Goal: Task Accomplishment & Management: Manage account settings

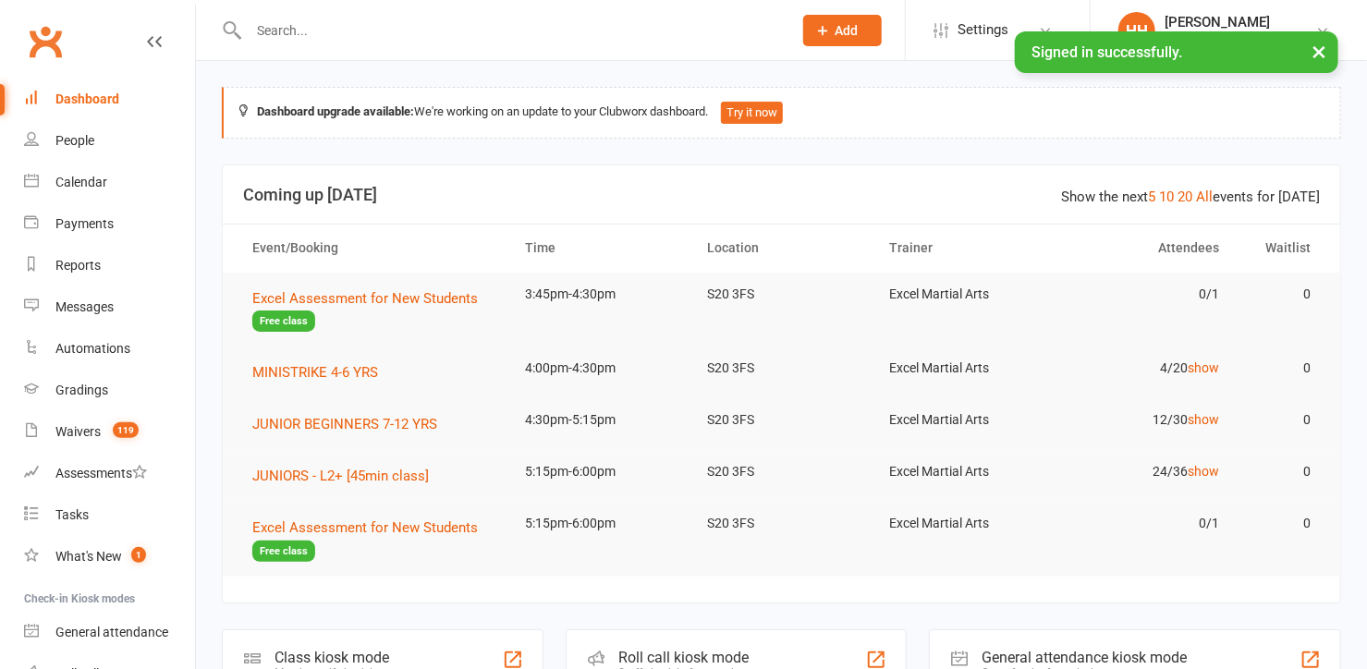
click at [296, 30] on input "text" at bounding box center [511, 31] width 536 height 26
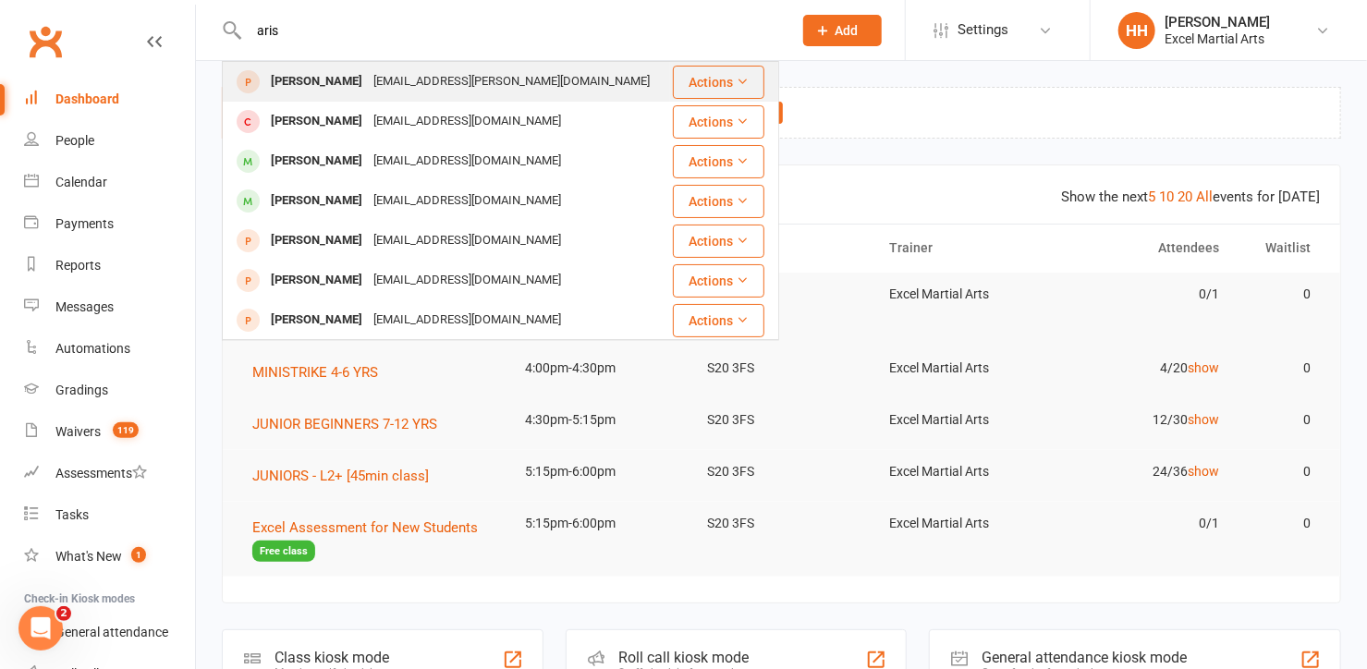
type input "aris"
click at [405, 78] on div "papageorgioy.christina@gmail.com" at bounding box center [511, 81] width 287 height 27
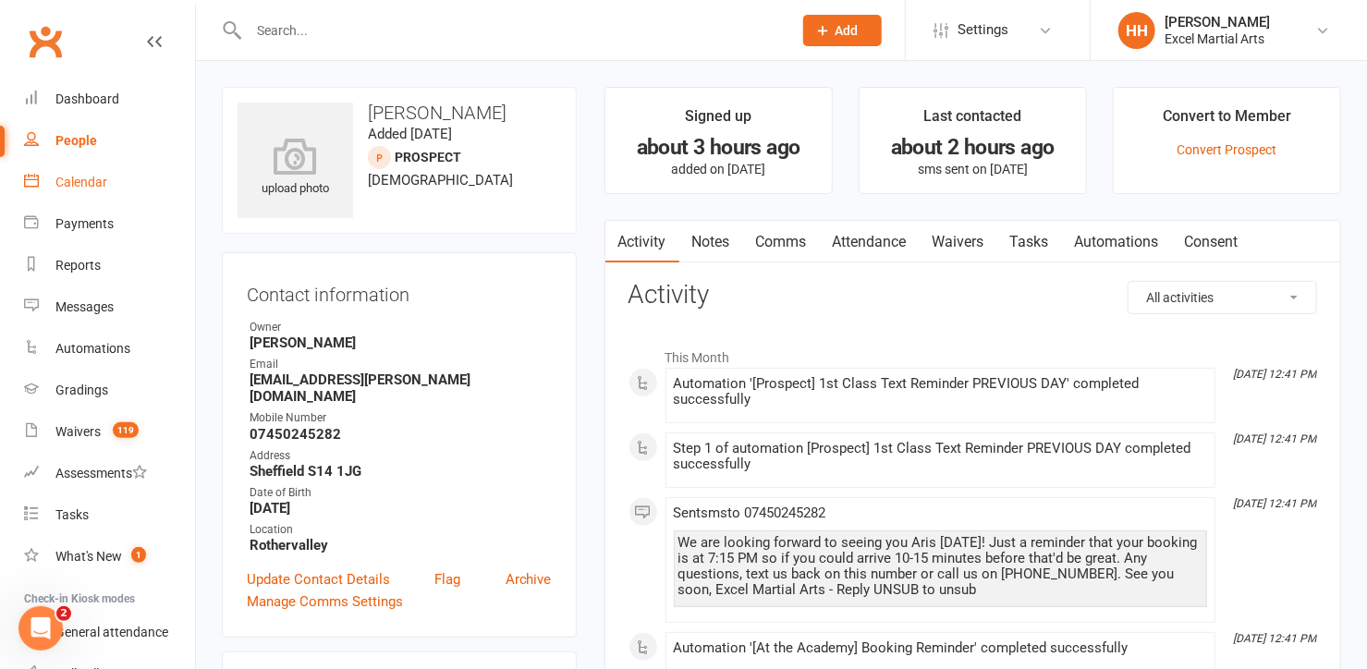
click at [86, 175] on div "Calendar" at bounding box center [81, 182] width 52 height 15
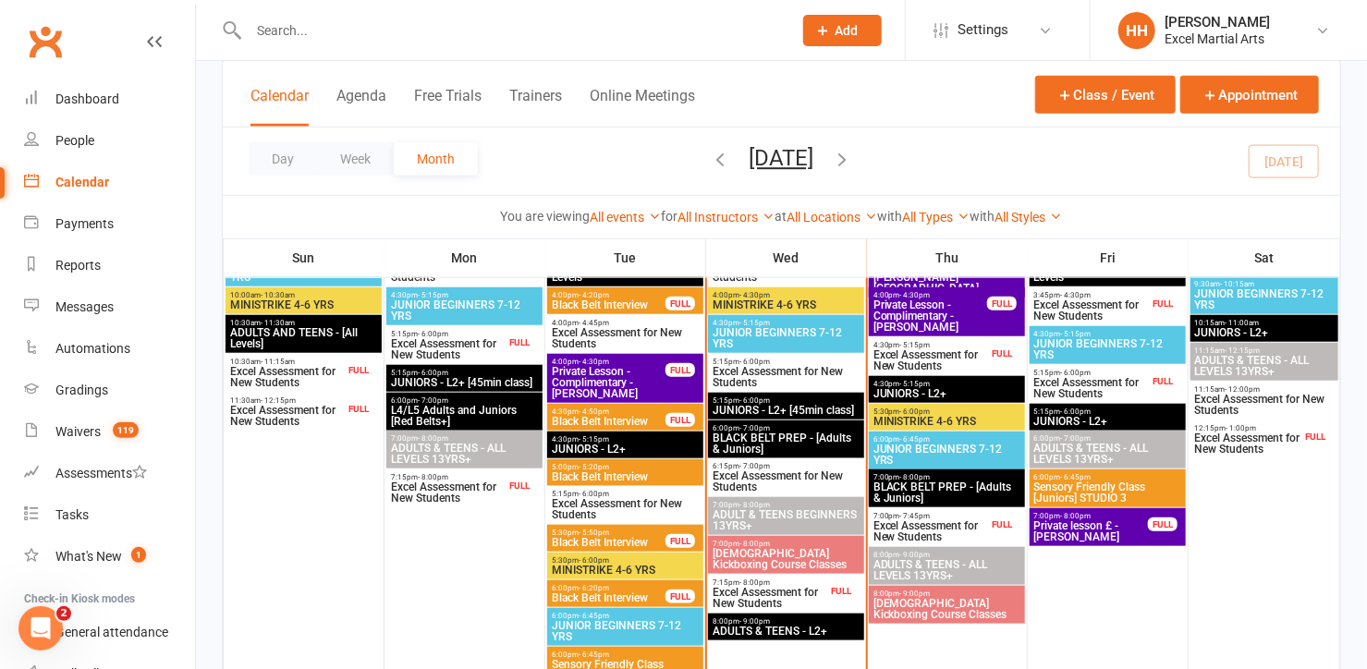
scroll to position [756, 0]
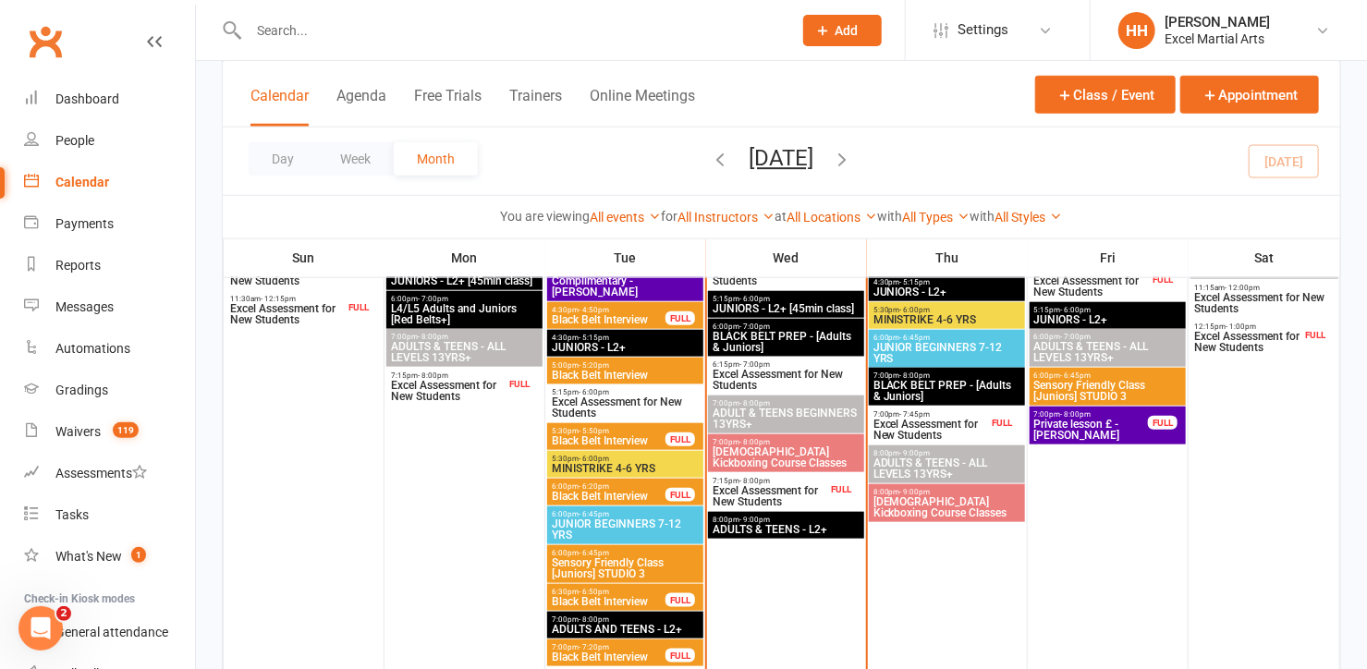
click at [785, 490] on span "Excel Assessment for New Students" at bounding box center [770, 496] width 116 height 22
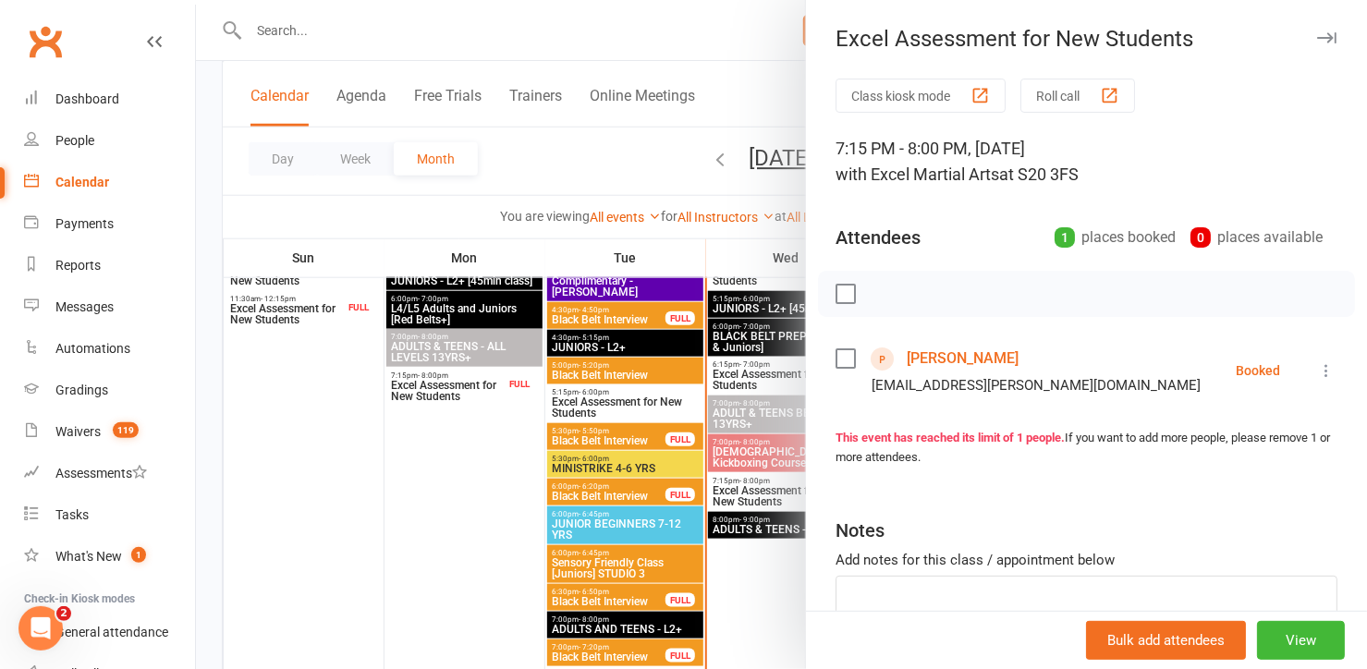
click at [579, 30] on div at bounding box center [781, 334] width 1171 height 669
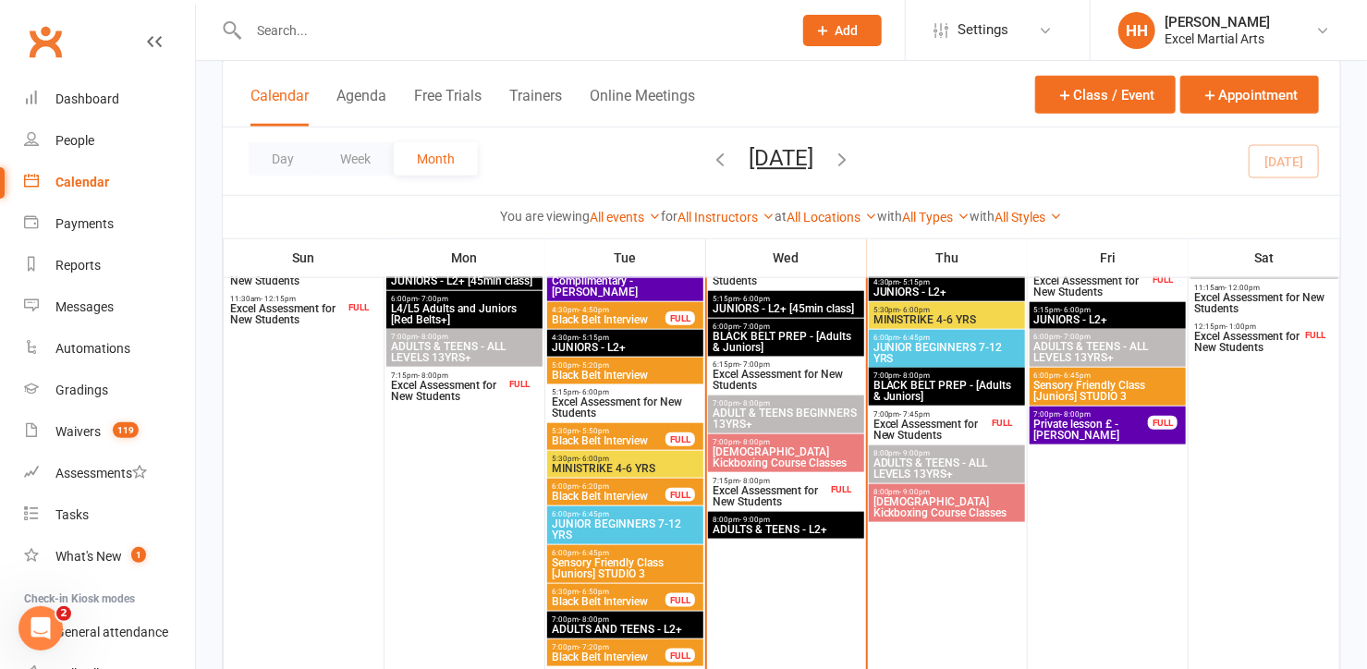
click at [745, 491] on span "Excel Assessment for New Students" at bounding box center [770, 496] width 116 height 22
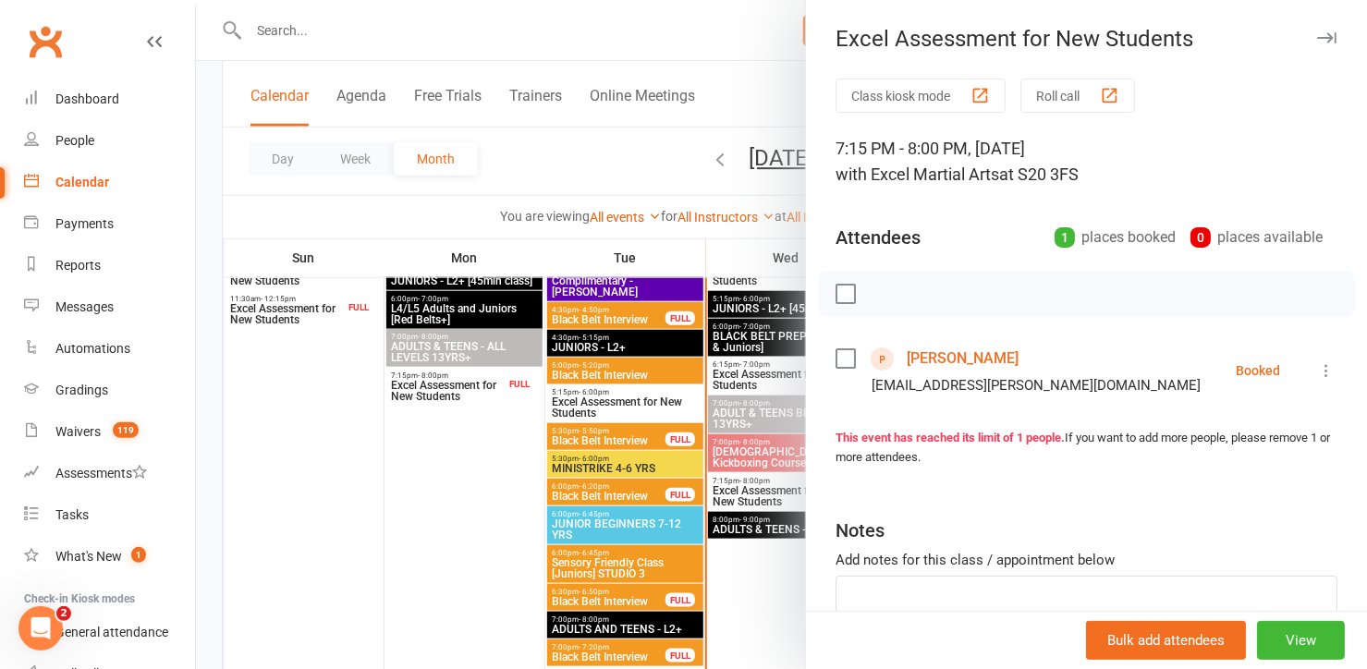
click at [624, 154] on div at bounding box center [781, 334] width 1171 height 669
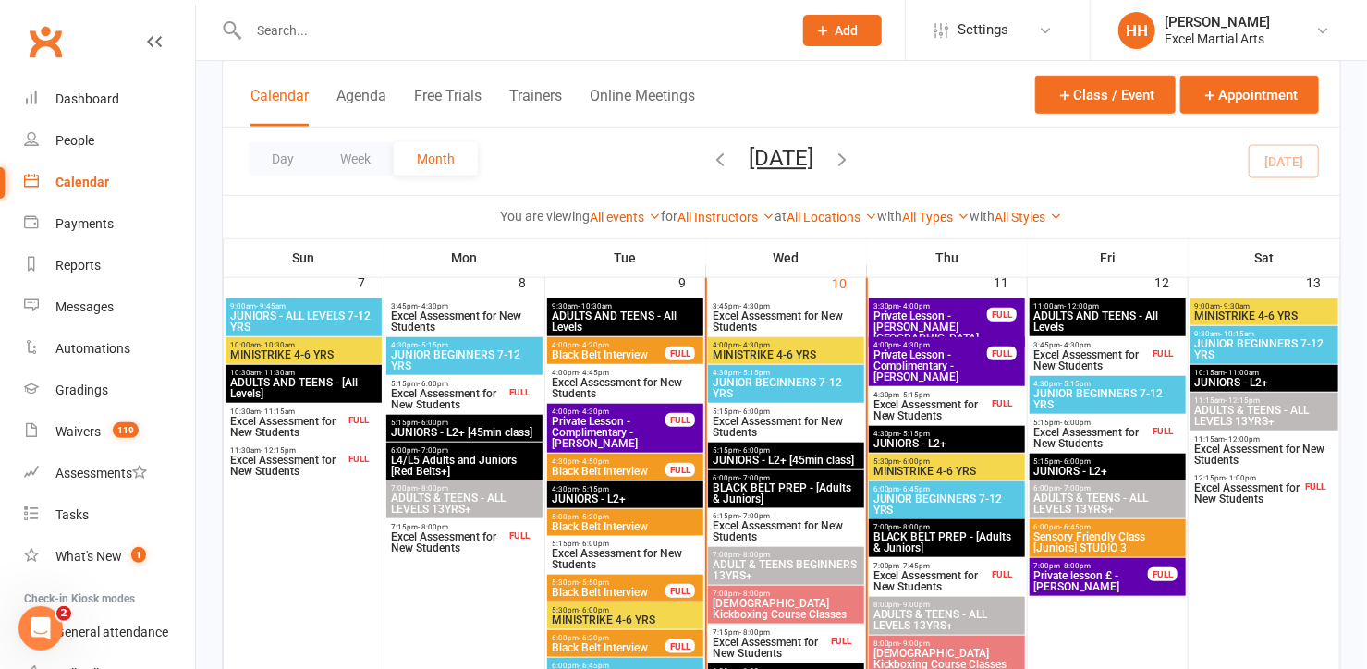
scroll to position [504, 0]
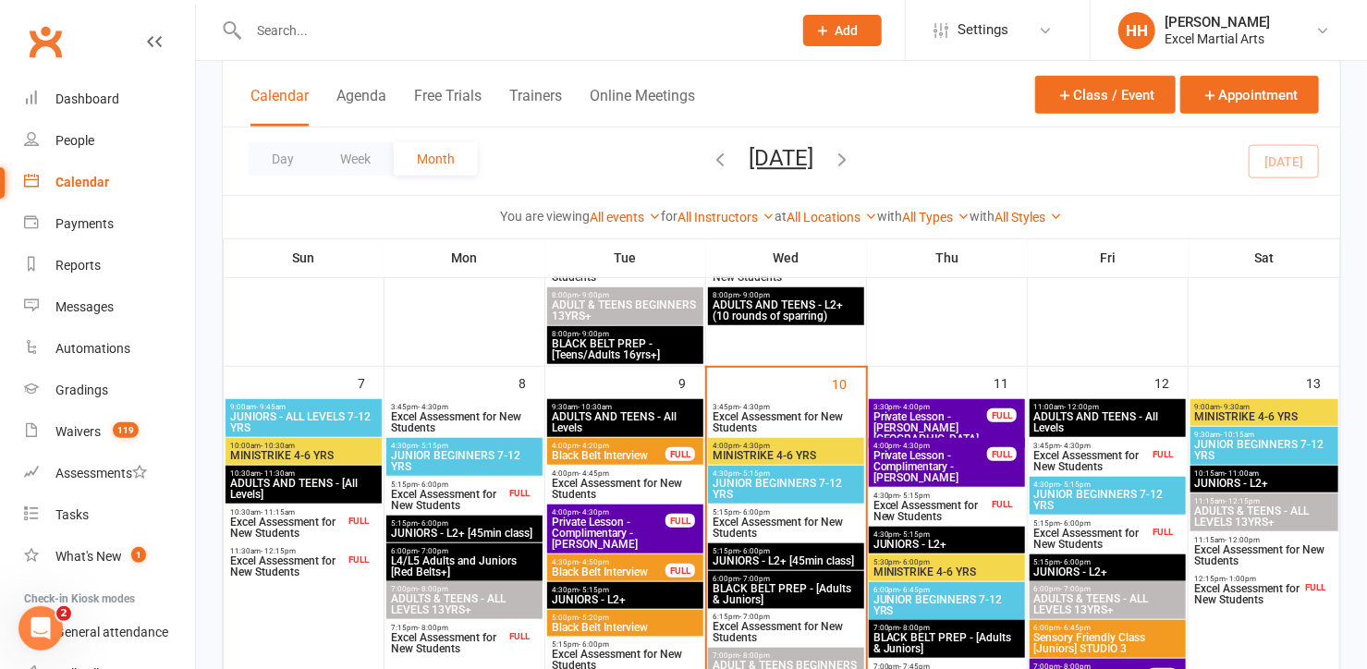
click at [276, 32] on input "text" at bounding box center [511, 31] width 536 height 26
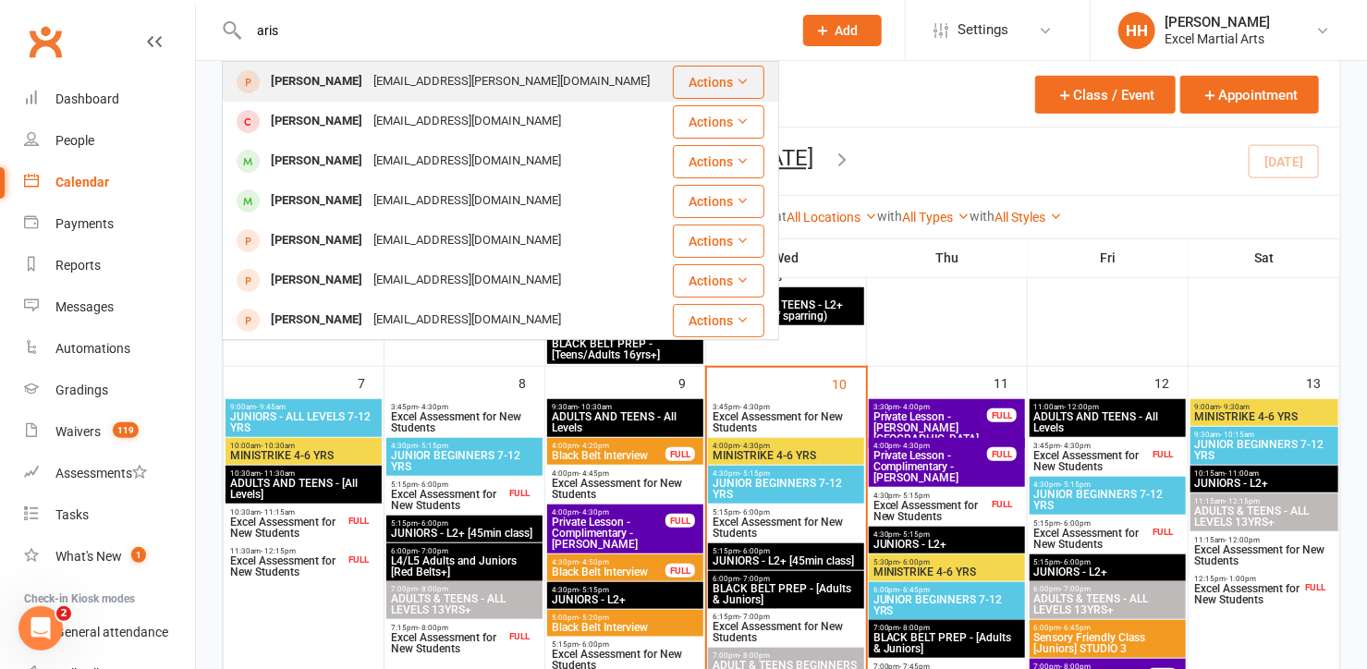
type input "aris"
click at [324, 74] on div "Aris Papageorgiou" at bounding box center [316, 81] width 103 height 27
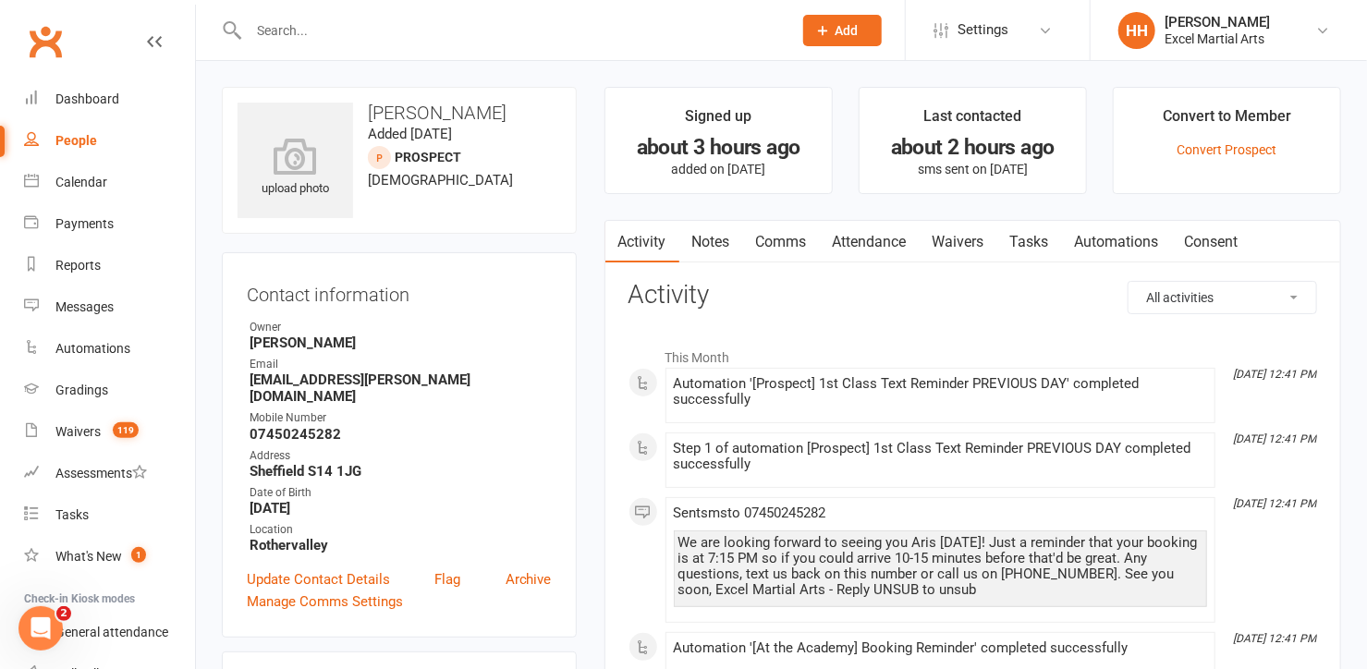
click at [872, 241] on link "Attendance" at bounding box center [870, 242] width 100 height 43
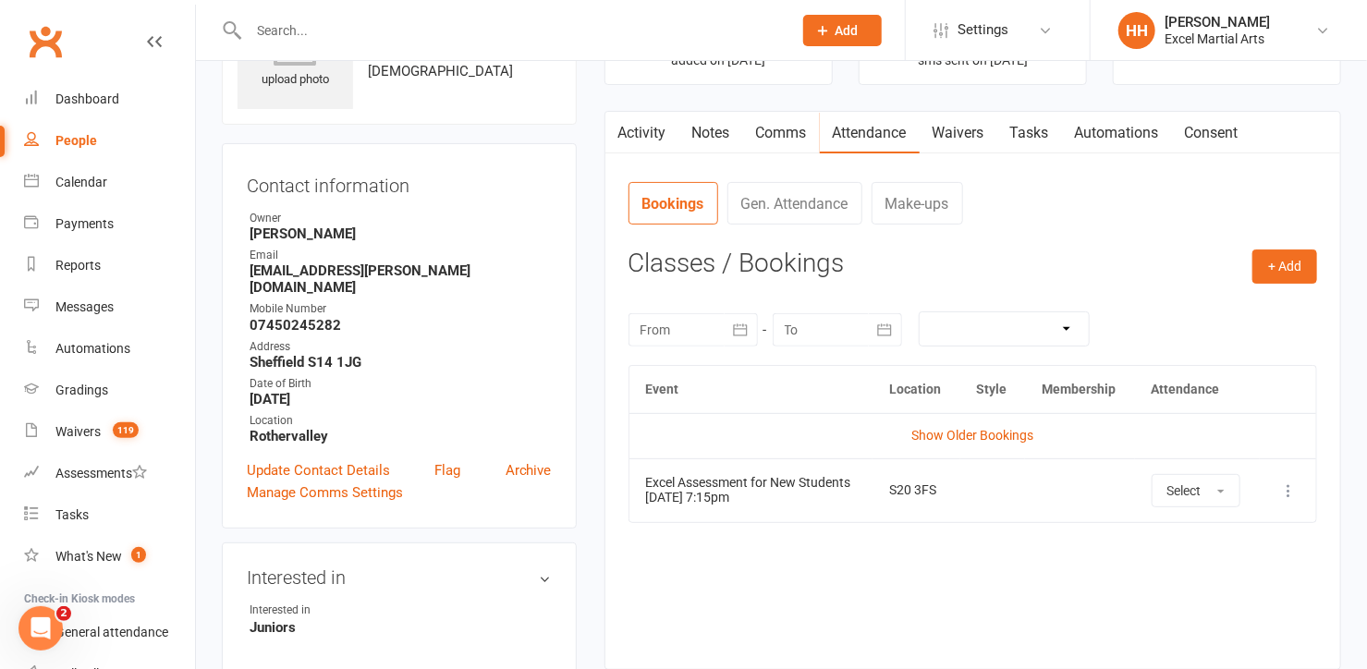
scroll to position [83, 0]
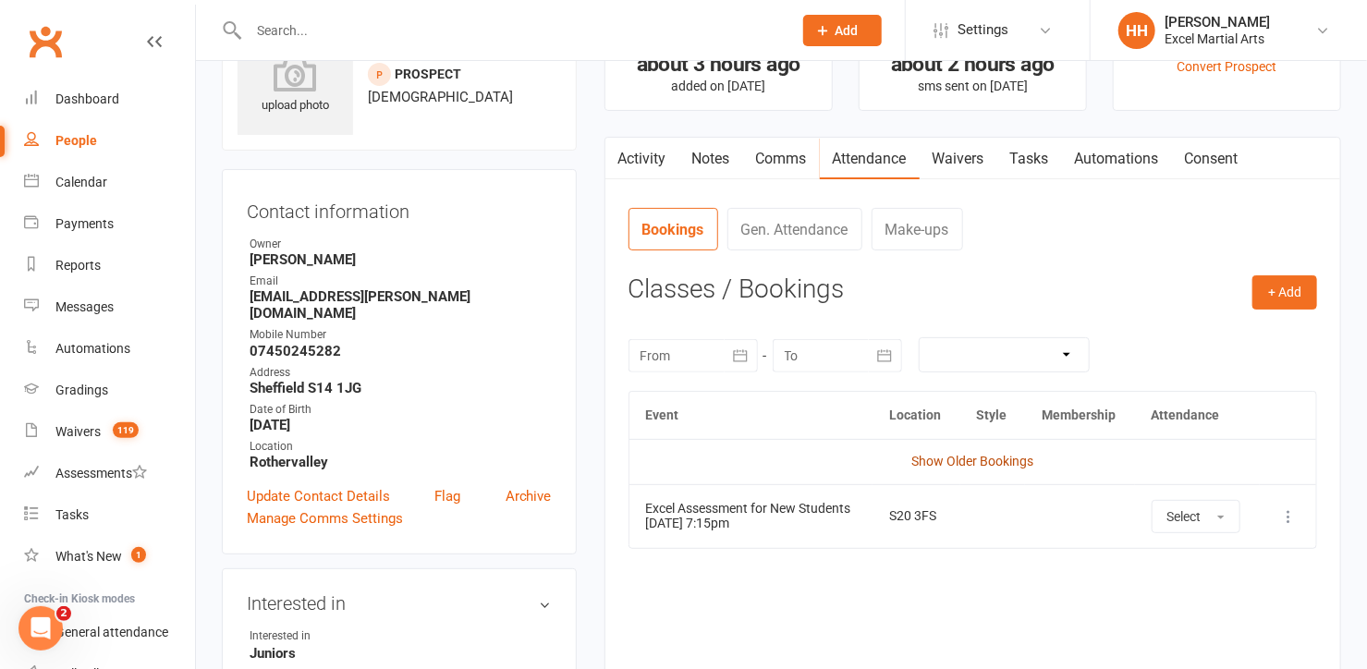
click at [966, 455] on link "Show Older Bookings" at bounding box center [972, 461] width 122 height 15
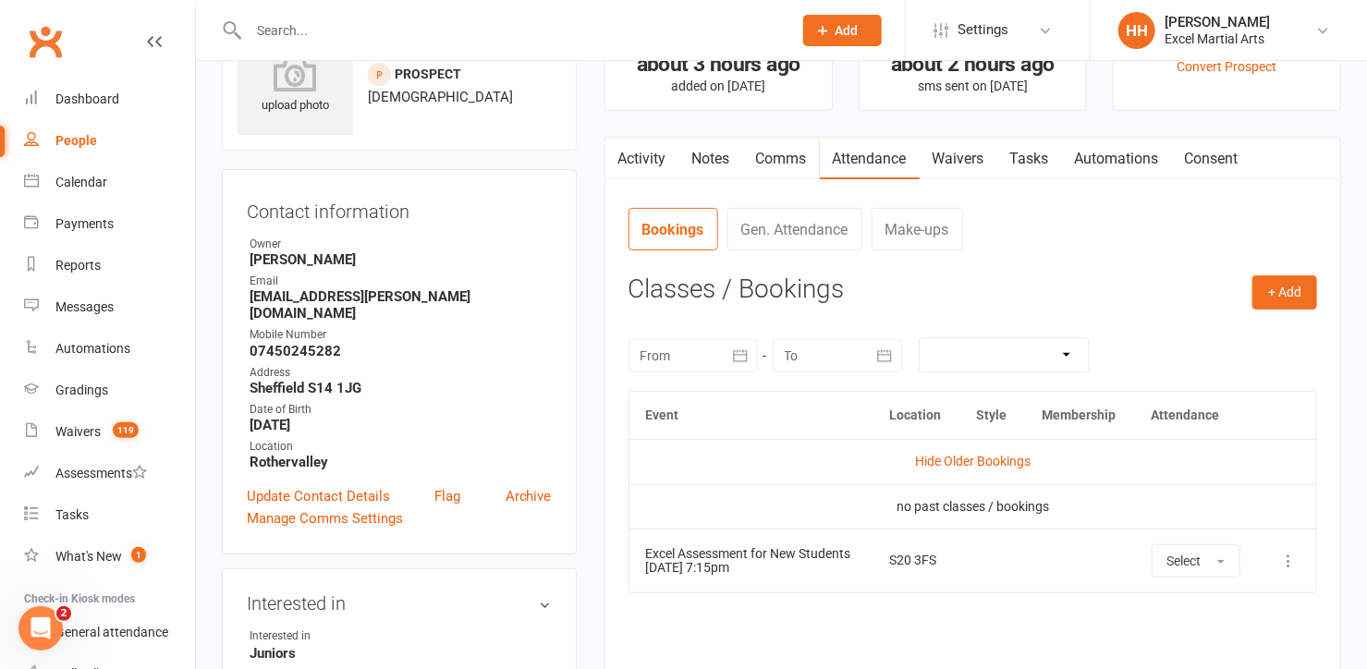
click at [640, 154] on link "Activity" at bounding box center [642, 159] width 74 height 43
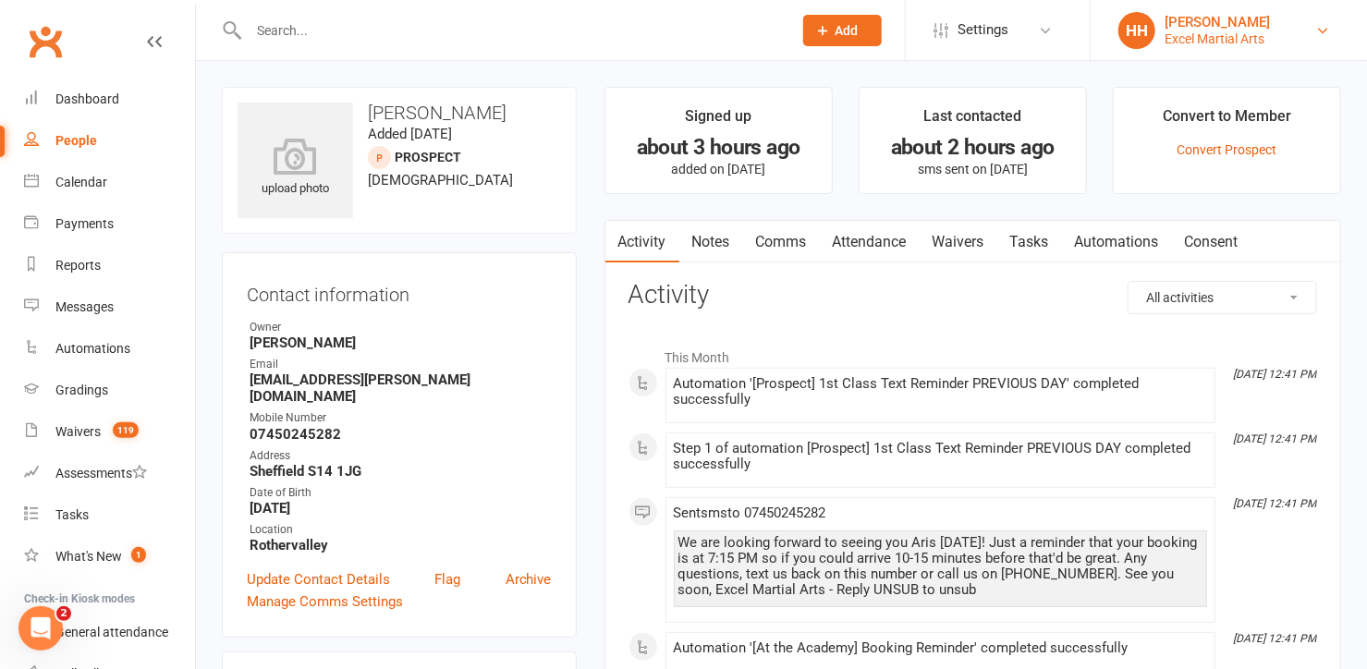
click at [1208, 38] on div "Excel Martial Arts" at bounding box center [1216, 38] width 105 height 17
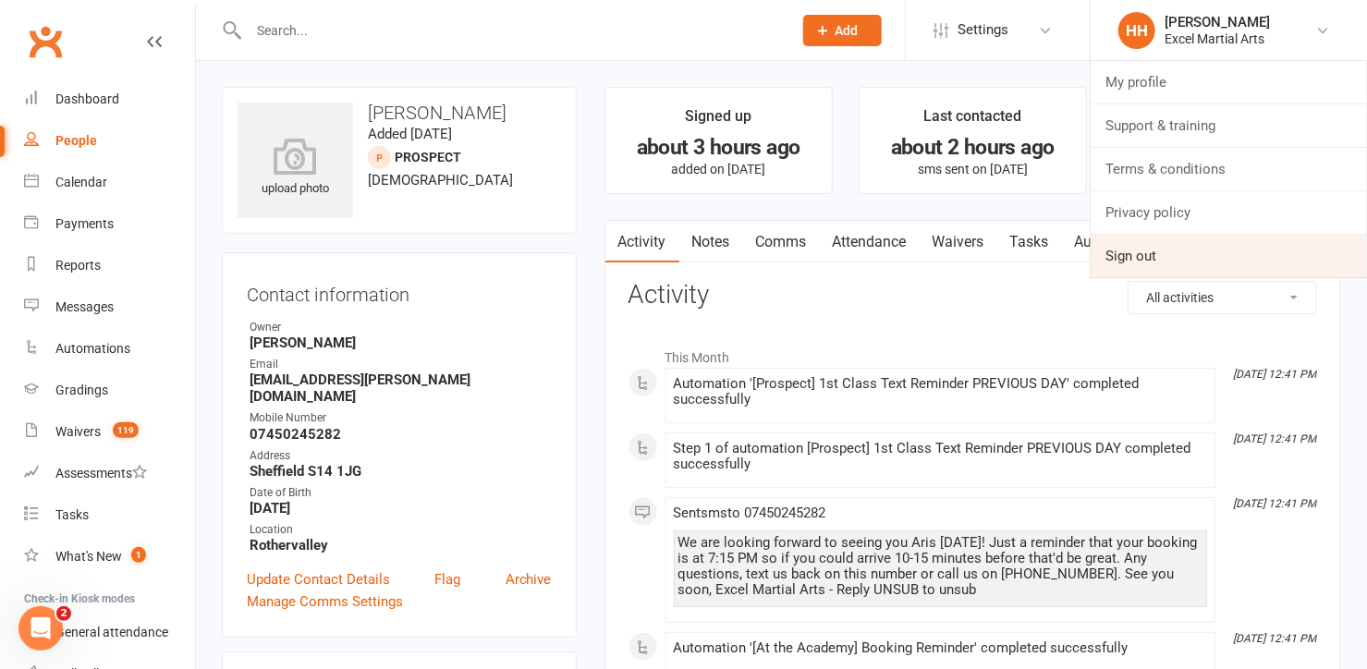
click at [1184, 249] on link "Sign out" at bounding box center [1229, 256] width 276 height 43
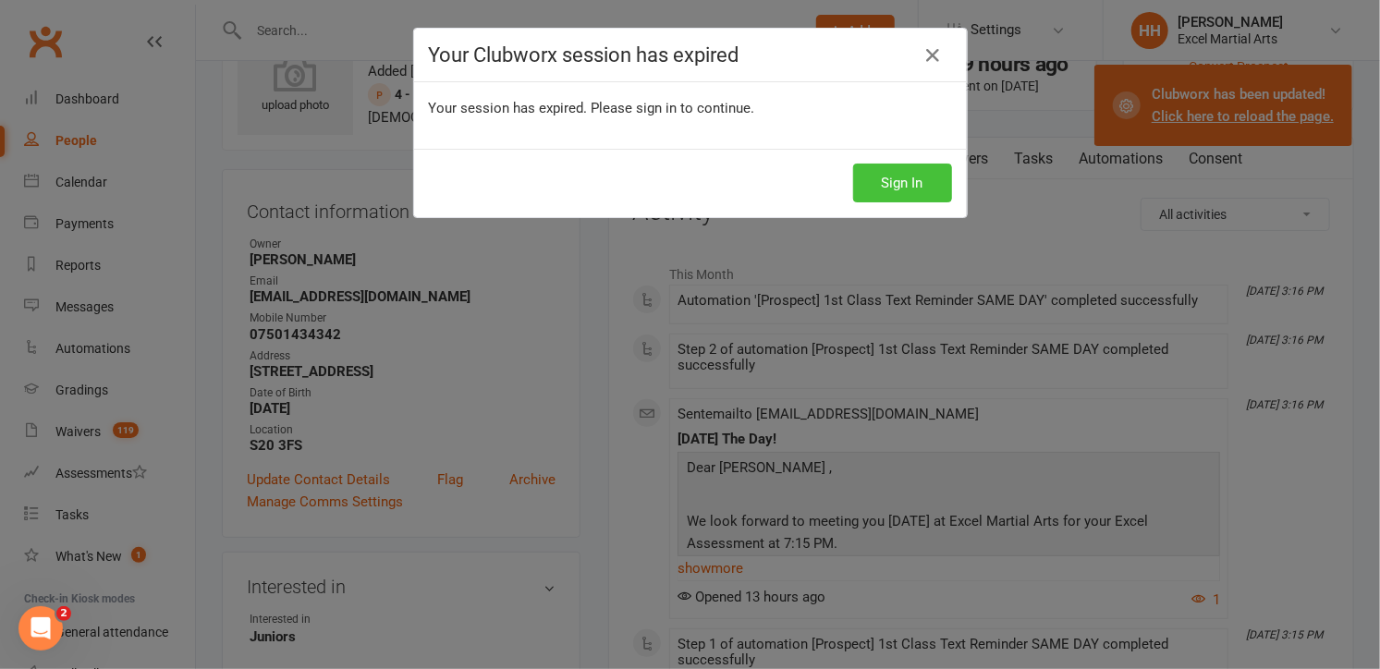
click at [895, 187] on button "Sign In" at bounding box center [902, 183] width 99 height 39
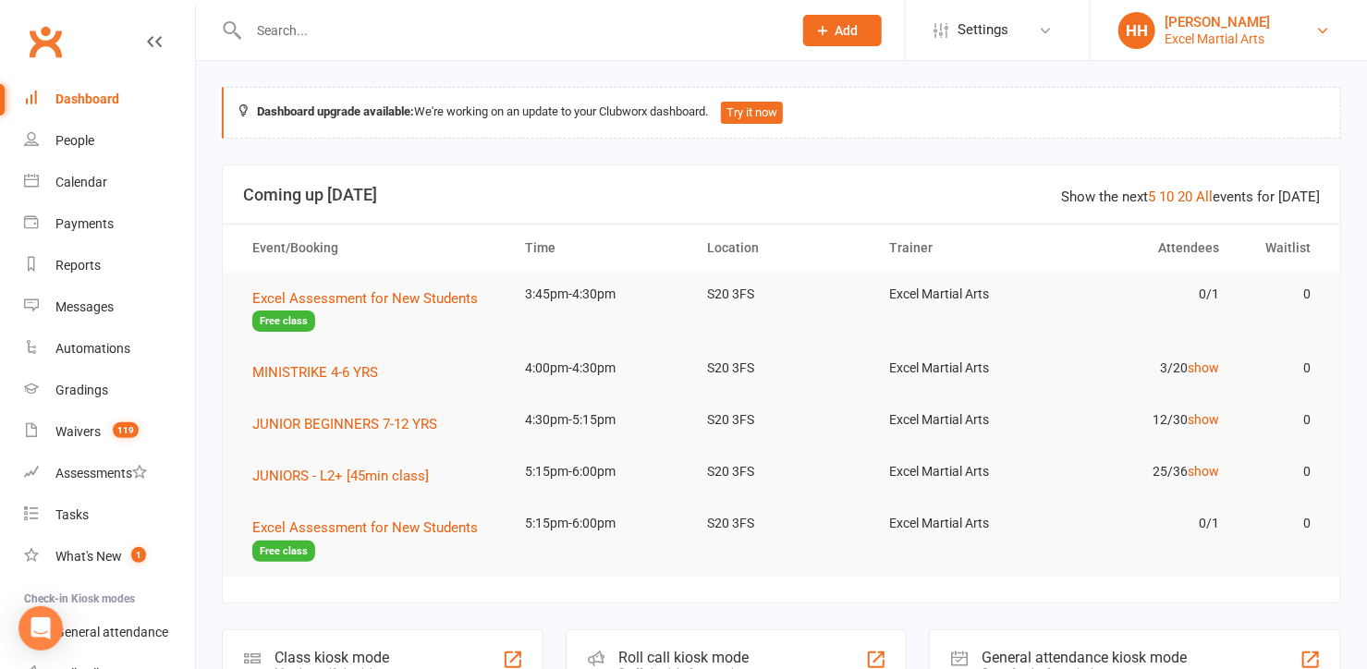
click at [1251, 38] on div "Excel Martial Arts" at bounding box center [1216, 38] width 105 height 17
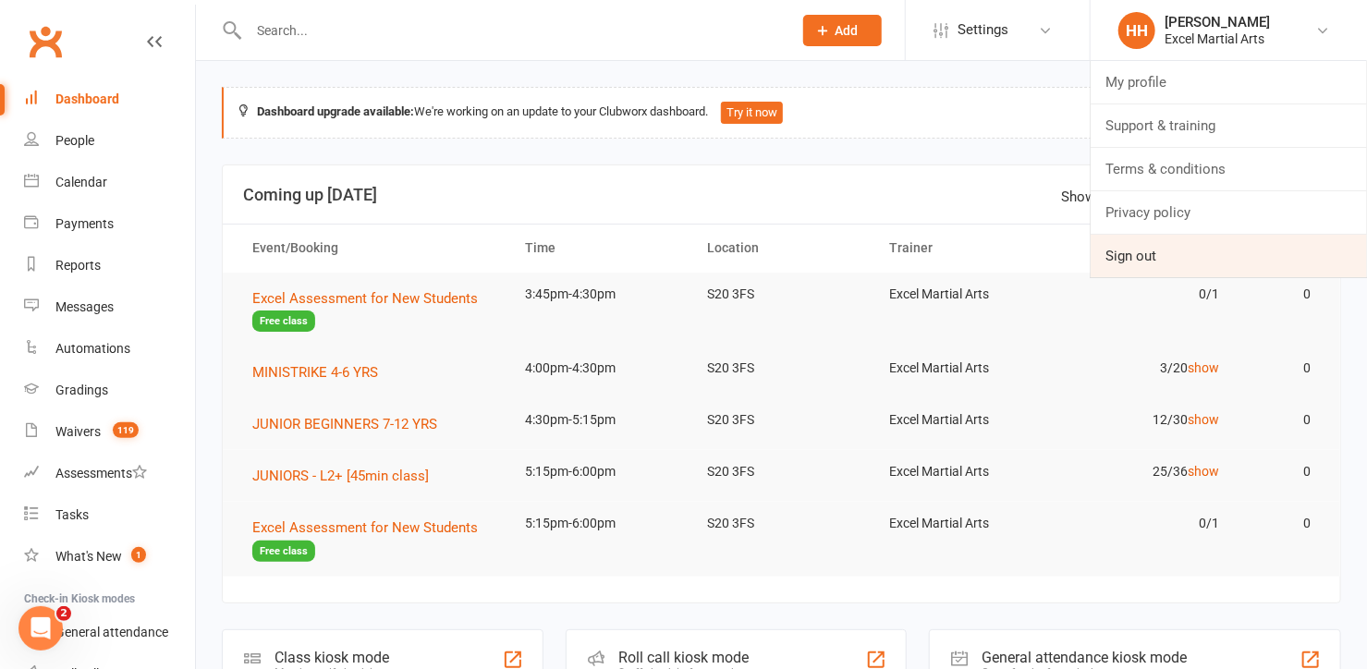
click at [1149, 258] on link "Sign out" at bounding box center [1229, 256] width 276 height 43
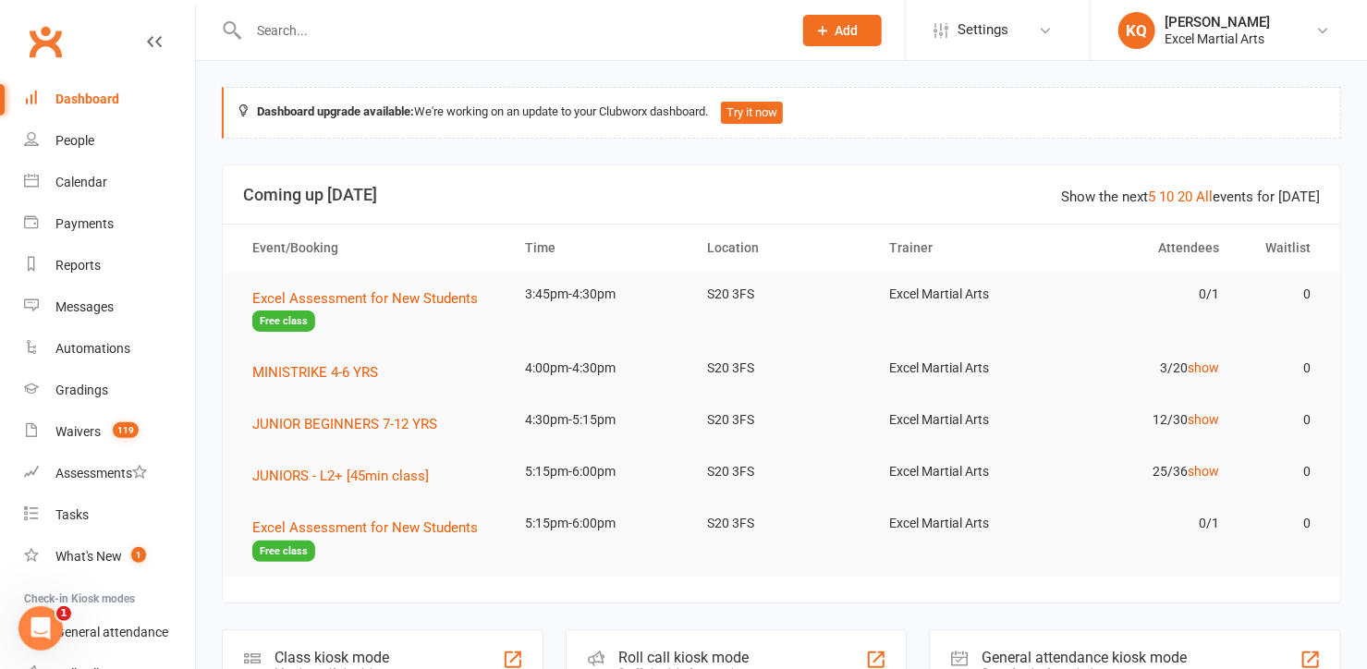
click at [374, 19] on input "text" at bounding box center [511, 31] width 536 height 26
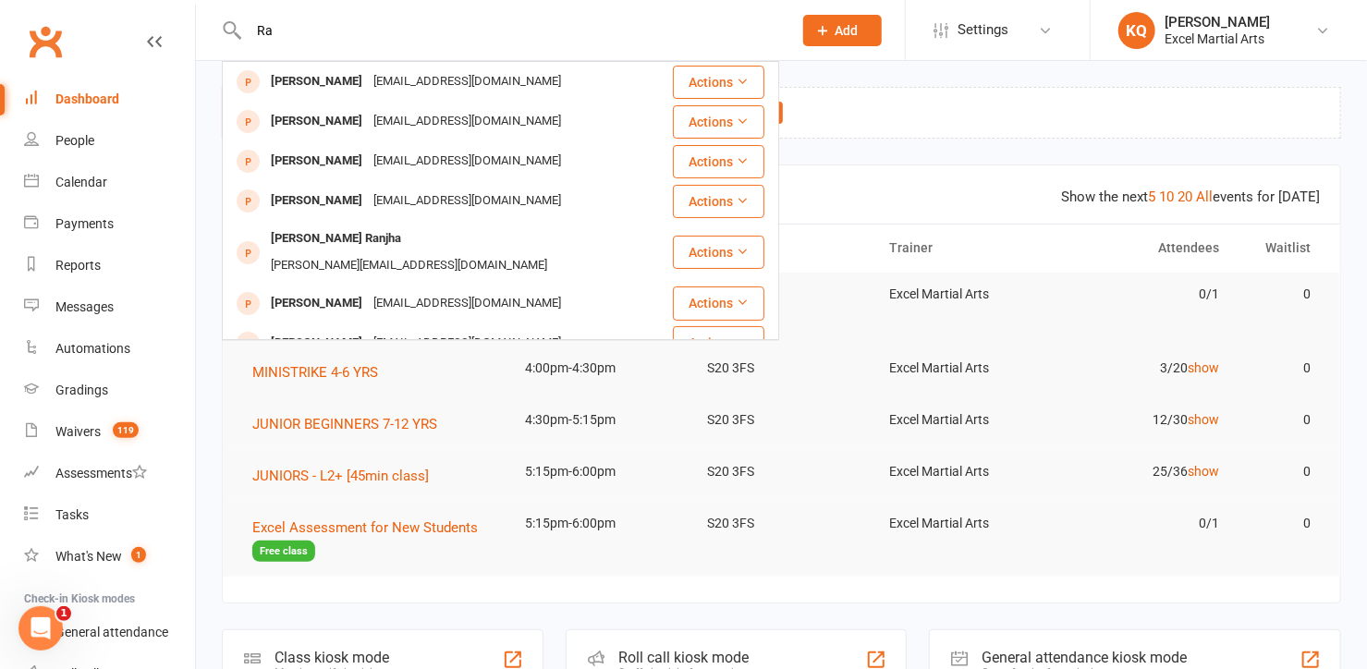
type input "R"
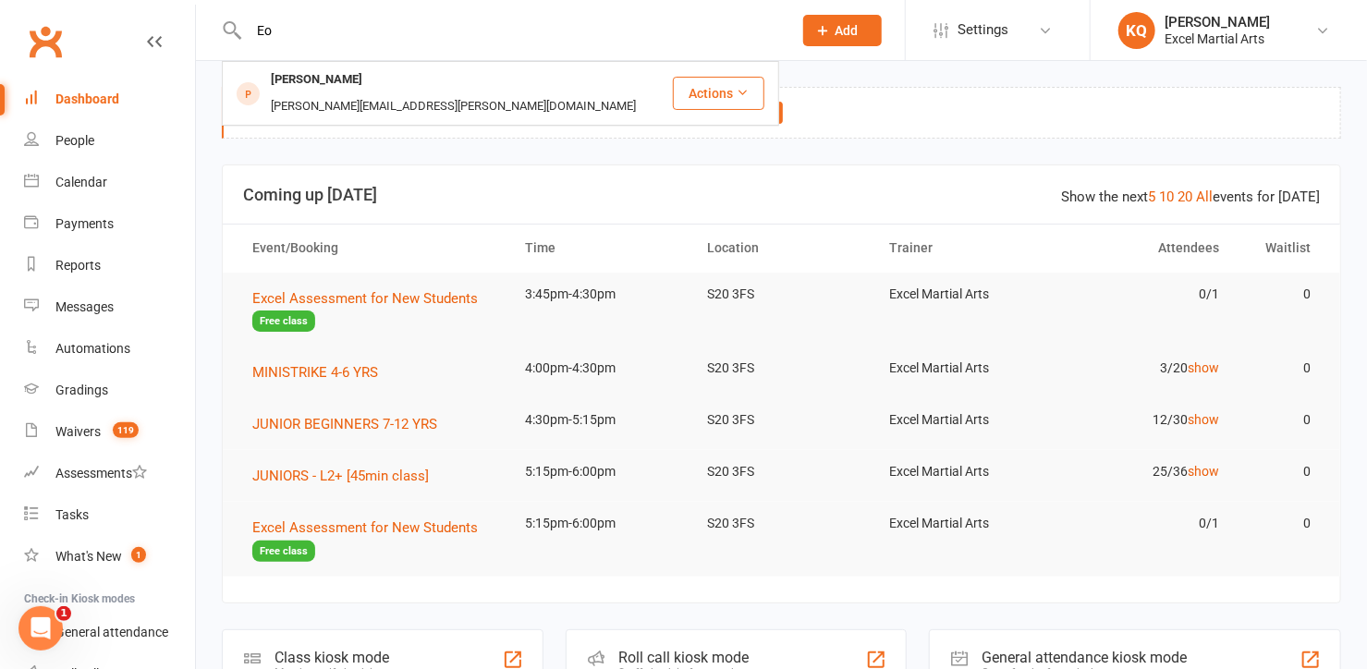
type input "E"
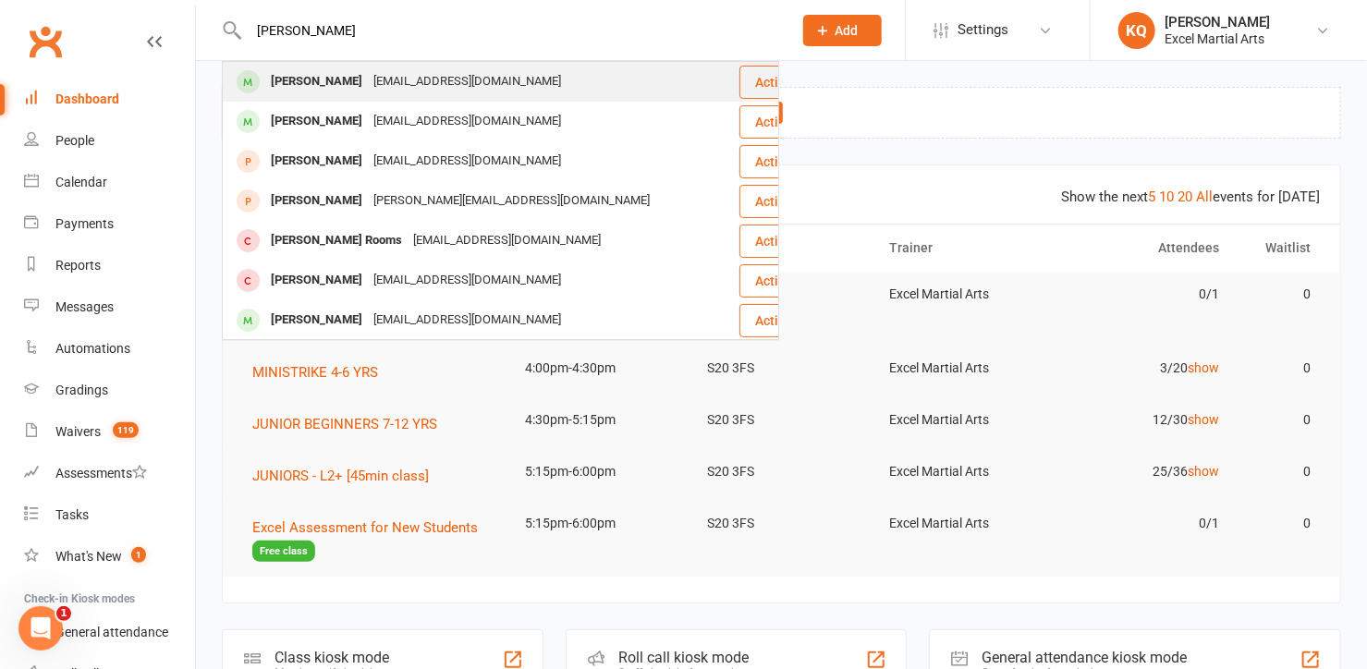
type input "[PERSON_NAME]"
click at [336, 90] on div "[PERSON_NAME]" at bounding box center [316, 81] width 103 height 27
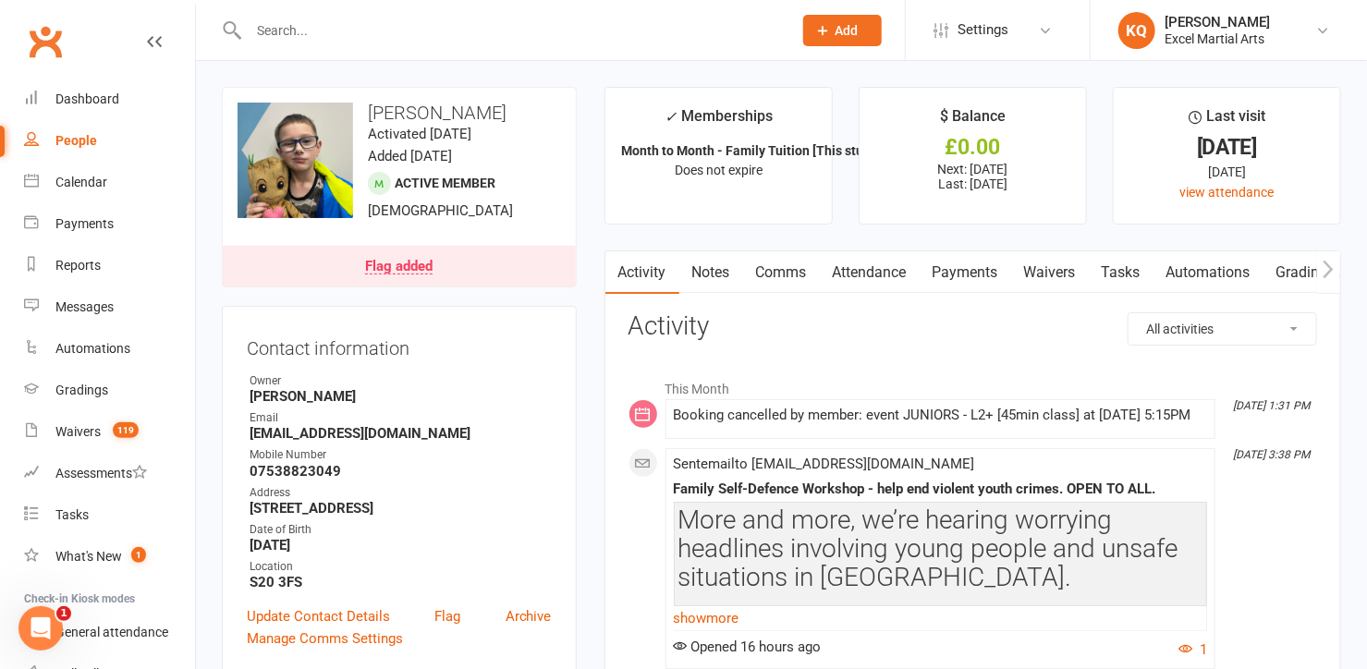
click at [866, 282] on link "Attendance" at bounding box center [870, 272] width 100 height 43
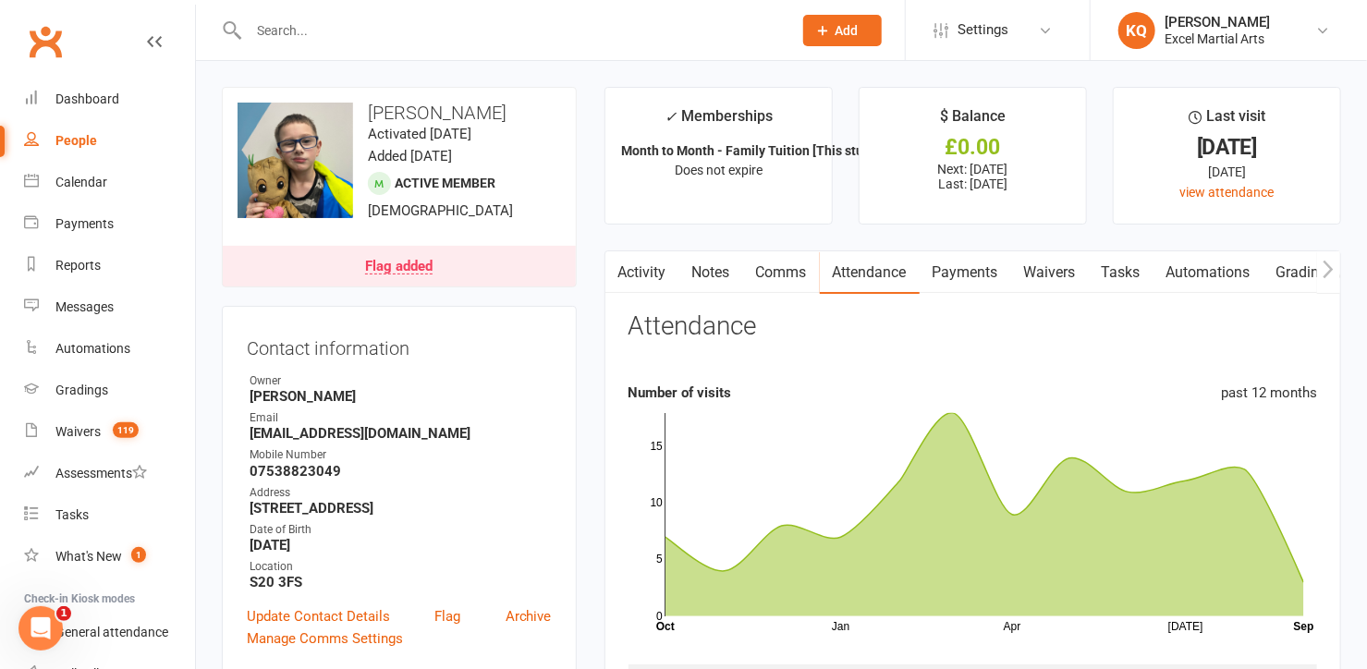
click at [637, 274] on link "Activity" at bounding box center [642, 272] width 74 height 43
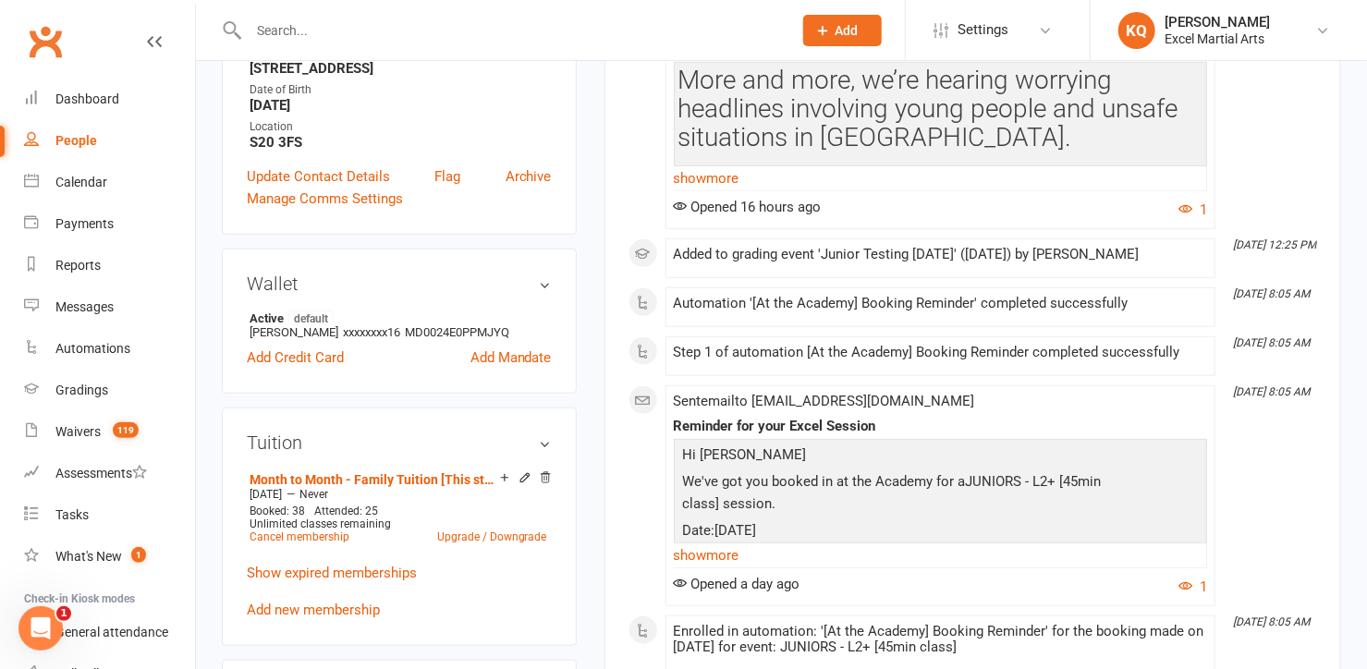
scroll to position [335, 0]
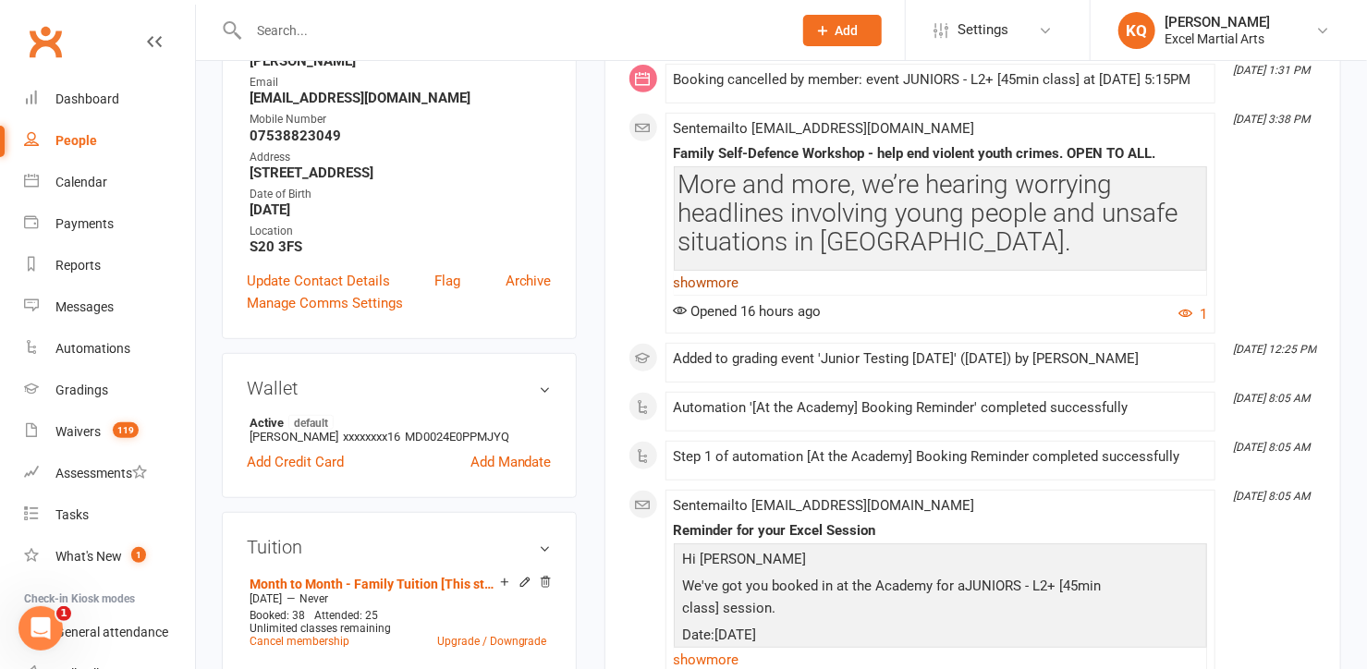
click at [722, 296] on link "show more" at bounding box center [940, 283] width 533 height 26
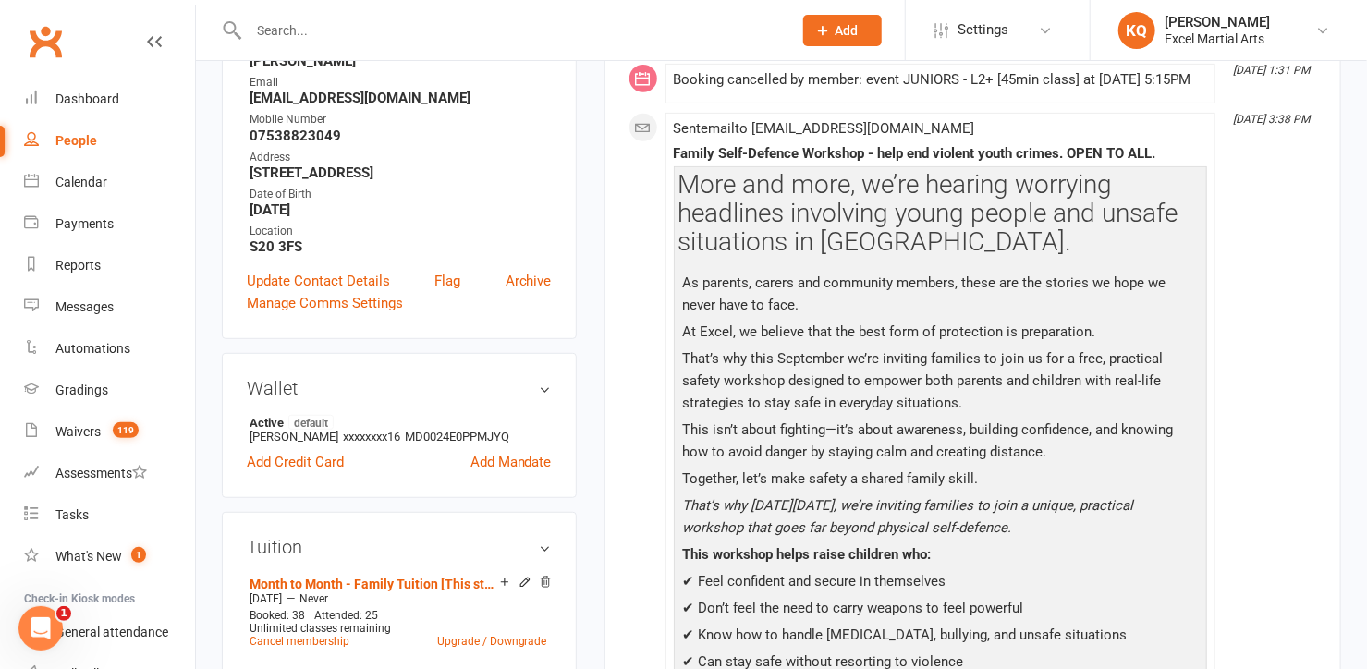
click at [722, 299] on p "As parents, carers and community members, these are the stories we hope we neve…" at bounding box center [940, 296] width 524 height 49
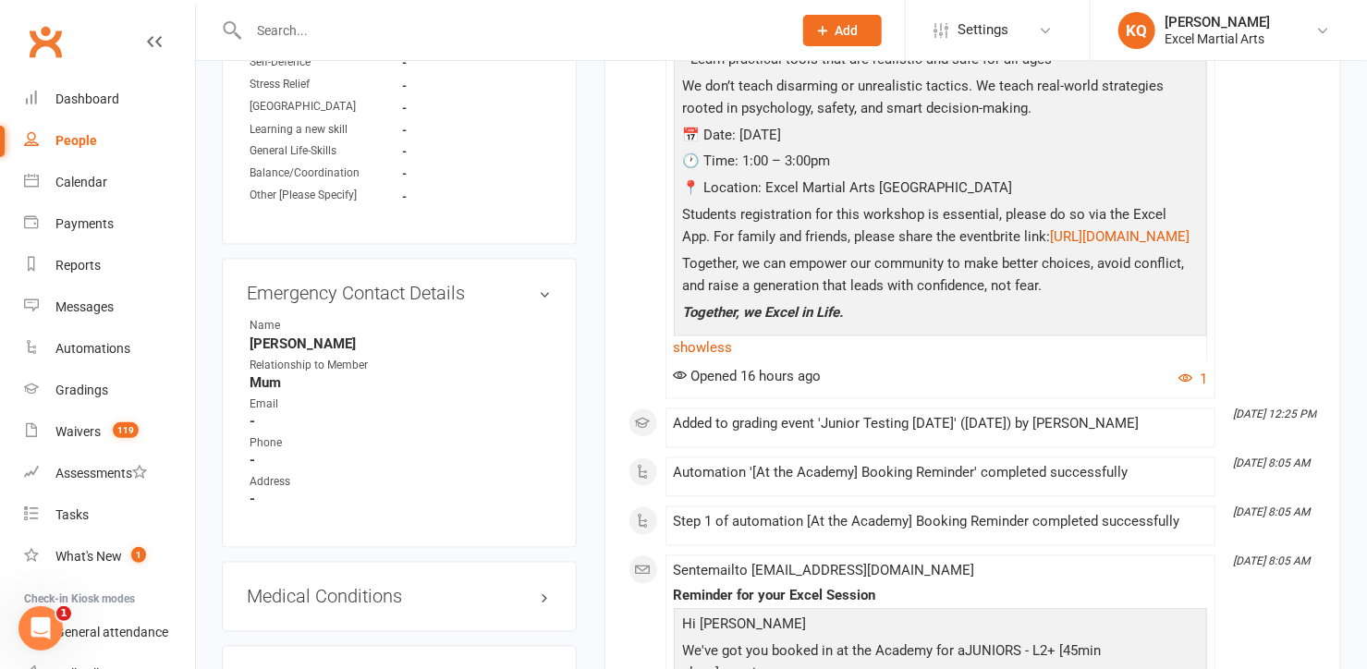
scroll to position [1512, 0]
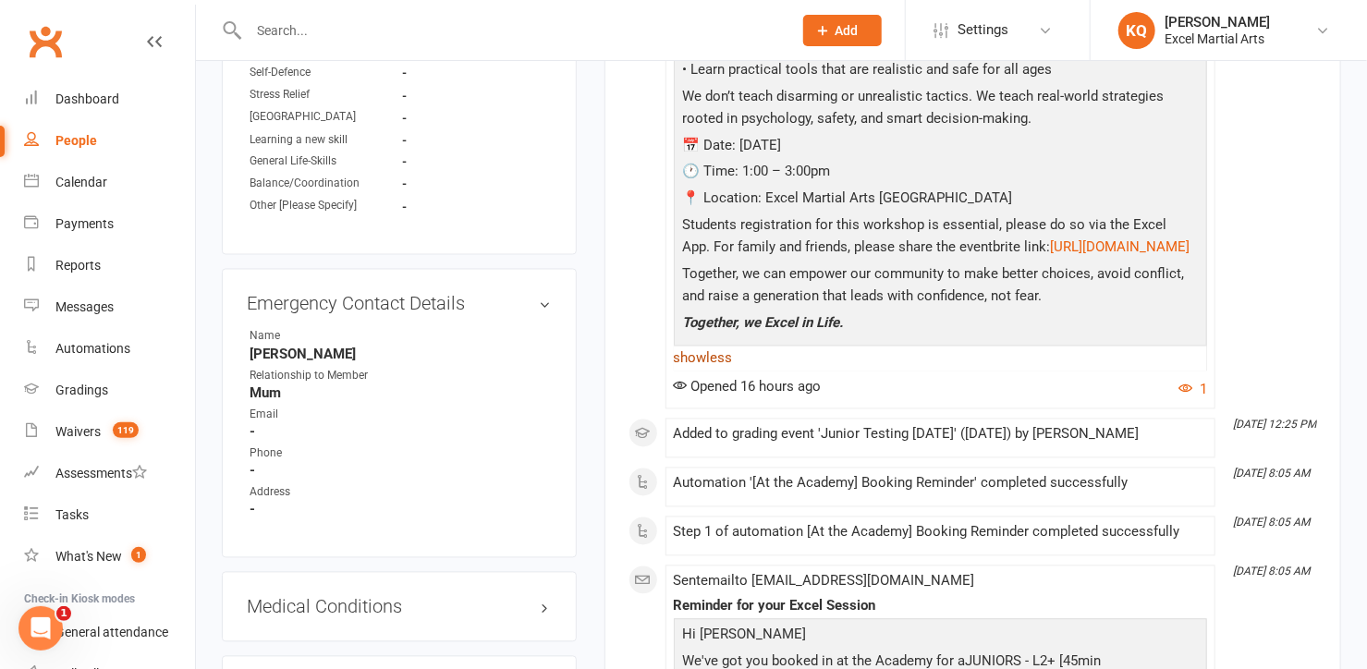
click at [686, 372] on link "show less" at bounding box center [940, 359] width 533 height 26
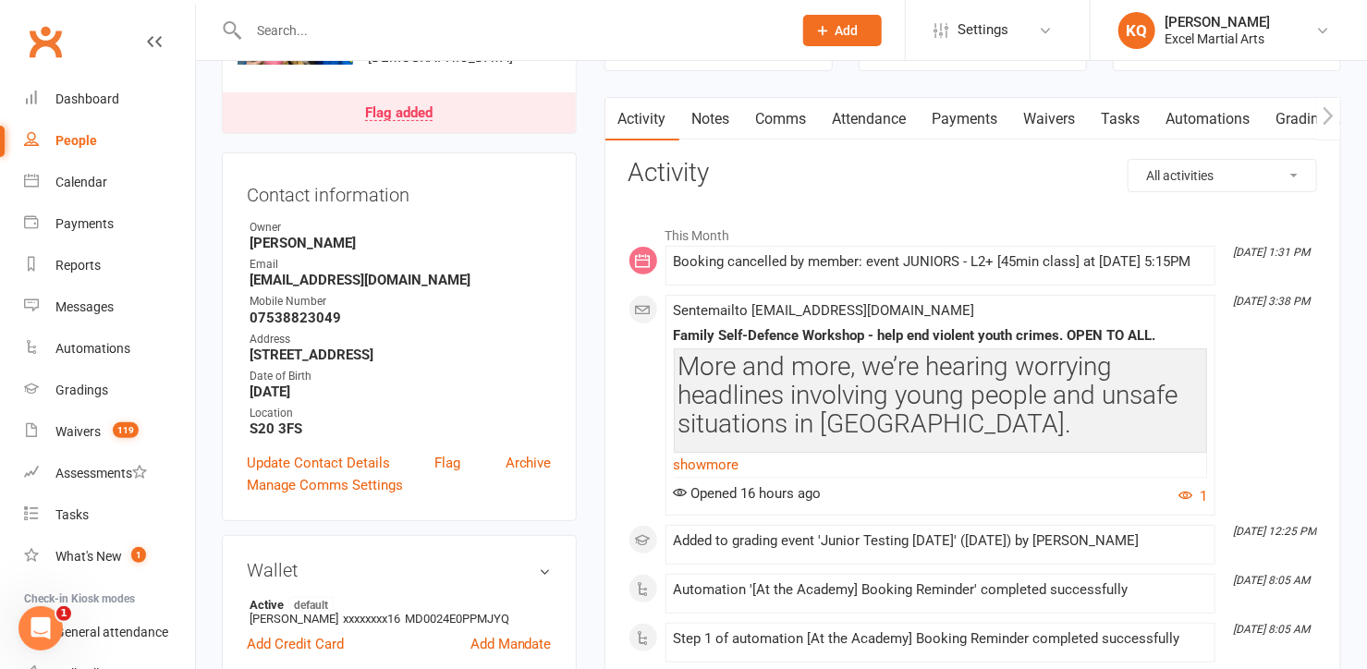
scroll to position [0, 0]
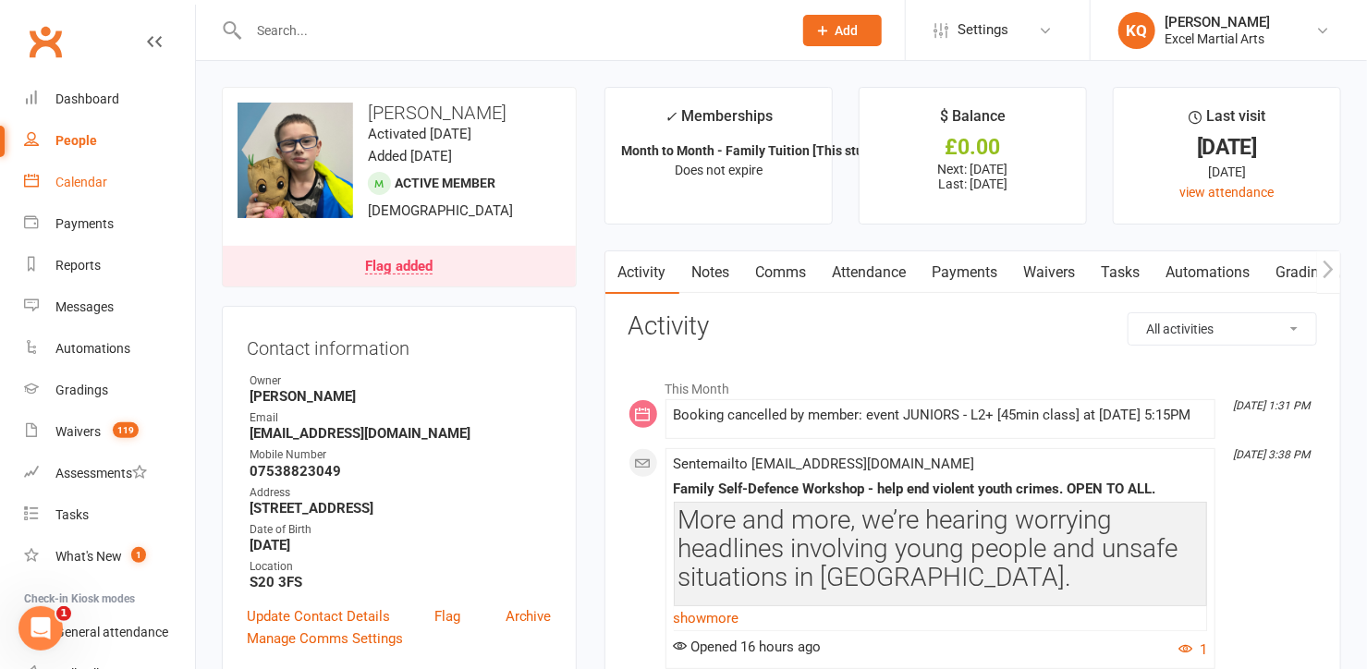
click at [83, 177] on div "Calendar" at bounding box center [81, 182] width 52 height 15
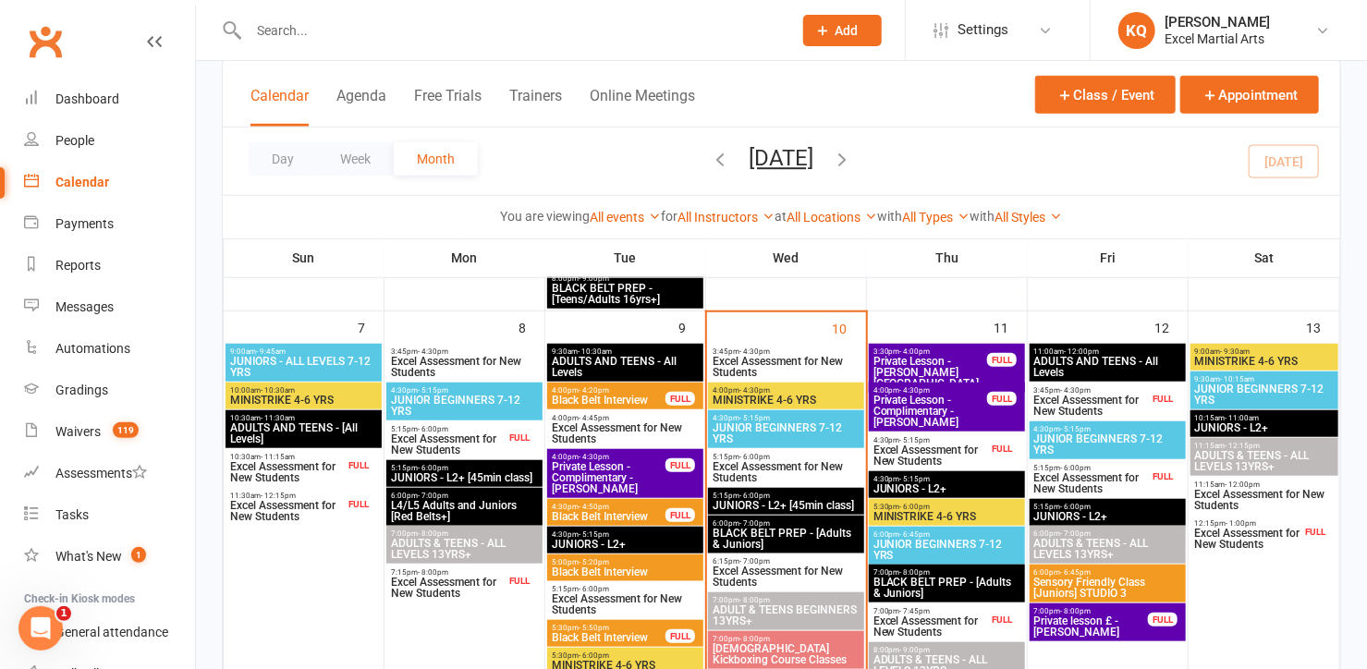
scroll to position [756, 0]
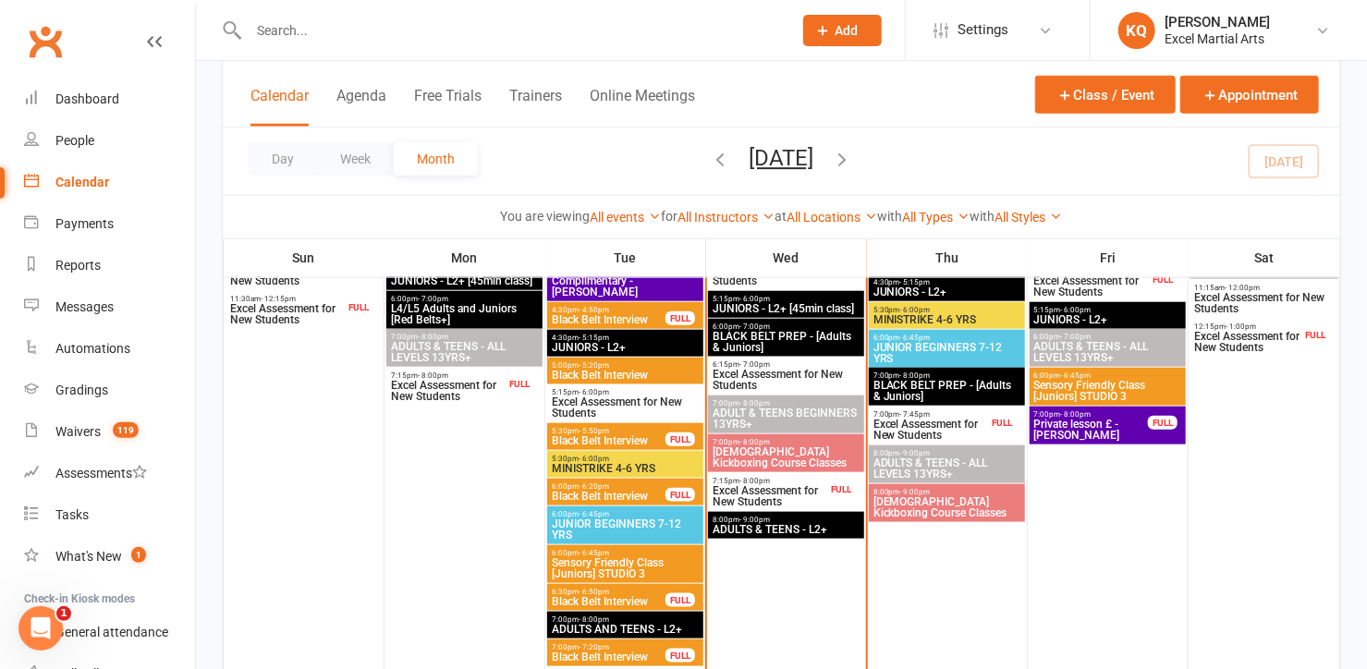
click at [757, 492] on span "Excel Assessment for New Students" at bounding box center [770, 496] width 116 height 22
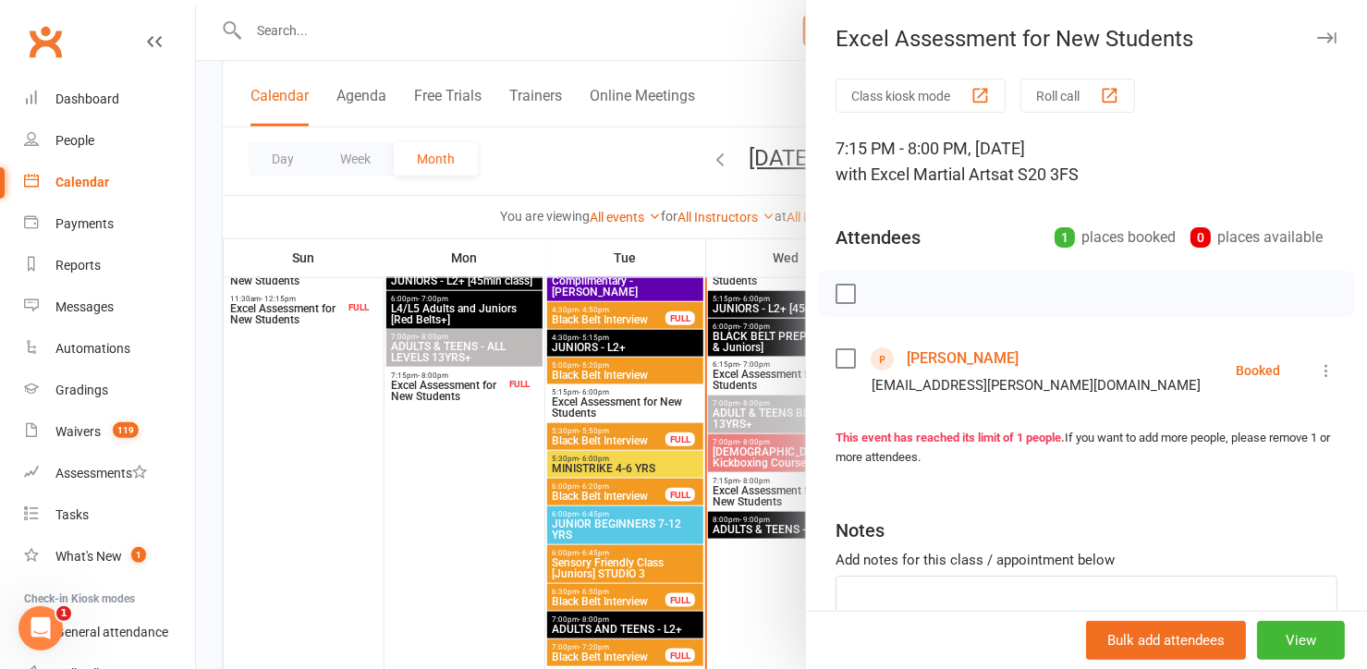
click at [920, 356] on link "Aris Papageorgiou" at bounding box center [963, 359] width 112 height 30
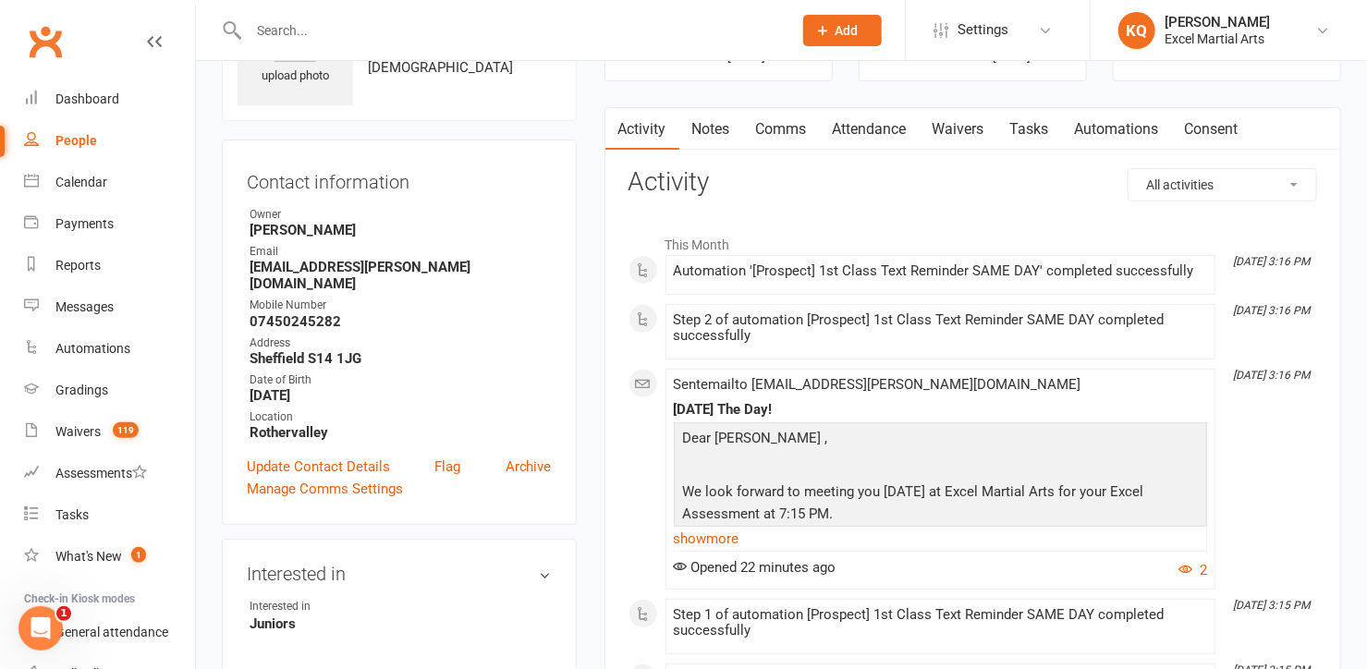
scroll to position [83, 0]
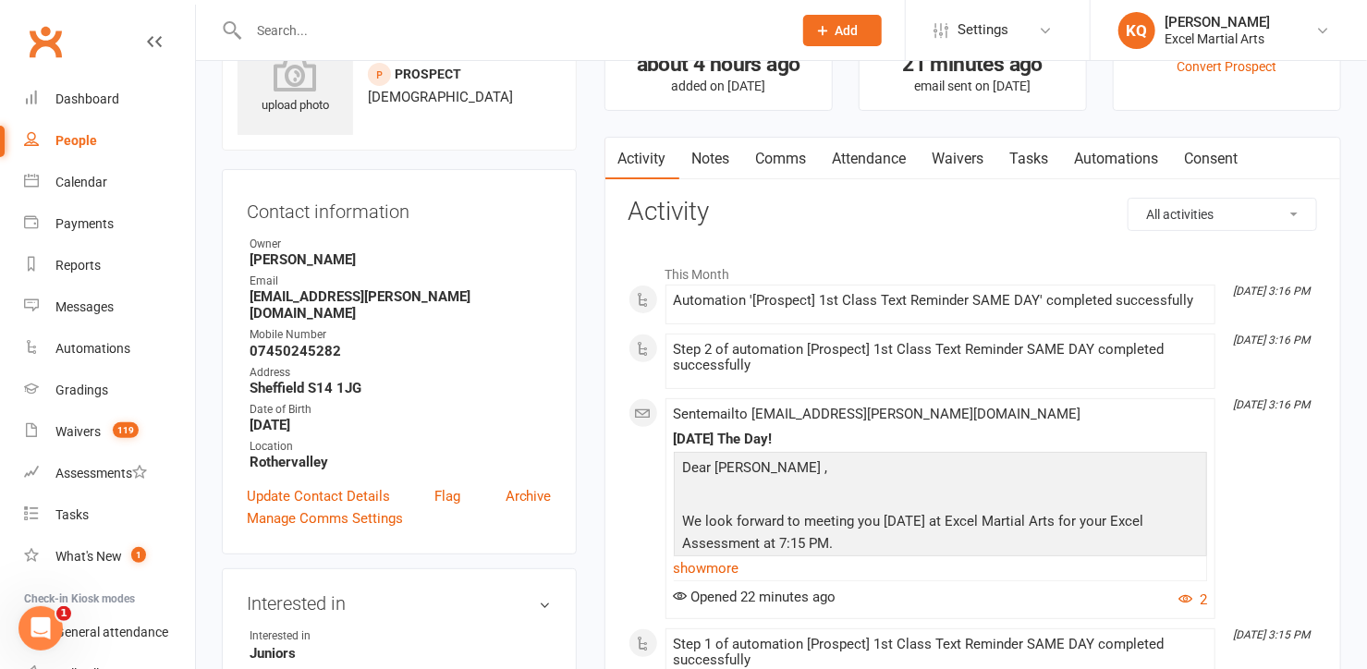
click at [859, 155] on link "Attendance" at bounding box center [870, 159] width 100 height 43
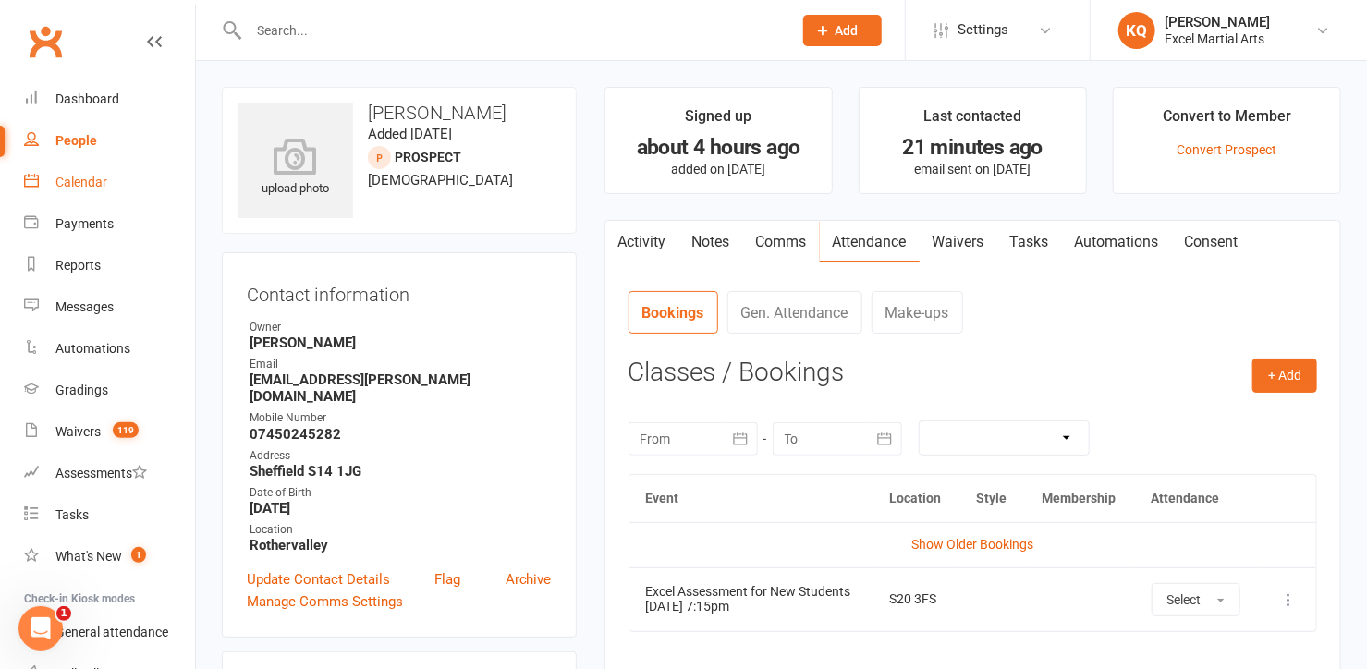
click at [72, 177] on div "Calendar" at bounding box center [81, 182] width 52 height 15
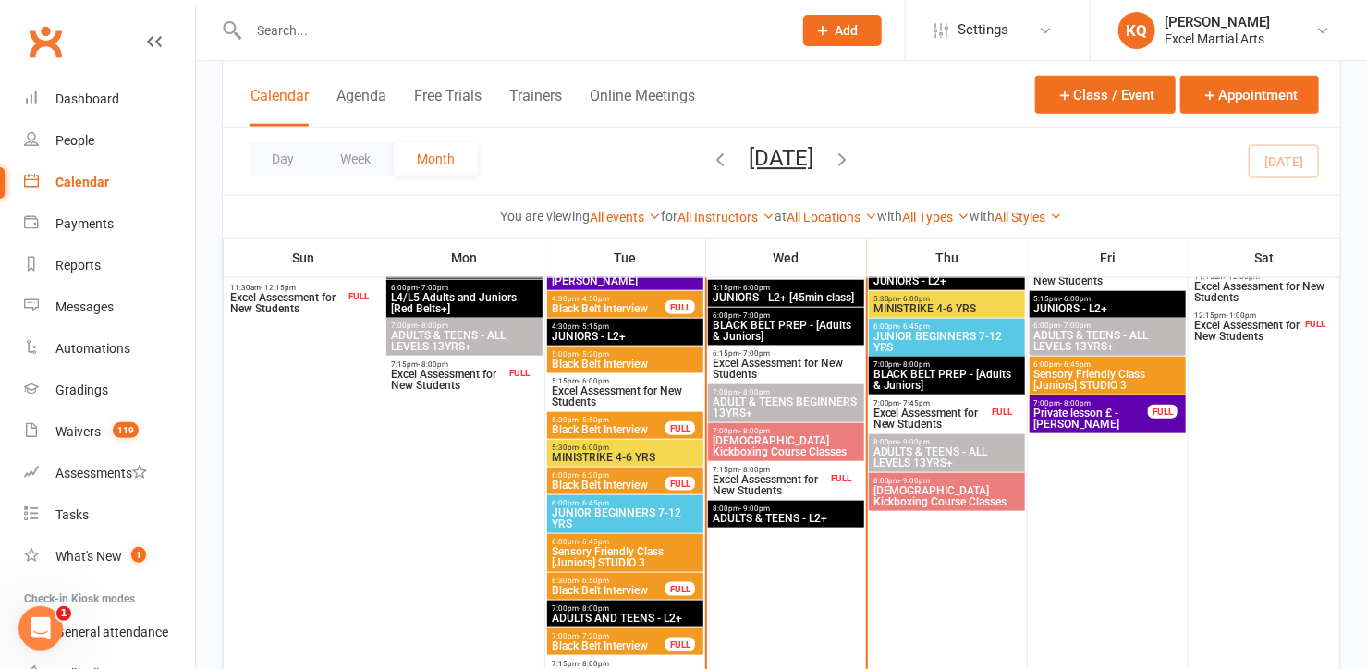
scroll to position [924, 0]
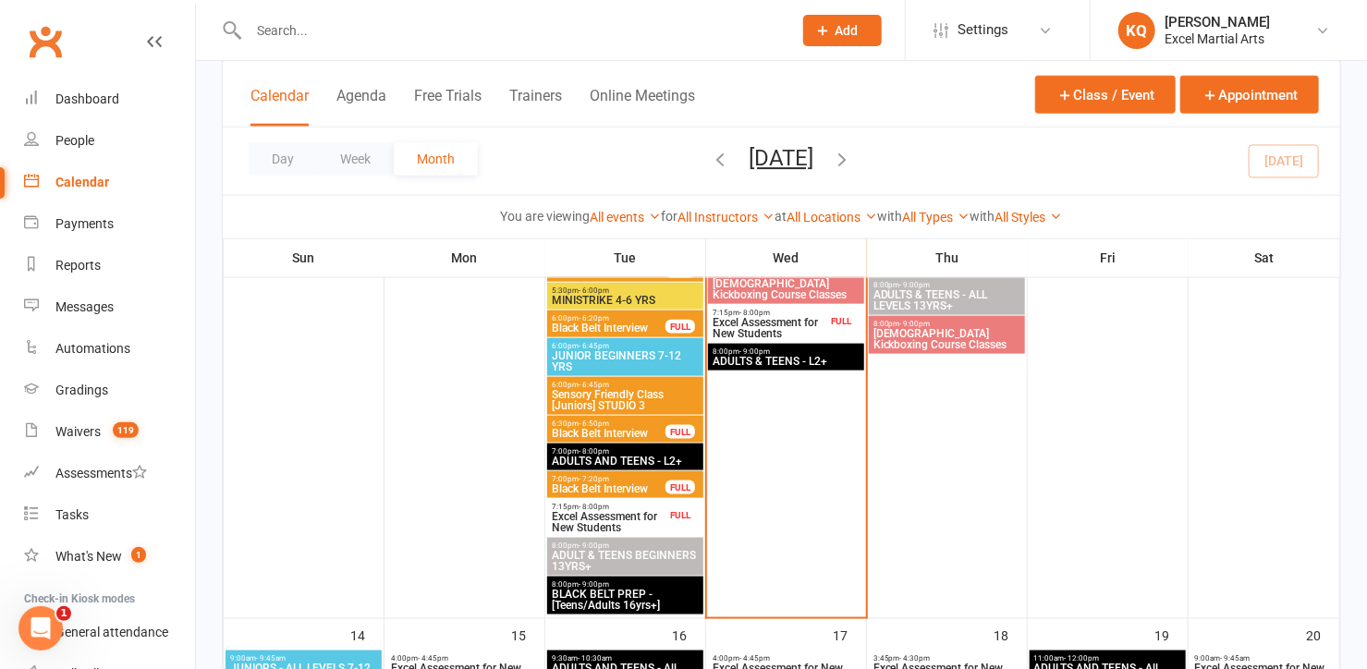
click at [596, 512] on span "Excel Assessment for New Students" at bounding box center [609, 522] width 116 height 22
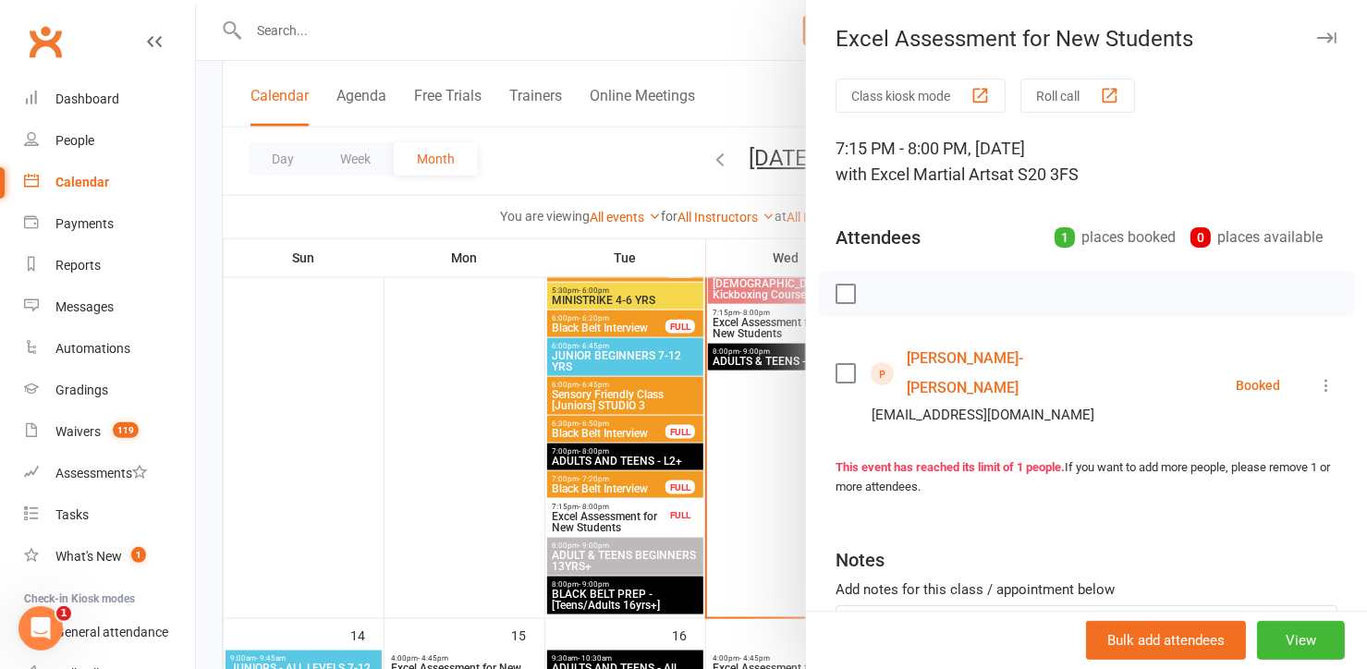
click at [921, 356] on link "Tilly-Ann Stewart" at bounding box center [1013, 373] width 213 height 59
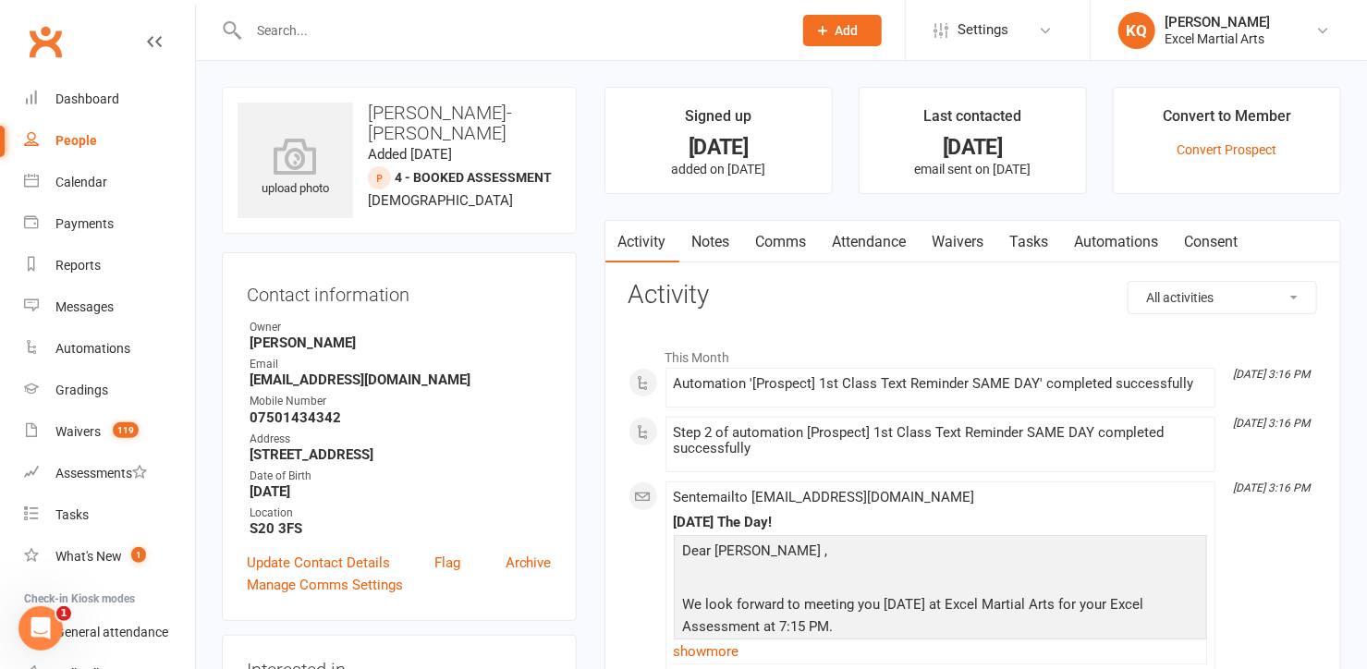
click at [707, 251] on link "Notes" at bounding box center [711, 242] width 64 height 43
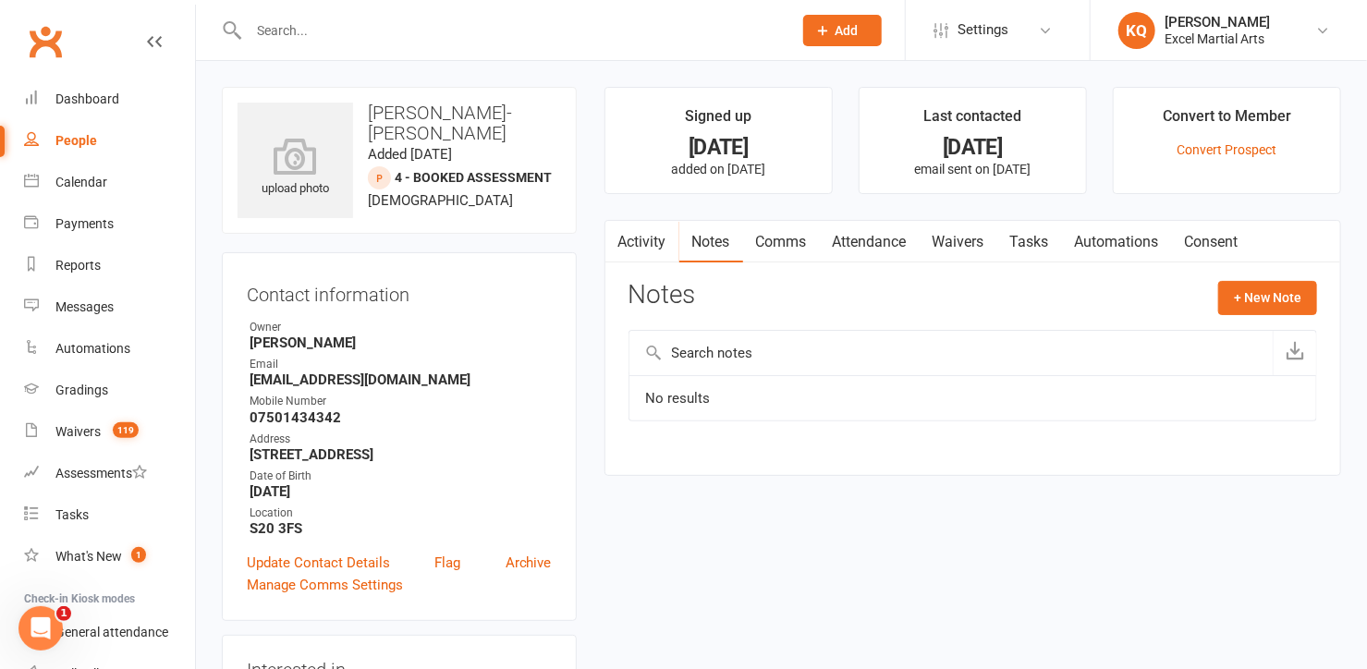
click at [634, 240] on link "Activity" at bounding box center [642, 242] width 74 height 43
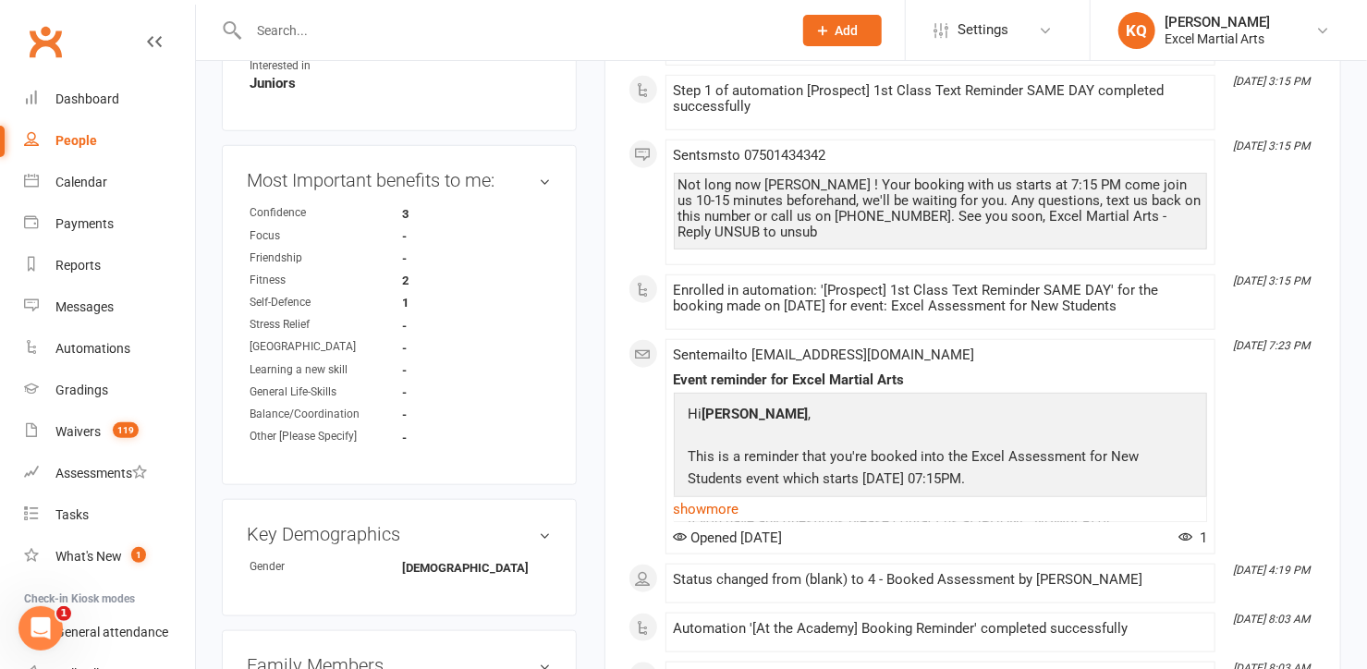
scroll to position [672, 0]
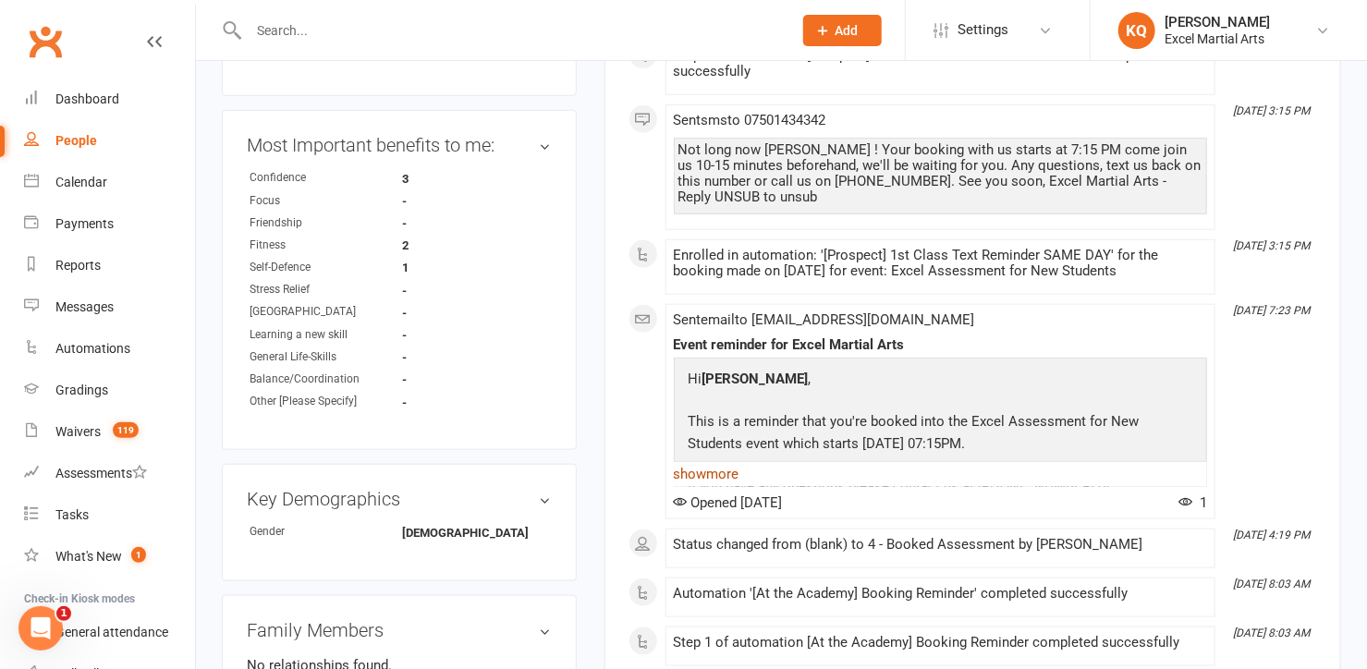
click at [714, 469] on link "show more" at bounding box center [940, 474] width 533 height 26
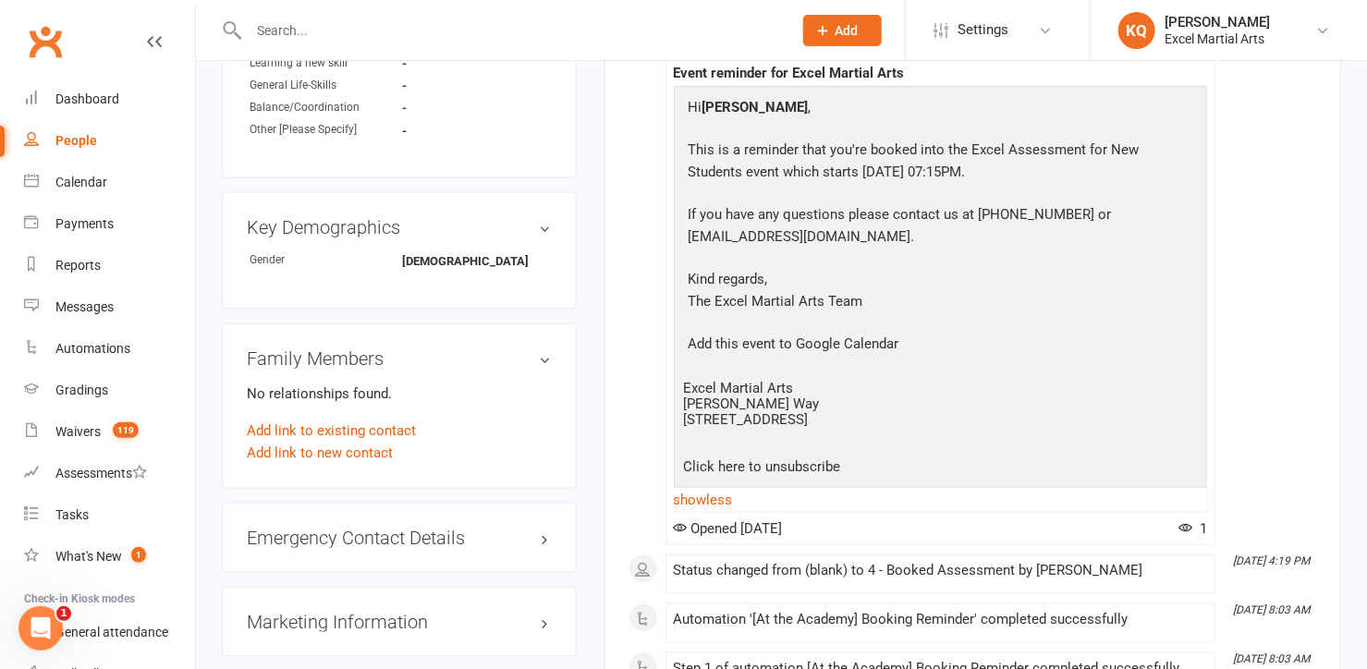
scroll to position [1007, 0]
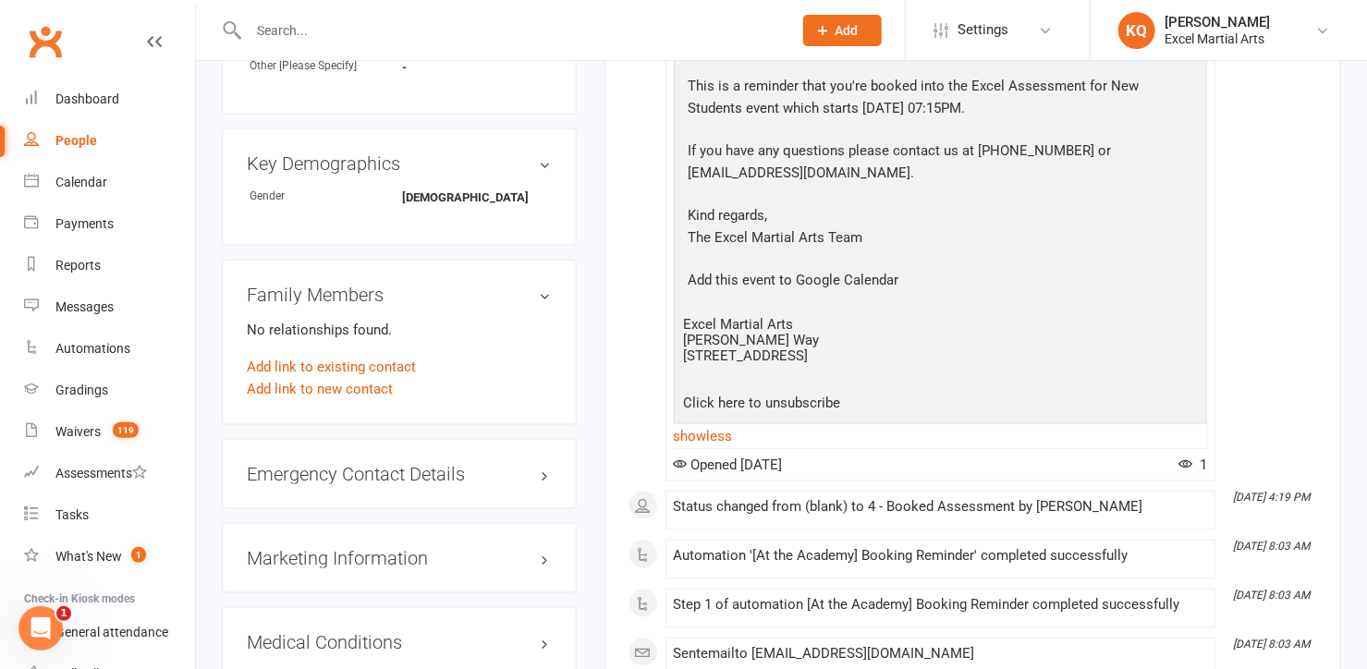
click at [712, 442] on div "Sent email to jaymstew@aol.com Event reminder for Excel Martial Arts Hi Tilly-A…" at bounding box center [940, 225] width 533 height 496
click at [716, 432] on link "show less" at bounding box center [940, 436] width 533 height 26
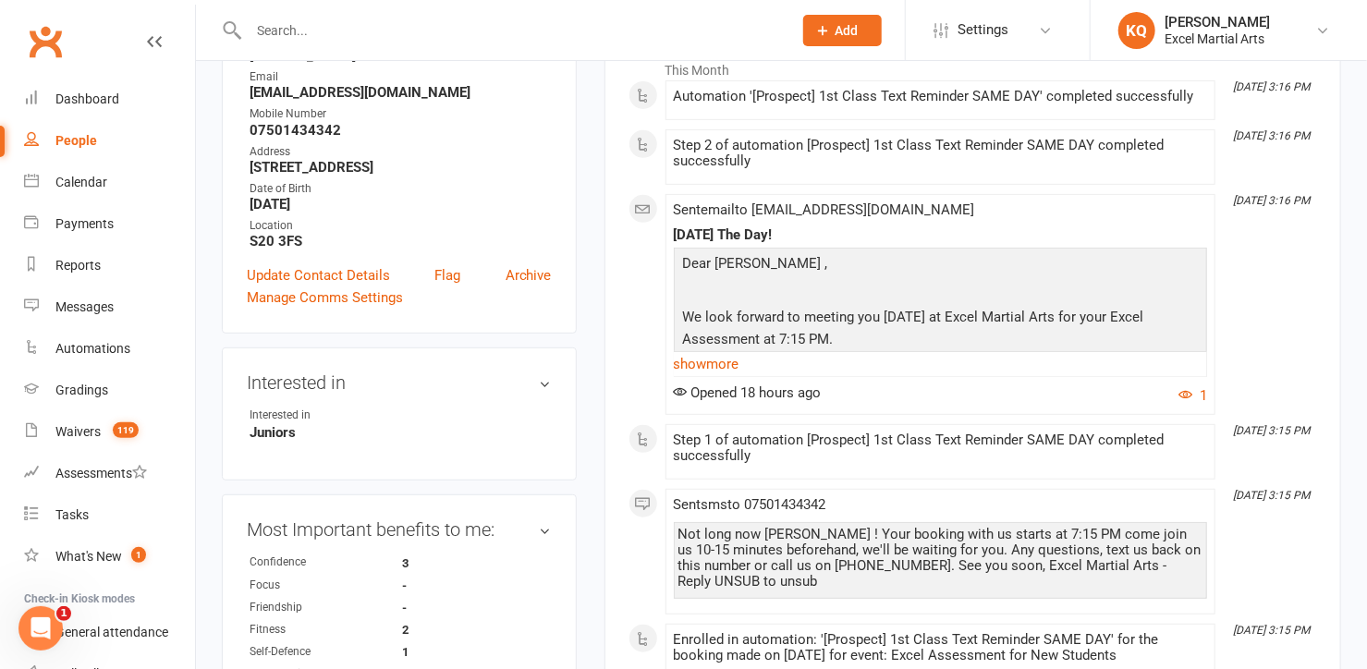
scroll to position [0, 0]
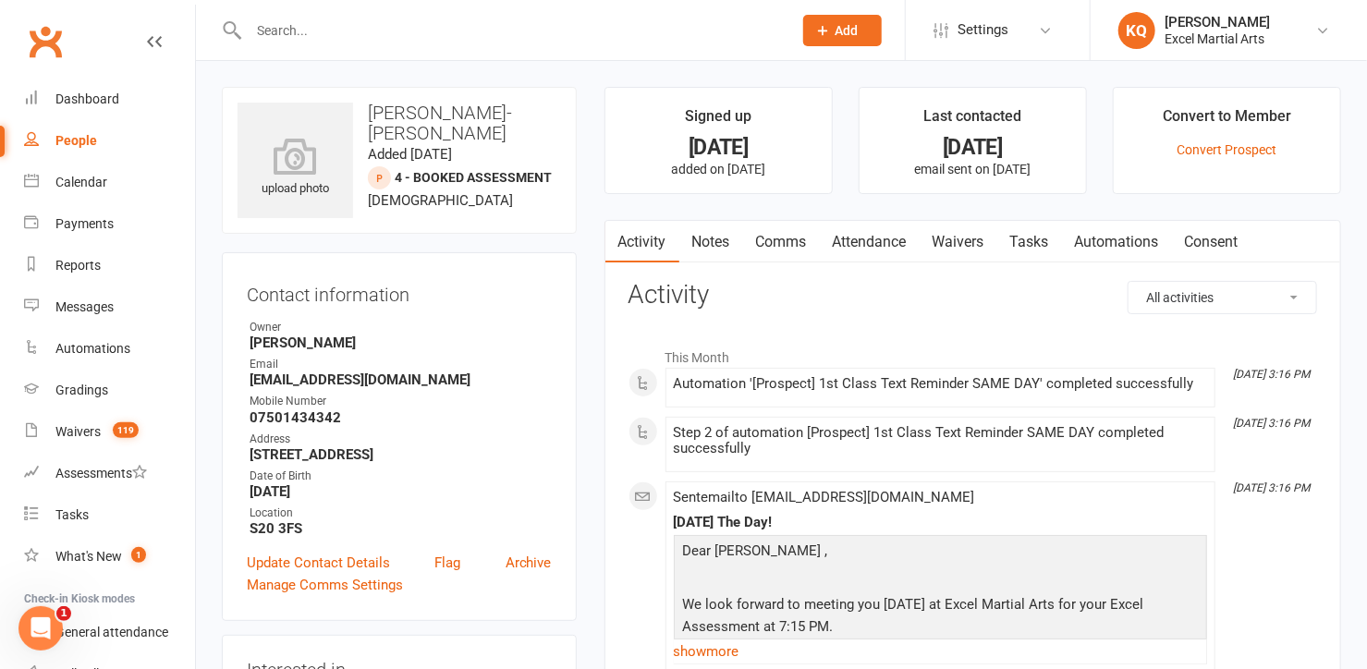
click at [335, 47] on div at bounding box center [500, 30] width 557 height 60
click at [330, 34] on input "text" at bounding box center [511, 31] width 536 height 26
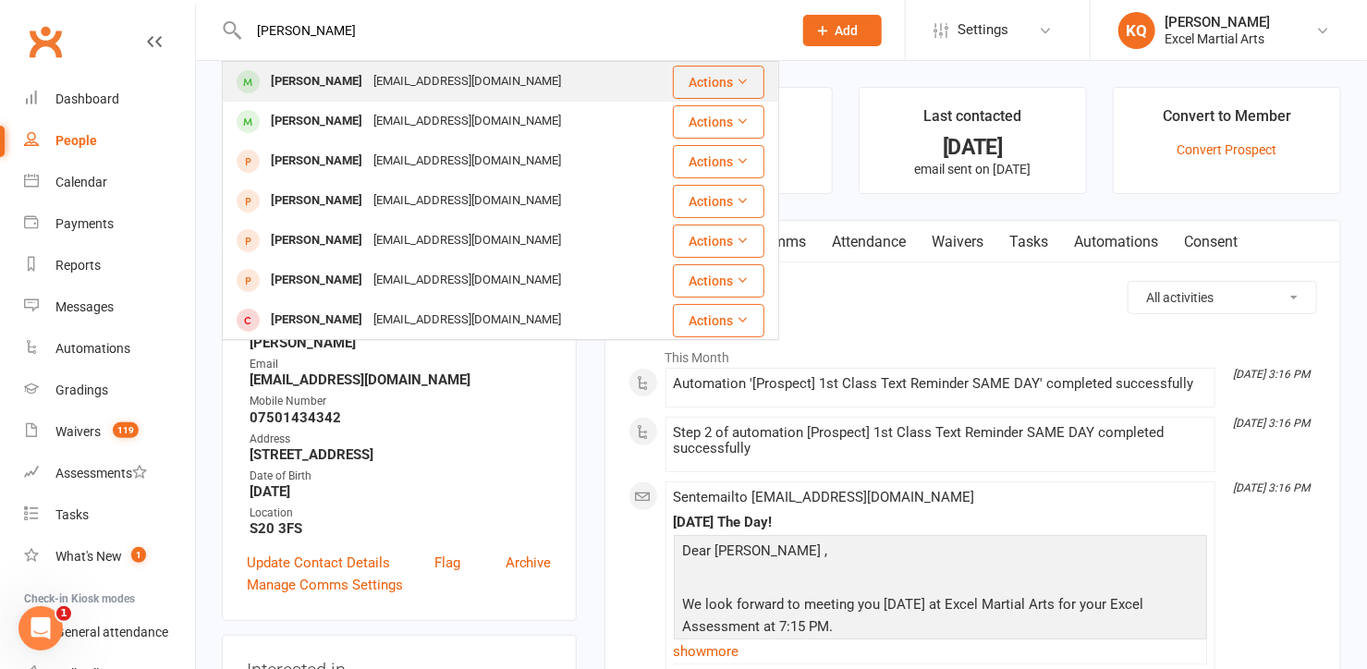
type input "Callum Miller"
click at [368, 78] on div "rachel2150@yahoo.co.uk" at bounding box center [467, 81] width 199 height 27
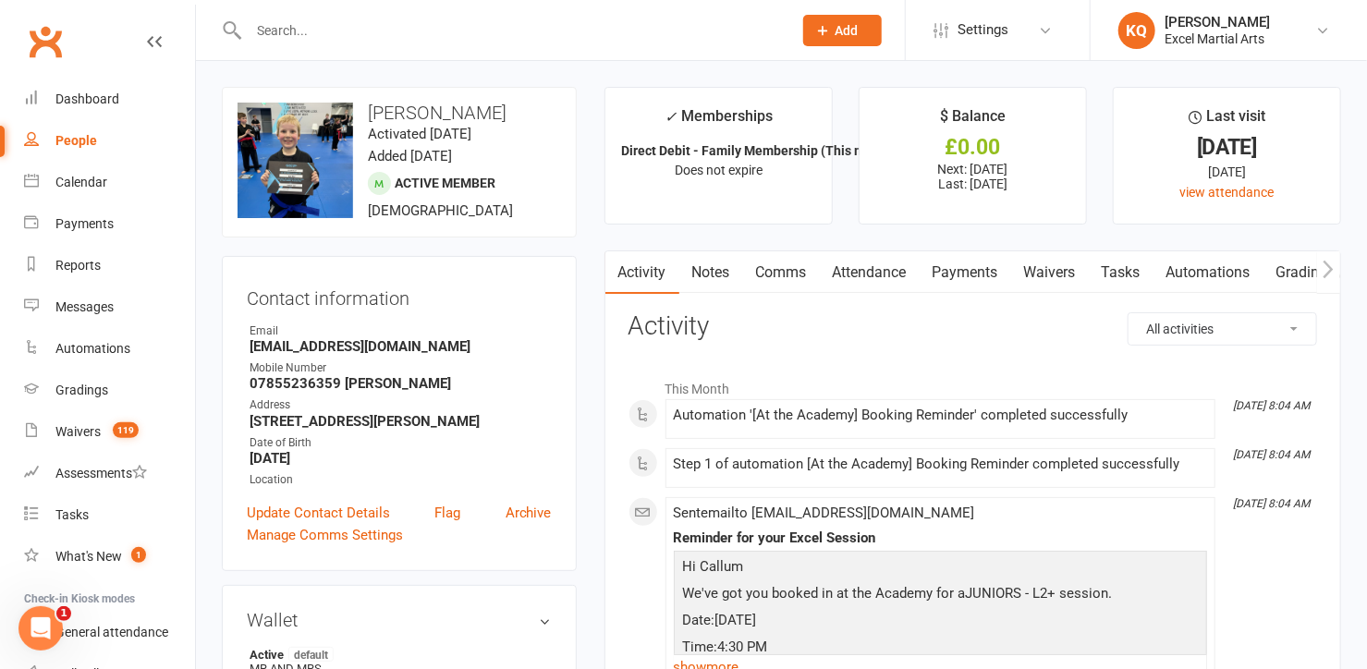
click at [949, 272] on link "Payments" at bounding box center [965, 272] width 91 height 43
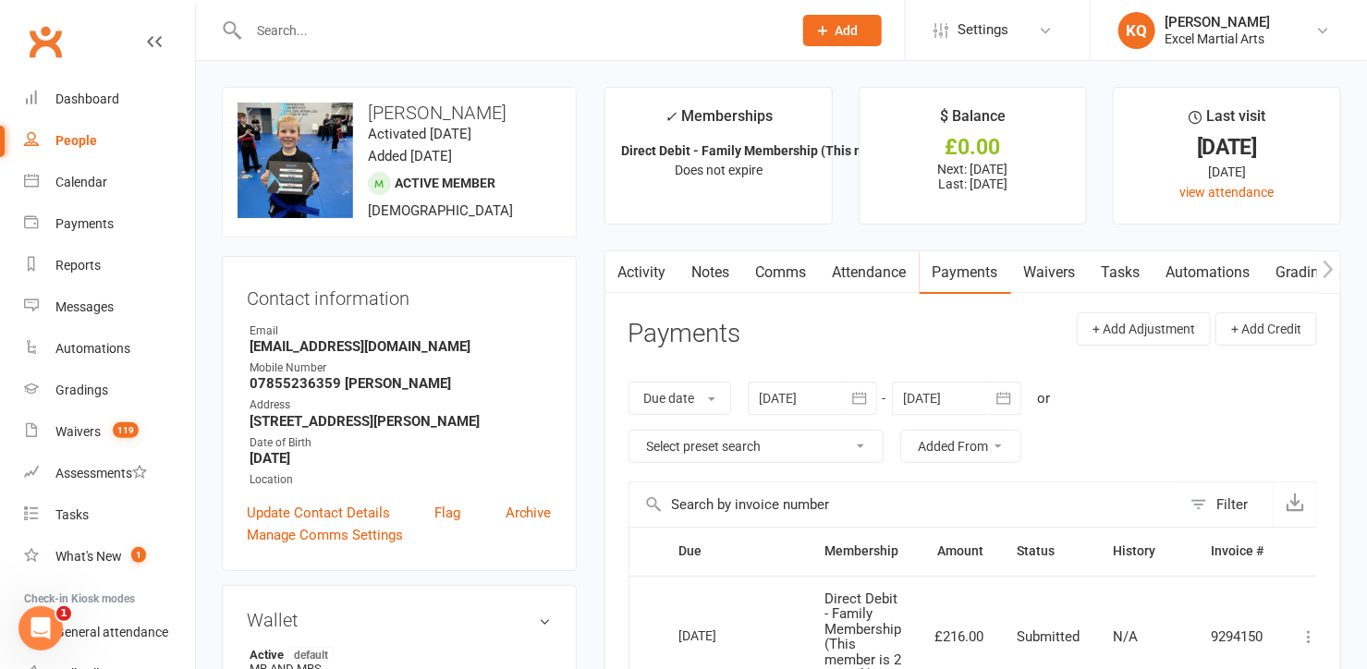
click at [726, 266] on link "Notes" at bounding box center [711, 272] width 64 height 43
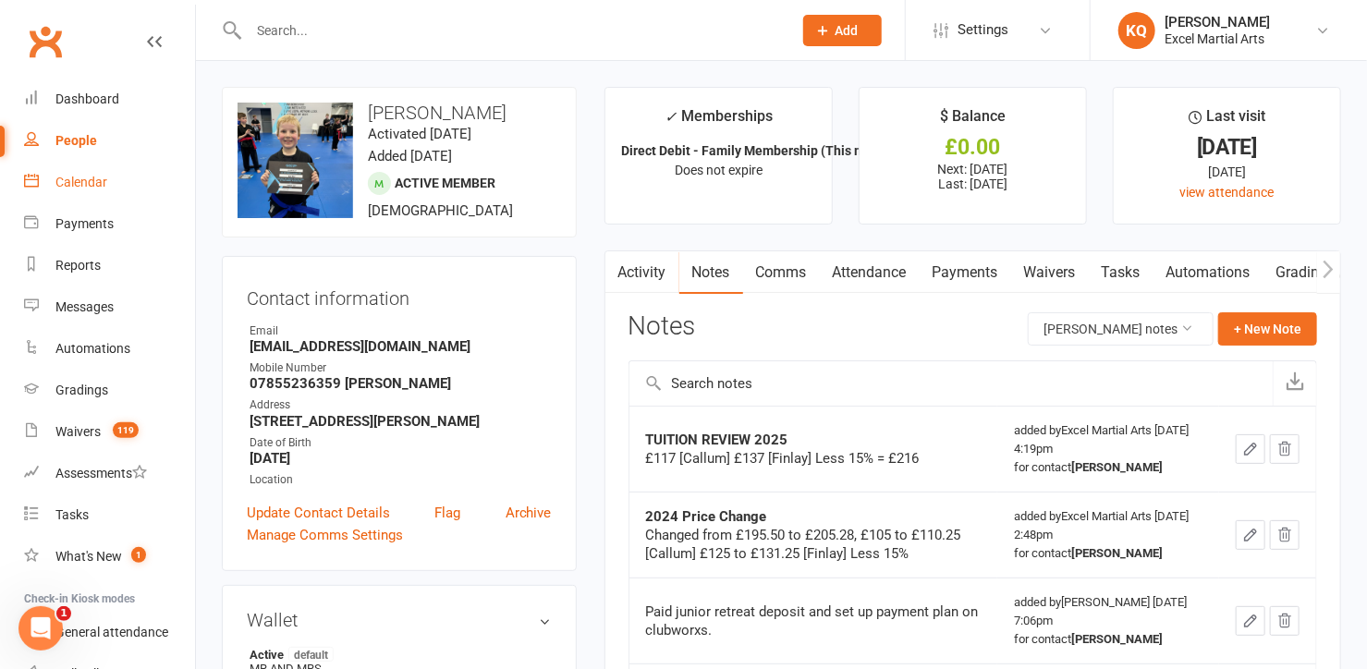
click at [57, 175] on div "Calendar" at bounding box center [81, 182] width 52 height 15
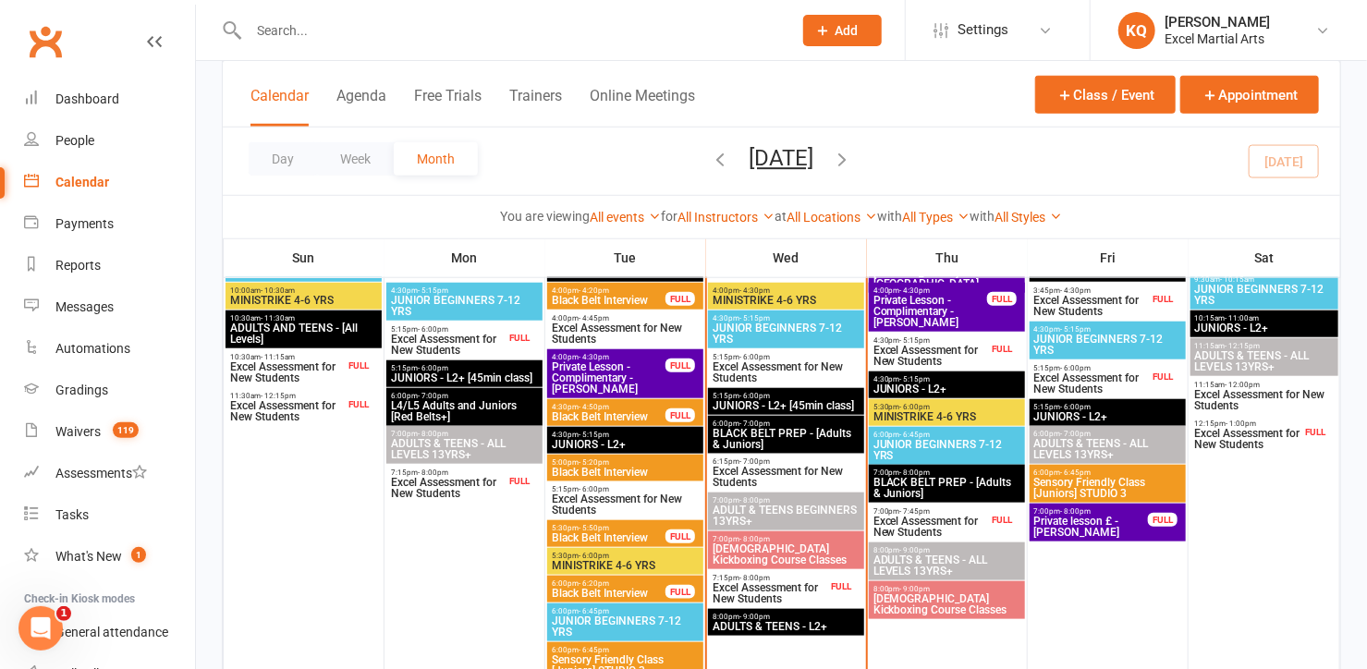
scroll to position [672, 0]
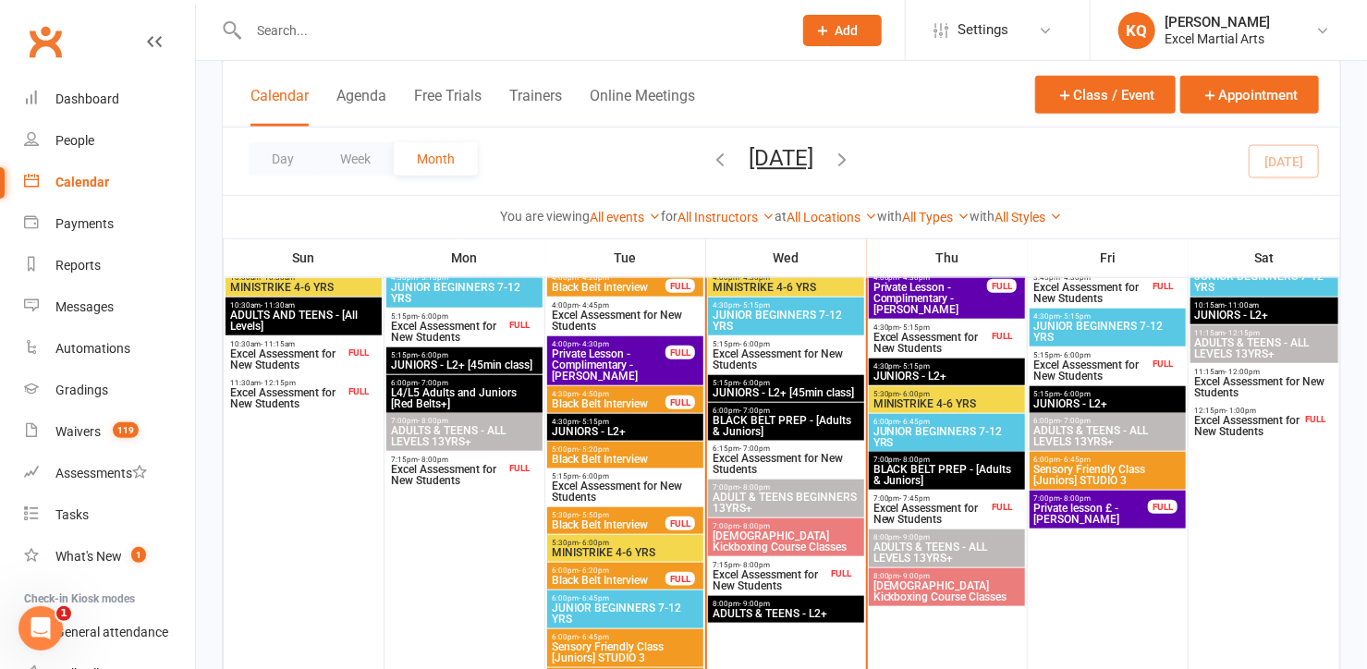
click at [763, 583] on span "Excel Assessment for New Students" at bounding box center [770, 580] width 116 height 22
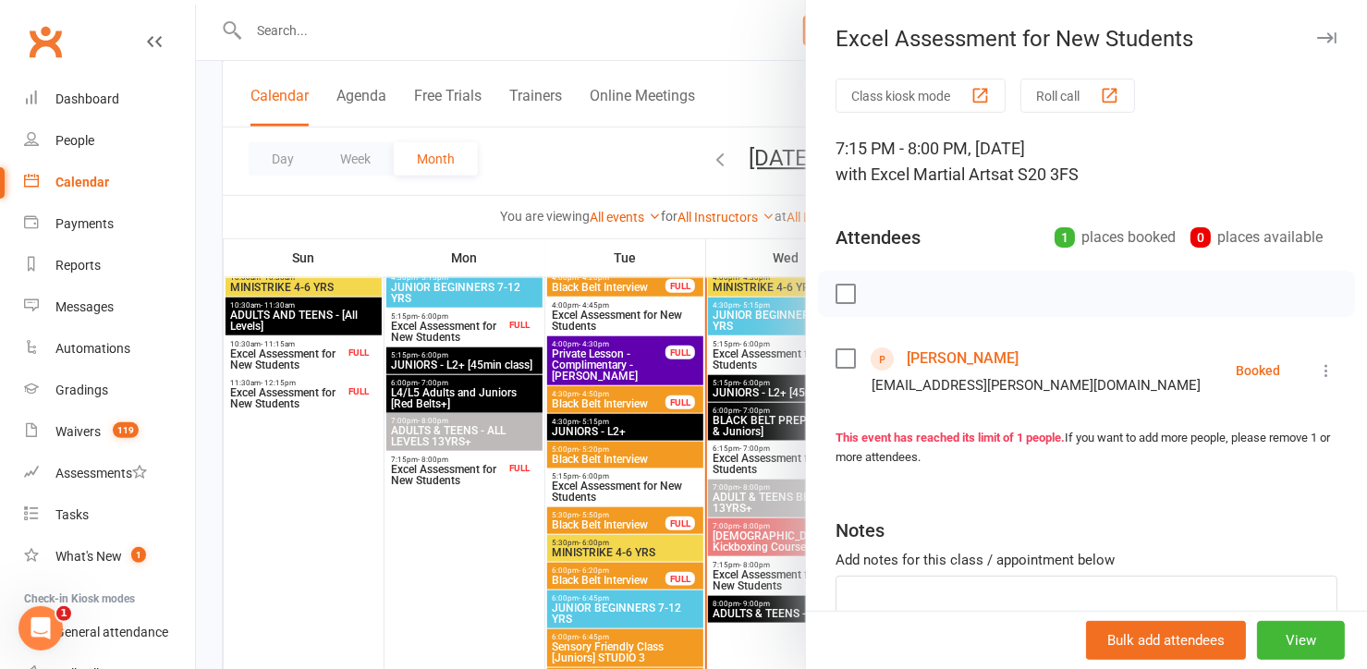
click at [748, 579] on div at bounding box center [781, 334] width 1171 height 669
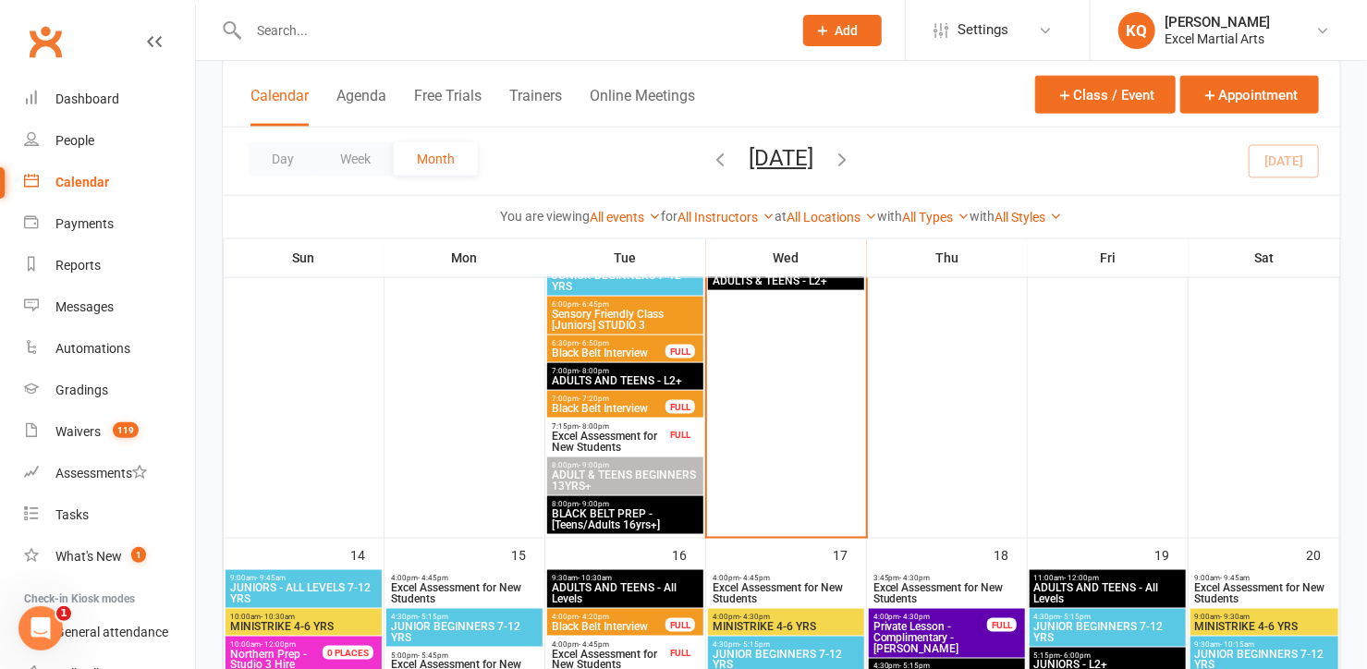
scroll to position [1007, 0]
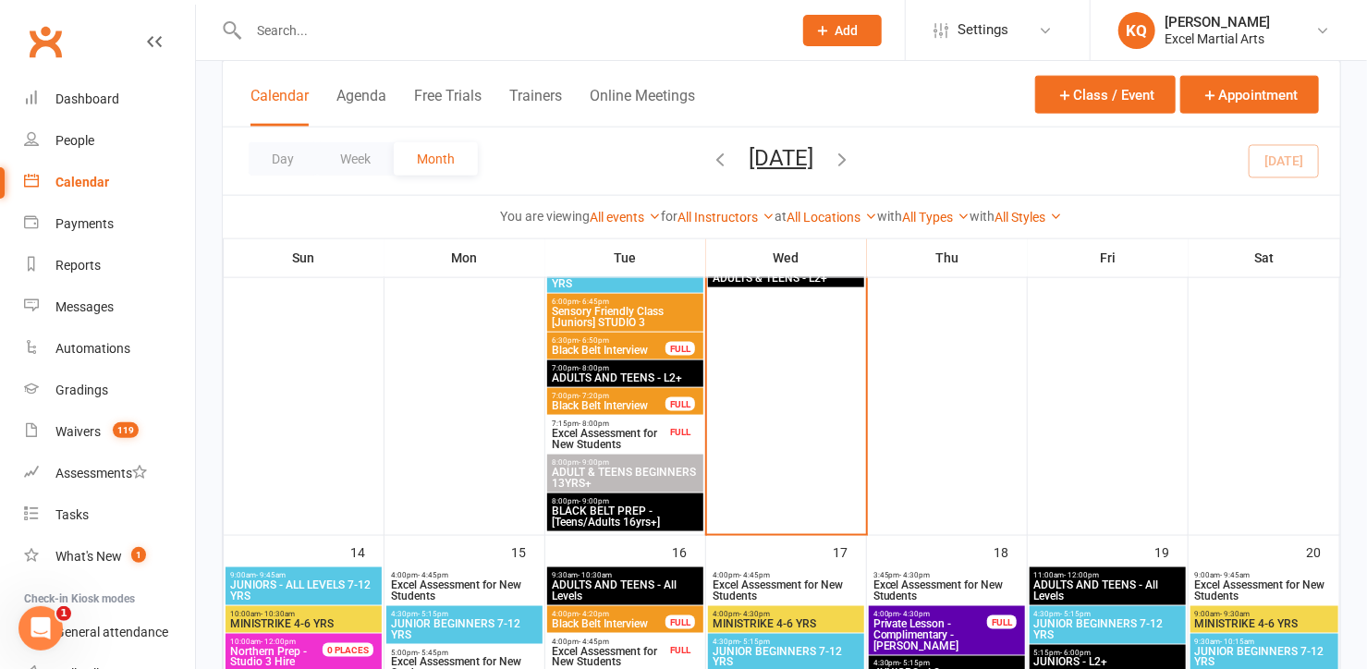
click at [626, 440] on span "Excel Assessment for New Students" at bounding box center [609, 439] width 116 height 22
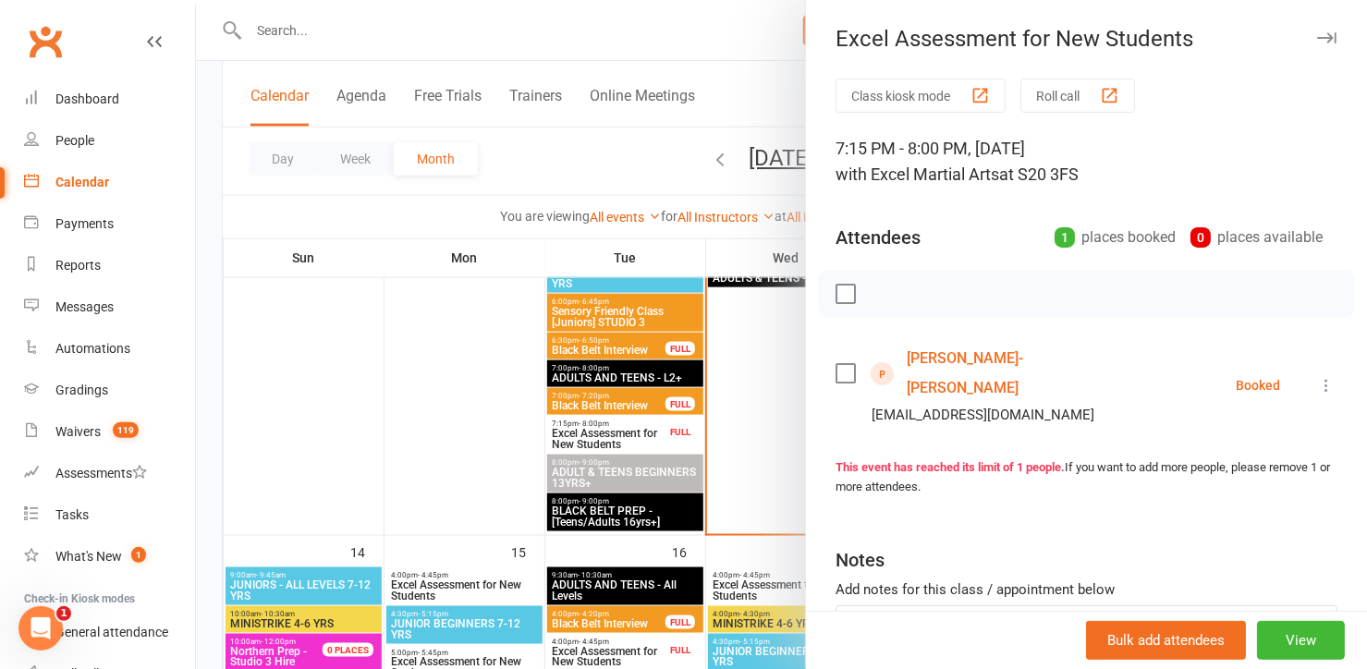
click at [949, 359] on link "Tilly-Ann Stewart" at bounding box center [1013, 373] width 213 height 59
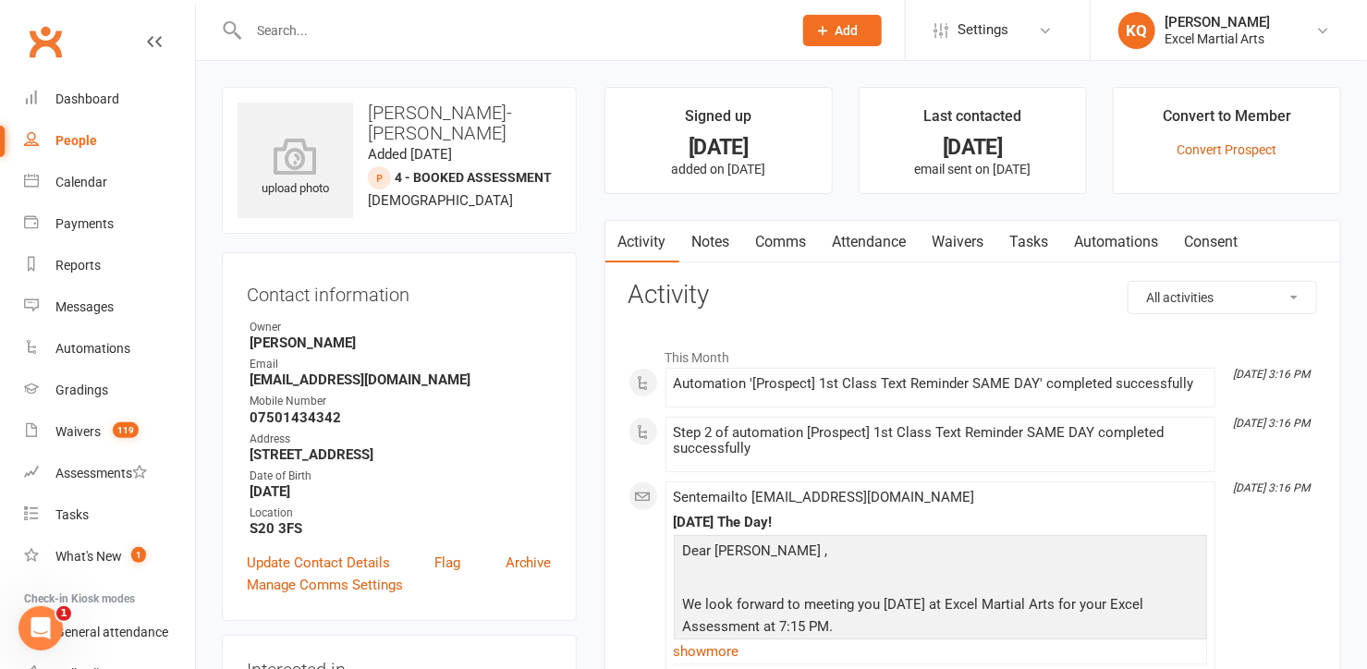
click at [703, 245] on link "Notes" at bounding box center [711, 242] width 64 height 43
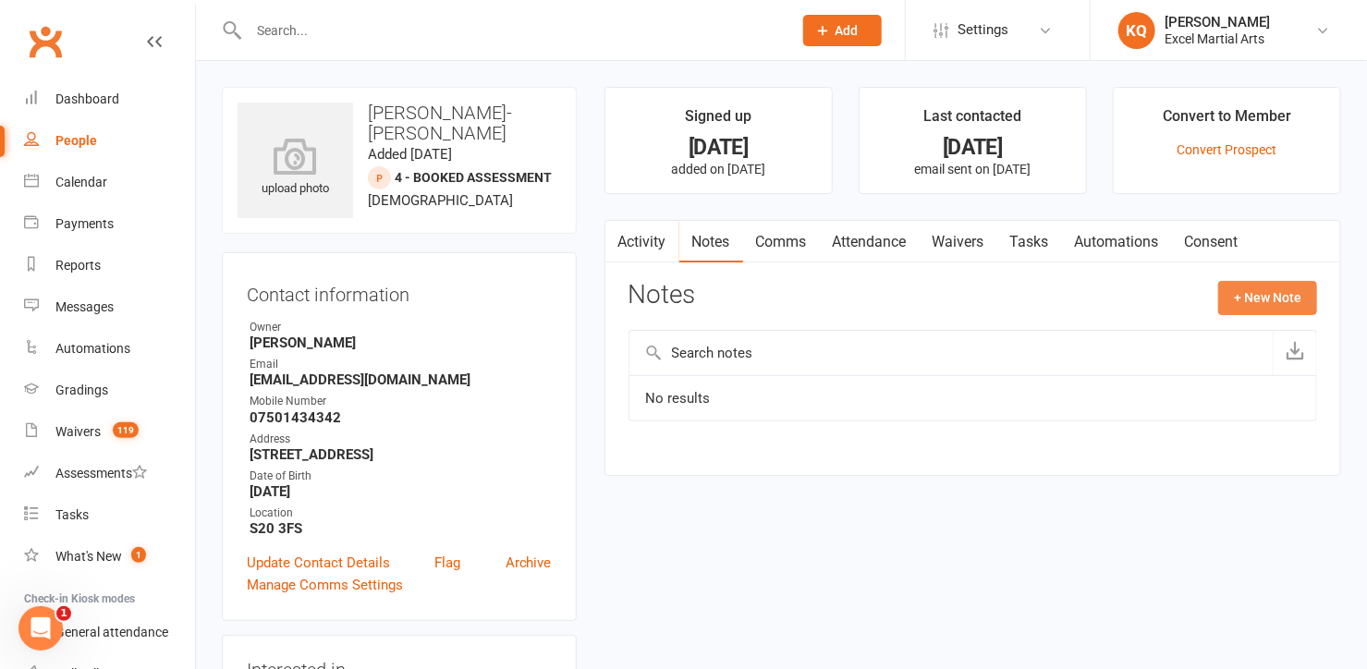
click at [1276, 298] on button "+ New Note" at bounding box center [1267, 297] width 99 height 33
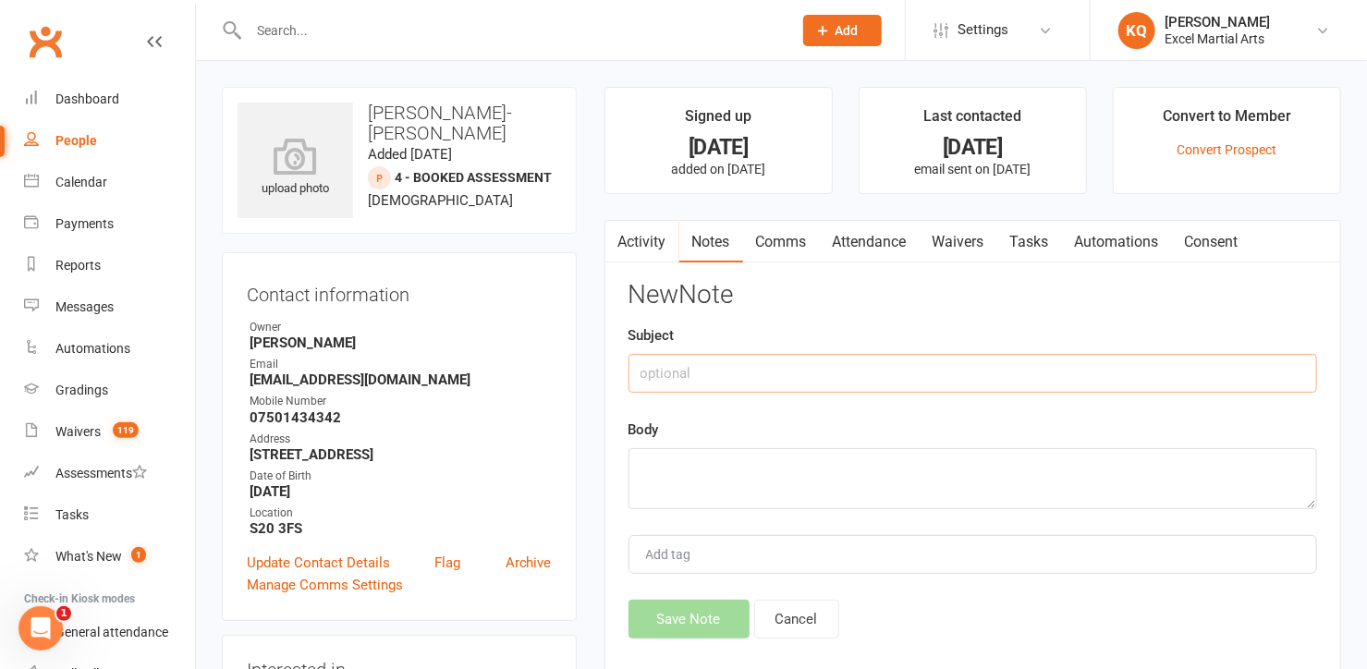
click at [779, 386] on input "text" at bounding box center [972, 373] width 689 height 39
type input "Follow up"
click at [690, 480] on textarea at bounding box center [972, 478] width 689 height 61
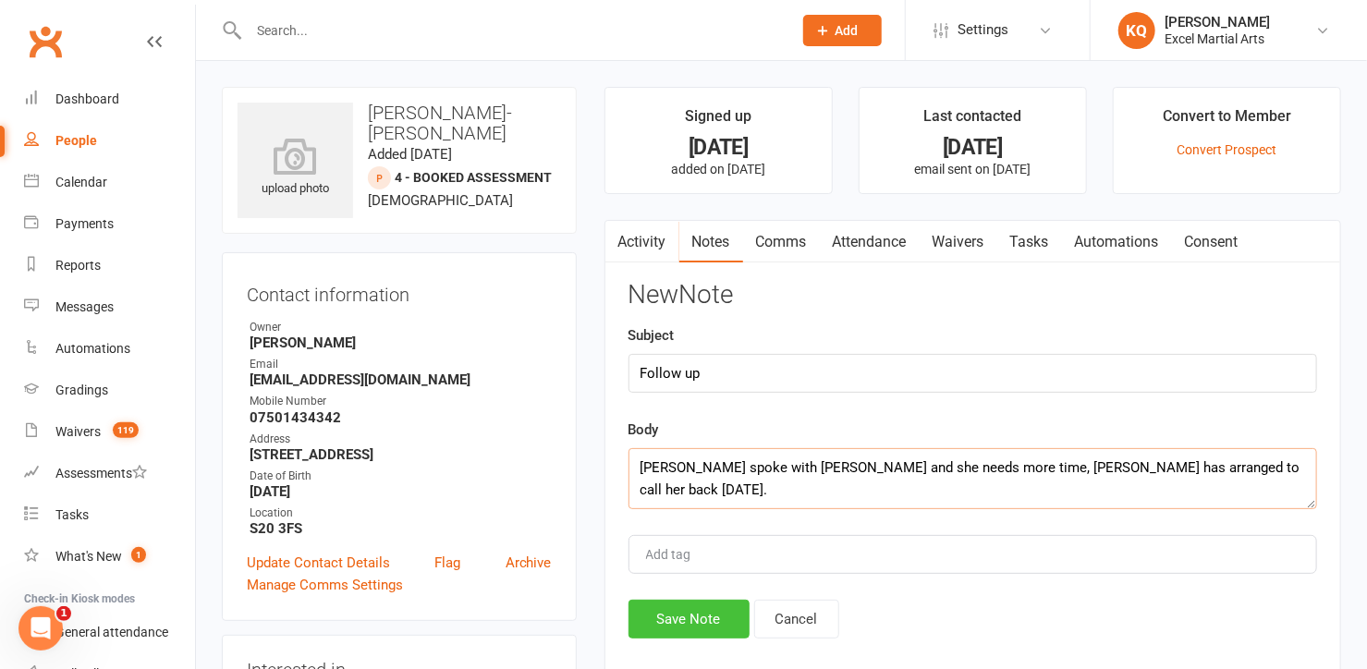
type textarea "Helen spoke with Tilly - Ann and she needs more time, Helen has arranged to cal…"
click at [683, 607] on button "Save Note" at bounding box center [688, 619] width 121 height 39
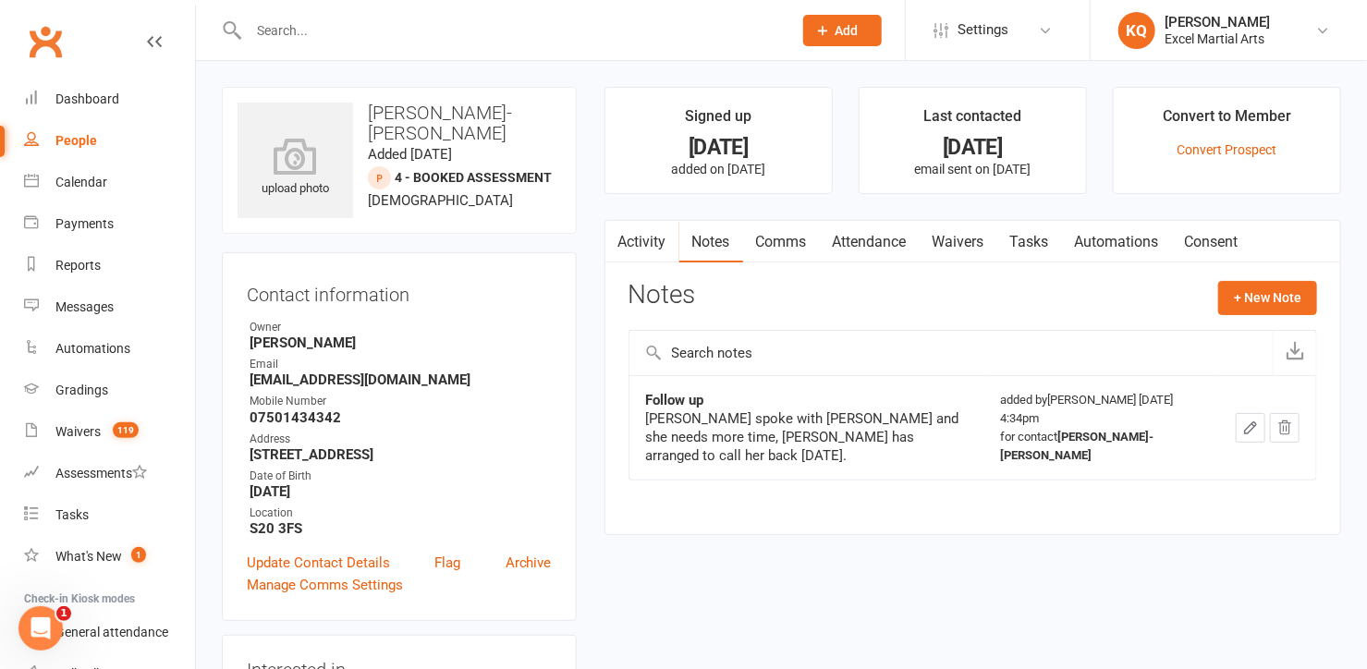
click at [644, 247] on link "Activity" at bounding box center [642, 242] width 74 height 43
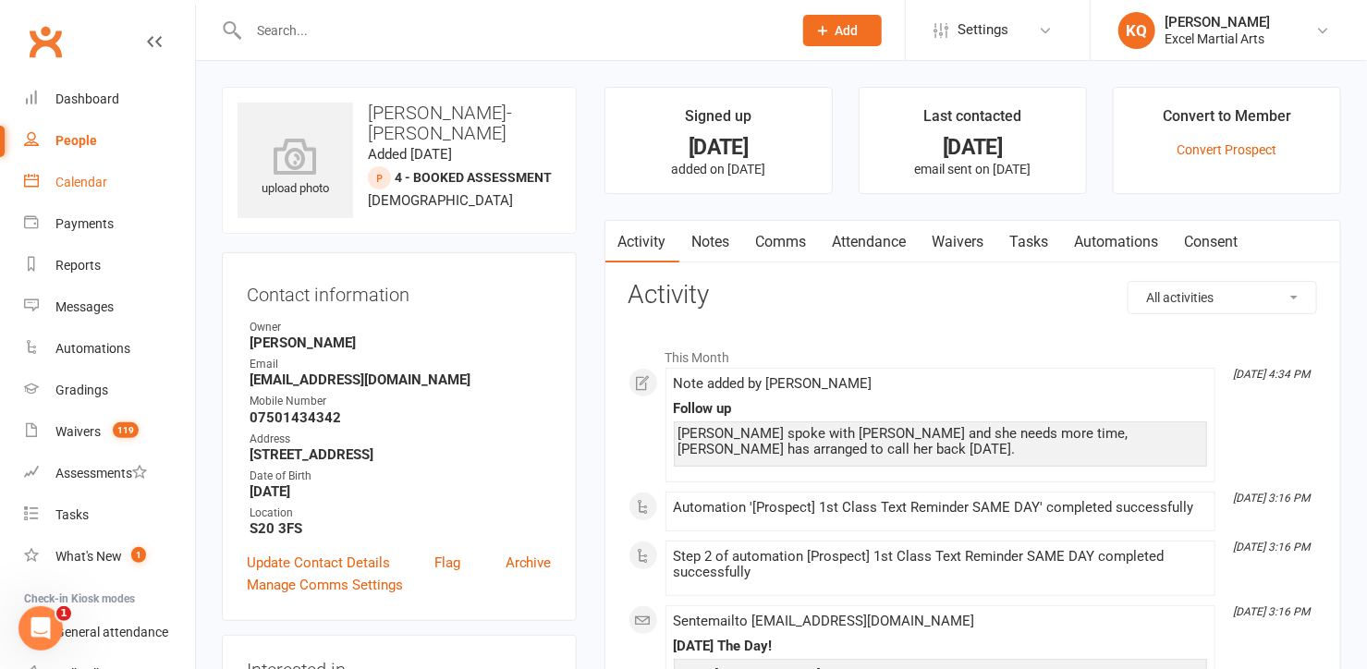
click at [53, 175] on link "Calendar" at bounding box center [109, 183] width 171 height 42
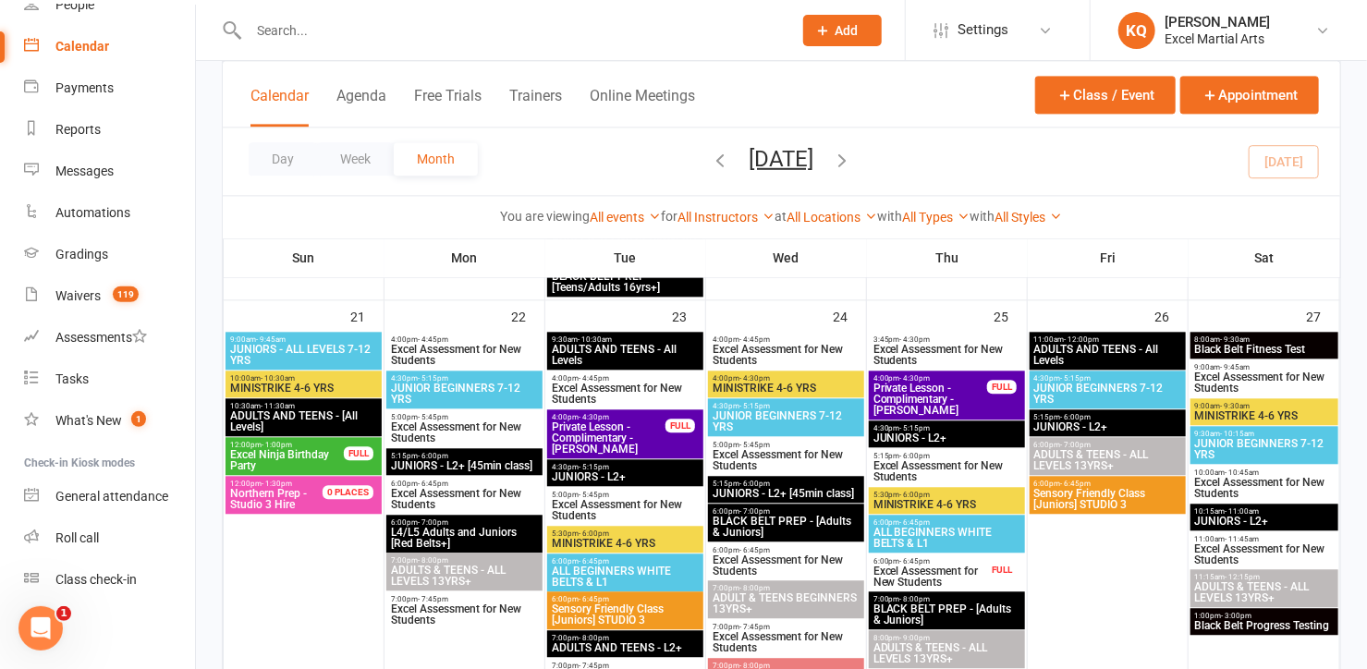
scroll to position [2016, 0]
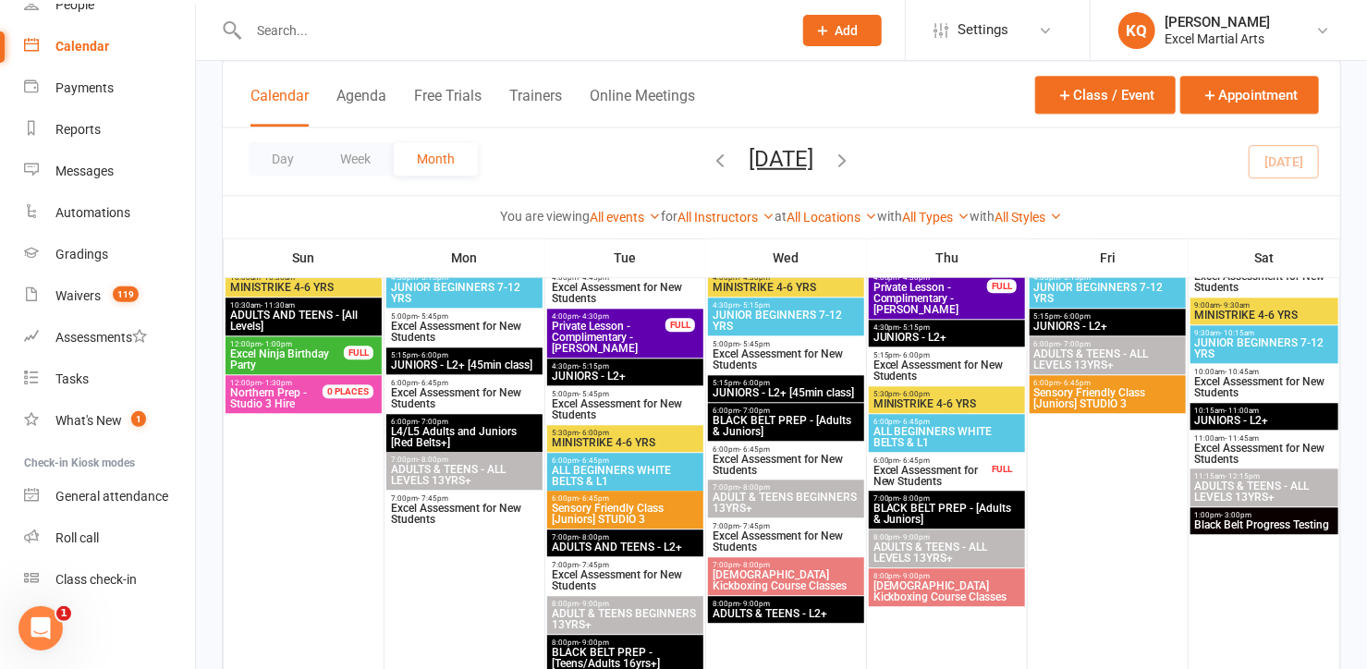
click at [274, 360] on span "Excel Ninja Birthday Party" at bounding box center [287, 359] width 116 height 22
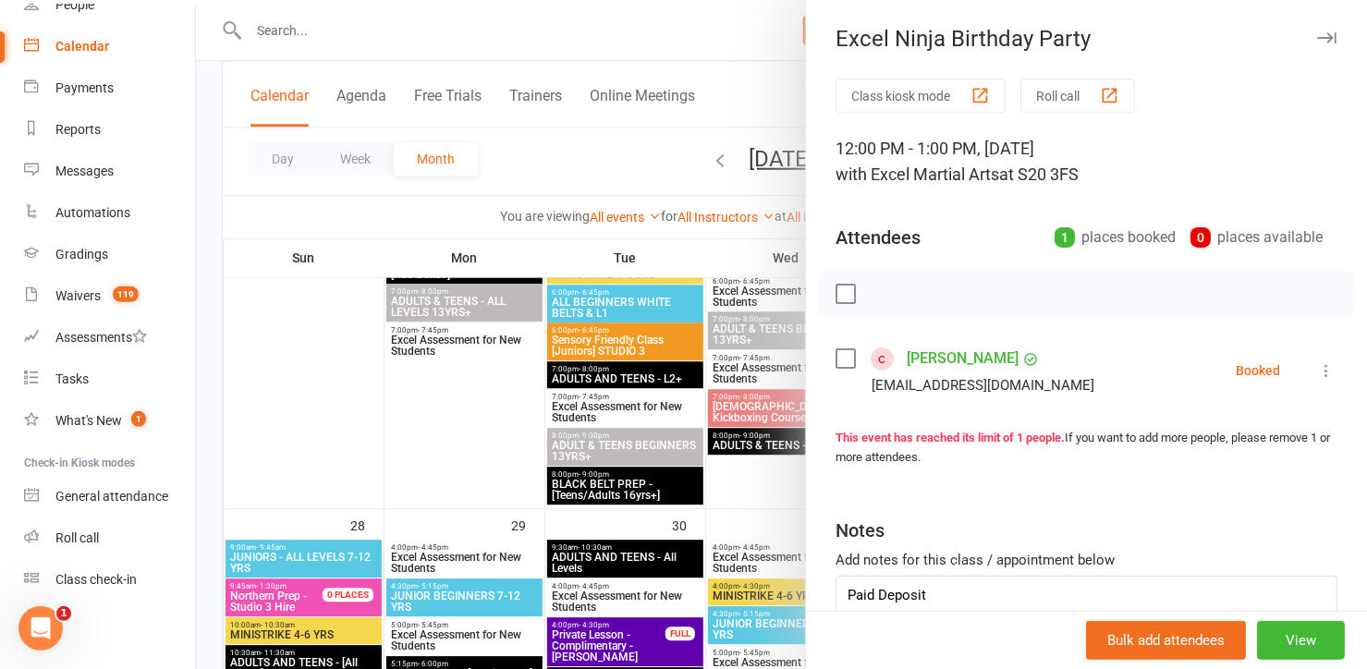
scroll to position [116, 0]
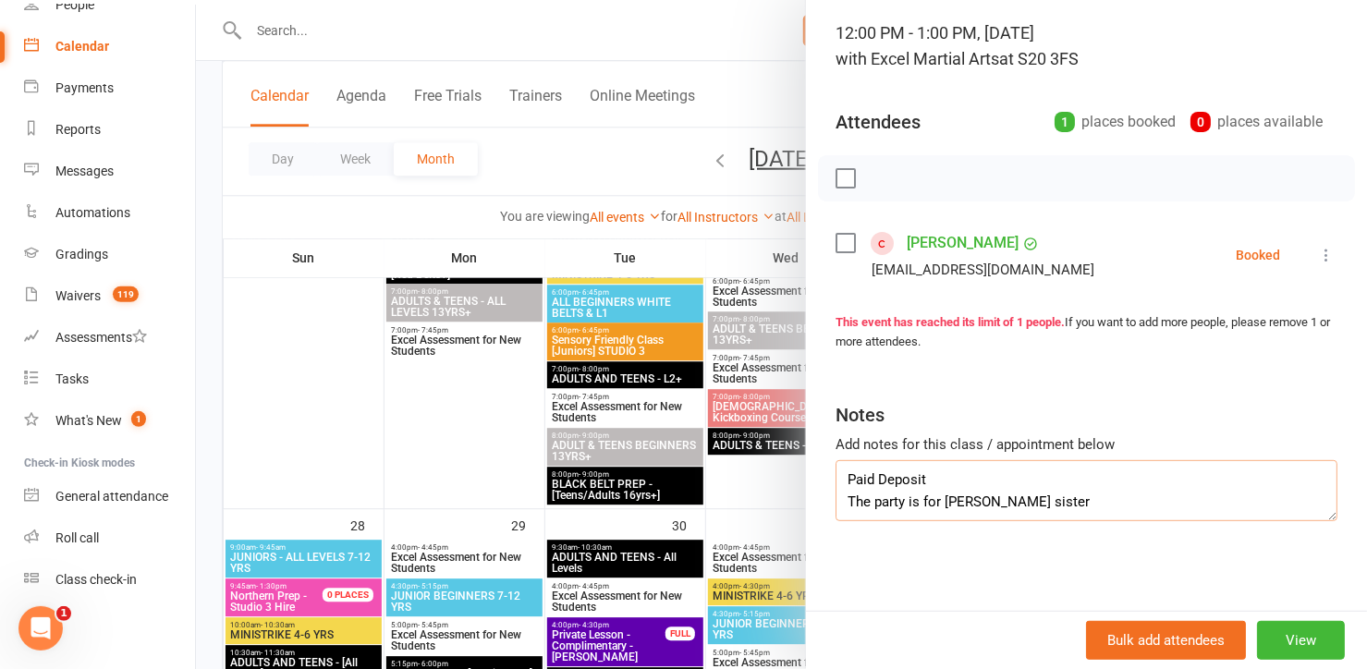
click at [1049, 503] on textarea "Paid Deposit The party is for Avyay little sister" at bounding box center [1086, 490] width 502 height 61
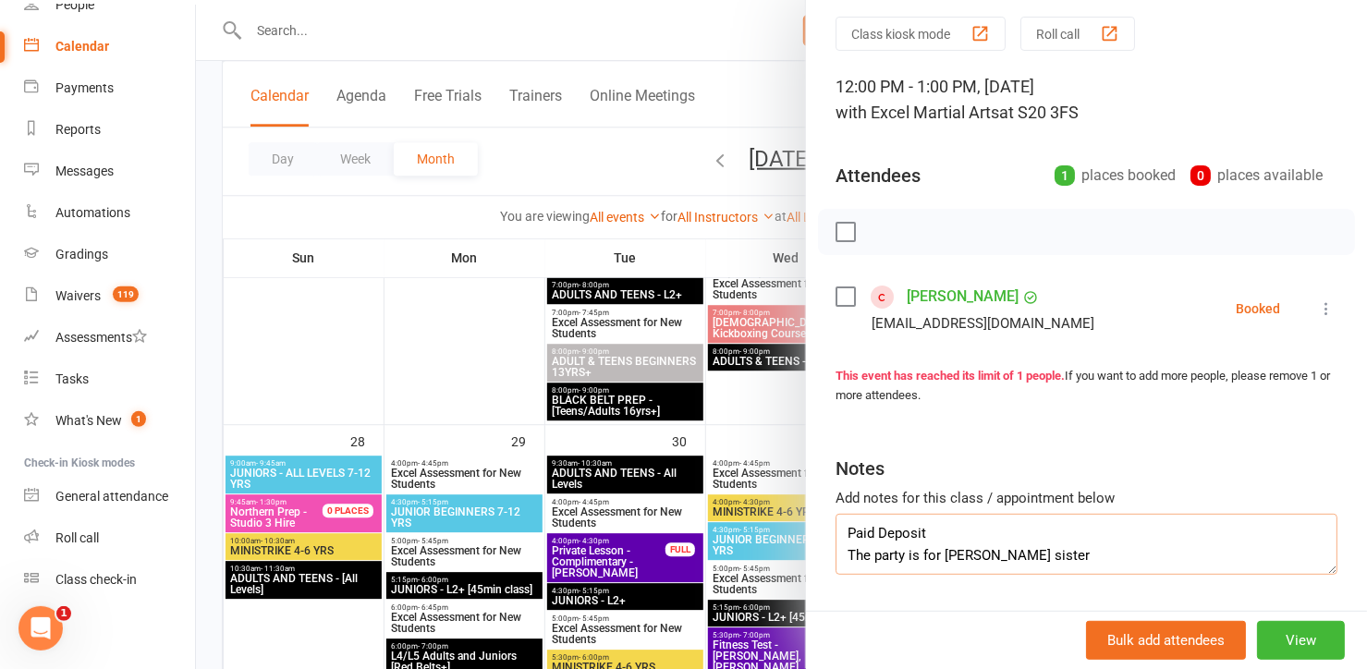
scroll to position [0, 0]
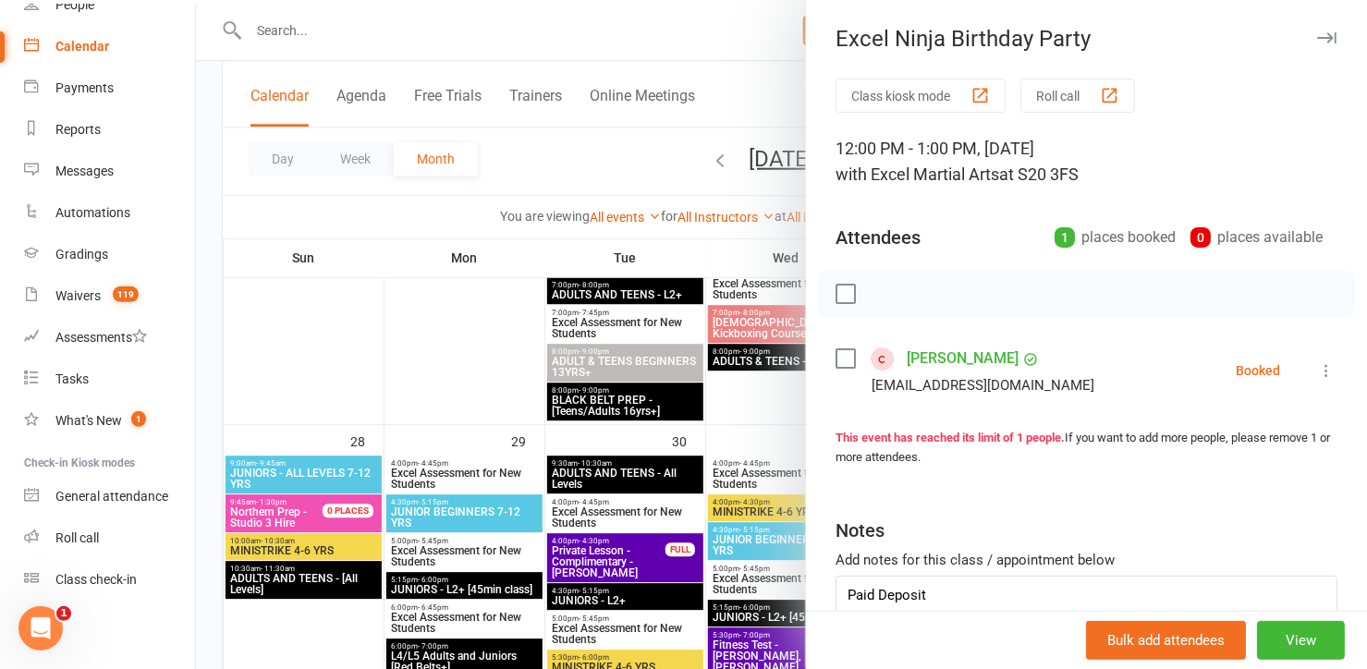
click at [1317, 43] on icon "button" at bounding box center [1326, 37] width 19 height 11
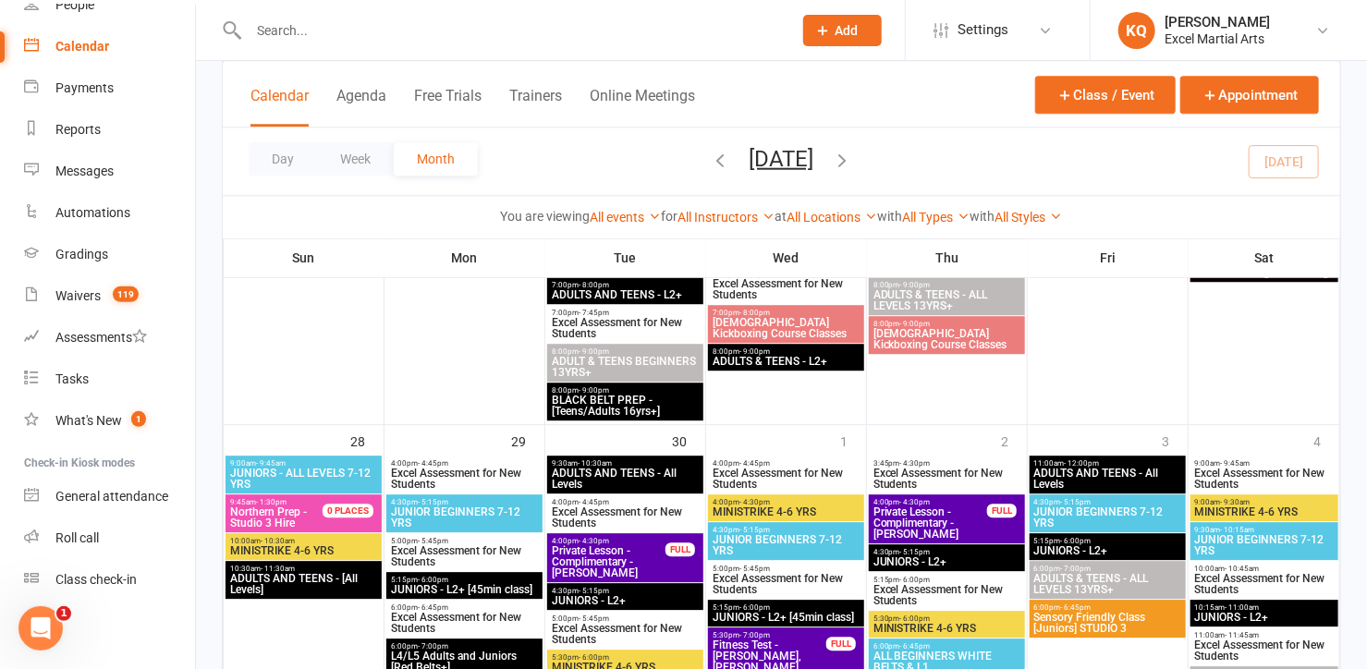
click at [351, 39] on input "text" at bounding box center [511, 31] width 536 height 26
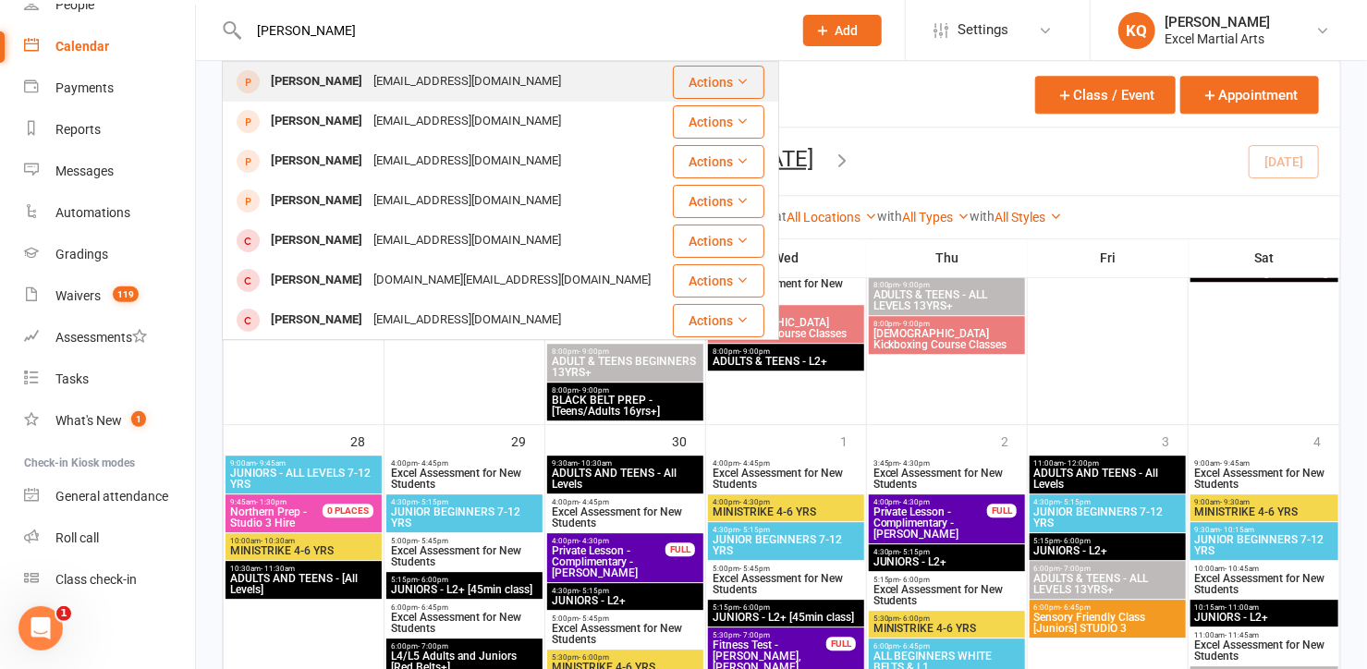
type input "Ethan Cotton"
click at [368, 76] on div "acotton573@btinternet.com" at bounding box center [467, 81] width 199 height 27
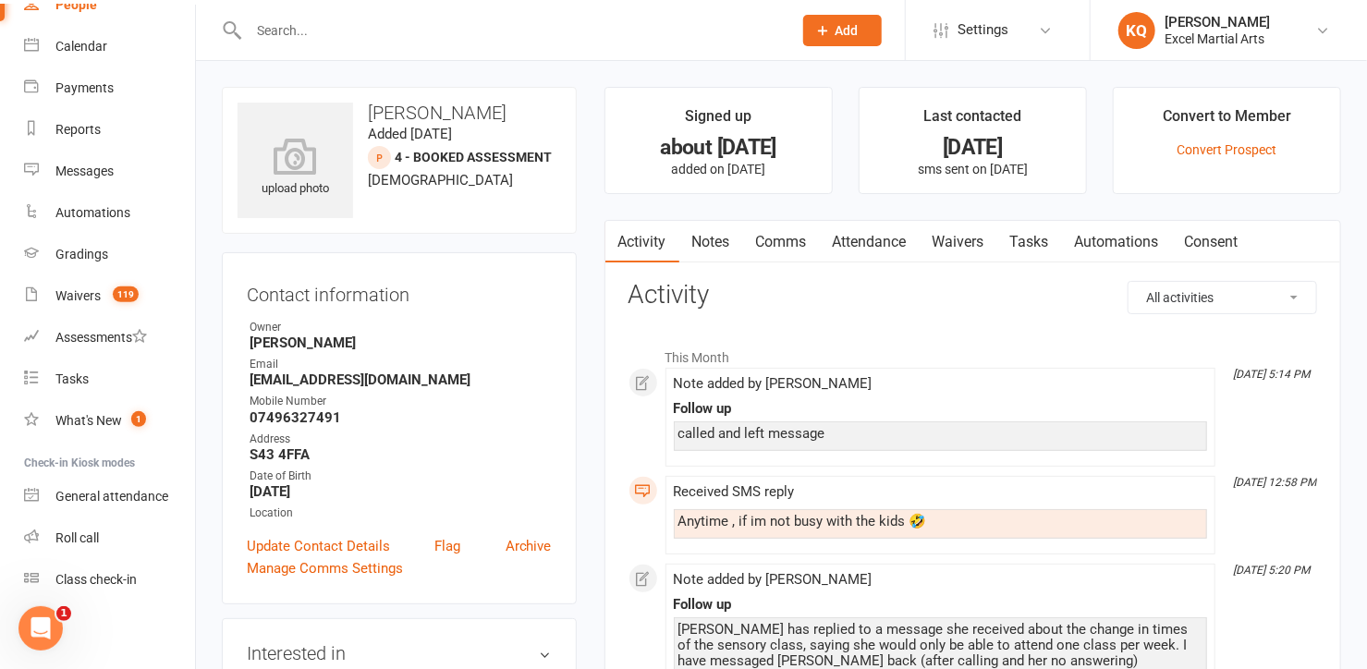
click at [710, 243] on link "Notes" at bounding box center [711, 242] width 64 height 43
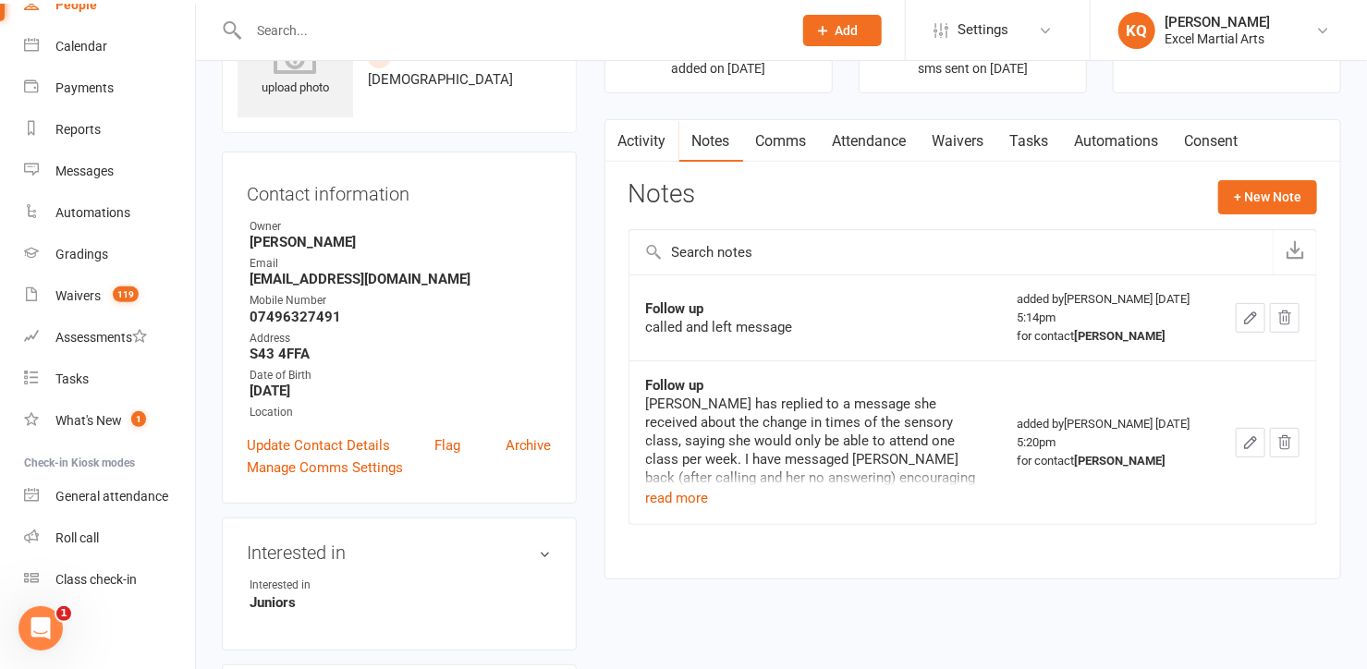
scroll to position [251, 0]
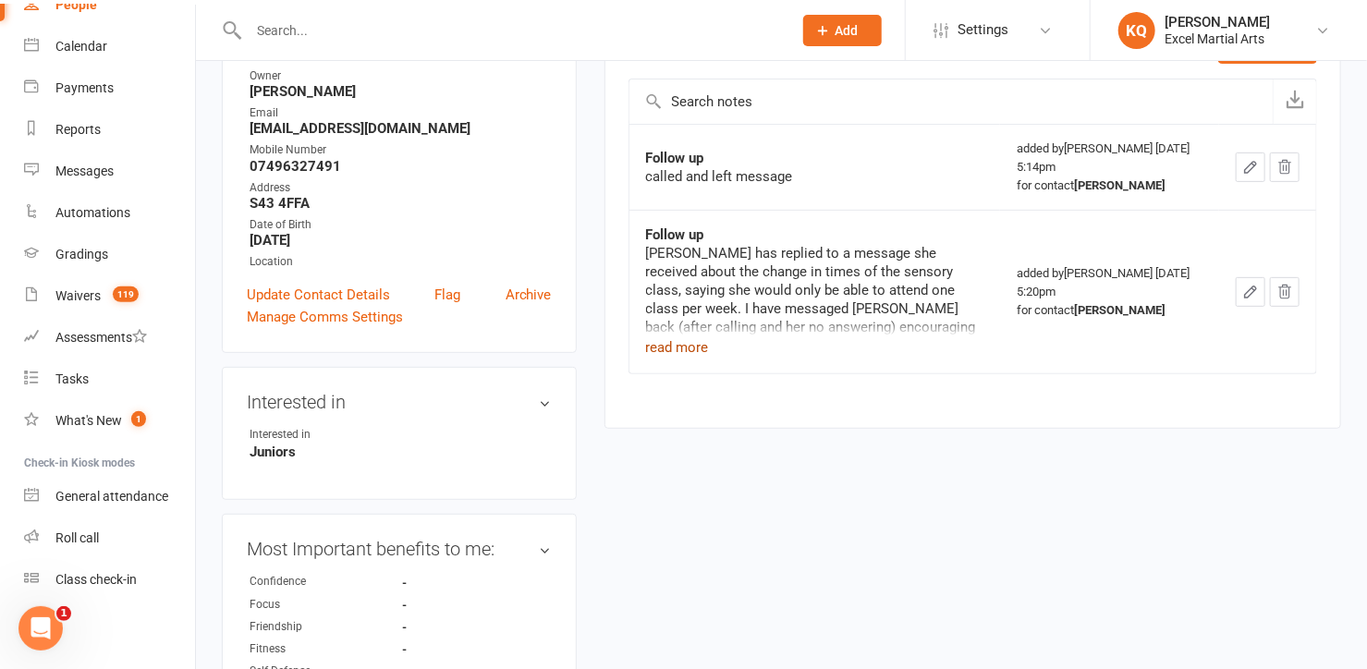
click at [688, 344] on button "read more" at bounding box center [677, 347] width 63 height 22
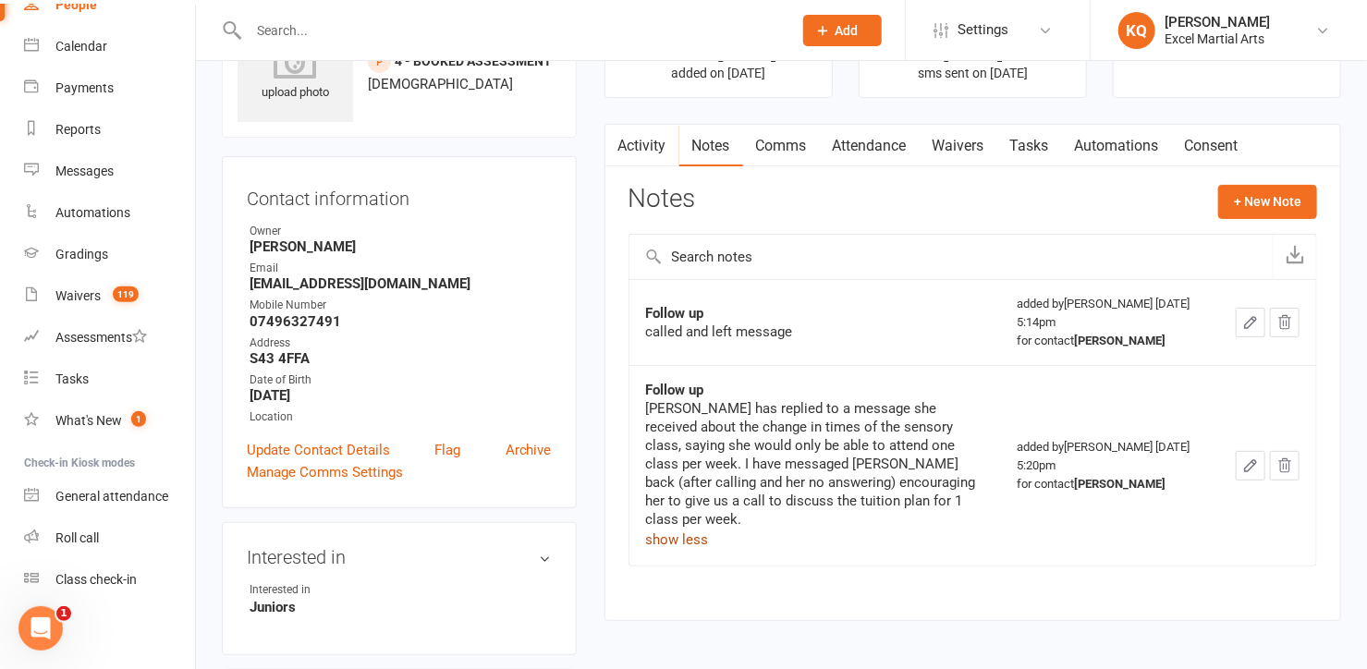
scroll to position [0, 0]
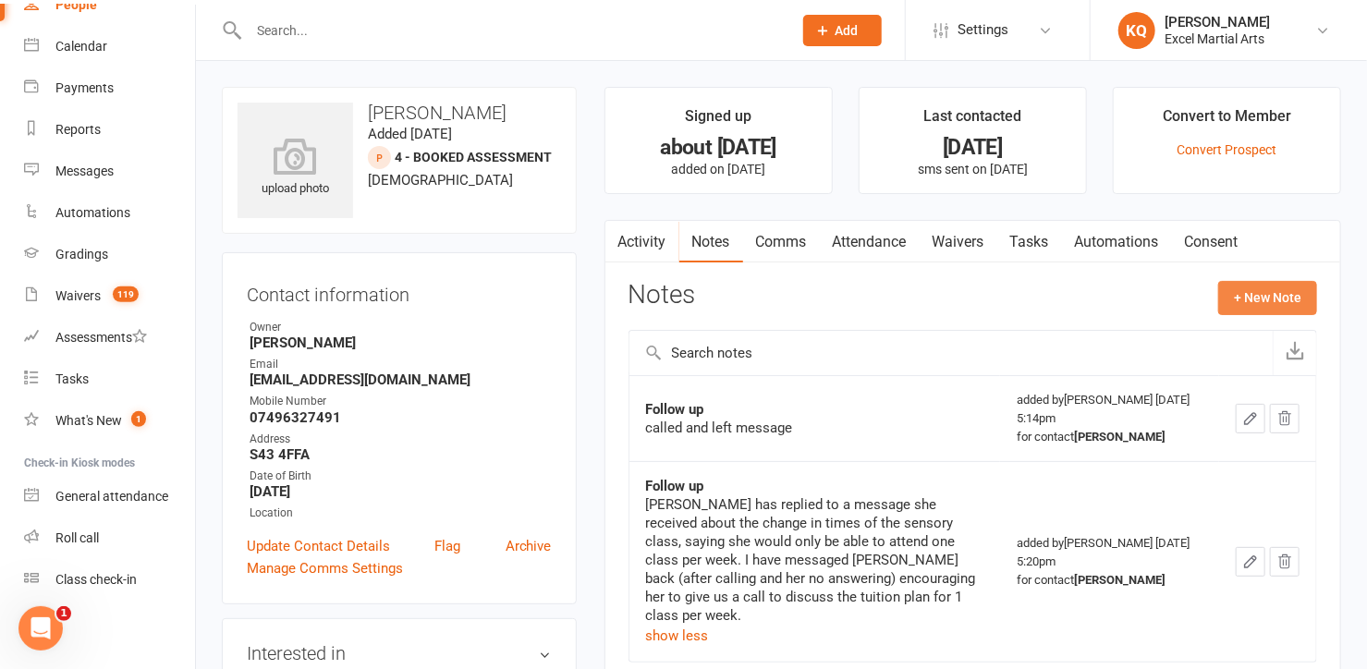
click at [1262, 300] on button "+ New Note" at bounding box center [1267, 297] width 99 height 33
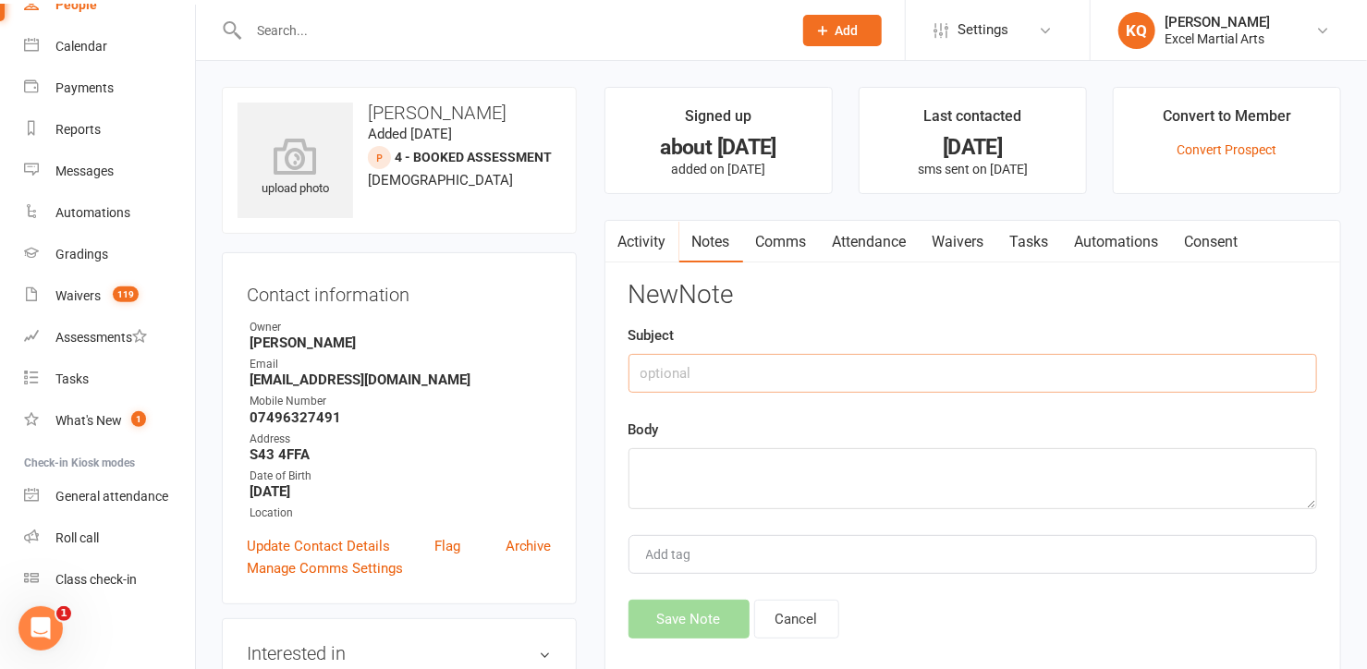
click at [835, 367] on input "text" at bounding box center [972, 373] width 689 height 39
type input "F"
type input "2nd Follow up"
click at [655, 473] on textarea at bounding box center [972, 478] width 689 height 61
type textarea "Called and left vm"
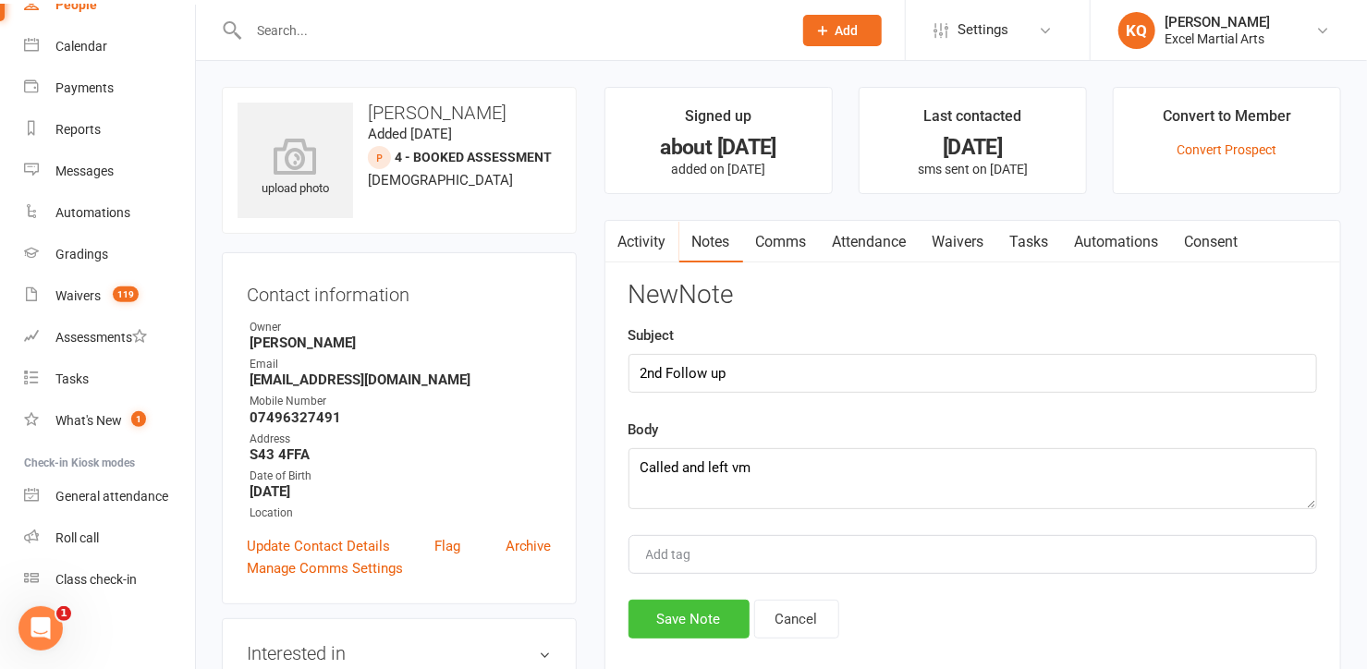
click at [674, 618] on button "Save Note" at bounding box center [688, 619] width 121 height 39
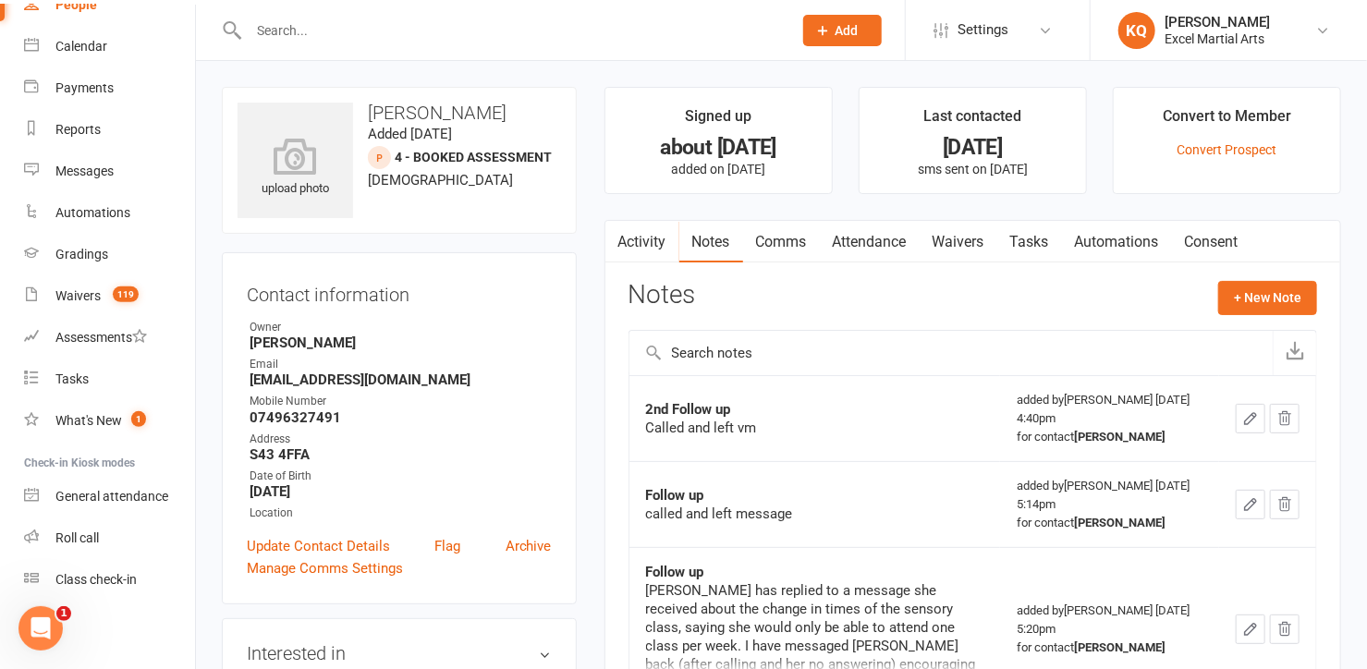
click at [311, 24] on input "text" at bounding box center [511, 31] width 536 height 26
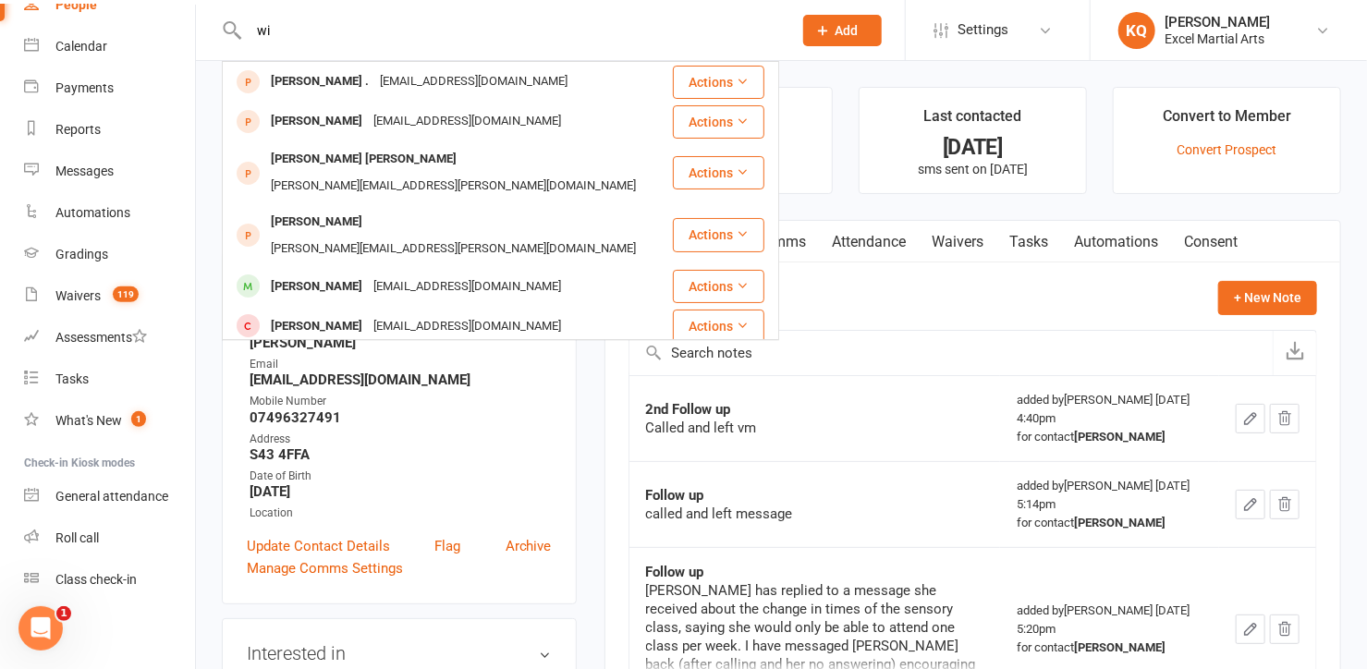
type input "w"
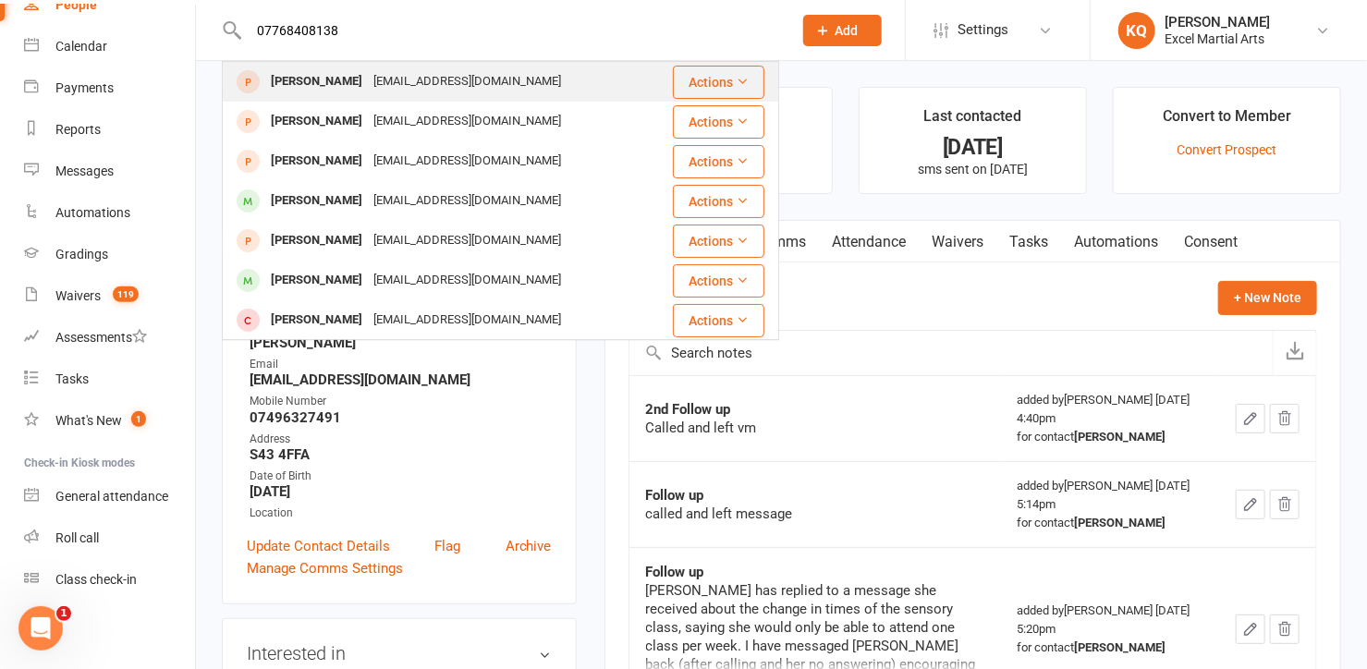
type input "07768408138"
click at [318, 87] on div "Mina Abdollahi" at bounding box center [316, 81] width 103 height 27
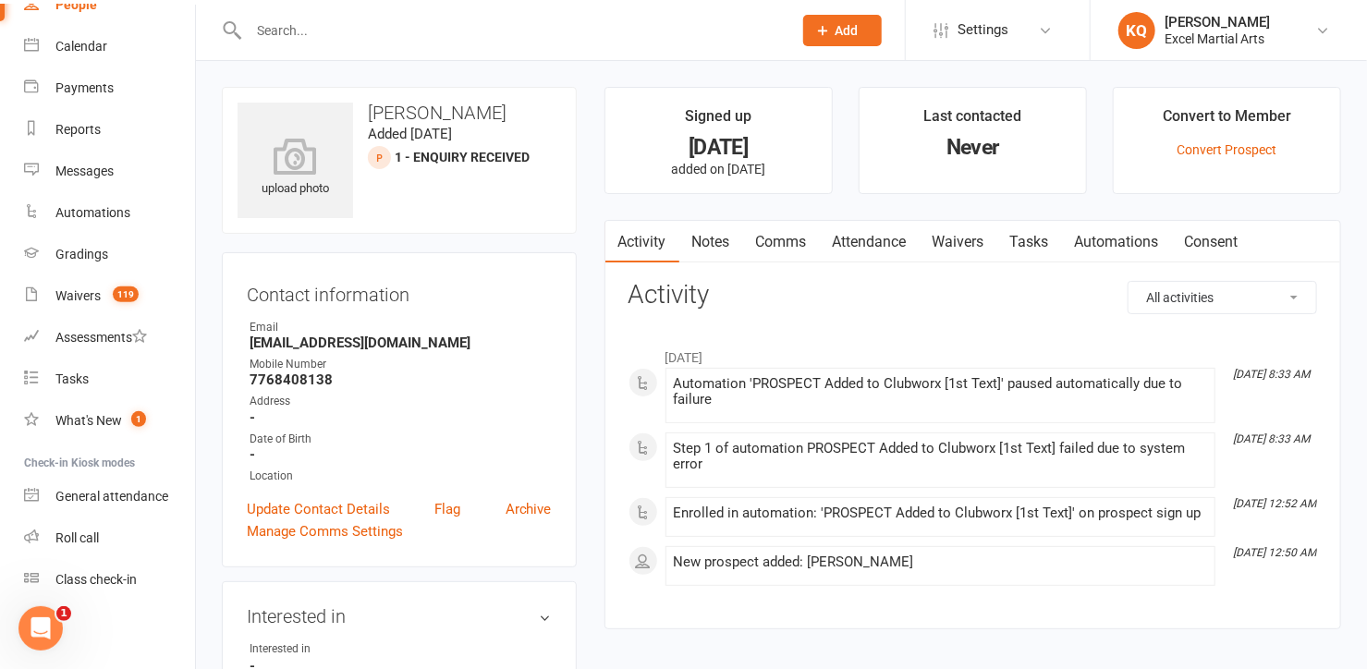
click at [701, 237] on link "Notes" at bounding box center [711, 242] width 64 height 43
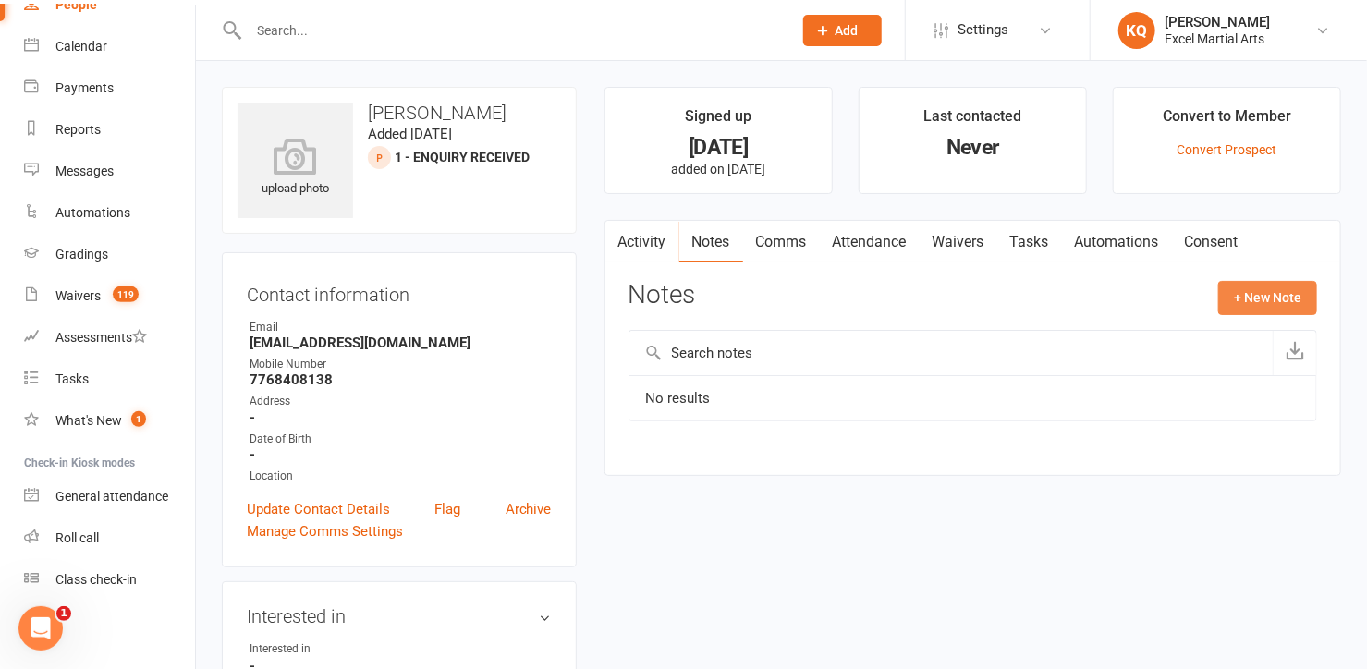
click at [1236, 297] on button "+ New Note" at bounding box center [1267, 297] width 99 height 33
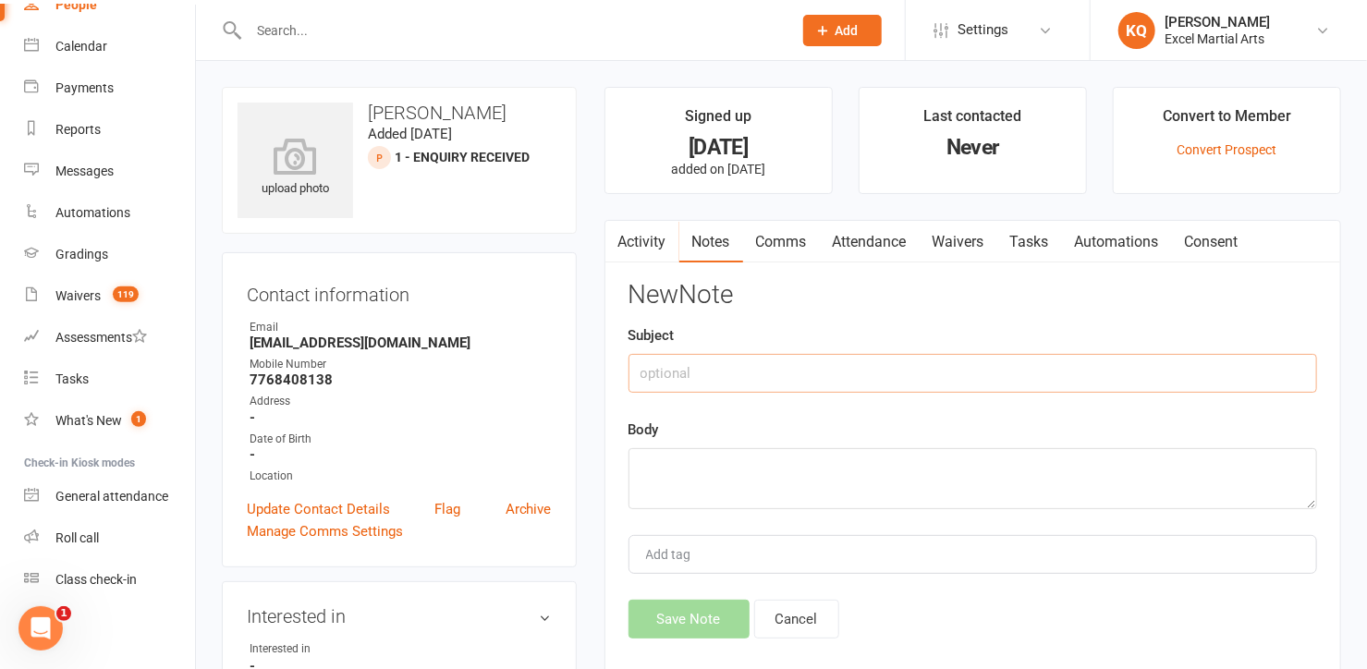
click at [731, 373] on input "text" at bounding box center [972, 373] width 689 height 39
type input "i"
type input "Inquiry notes"
click at [669, 482] on textarea at bounding box center [972, 478] width 689 height 61
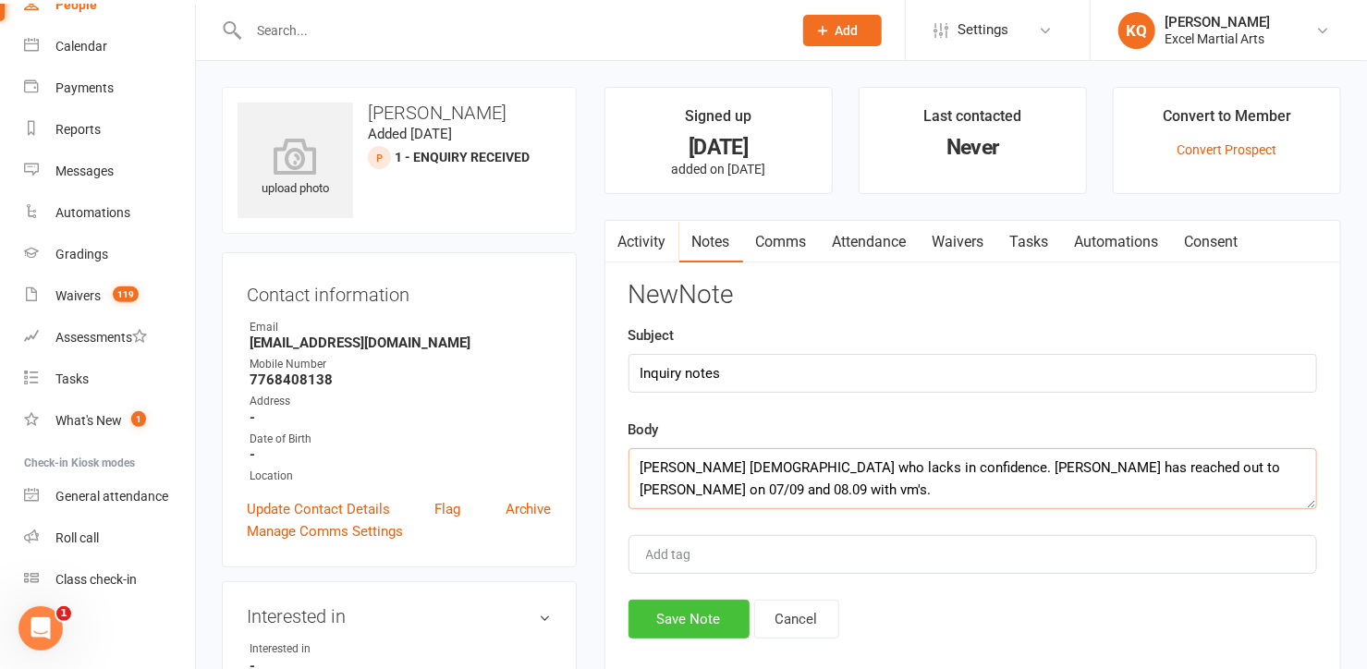
type textarea "William 11 years old who lacks in confidence. Helen has reached out to Mina on …"
click at [668, 620] on button "Save Note" at bounding box center [688, 619] width 121 height 39
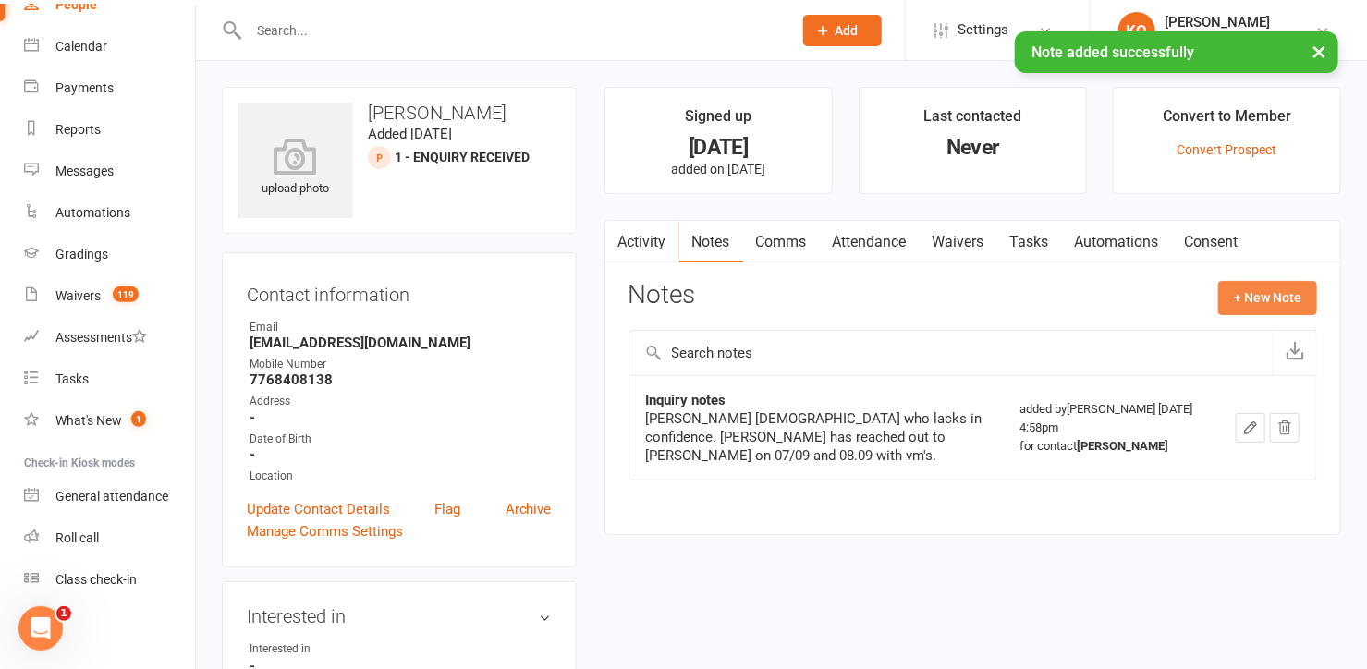
click at [1251, 293] on button "+ New Note" at bounding box center [1267, 297] width 99 height 33
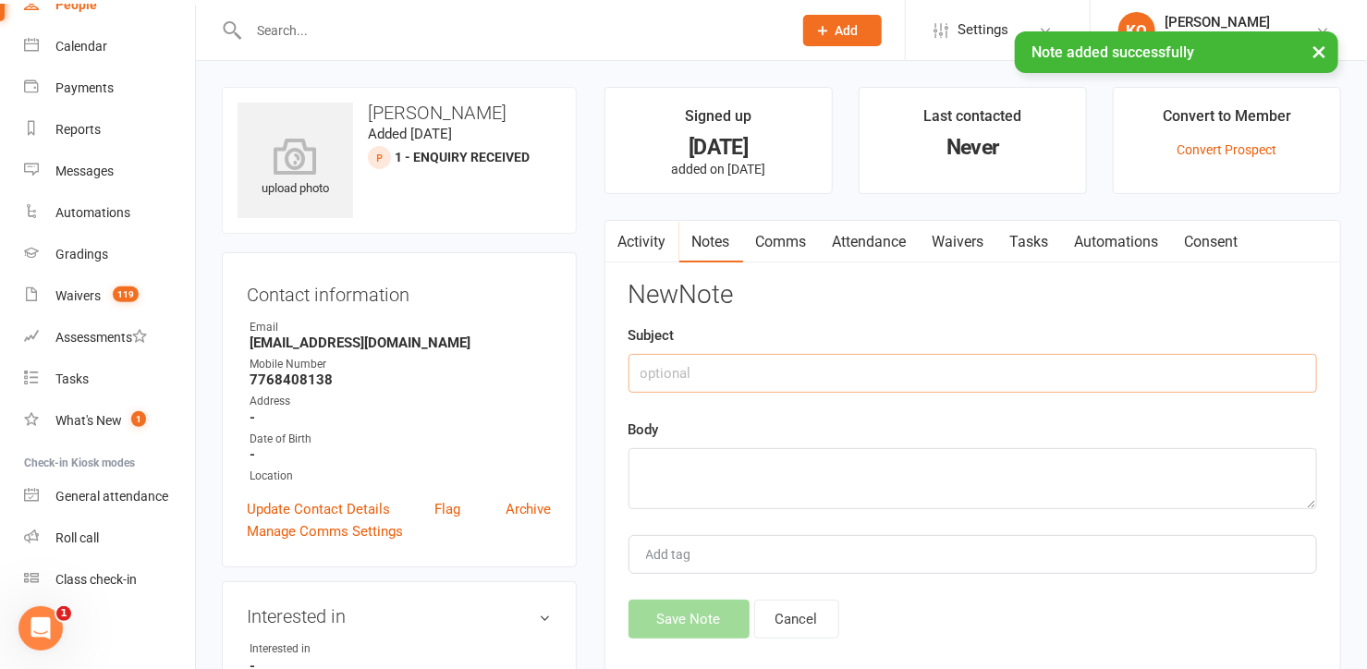
click at [663, 382] on input "text" at bounding box center [972, 373] width 689 height 39
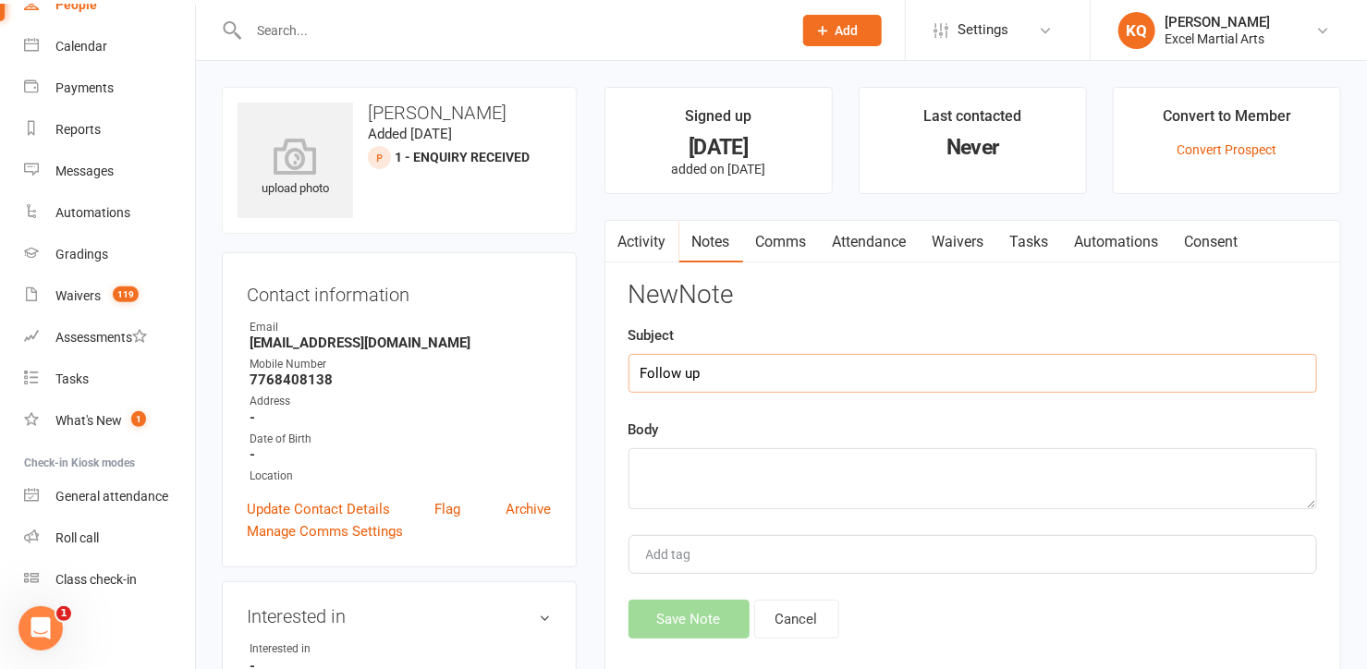
type input "Follow up"
click at [682, 487] on textarea at bounding box center [972, 478] width 689 height 61
type textarea "called and left 3rd vm"
click at [679, 622] on button "Save Note" at bounding box center [688, 619] width 121 height 39
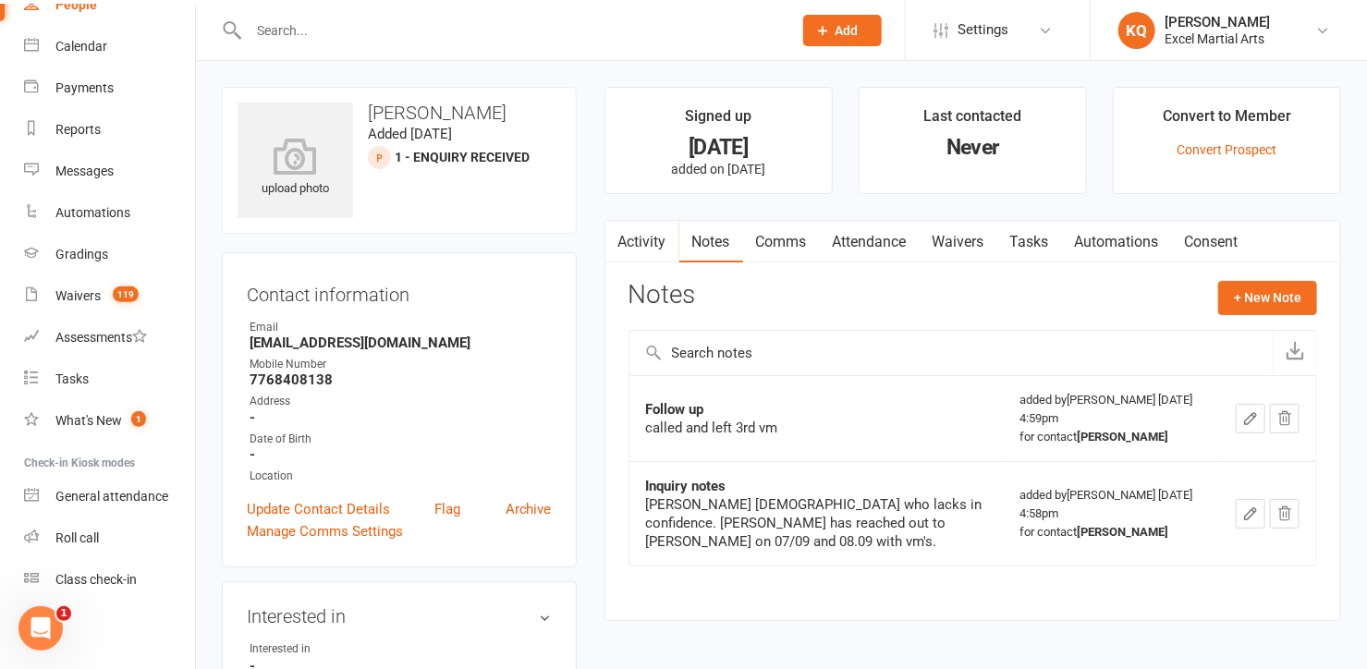
click at [359, 28] on input "text" at bounding box center [511, 31] width 536 height 26
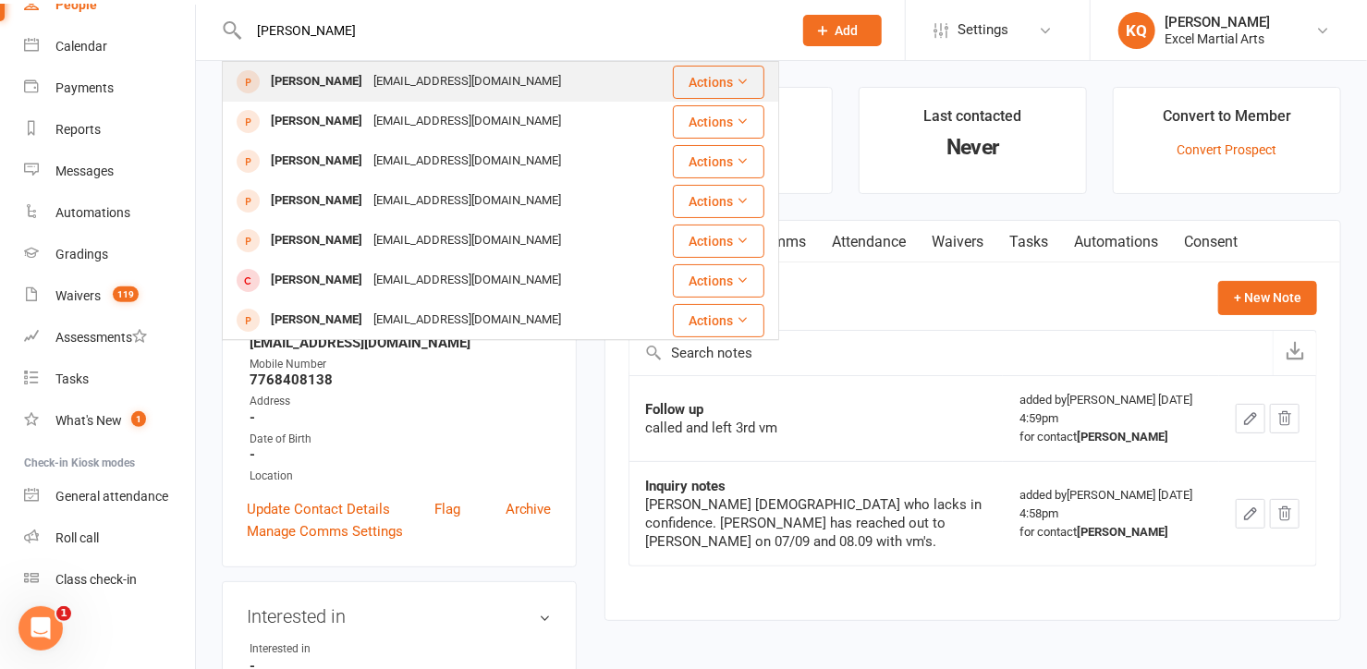
type input "Stephanie"
click at [283, 79] on div "Stephanie Holmes" at bounding box center [316, 81] width 103 height 27
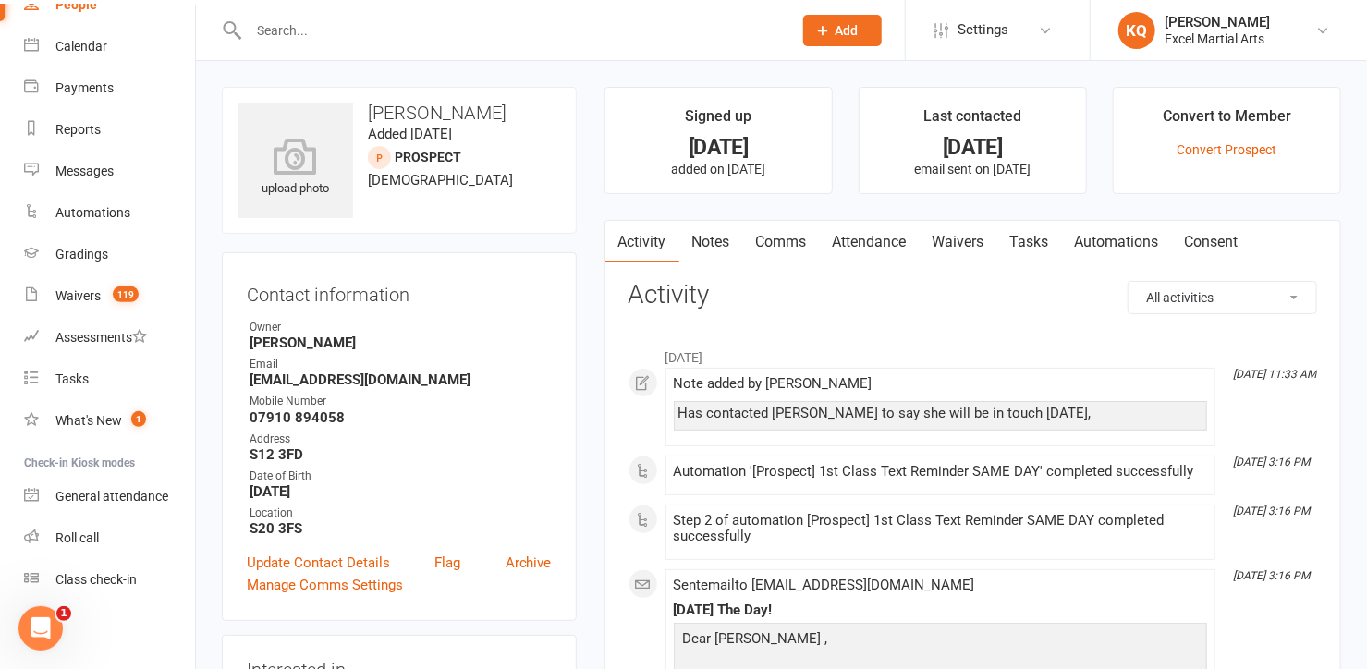
click at [712, 238] on link "Notes" at bounding box center [711, 242] width 64 height 43
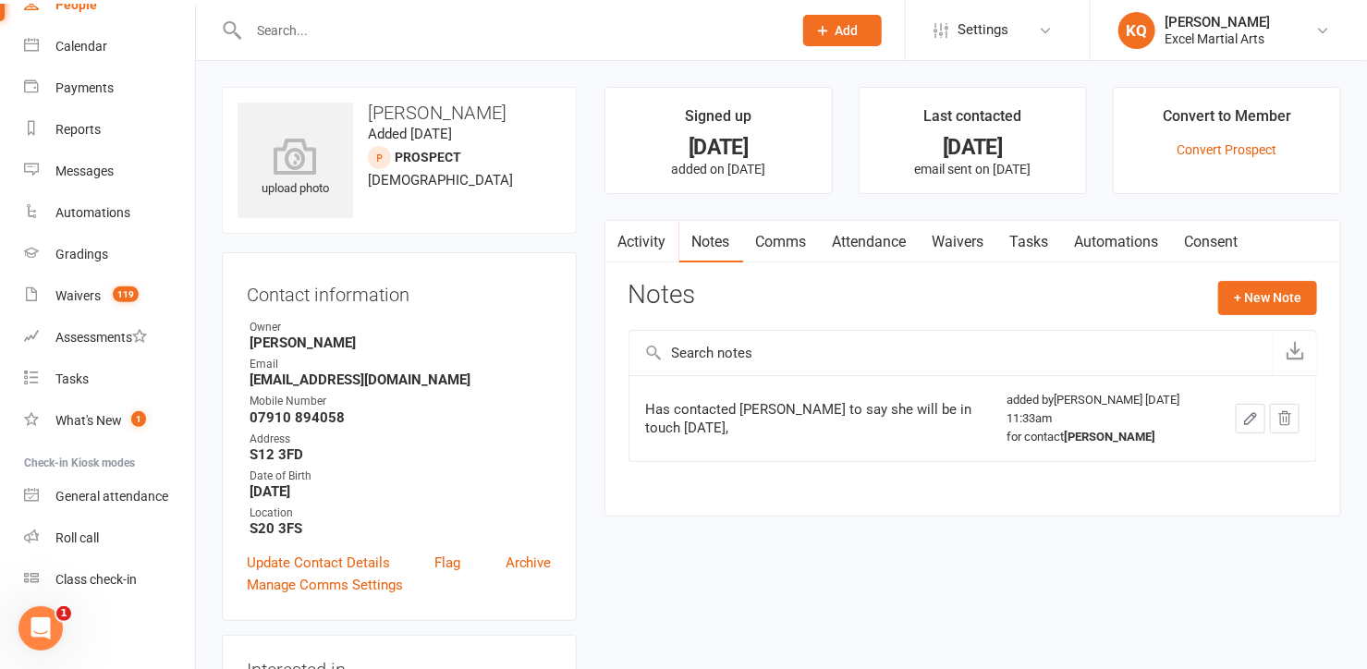
click at [634, 238] on link "Activity" at bounding box center [642, 242] width 74 height 43
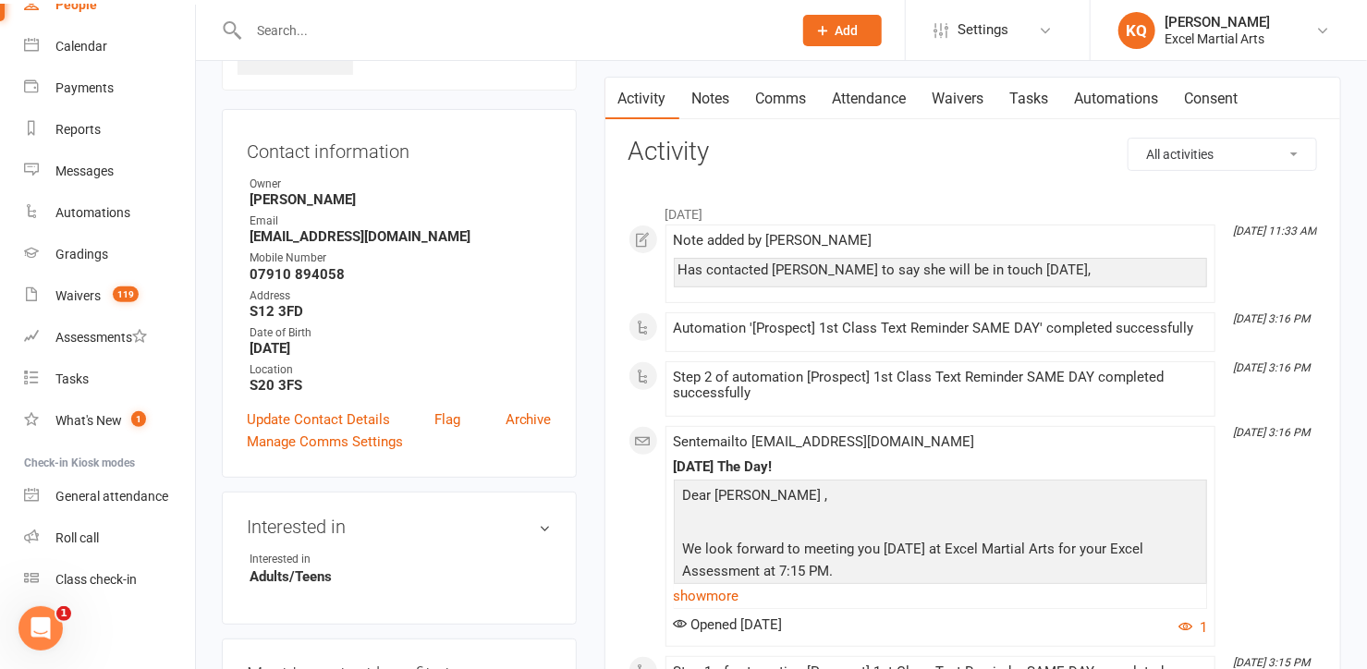
scroll to position [167, 0]
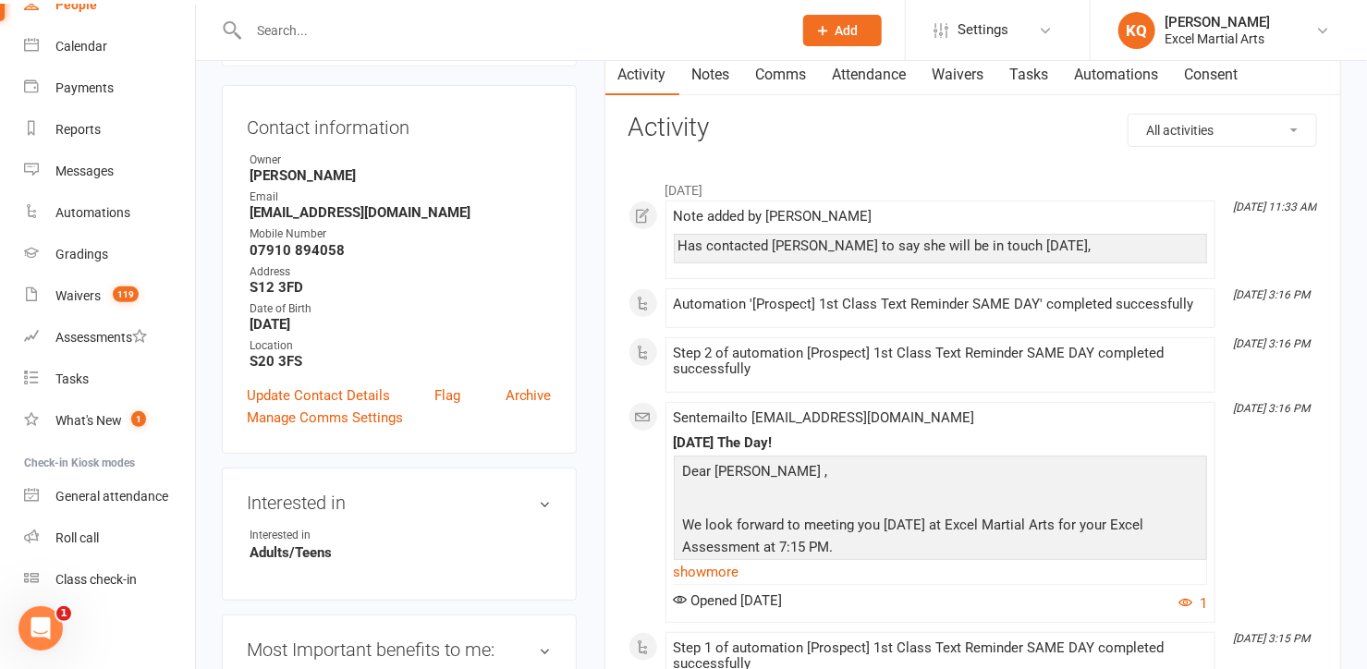
click at [443, 412] on div "Manage Comms Settings" at bounding box center [399, 418] width 305 height 22
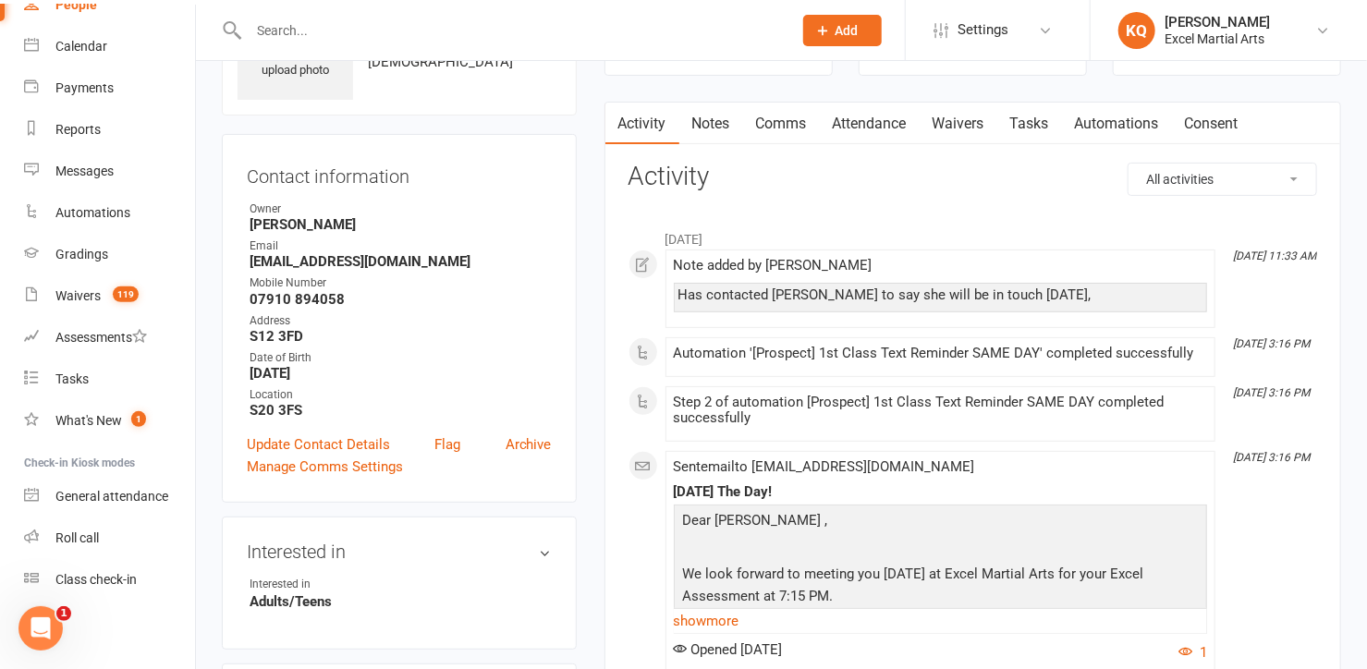
scroll to position [0, 0]
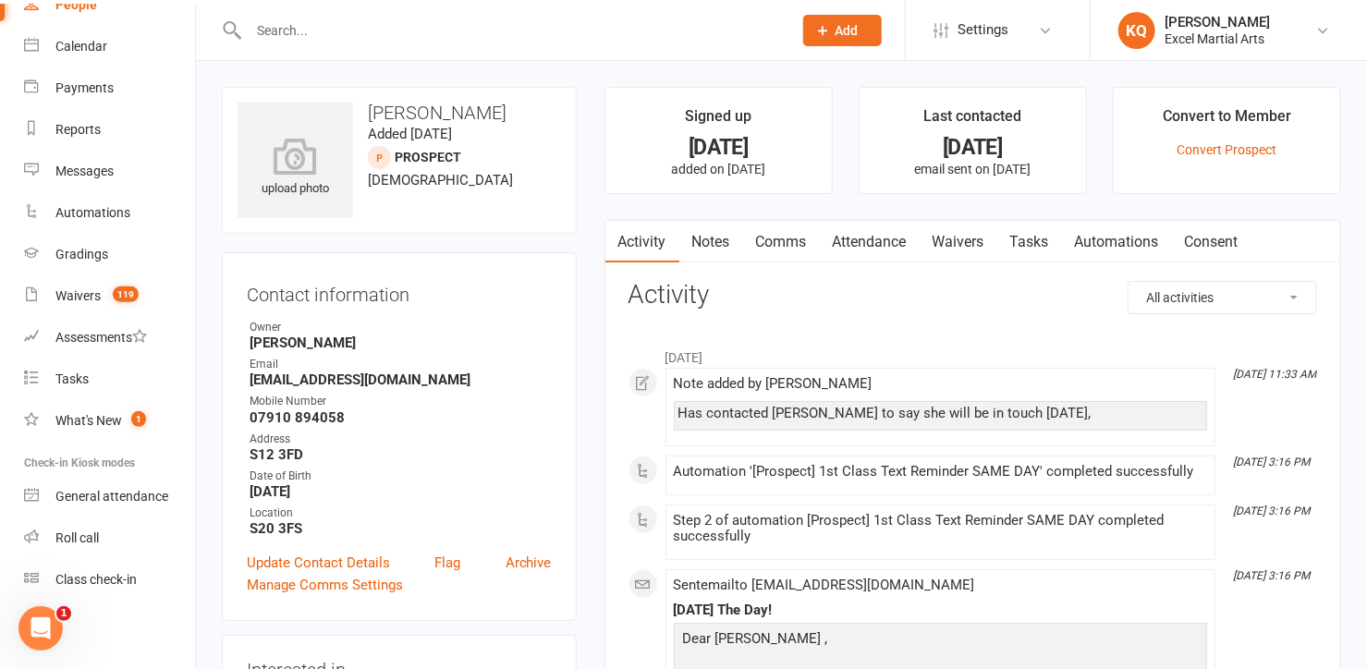
click at [720, 229] on link "Notes" at bounding box center [711, 242] width 64 height 43
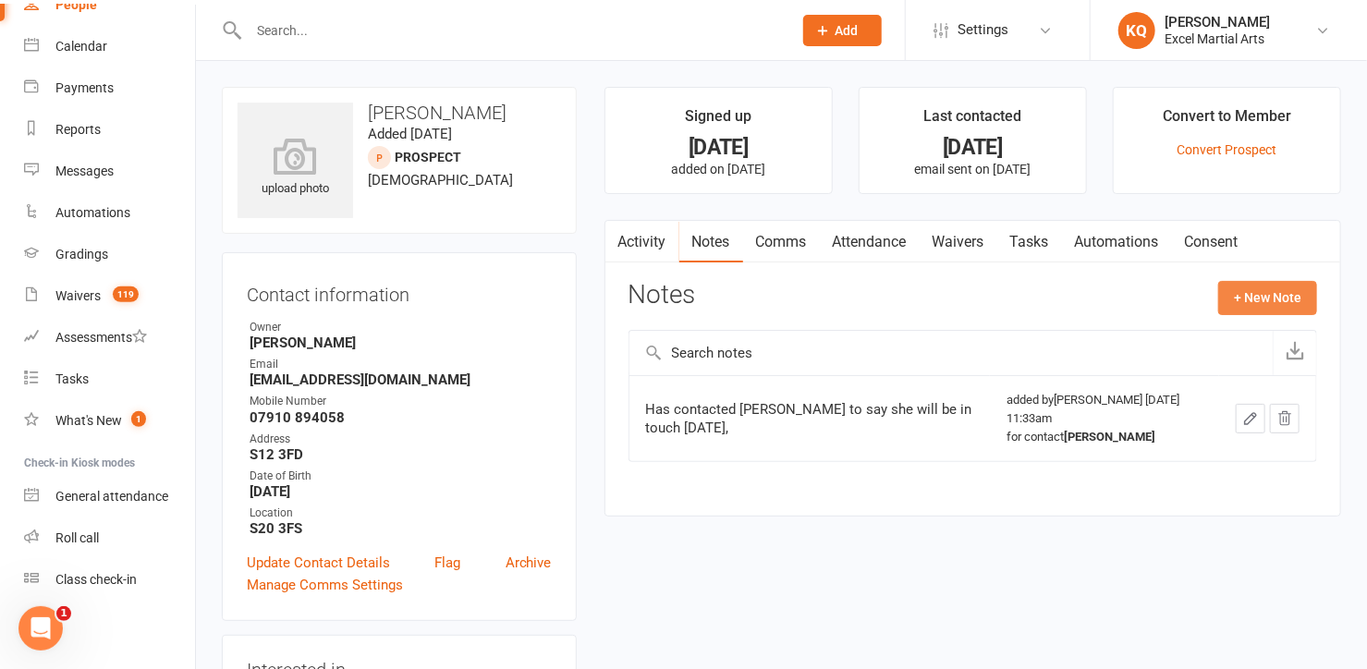
click at [1313, 297] on button "+ New Note" at bounding box center [1267, 297] width 99 height 33
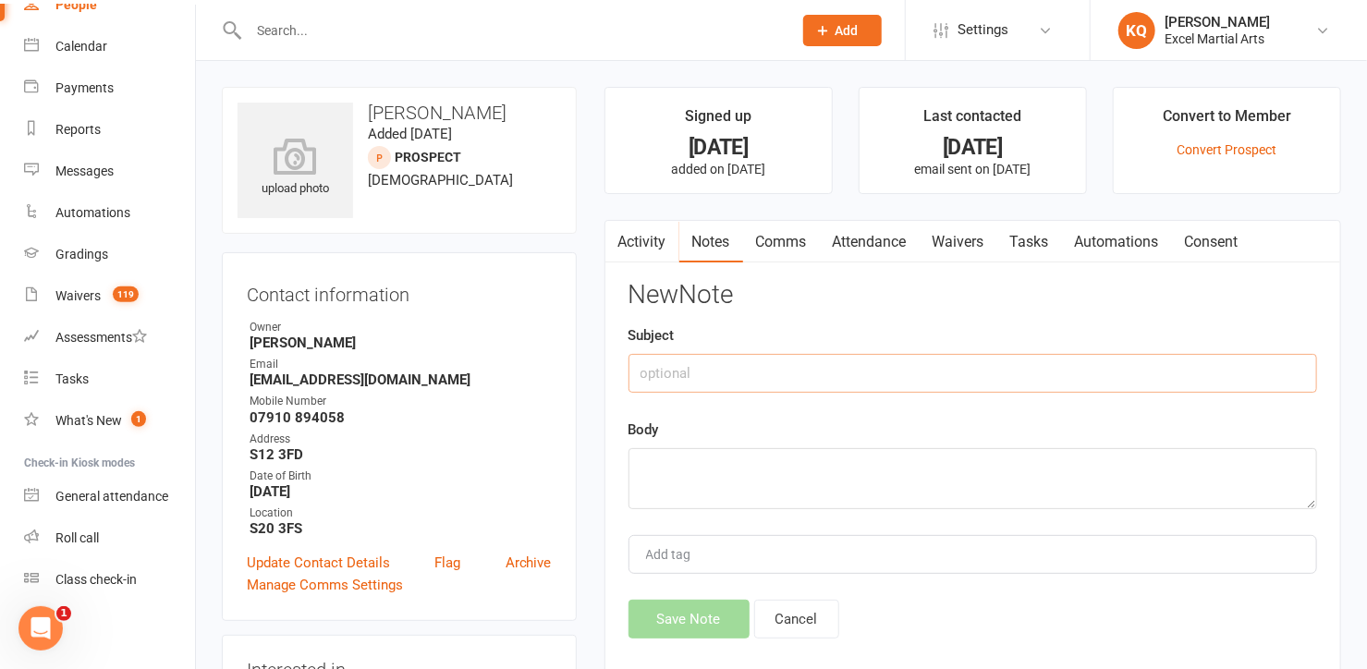
click at [770, 374] on input "text" at bounding box center [972, 373] width 689 height 39
type input "f"
type input "Follow up"
drag, startPoint x: 778, startPoint y: 469, endPoint x: 806, endPoint y: 445, distance: 36.1
click at [779, 465] on textarea at bounding box center [972, 478] width 689 height 61
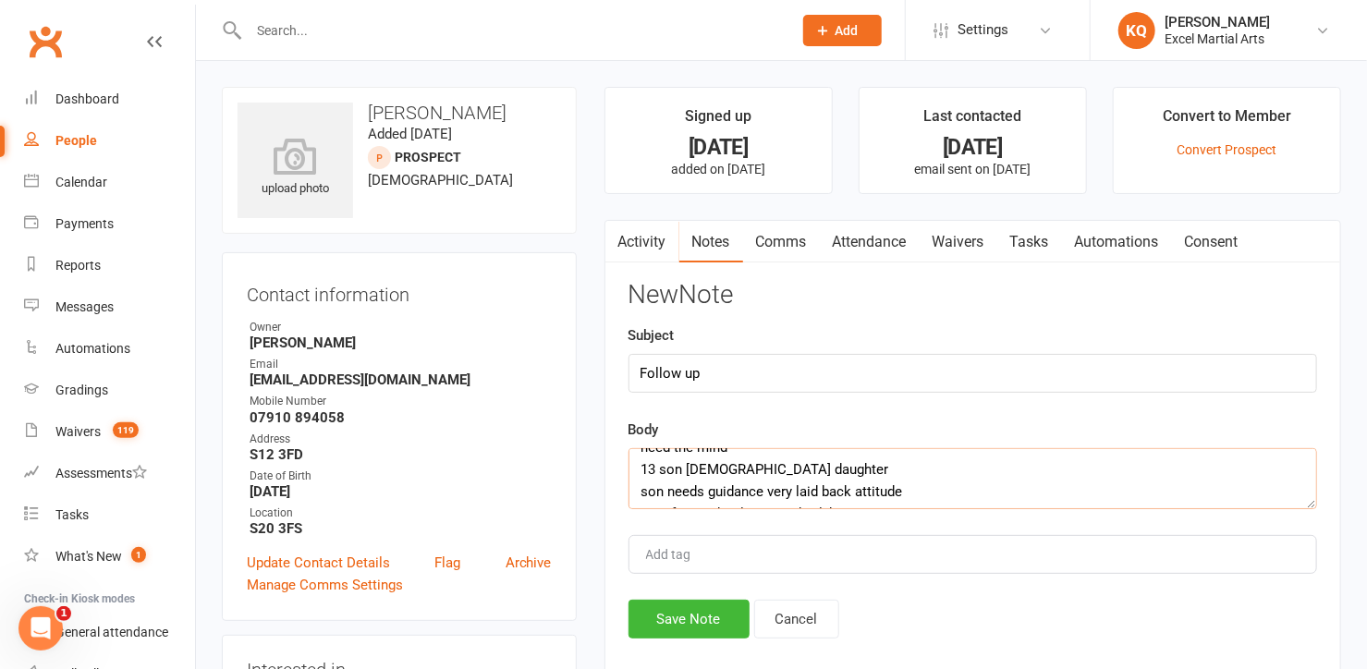
scroll to position [67, 0]
drag, startPoint x: 872, startPoint y: 494, endPoint x: 894, endPoint y: 491, distance: 21.6
click at [894, 491] on textarea "stop gym and go fully need the mind 13 son 10 daughter son needs guidance very …" at bounding box center [972, 478] width 689 height 61
click at [885, 490] on textarea "stop gym and go fully need the mind 13 son 10 daughter son needs guidance very …" at bounding box center [972, 478] width 689 height 61
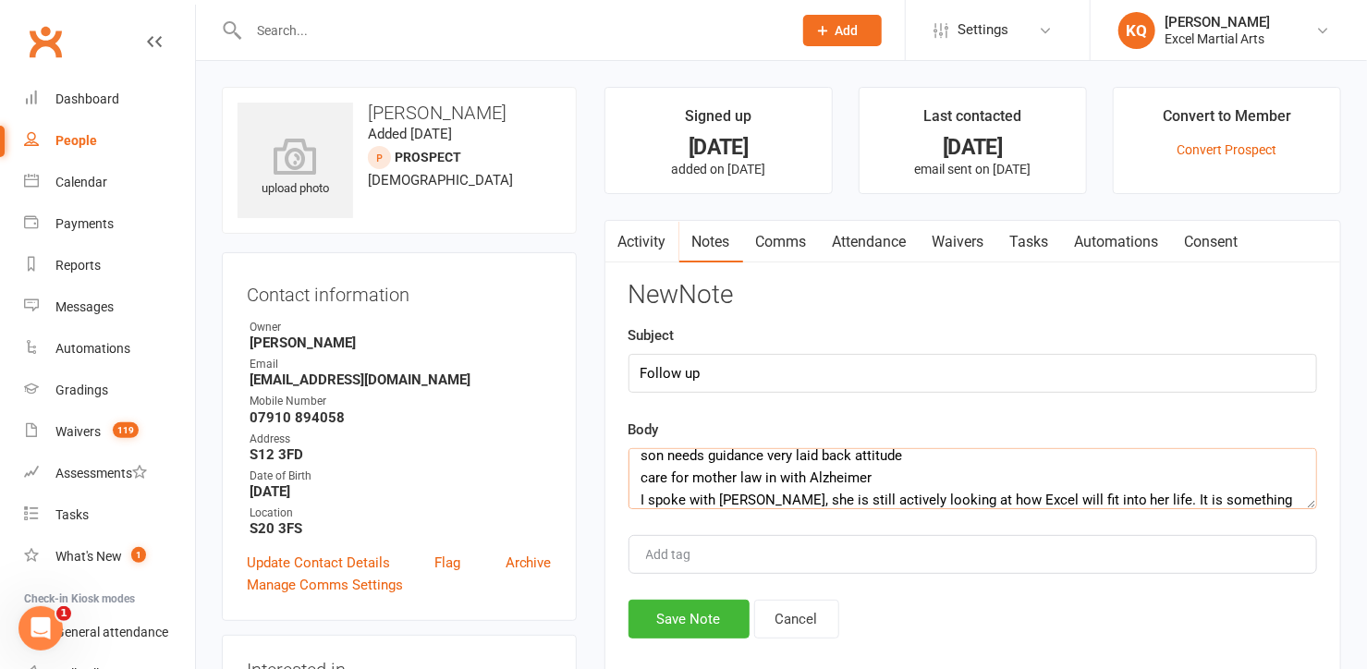
scroll to position [91, 0]
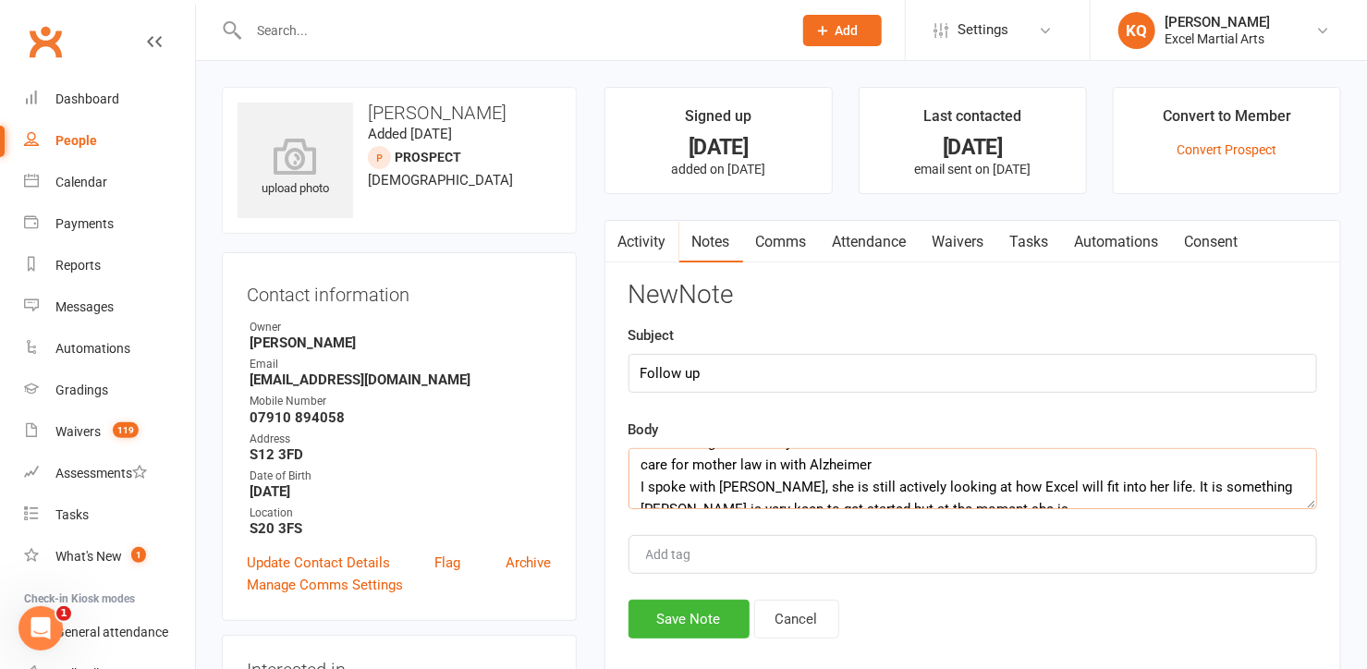
drag, startPoint x: 885, startPoint y: 455, endPoint x: 631, endPoint y: 464, distance: 254.3
click at [631, 464] on textarea "stop gym and go fully need the mind 13 son 10 daughter son needs guidance very …" at bounding box center [972, 478] width 689 height 61
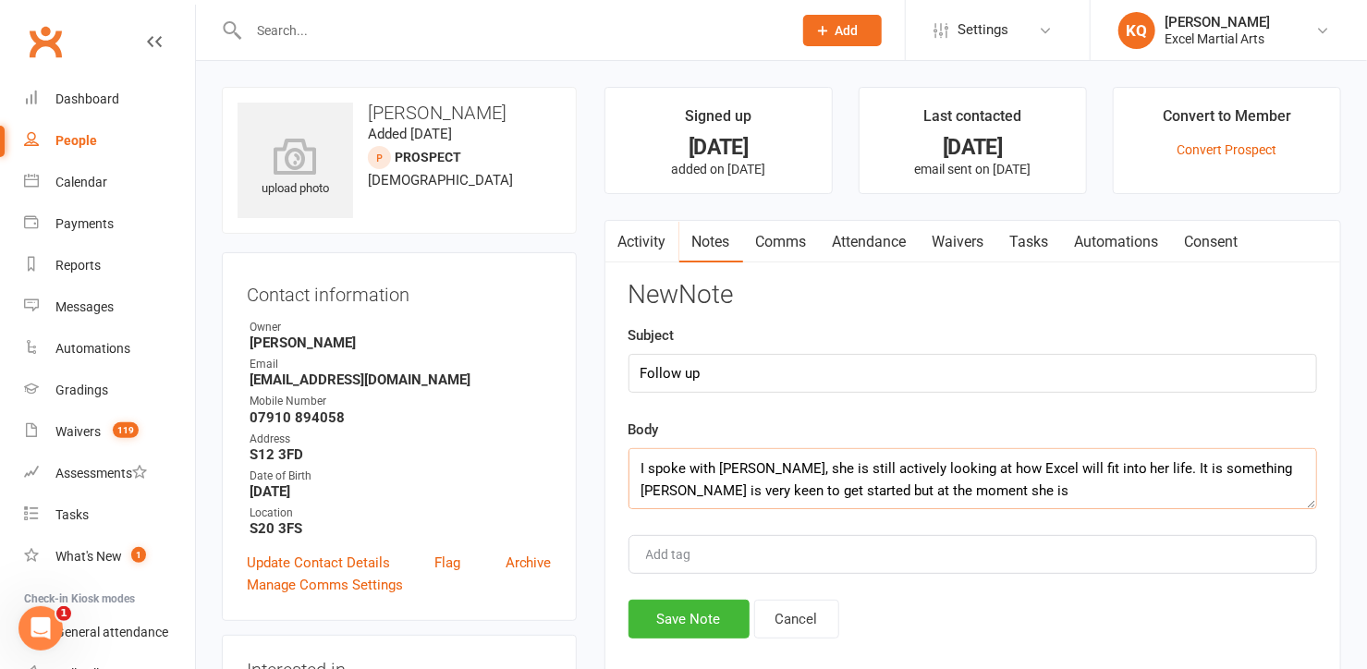
click at [1039, 484] on textarea "stop gym and go fully need the mind 13 son 10 daughter son needs guidance very …" at bounding box center [972, 478] width 689 height 61
click at [1025, 493] on textarea "stop gym and go fully need the mind 13 son 10 daughter son needs guidance very …" at bounding box center [972, 478] width 689 height 61
click at [1022, 490] on textarea "stop gym and go fully need the mind 13 son 10 daughter son needs guidance very …" at bounding box center [972, 478] width 689 height 61
paste textarea "care for mother law in with Alzheimer"
click at [1049, 483] on textarea "stop gym and go fully need the mind 13 son 10 daughter son needs guidance very …" at bounding box center [972, 478] width 689 height 61
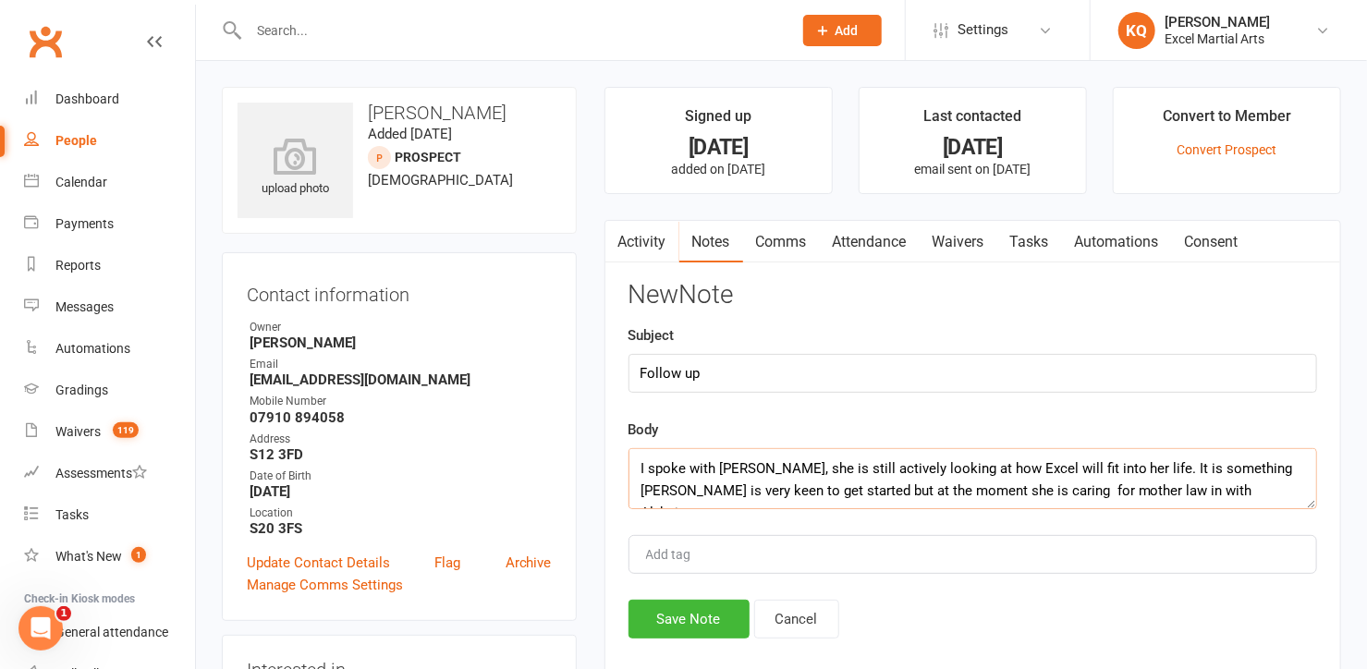
click at [1063, 486] on textarea "stop gym and go fully need the mind 13 son 10 daughter son needs guidance very …" at bounding box center [972, 478] width 689 height 61
click at [1068, 490] on textarea "stop gym and go fully need the mind 13 son 10 daughter son needs guidance very …" at bounding box center [972, 478] width 689 height 61
click at [1264, 492] on textarea "stop gym and go fully need the mind 13 son 10 daughter son needs guidance very …" at bounding box center [972, 478] width 689 height 61
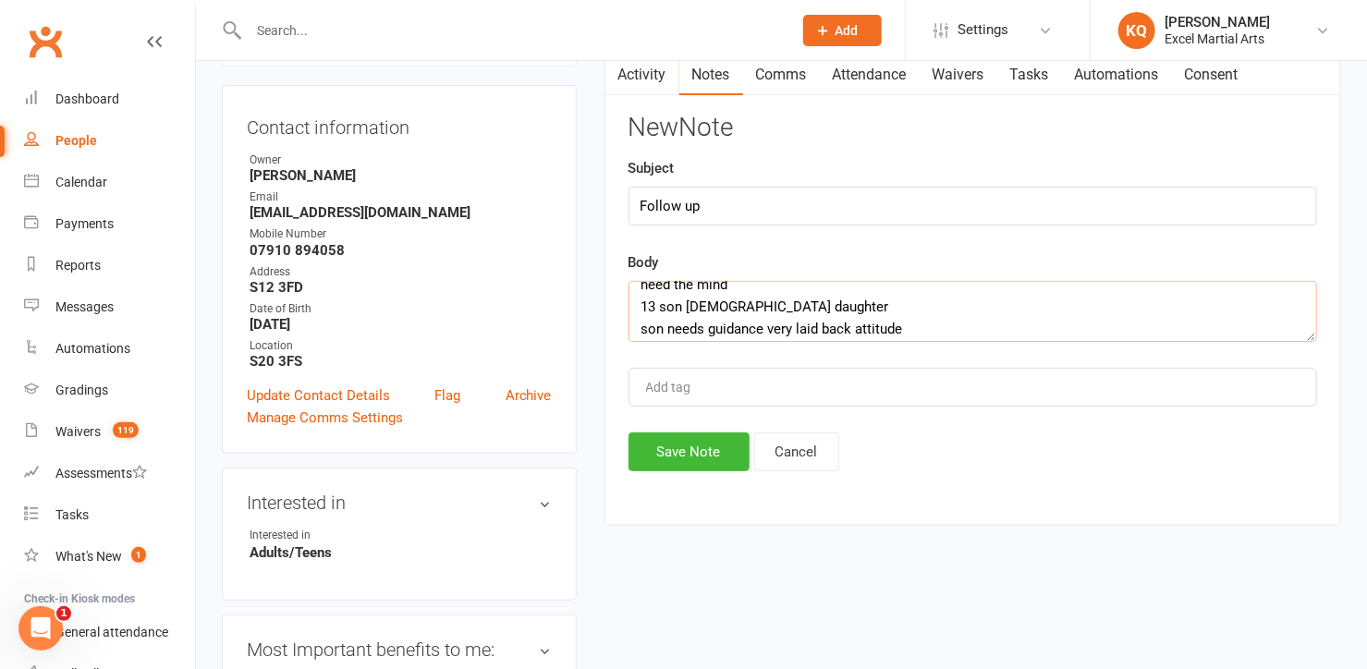
scroll to position [122, 0]
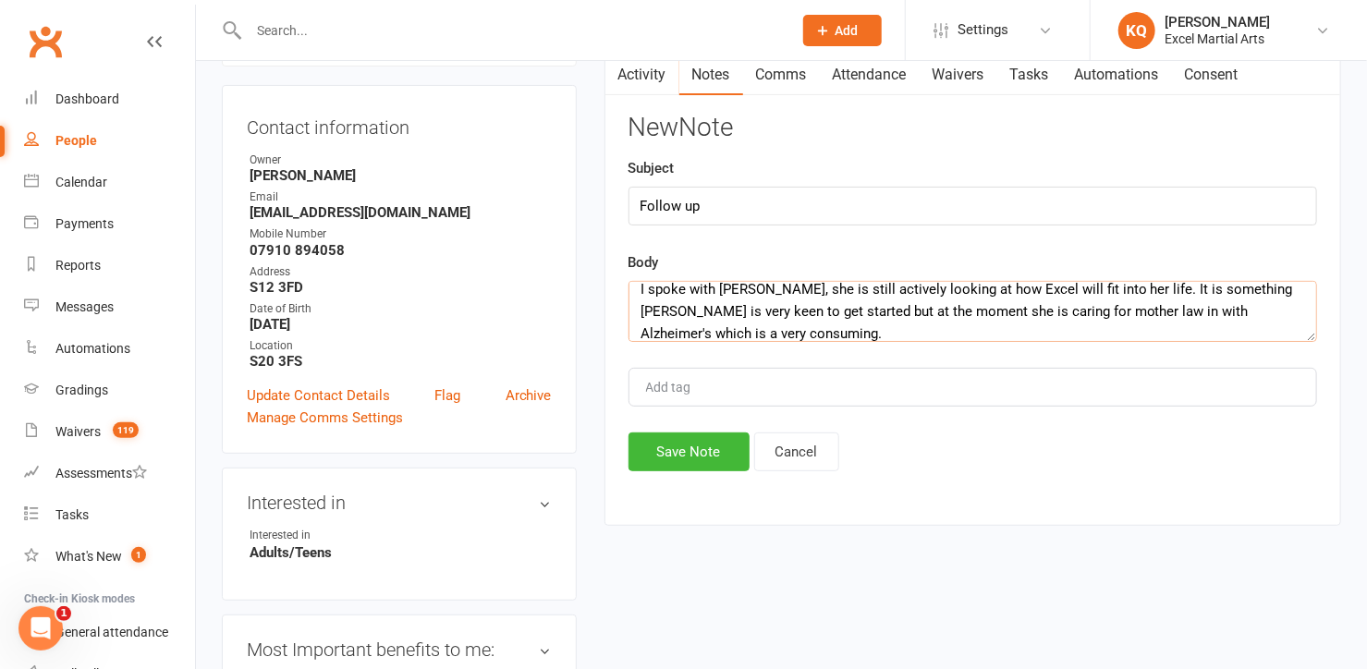
click at [862, 312] on textarea "stop gym and go fully need the mind 13 son 10 daughter son needs guidance very …" at bounding box center [972, 311] width 689 height 61
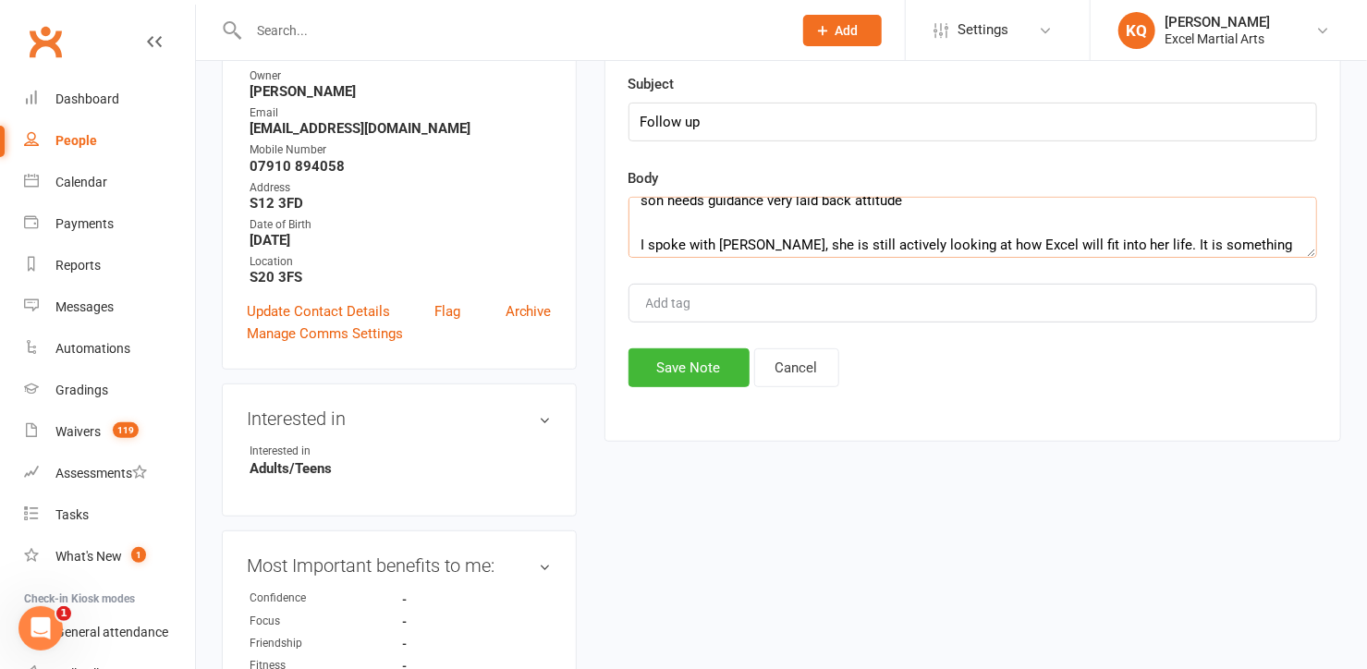
scroll to position [0, 0]
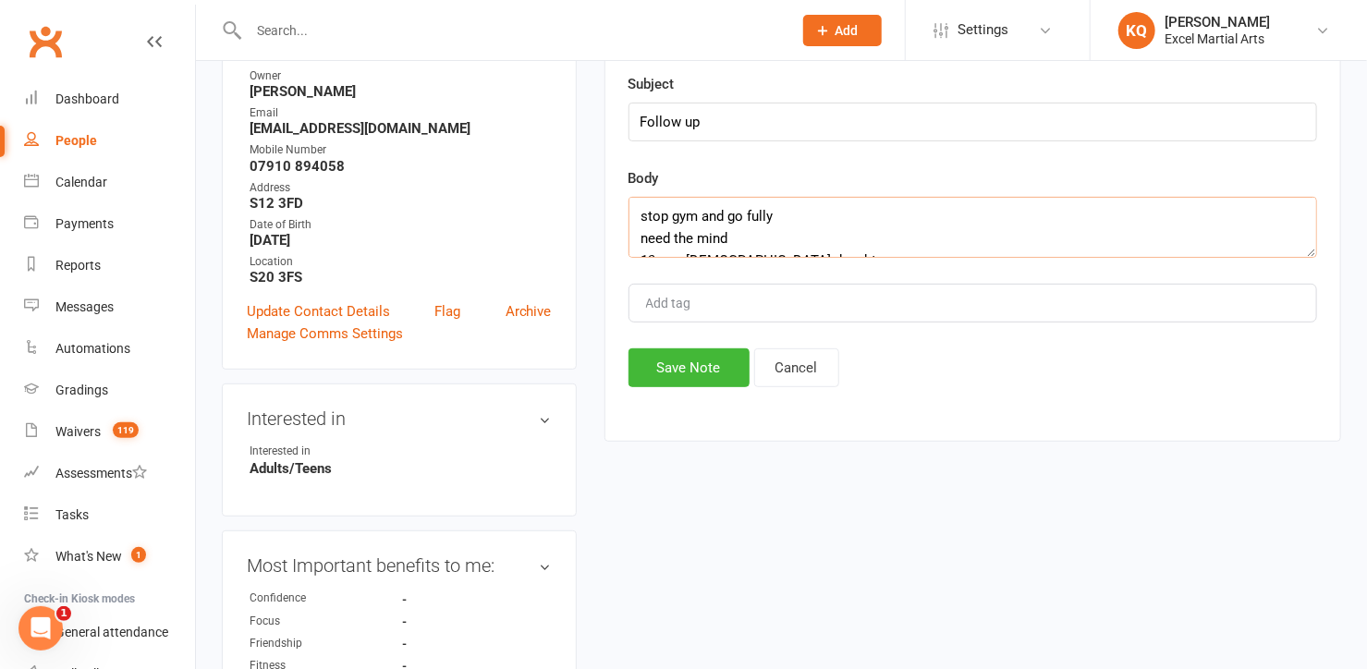
drag, startPoint x: 786, startPoint y: 223, endPoint x: 621, endPoint y: 221, distance: 164.5
click at [621, 221] on div "Activity Notes Comms Attendance Waivers Tasks Automations Consent Notes + New N…" at bounding box center [972, 206] width 737 height 474
drag, startPoint x: 756, startPoint y: 232, endPoint x: 628, endPoint y: 238, distance: 128.6
click at [628, 238] on textarea "need the mind 13 son 10 daughter son needs guidance very laid back attitude I s…" at bounding box center [972, 227] width 689 height 61
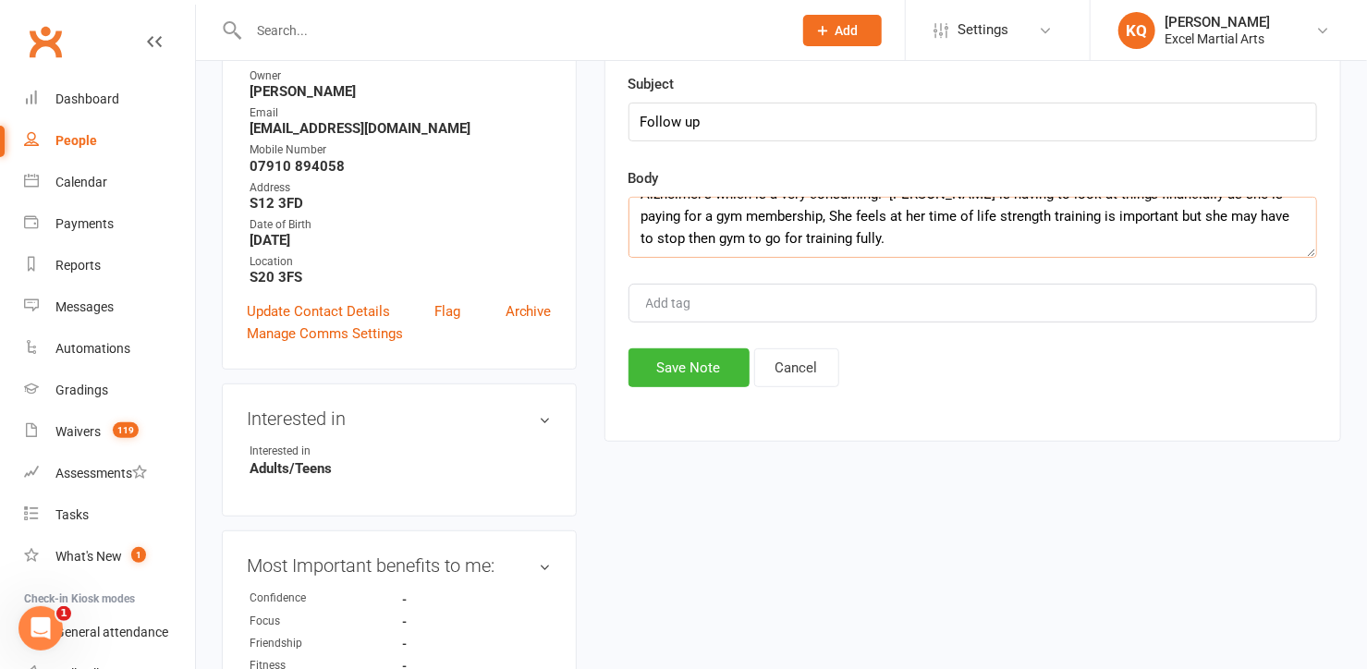
scroll to position [177, 0]
click at [791, 236] on textarea "13 son 10 daughter son needs guidance very laid back attitude I spoke with Step…" at bounding box center [972, 227] width 689 height 61
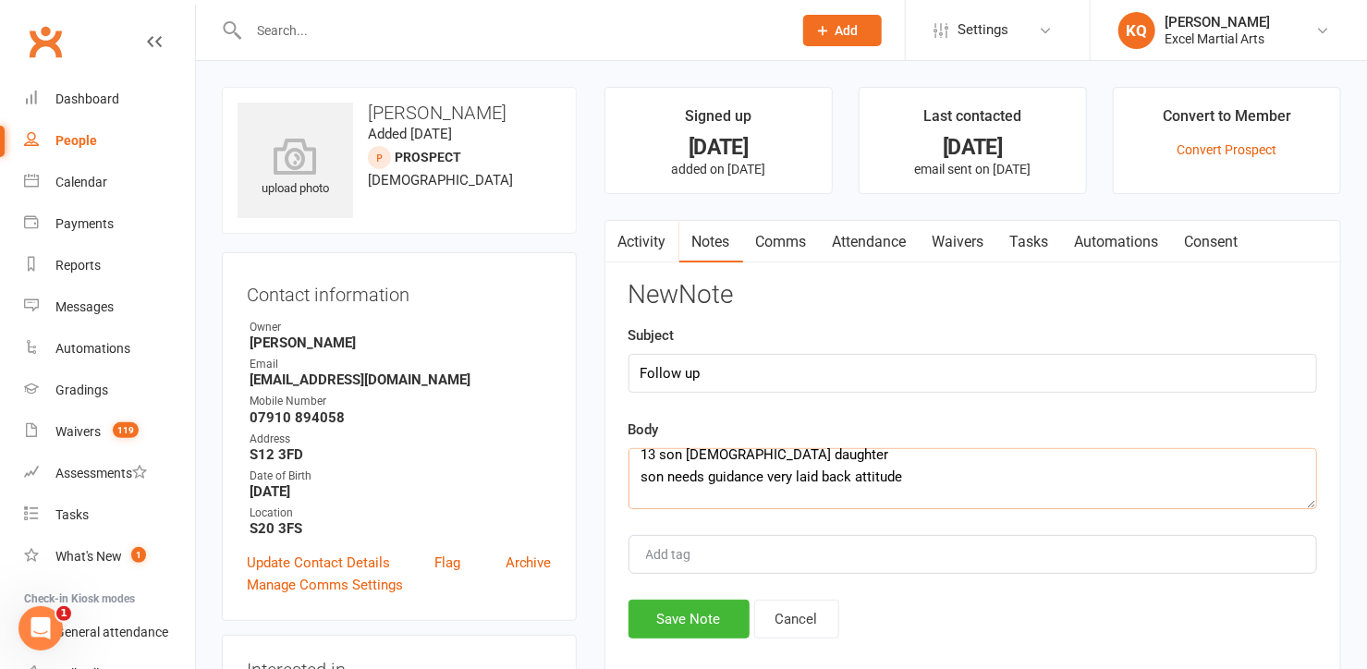
scroll to position [0, 0]
drag, startPoint x: 905, startPoint y: 452, endPoint x: 786, endPoint y: 455, distance: 118.3
click at [786, 455] on textarea "13 son 10 daughter son needs guidance very laid back attitude I spoke with Step…" at bounding box center [972, 478] width 689 height 61
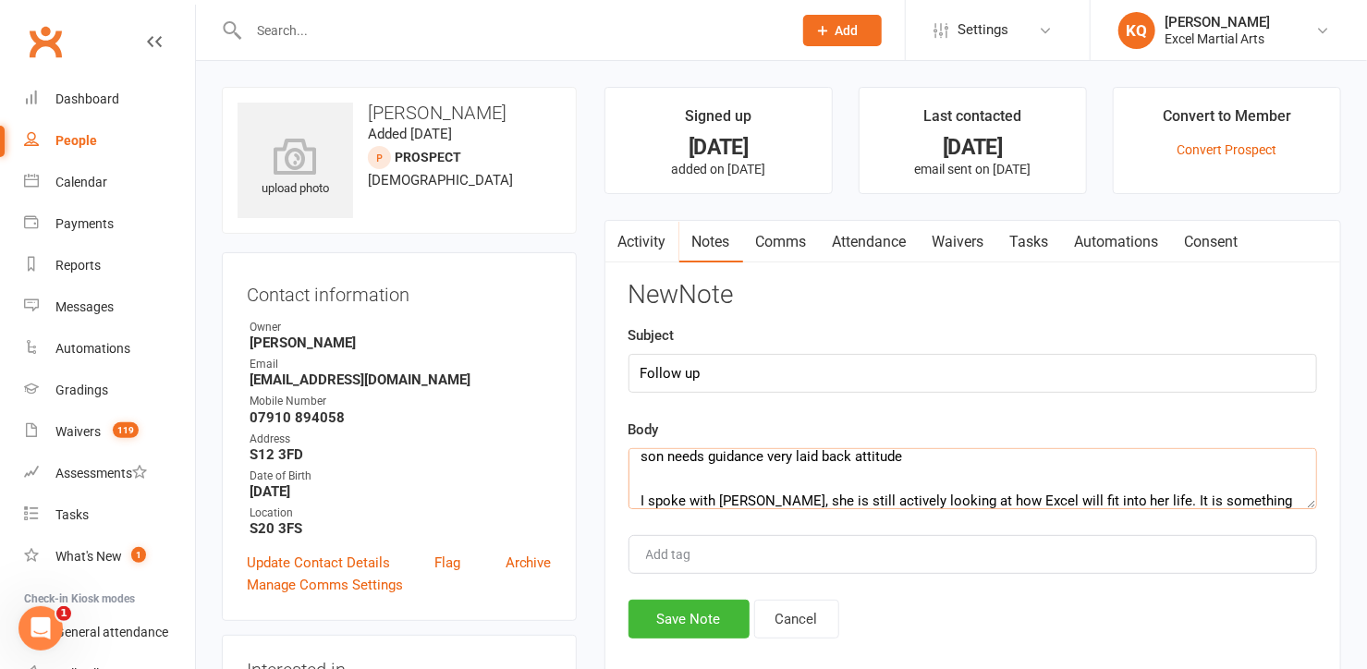
click at [839, 466] on textarea "13 son 10 daughter son needs guidance very laid back attitude I spoke with Step…" at bounding box center [972, 478] width 689 height 61
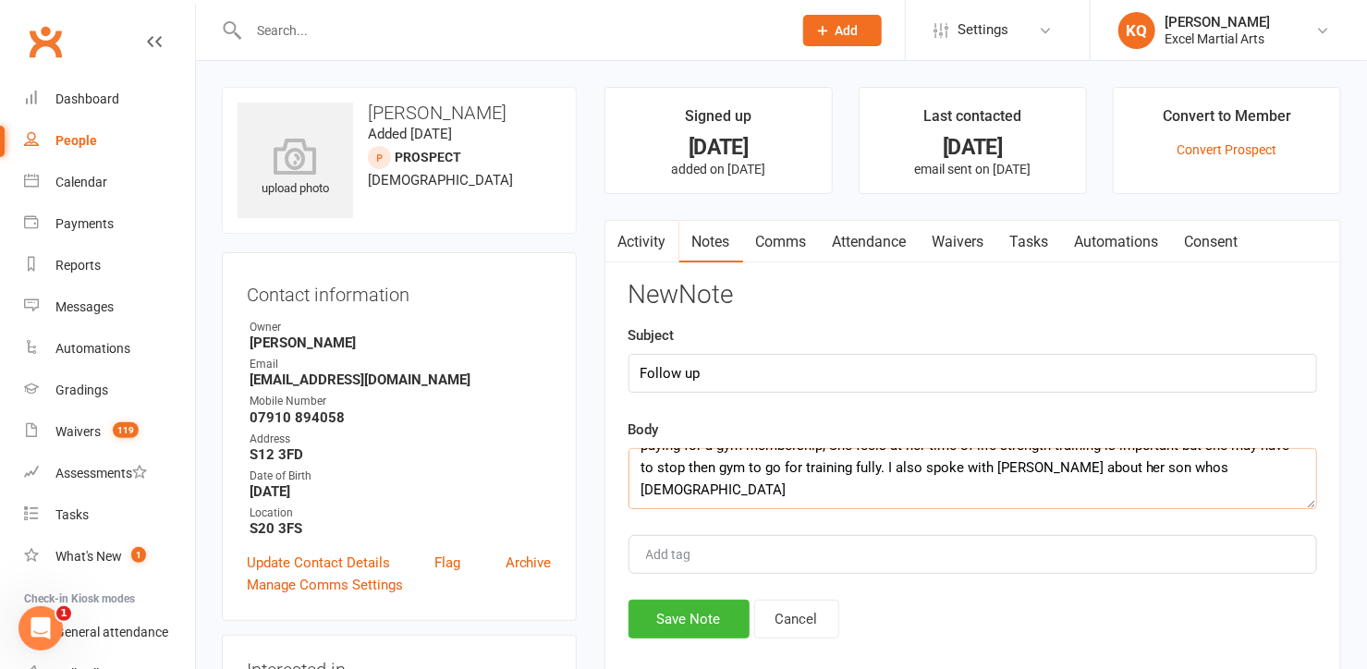
drag, startPoint x: 918, startPoint y: 496, endPoint x: 700, endPoint y: 485, distance: 218.4
click at [700, 485] on textarea "13 son 10 daughter son needs guidance very laid back attitude I spoke with Step…" at bounding box center [972, 478] width 689 height 61
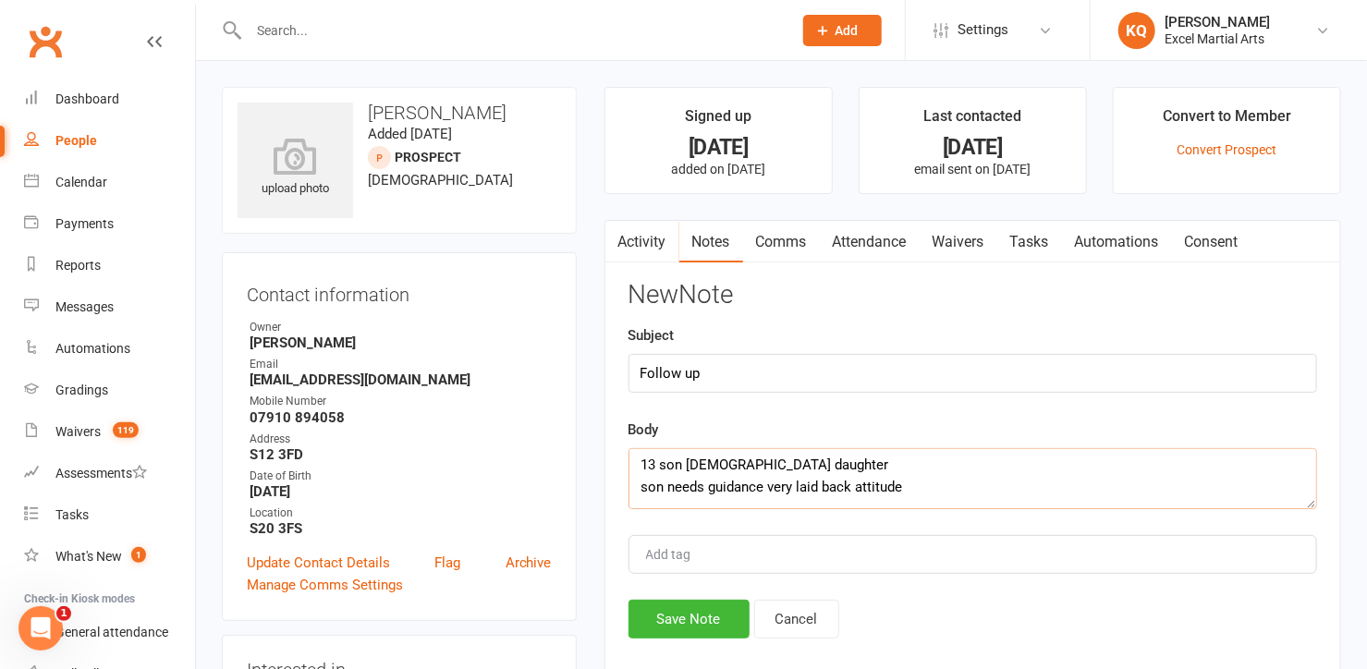
scroll to position [0, 0]
click at [845, 482] on textarea "13 son 10 daughter son needs guidance very laid back attitude I spoke with Step…" at bounding box center [972, 478] width 689 height 61
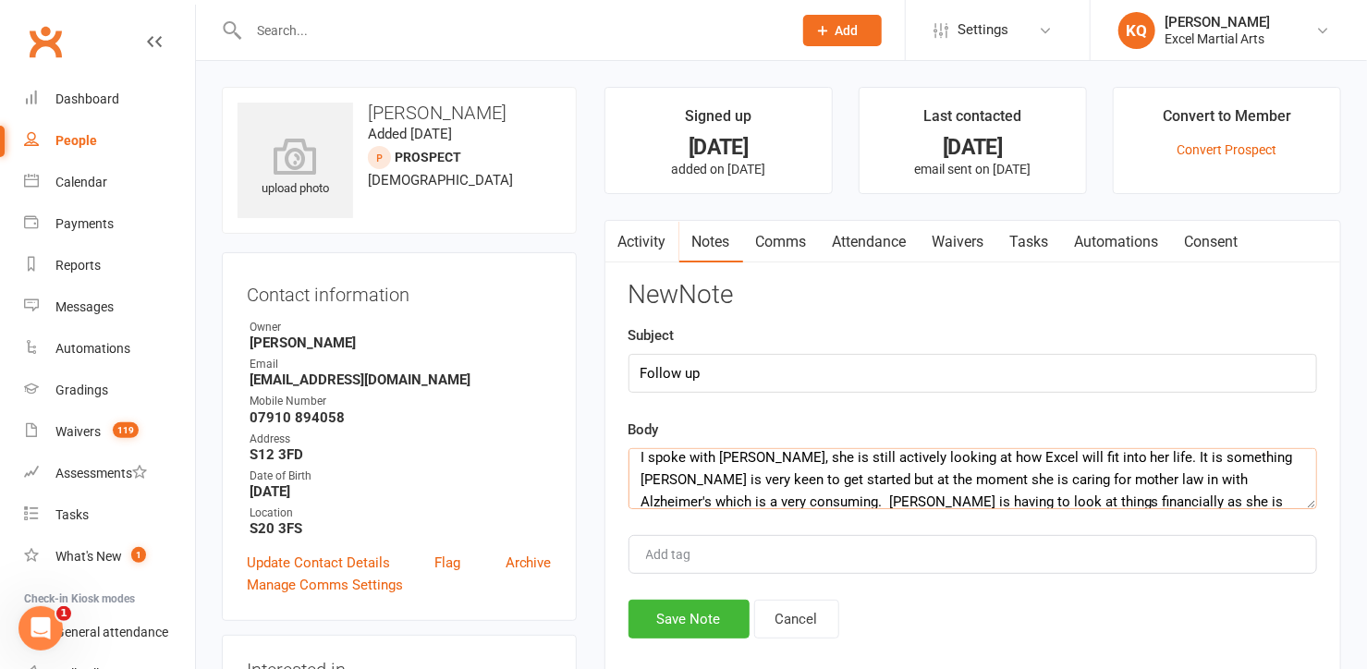
scroll to position [79, 0]
drag, startPoint x: 933, startPoint y: 493, endPoint x: 636, endPoint y: 461, distance: 299.2
click at [636, 461] on textarea "13 son 10 daughter son needs guidance very laid back attitude I spoke with Step…" at bounding box center [972, 478] width 689 height 61
drag, startPoint x: 662, startPoint y: 466, endPoint x: 979, endPoint y: 471, distance: 317.0
click at [979, 471] on textarea "13 son 10 daughter son needs guidance very laid back attitude I spoke with Step…" at bounding box center [972, 478] width 689 height 61
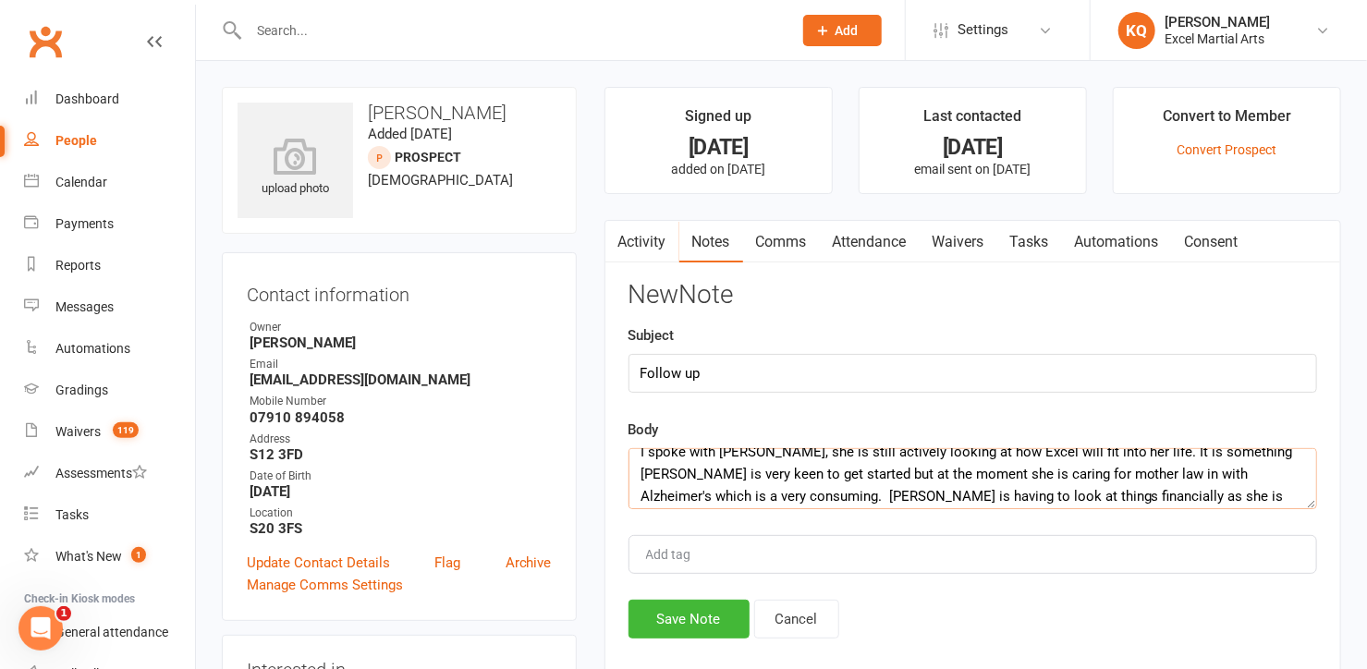
scroll to position [0, 0]
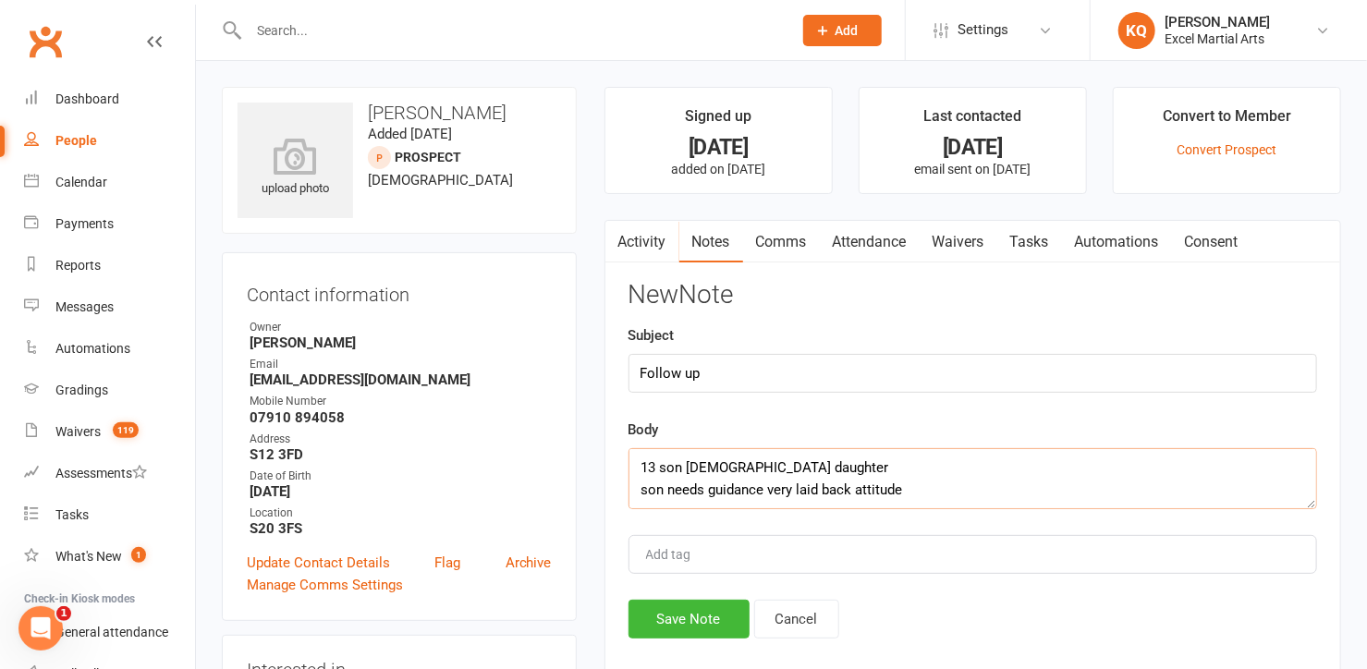
drag, startPoint x: 911, startPoint y: 460, endPoint x: 649, endPoint y: 480, distance: 263.2
click at [649, 480] on textarea "13 son 10 daughter son needs guidance very laid back attitude I spoke with Step…" at bounding box center [972, 478] width 689 height 61
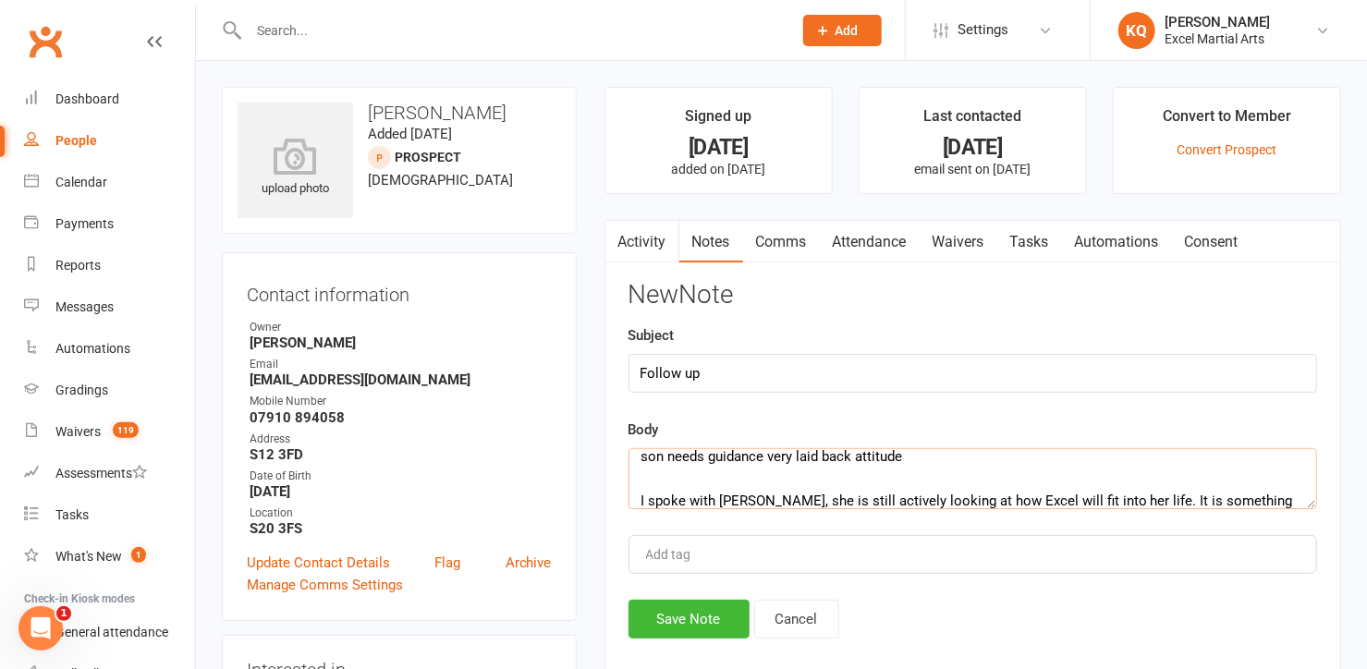
click at [933, 493] on textarea "13 son 10 daughter son needs guidance very laid back attitude I spoke with Step…" at bounding box center [972, 478] width 689 height 61
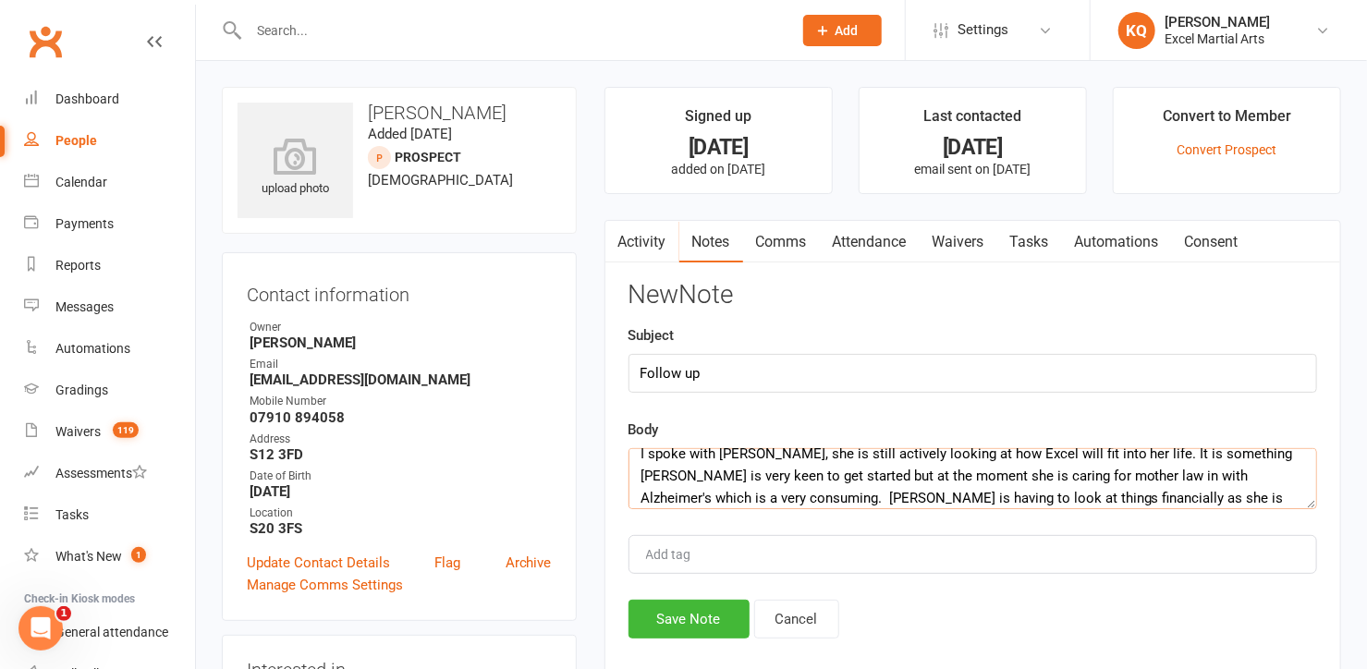
drag, startPoint x: 912, startPoint y: 503, endPoint x: 877, endPoint y: 486, distance: 38.9
click at [878, 493] on textarea "13 son 10 daughter son needs guidance very laid back attitude I spoke with Step…" at bounding box center [972, 478] width 689 height 61
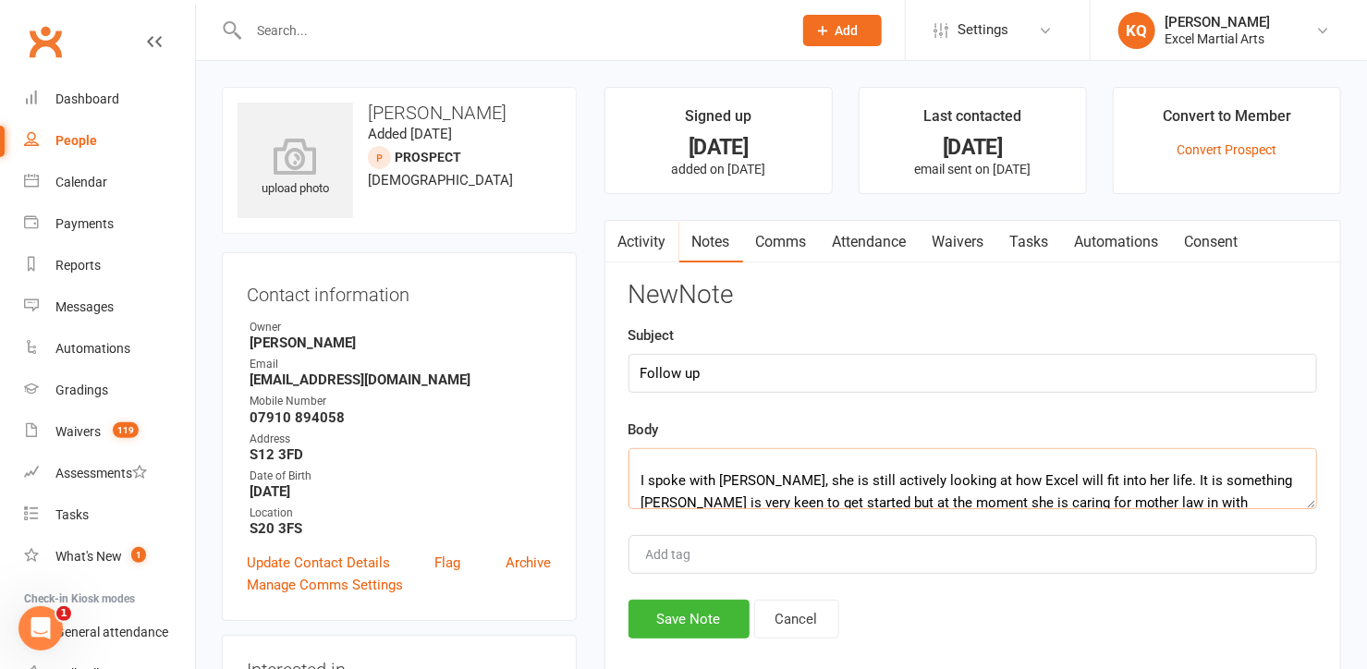
scroll to position [53, 0]
click at [711, 492] on textarea "13 son 10 daughter son needs guidance very laid back attitude I spoke with Step…" at bounding box center [972, 478] width 689 height 61
drag, startPoint x: 636, startPoint y: 480, endPoint x: 898, endPoint y: 477, distance: 262.5
click at [898, 477] on textarea "13 son 10 daughter son needs guidance very laid back attitude I spoke with Step…" at bounding box center [972, 478] width 689 height 61
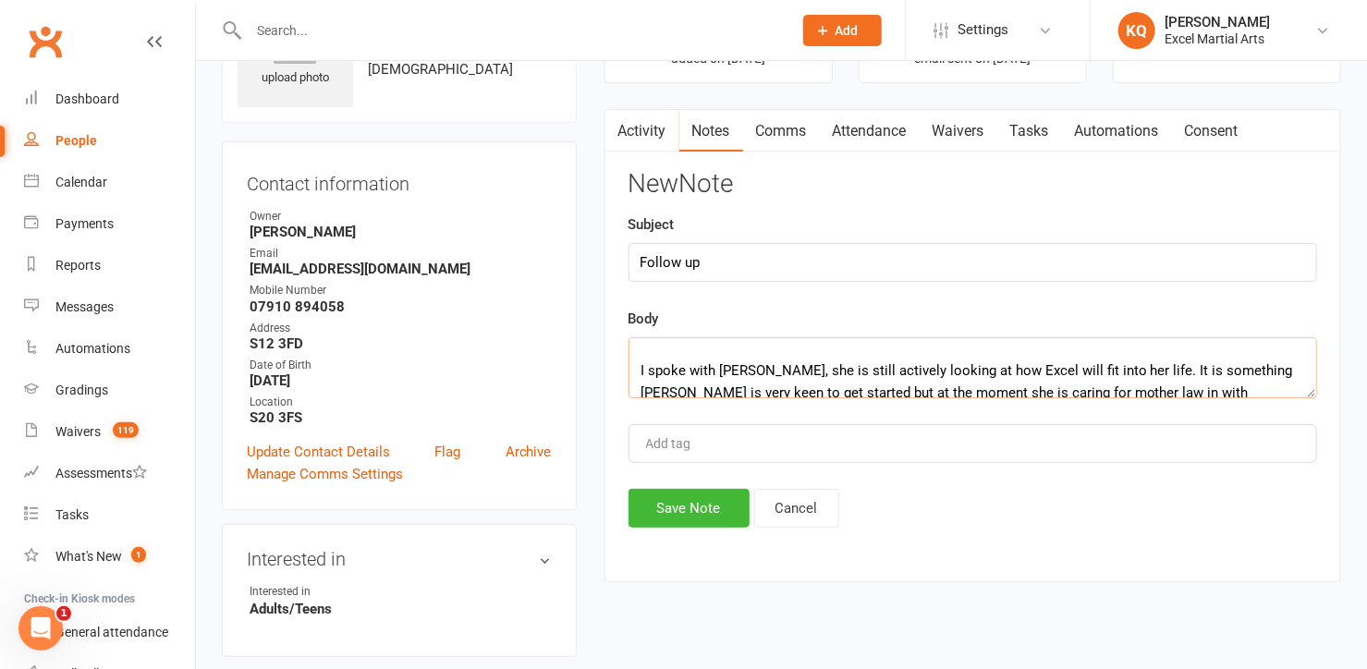
scroll to position [251, 0]
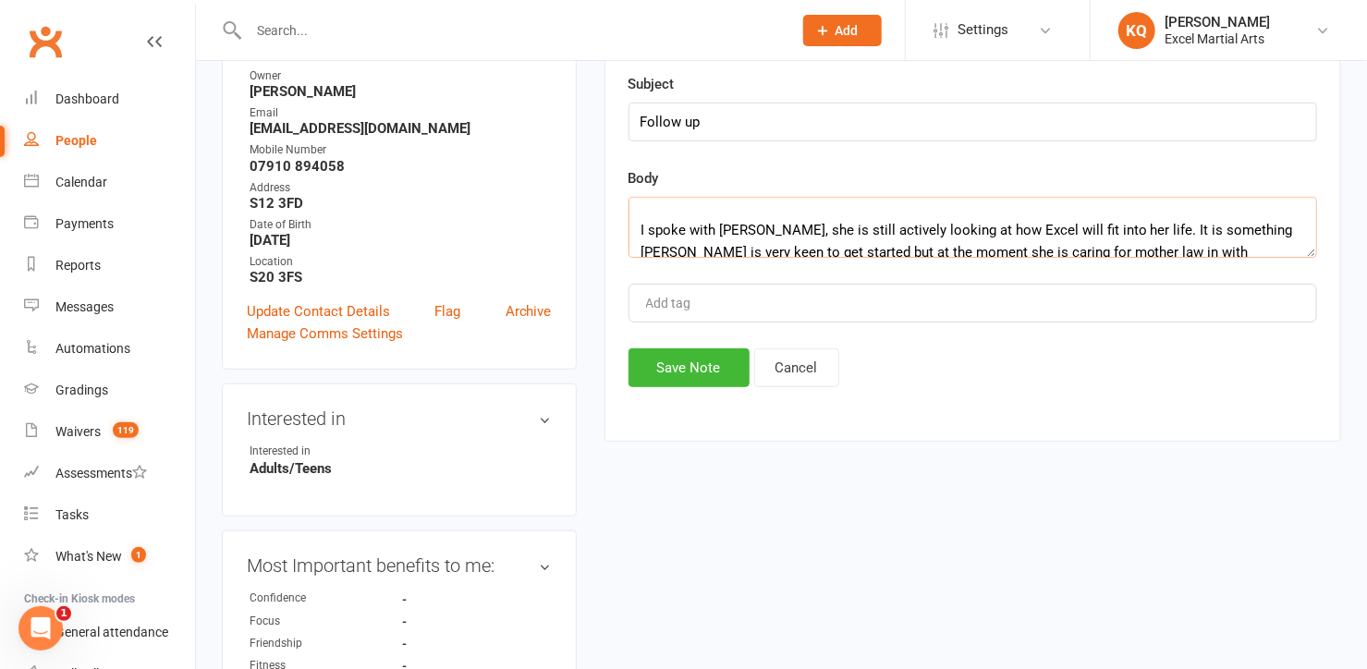
click at [914, 216] on textarea "13 son 10 daughter I spoke with Stephanie, she is still actively looking at how…" at bounding box center [972, 227] width 689 height 61
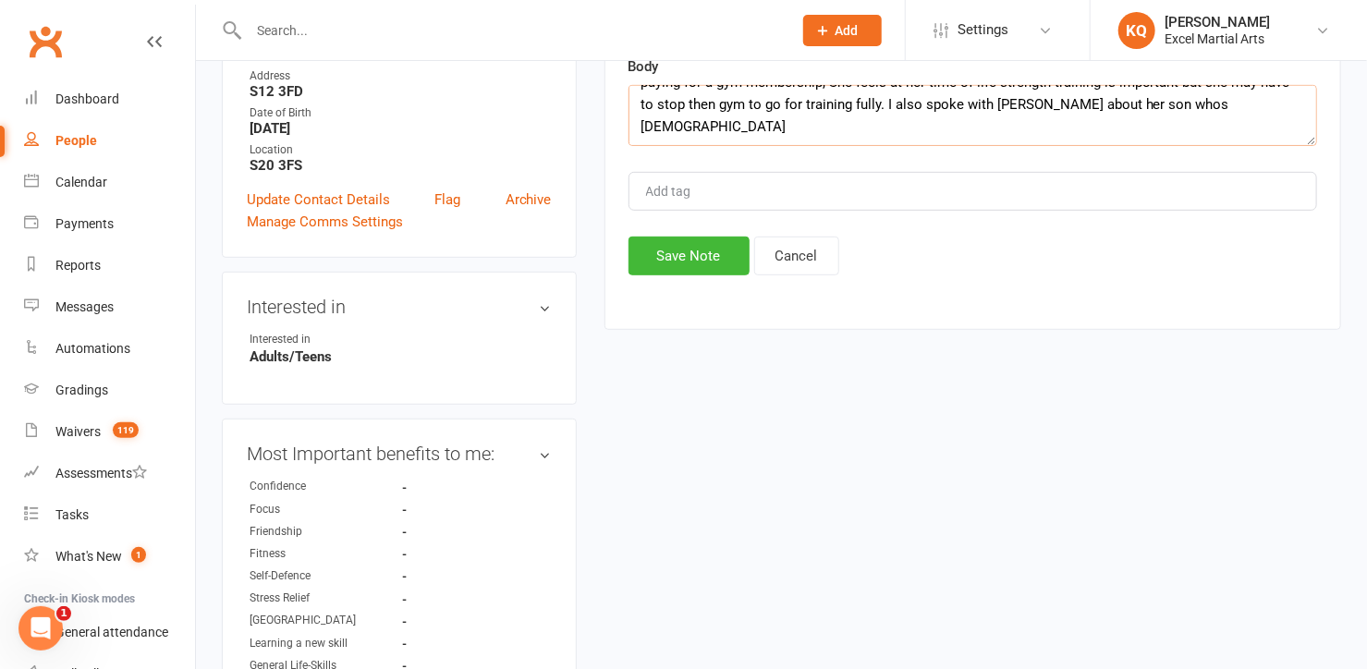
scroll to position [335, 0]
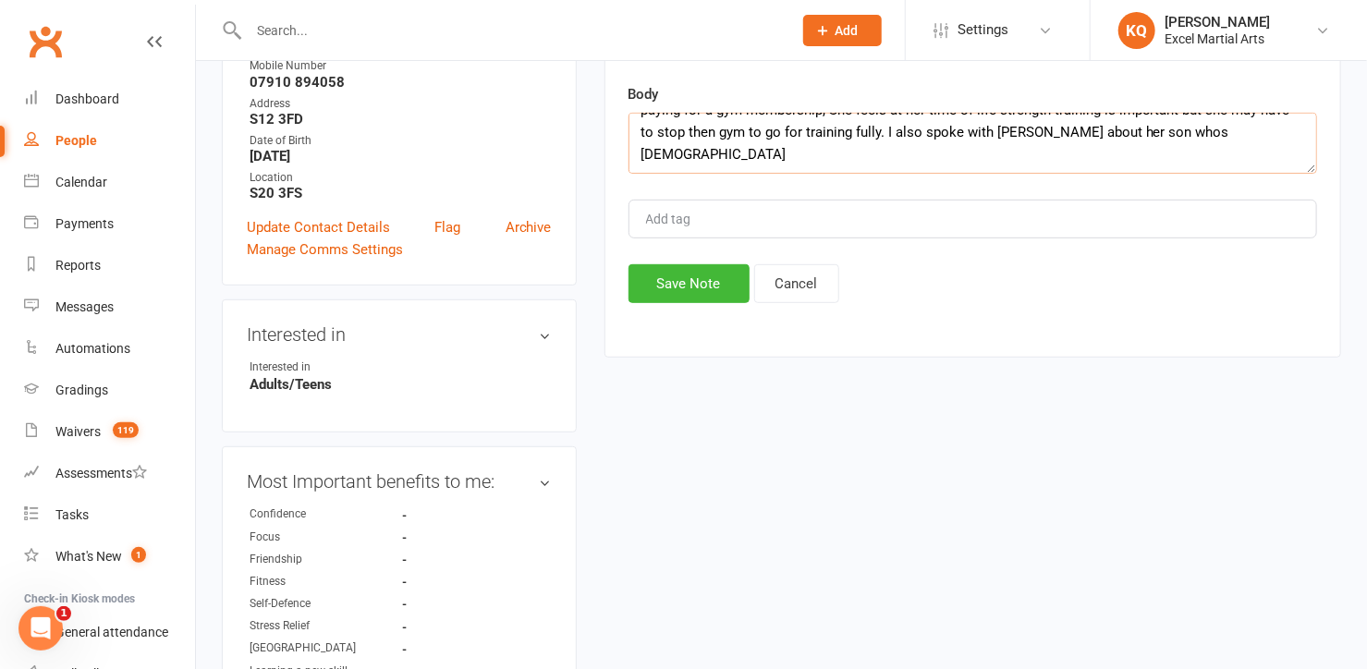
click at [1157, 152] on textarea "13 son 10 daughter I spoke with Stephanie, she is still actively looking at how…" at bounding box center [972, 143] width 689 height 61
click at [1078, 155] on textarea "13 son 10 daughter I spoke with Stephanie, she is still actively looking at how…" at bounding box center [972, 143] width 689 height 61
paste textarea "son needs guidance very laid back attitude"
click at [1110, 140] on textarea "13 son 10 daughter I spoke with Stephanie, she is still actively looking at how…" at bounding box center [972, 143] width 689 height 61
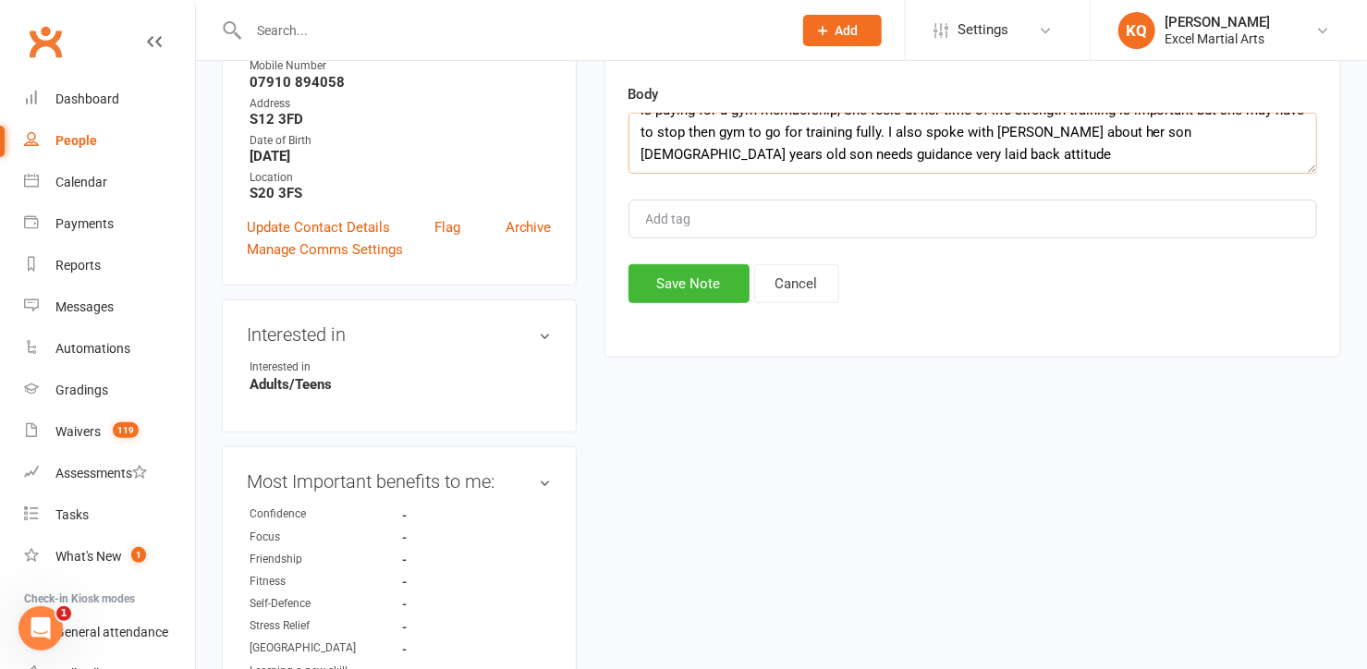
click at [1141, 144] on textarea "13 son 10 daughter I spoke with Stephanie, she is still actively looking at how…" at bounding box center [972, 143] width 689 height 61
click at [1247, 142] on textarea "13 son 10 daughter I spoke with Stephanie, she is still actively looking at how…" at bounding box center [972, 143] width 689 height 61
click at [821, 161] on textarea "13 son 10 daughter I spoke with Stephanie, she is still actively looking at how…" at bounding box center [972, 143] width 689 height 61
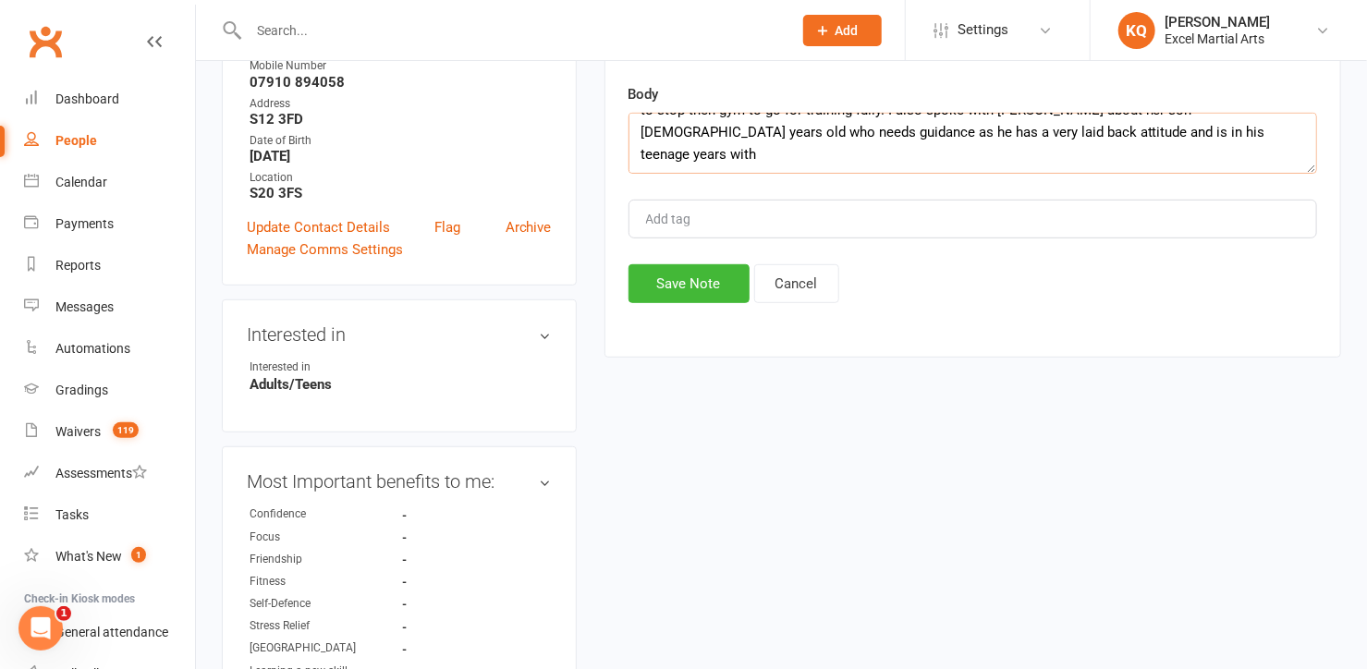
scroll to position [200, 0]
drag, startPoint x: 1014, startPoint y: 165, endPoint x: 812, endPoint y: 159, distance: 201.6
click at [812, 159] on textarea "13 son 10 daughter I spoke with Stephanie, she is still actively looking at how…" at bounding box center [972, 143] width 689 height 61
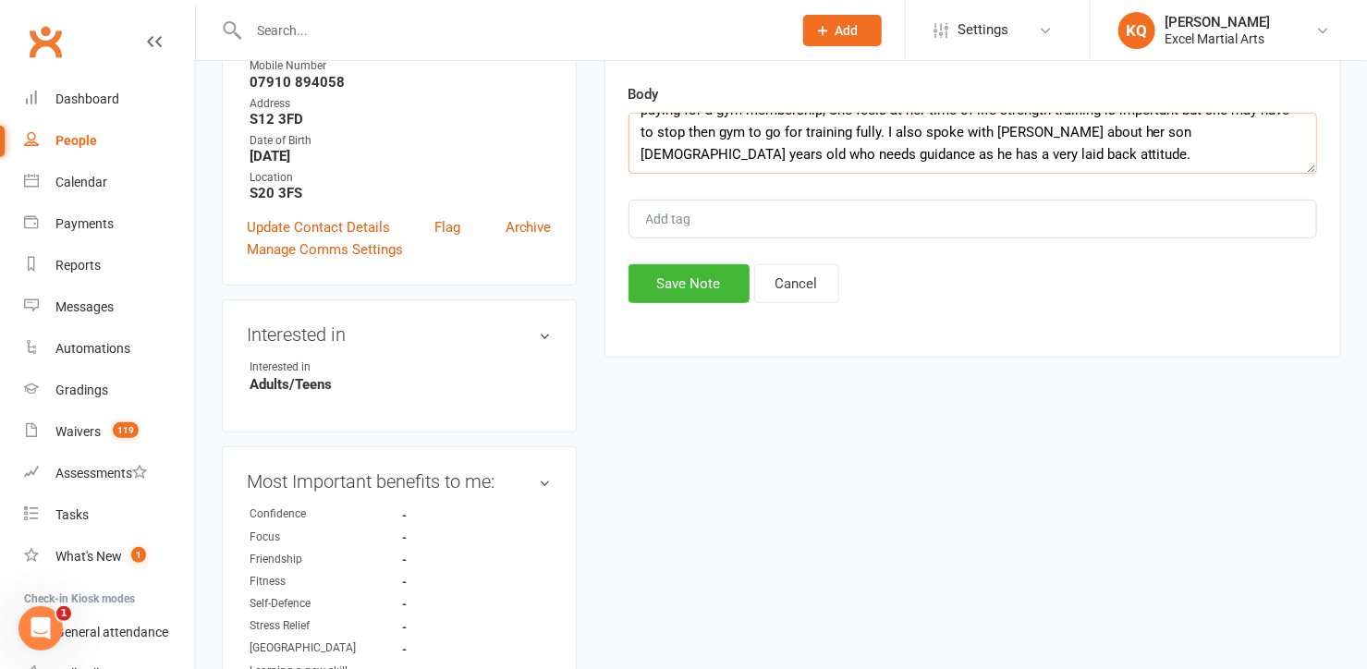
click at [842, 160] on textarea "13 son 10 daughter I spoke with Stephanie, she is still actively looking at how…" at bounding box center [972, 143] width 689 height 61
click at [849, 152] on textarea "13 son 10 daughter I spoke with Stephanie, she is still actively looking at how…" at bounding box center [972, 143] width 689 height 61
click at [918, 154] on textarea "13 son 10 daughter I spoke with Stephanie, she is still actively looking at how…" at bounding box center [972, 143] width 689 height 61
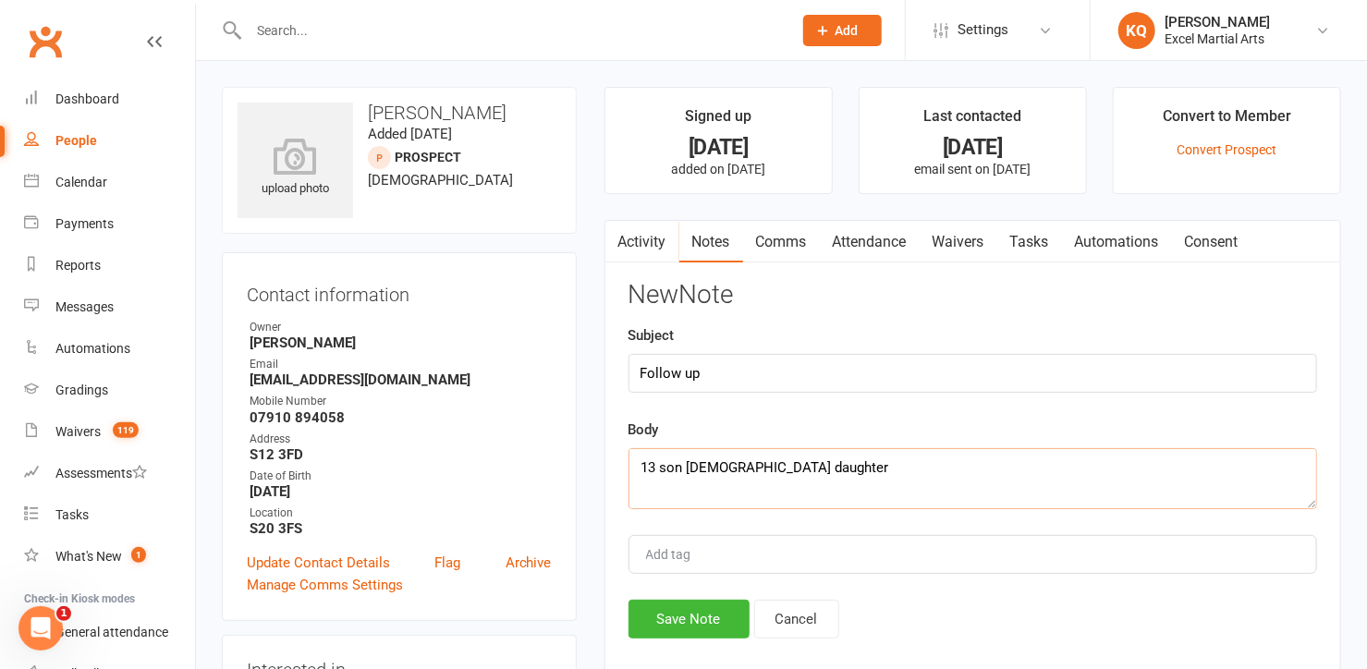
scroll to position [83, 0]
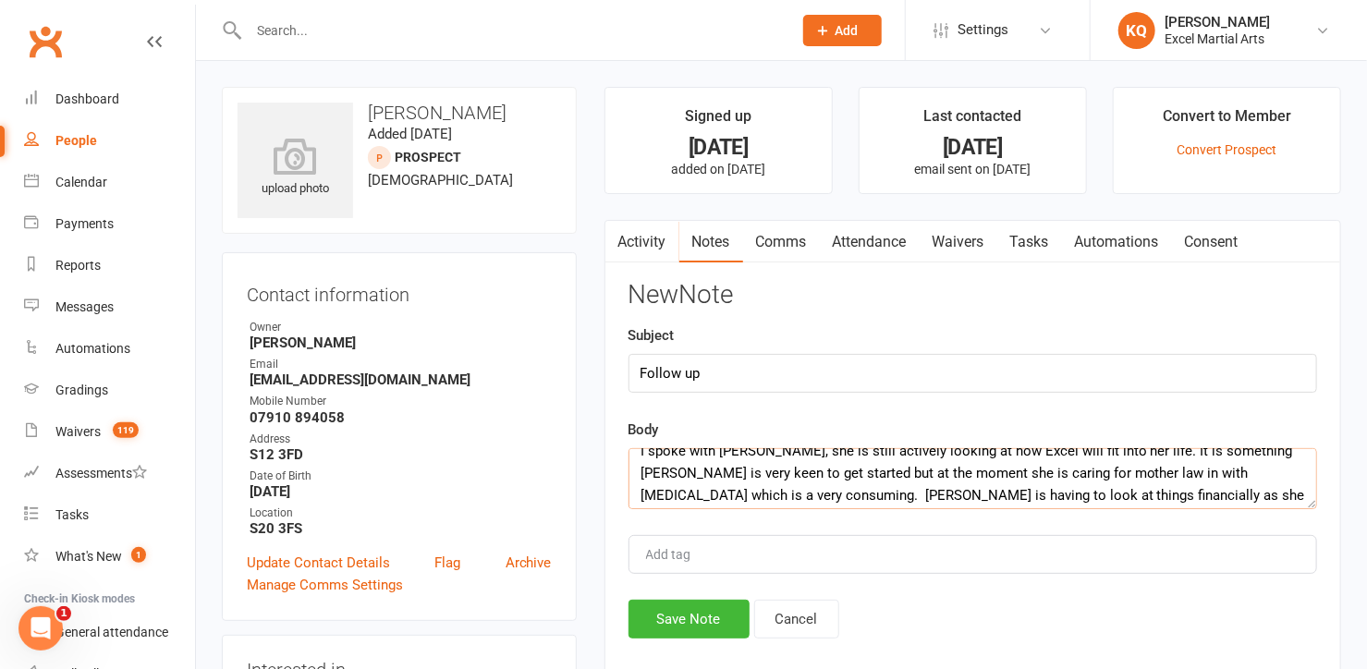
click at [630, 486] on textarea "13 son 10 daughter I spoke with Stephanie, she is still actively looking at how…" at bounding box center [972, 478] width 689 height 61
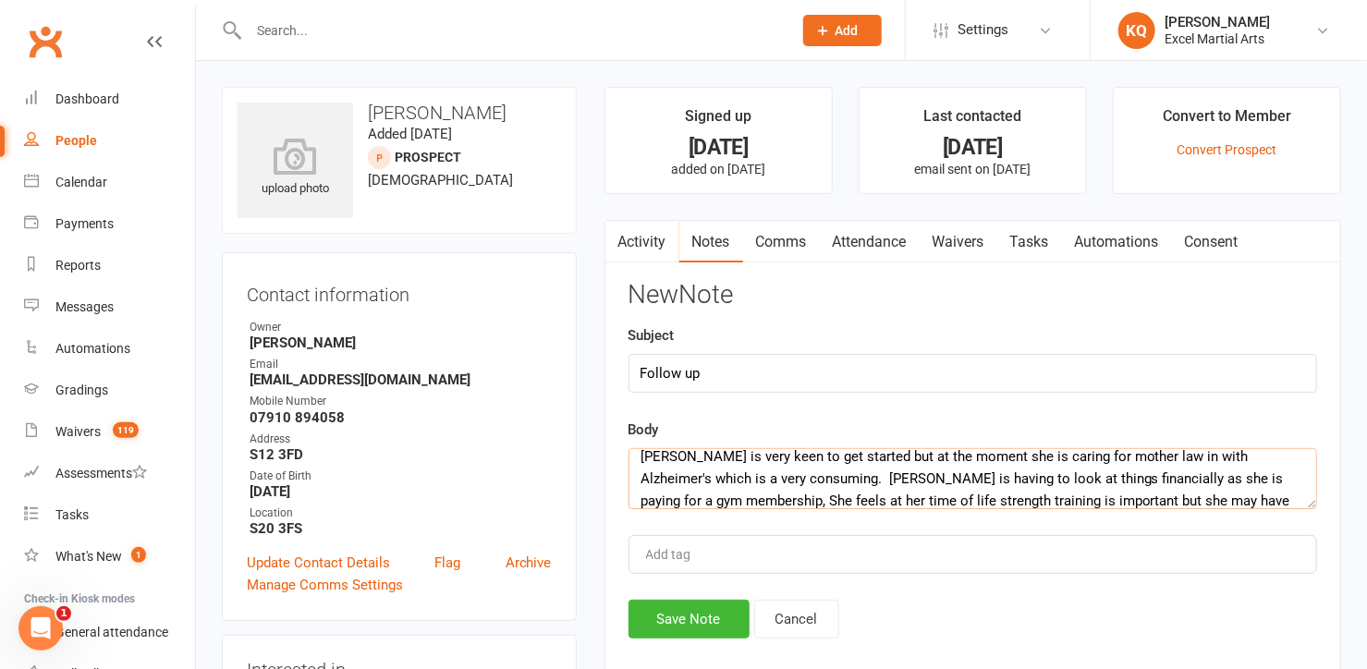
scroll to position [55, 0]
click at [698, 494] on textarea "I spoke with Stephanie, she is still actively looking at how Excel will fit int…" at bounding box center [972, 478] width 689 height 61
click at [860, 497] on textarea "I spoke with Stephanie, she is still actively looking at how Excel will fit int…" at bounding box center [972, 478] width 689 height 61
type textarea "I spoke with Stephanie, she is still actively looking at how Excel will fit int…"
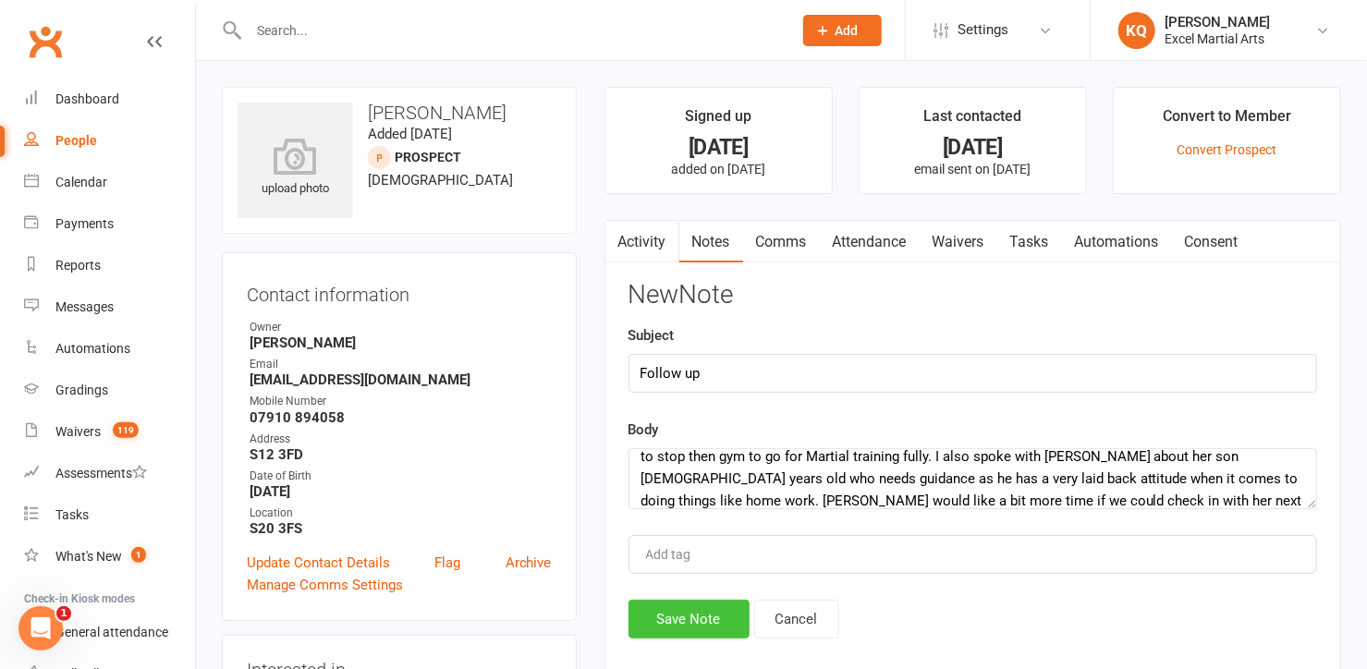
click at [707, 609] on button "Save Note" at bounding box center [688, 619] width 121 height 39
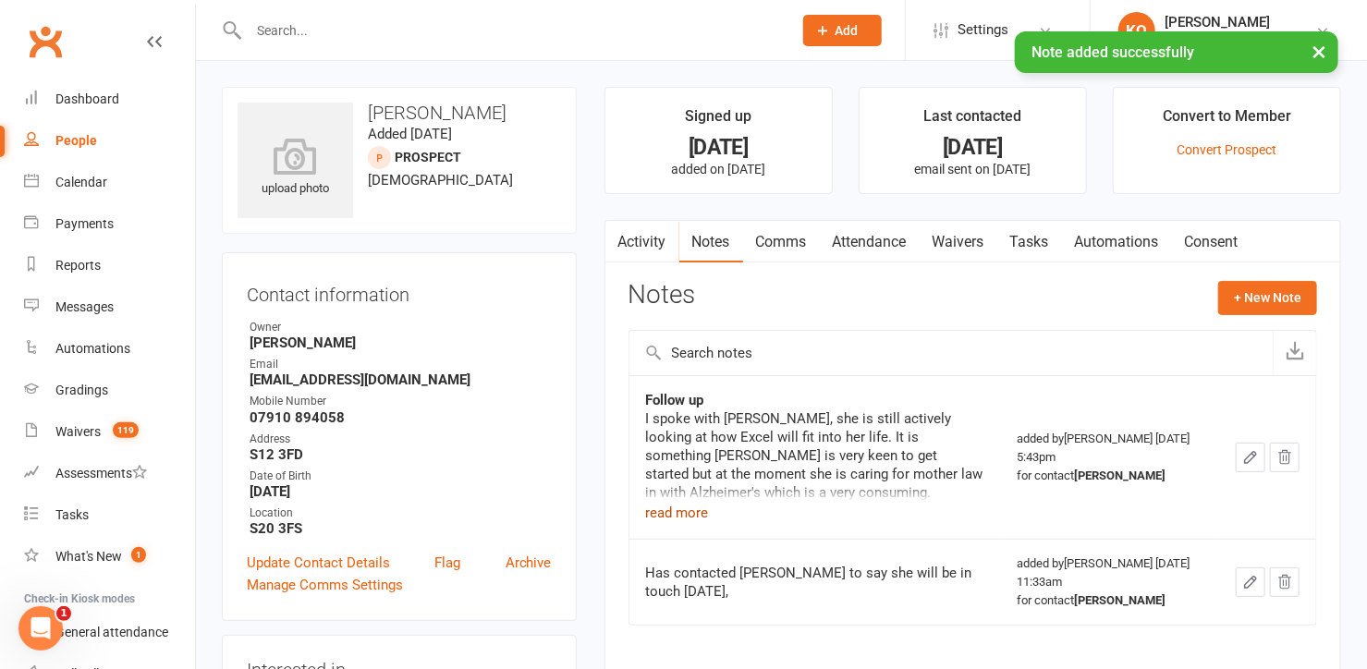
click at [677, 512] on button "read more" at bounding box center [677, 513] width 63 height 22
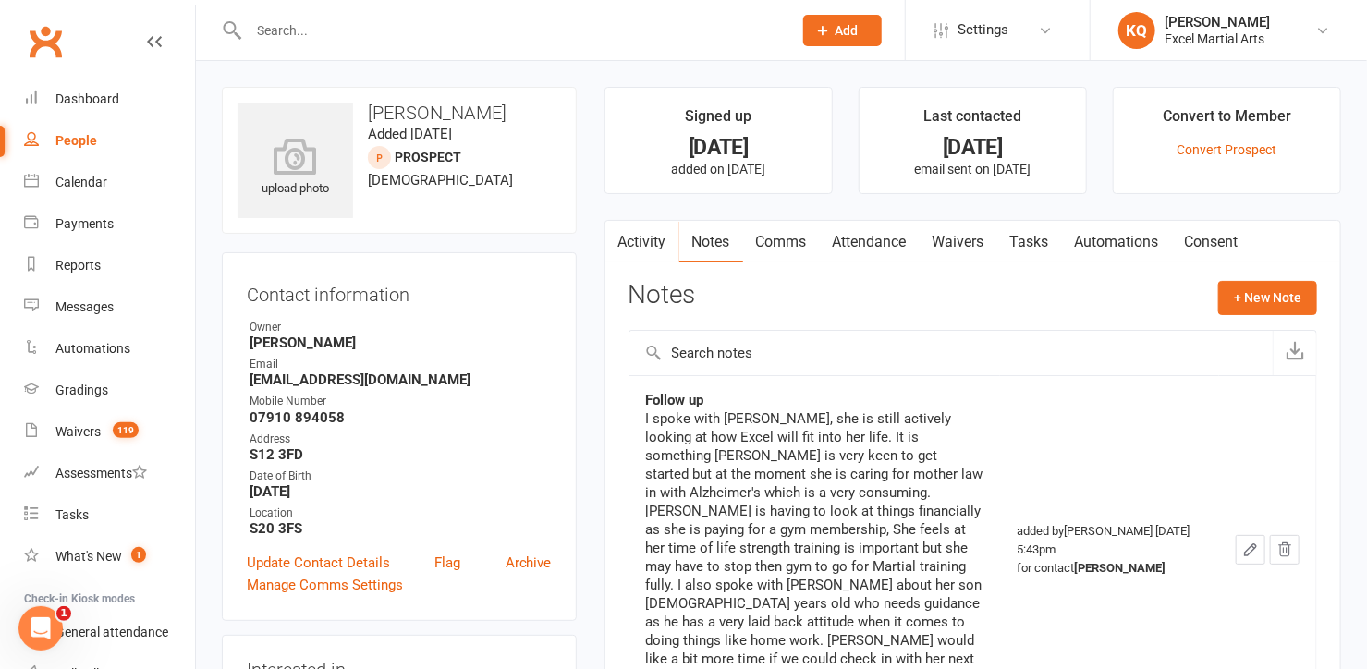
click at [634, 375] on td "Follow up I spoke with Stephanie, she is still actively looking at how Excel wi…" at bounding box center [814, 549] width 371 height 348
click at [315, 32] on input "text" at bounding box center [511, 31] width 536 height 26
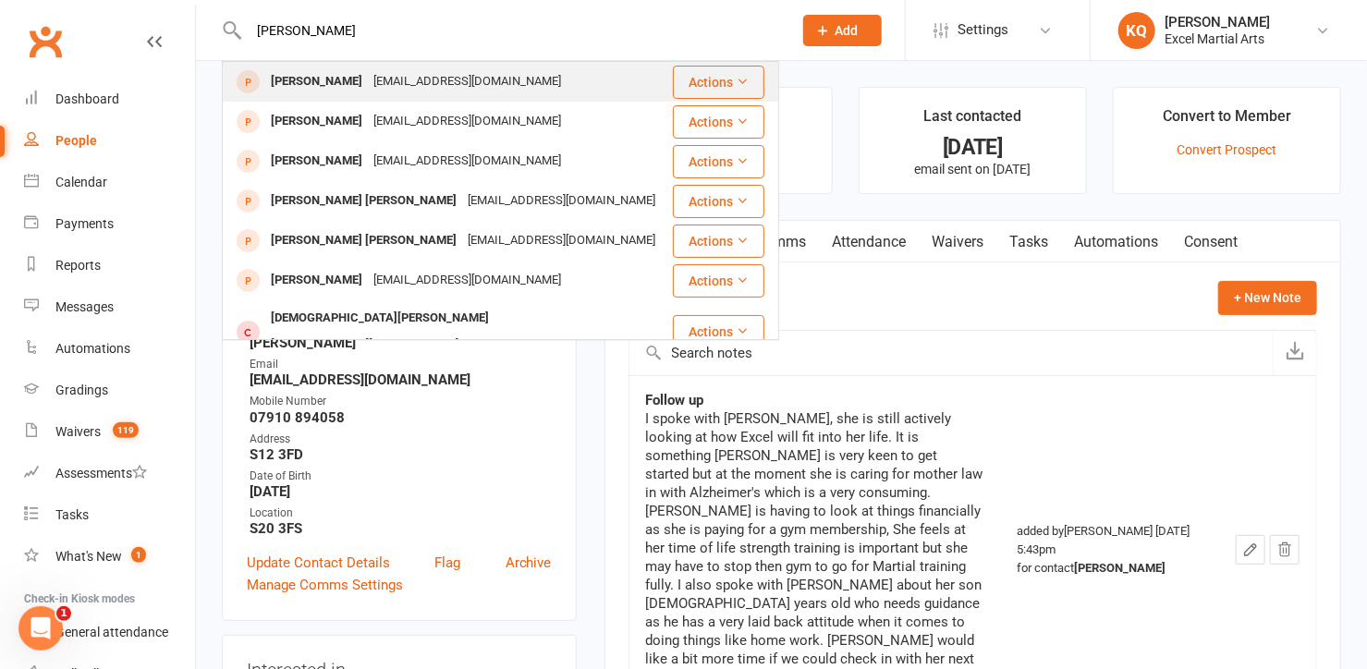
type input "Anisha"
click at [352, 83] on div "Anisha Chohan" at bounding box center [316, 81] width 103 height 27
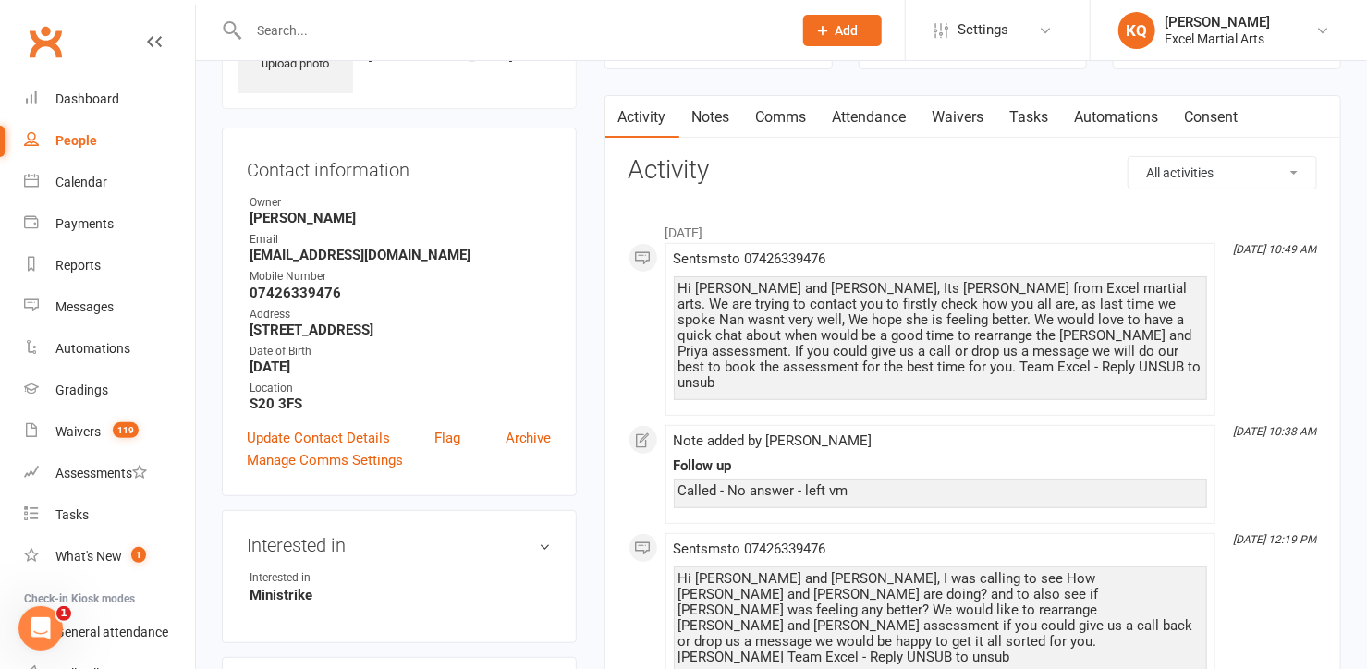
scroll to position [83, 0]
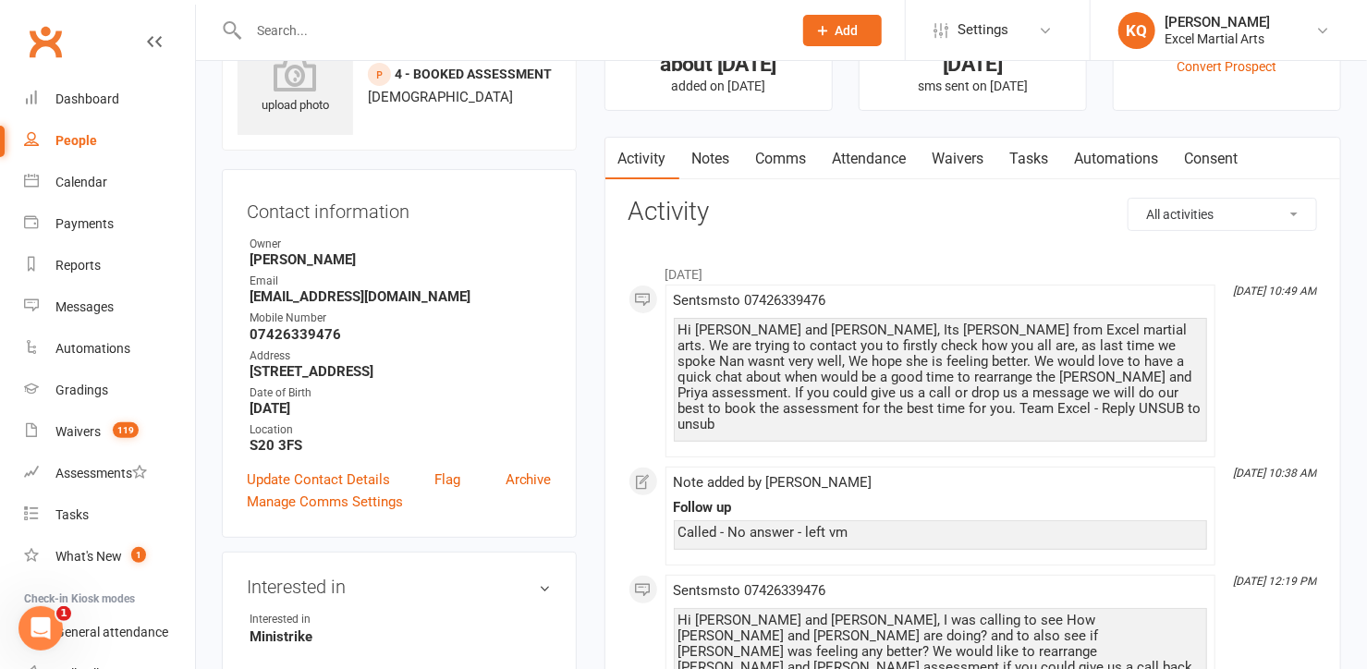
click at [738, 158] on link "Notes" at bounding box center [711, 159] width 64 height 43
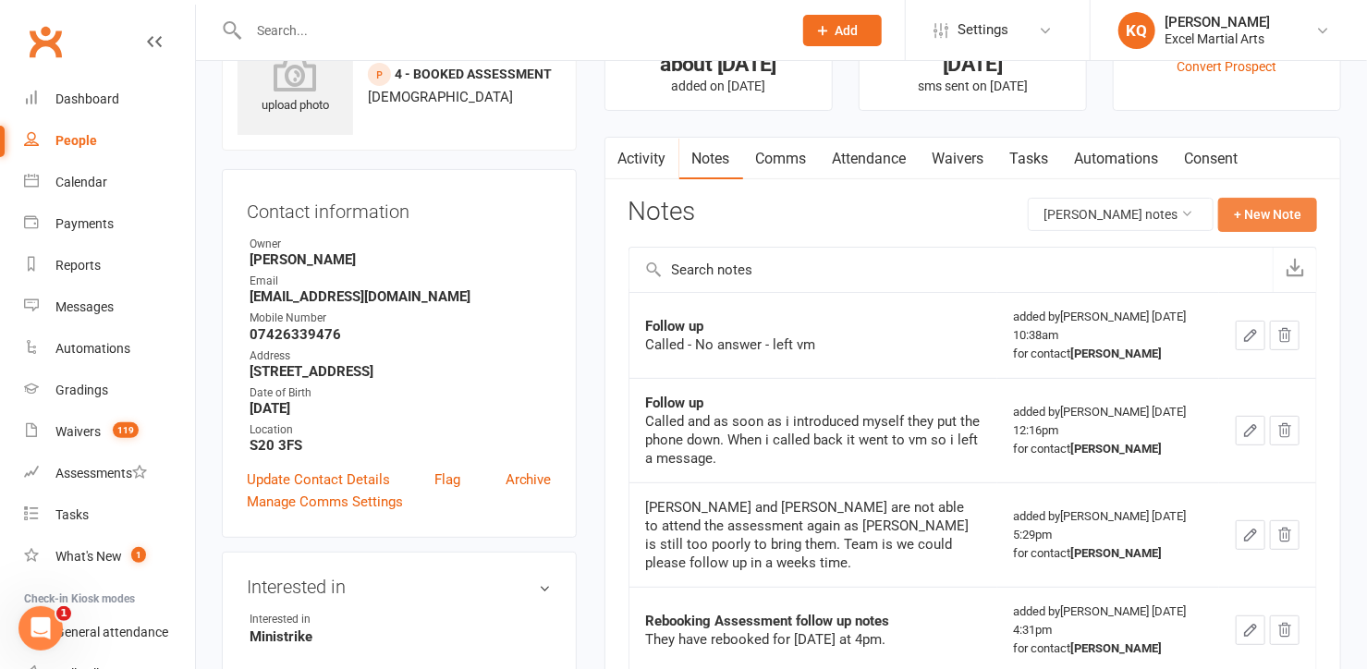
click at [1273, 220] on button "+ New Note" at bounding box center [1267, 214] width 99 height 33
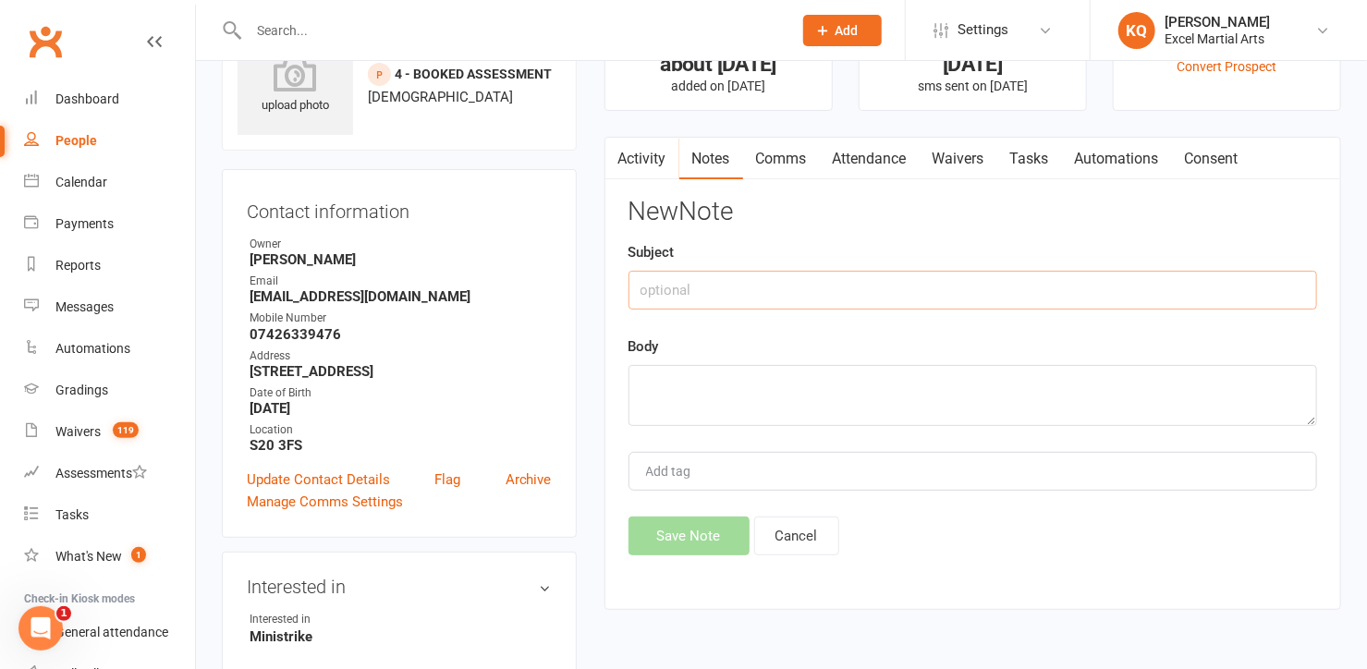
click at [745, 290] on input "text" at bounding box center [972, 290] width 689 height 39
type input "Follow up"
click at [670, 411] on textarea at bounding box center [972, 395] width 689 height 61
type textarea "Called - No answer"
click at [666, 534] on button "Save Note" at bounding box center [688, 536] width 121 height 39
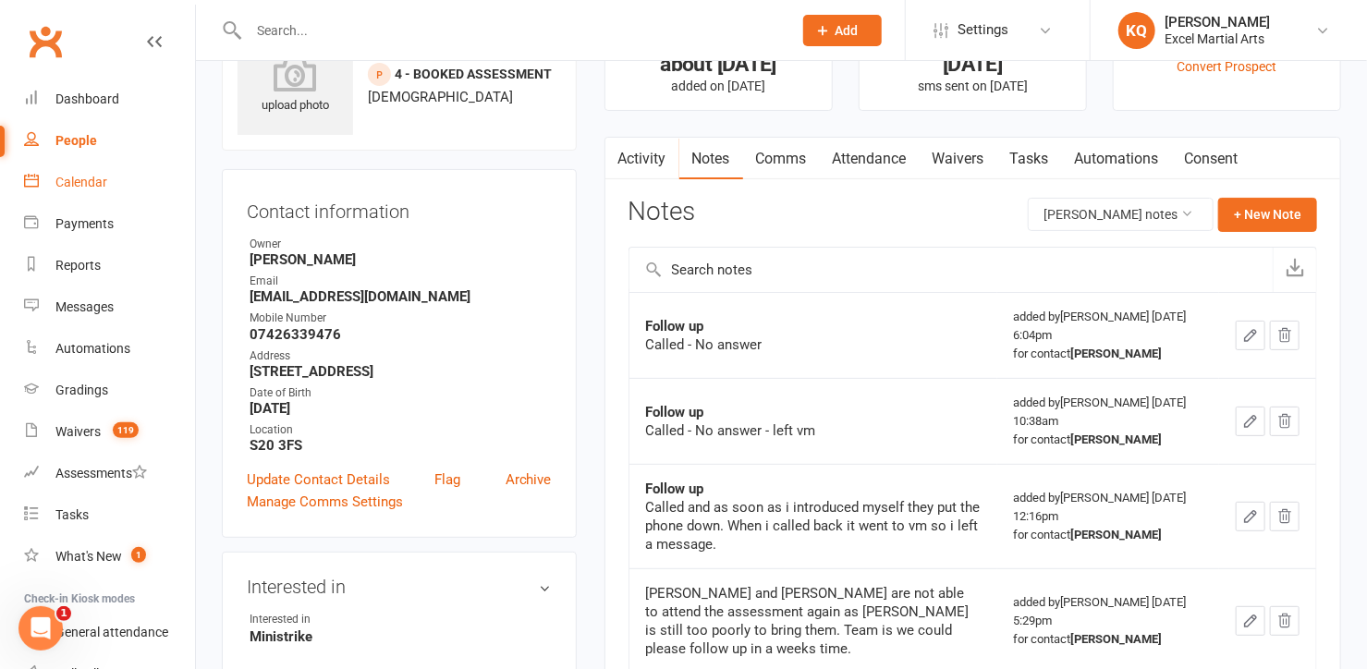
click at [87, 186] on div "Calendar" at bounding box center [81, 182] width 52 height 15
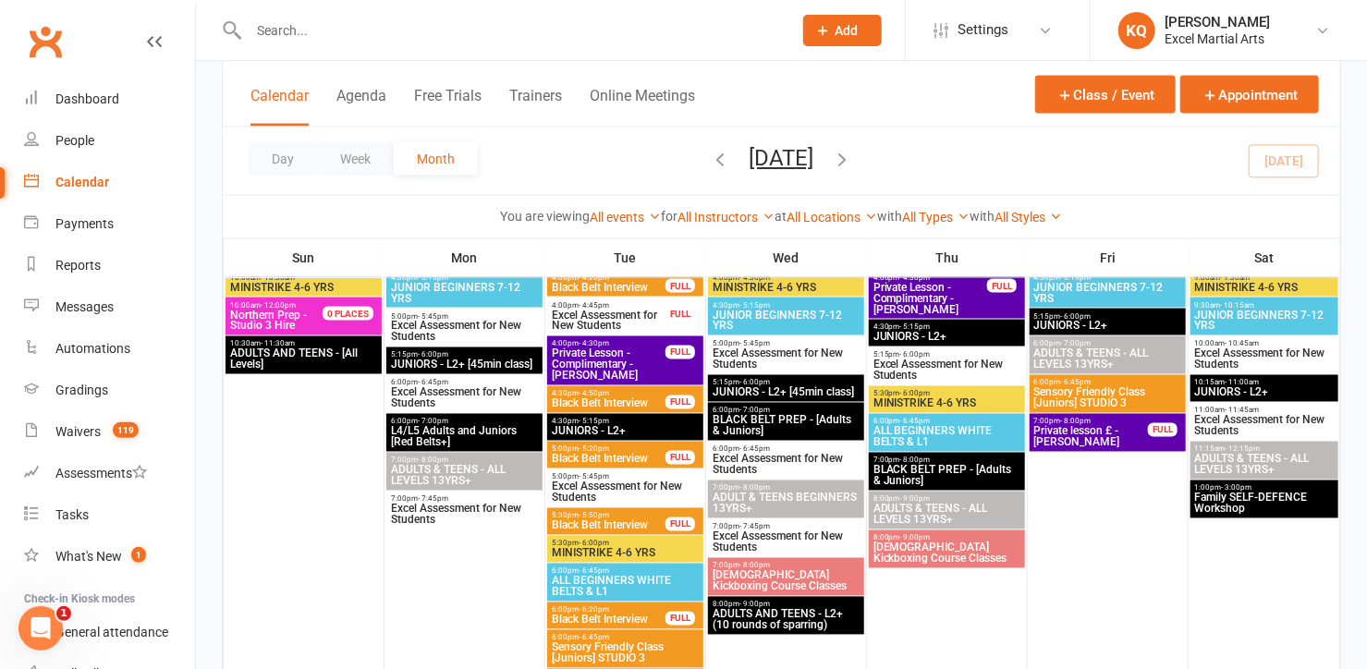
scroll to position [1260, 0]
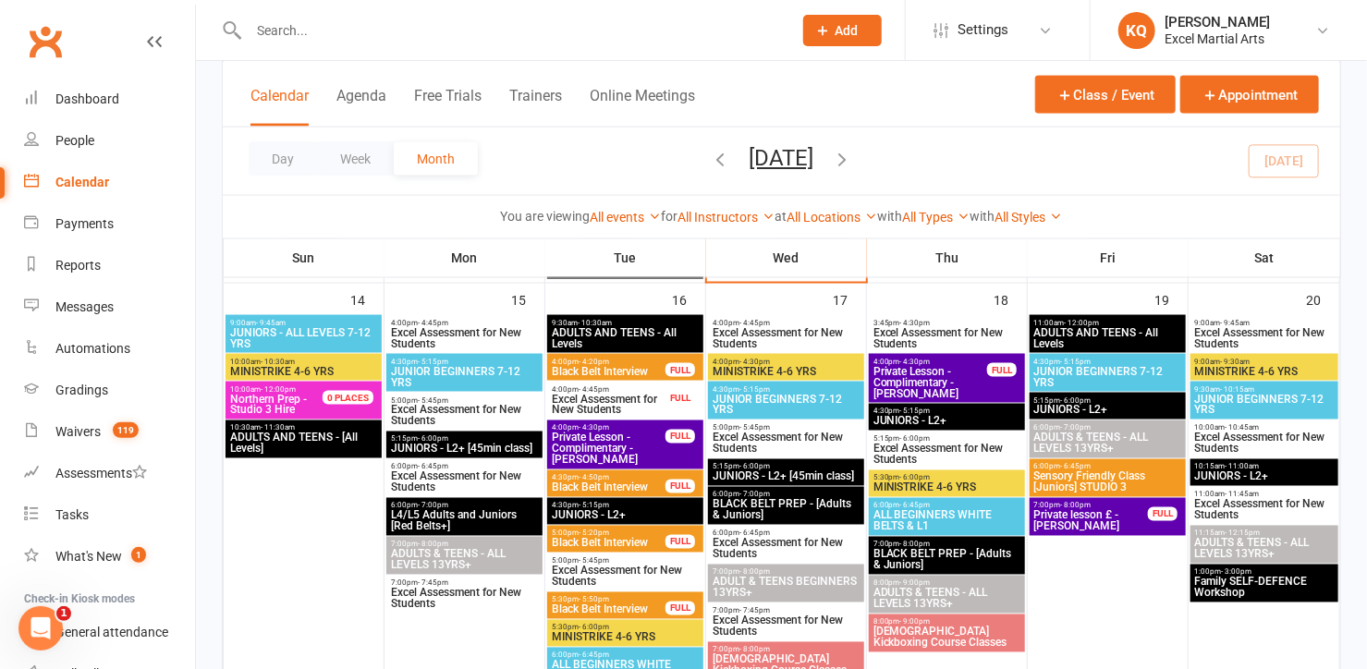
click at [1280, 591] on span "Family SELF-DEFENCE Workshop" at bounding box center [1264, 588] width 140 height 22
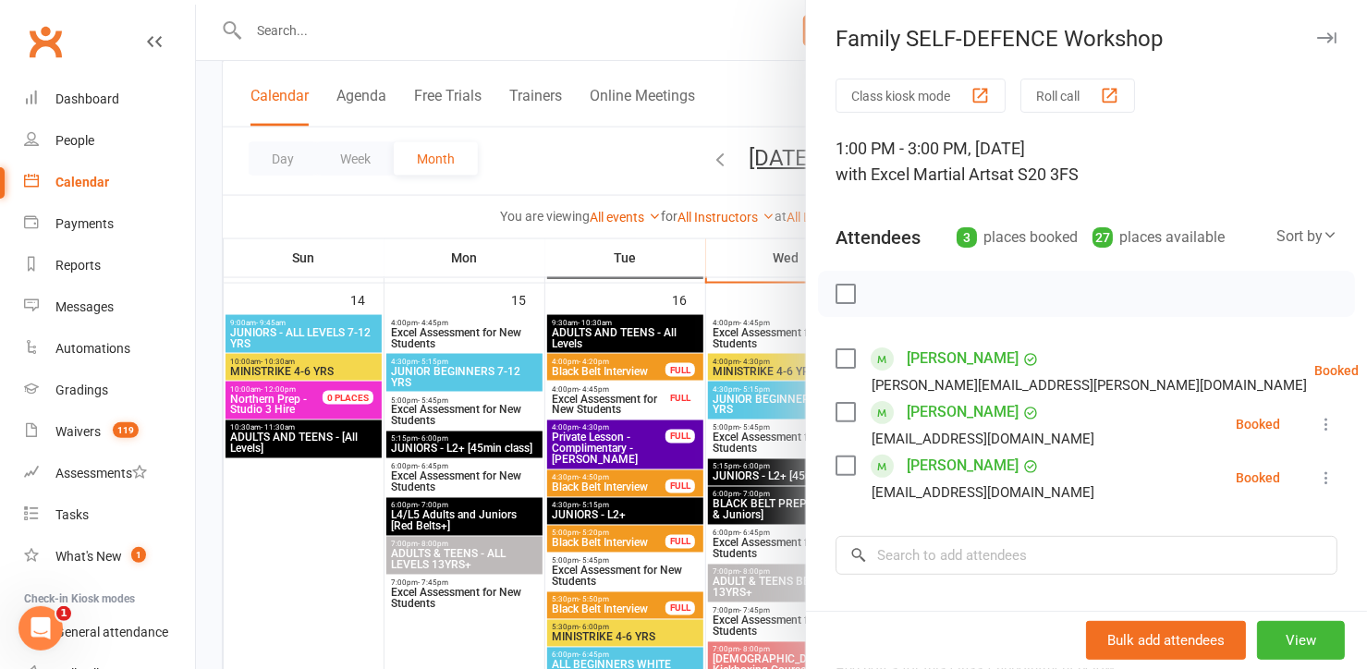
click at [377, 43] on div at bounding box center [781, 334] width 1171 height 669
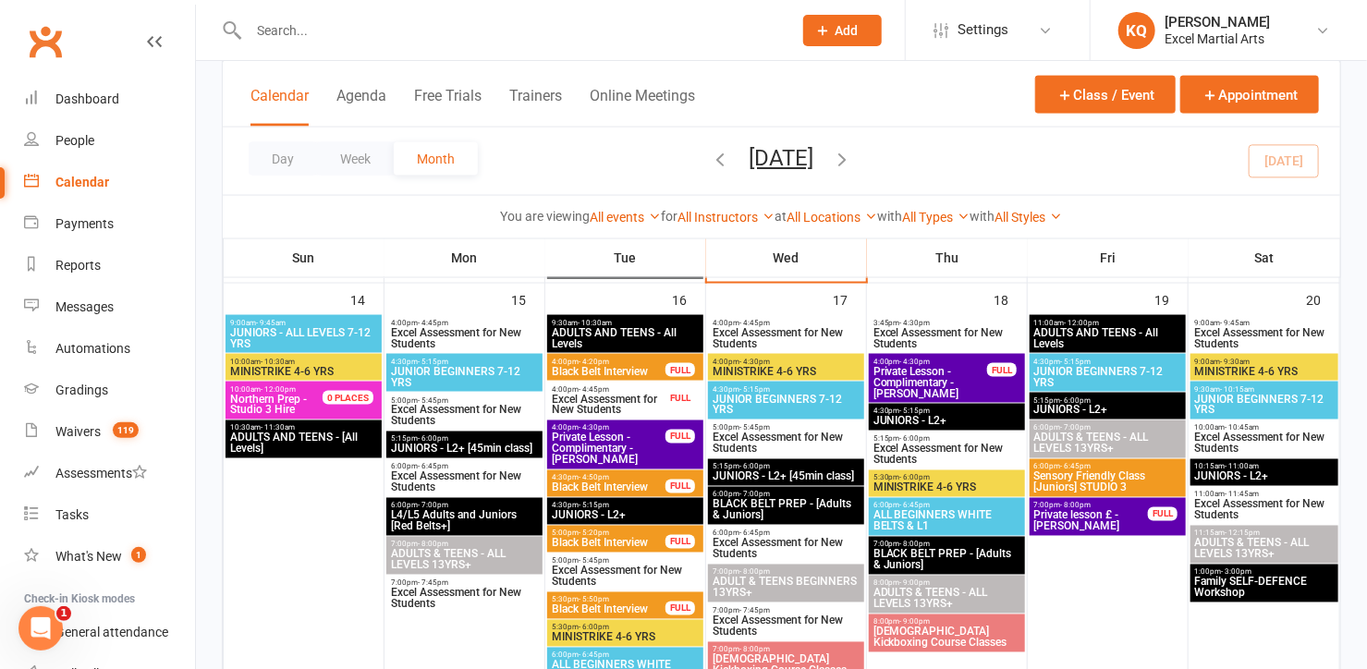
click at [376, 35] on input "text" at bounding box center [511, 31] width 536 height 26
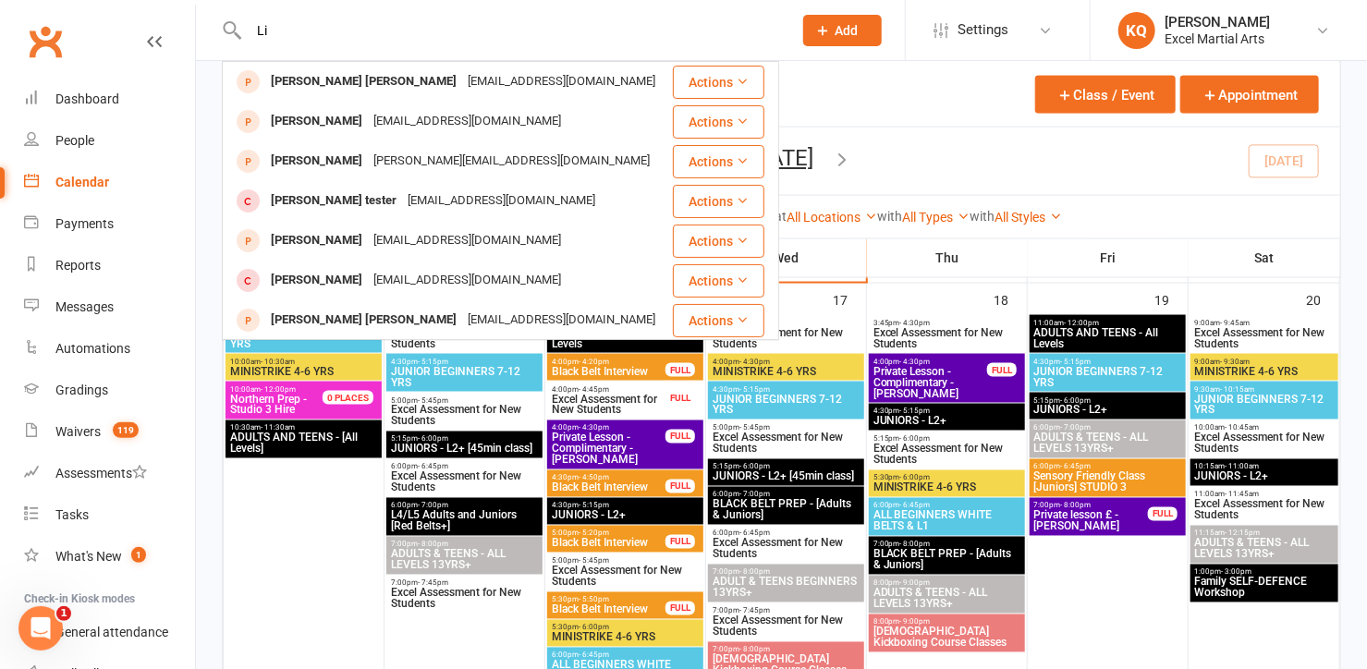
type input "L"
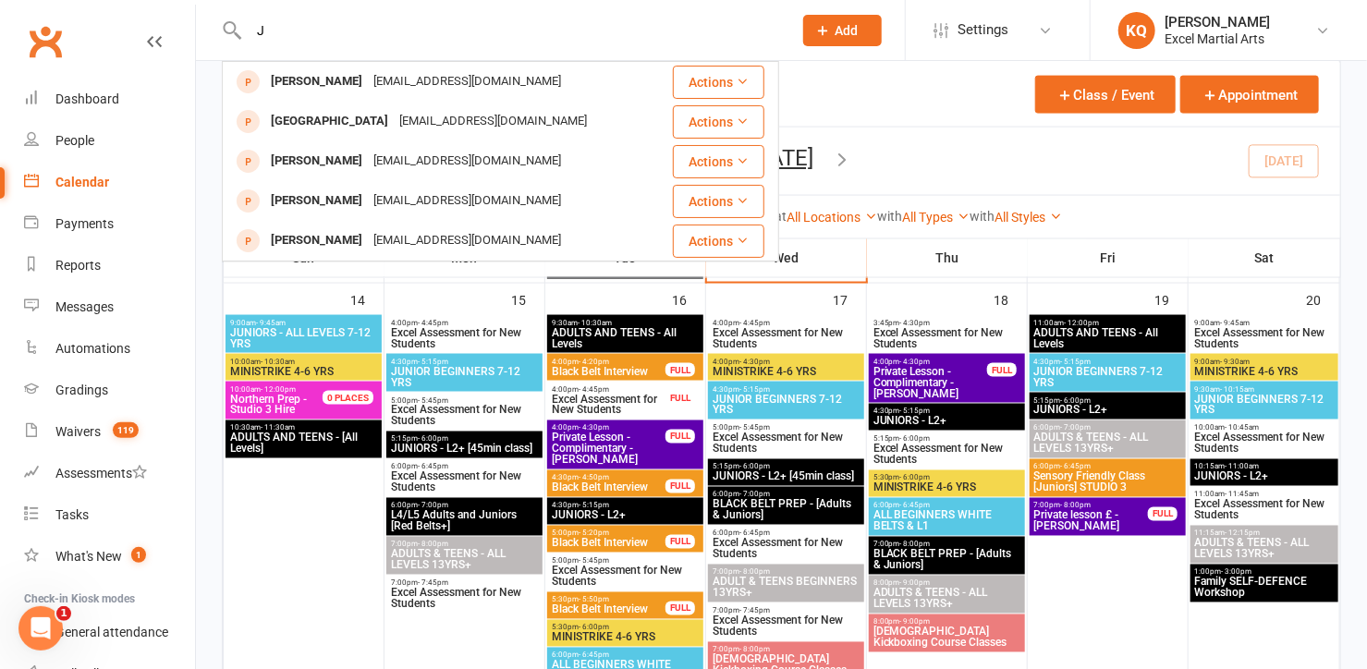
click at [424, 39] on input "J" at bounding box center [511, 31] width 536 height 26
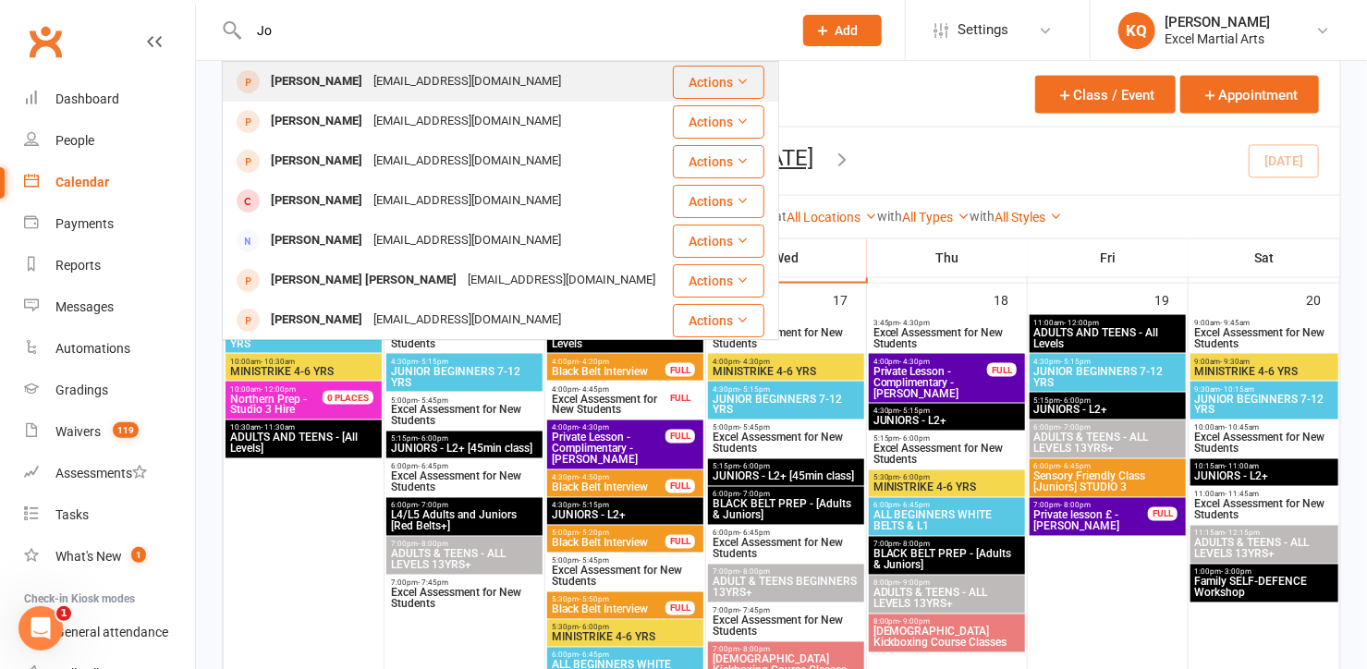
type input "J"
type input "Bright"
click at [389, 87] on div "dambudzosianga@yahoo.co.uk" at bounding box center [446, 81] width 199 height 27
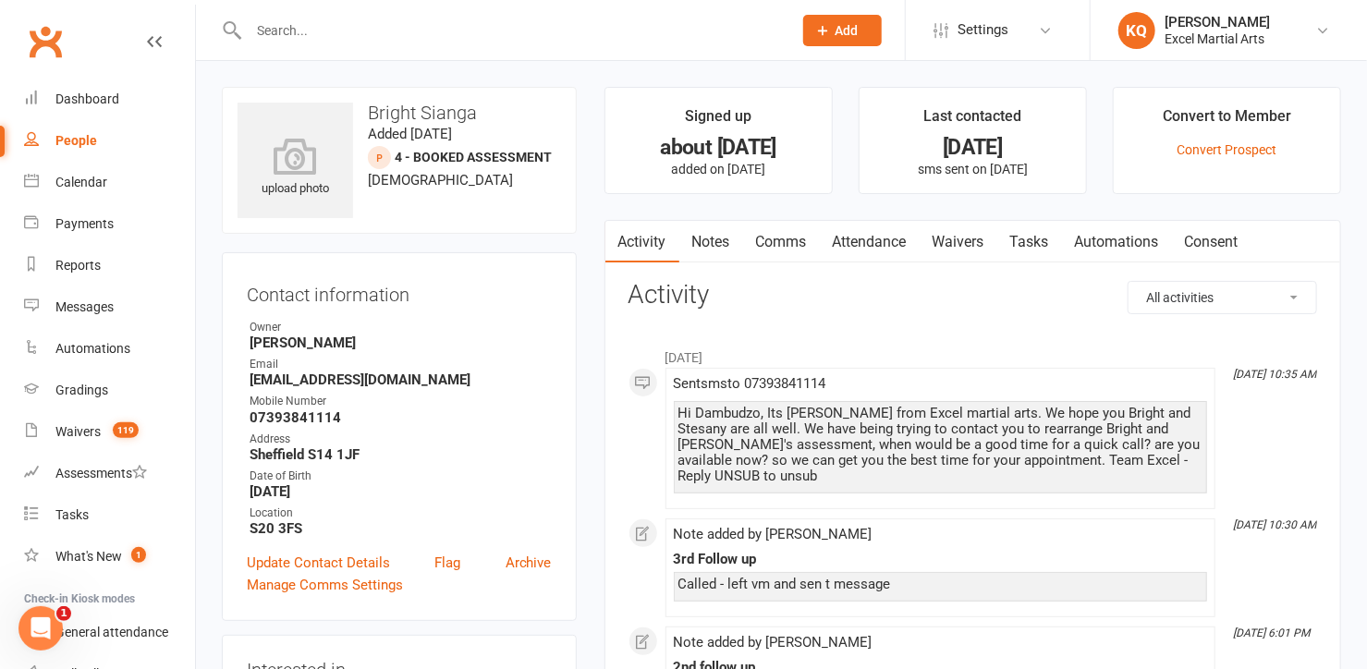
click at [720, 242] on link "Notes" at bounding box center [711, 242] width 64 height 43
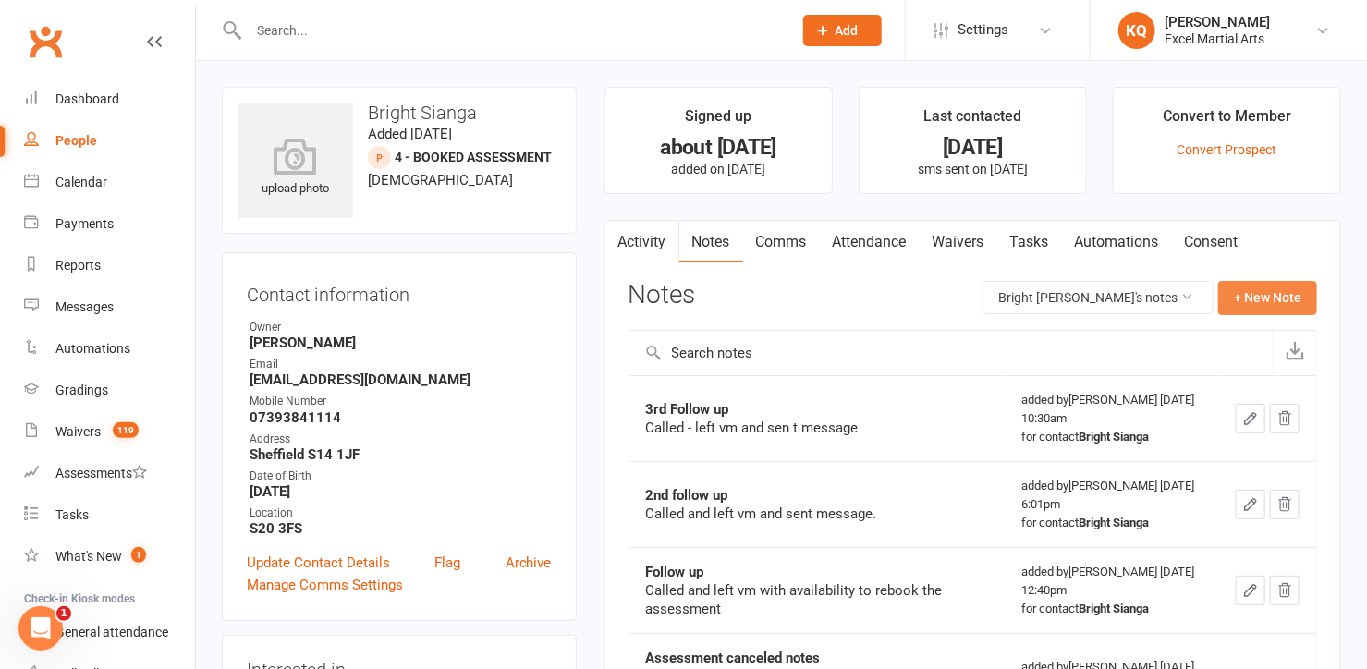
click at [1258, 311] on button "+ New Note" at bounding box center [1267, 297] width 99 height 33
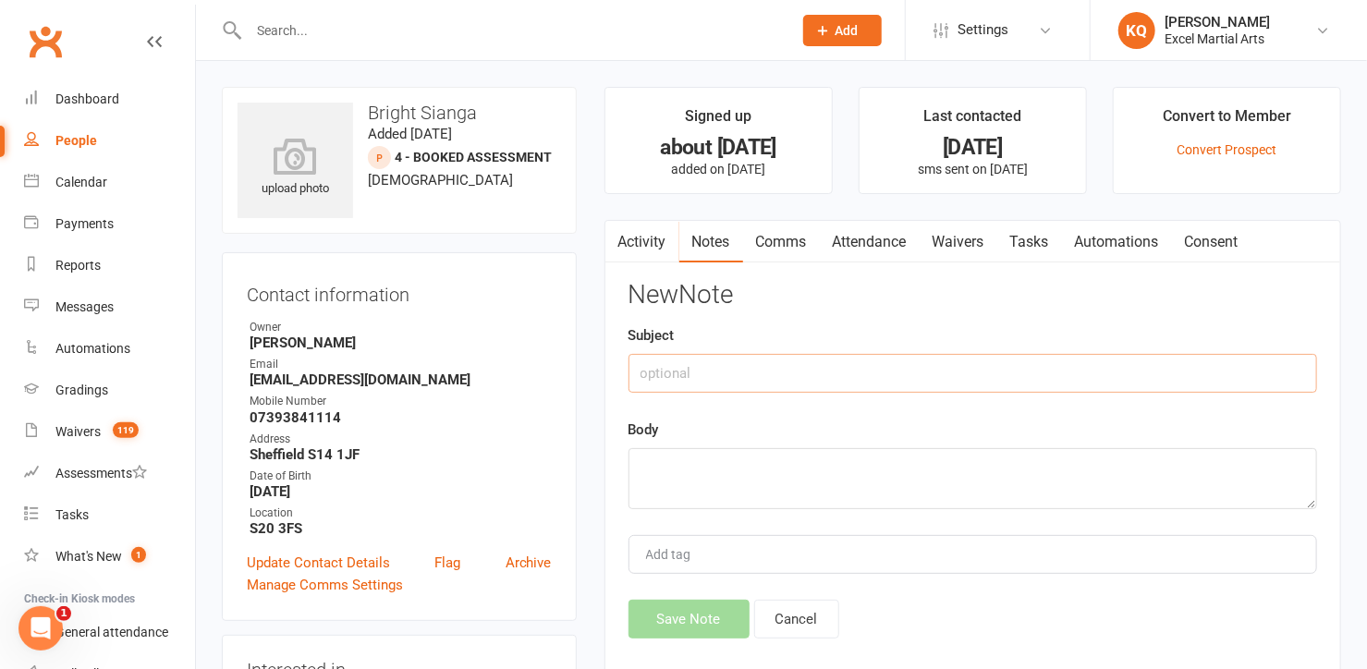
click at [681, 373] on input "text" at bounding box center [972, 373] width 689 height 39
type input "4th Follow up"
click at [832, 470] on textarea at bounding box center [972, 478] width 689 height 61
type textarea "c"
type textarea "Called - no answer - left vm"
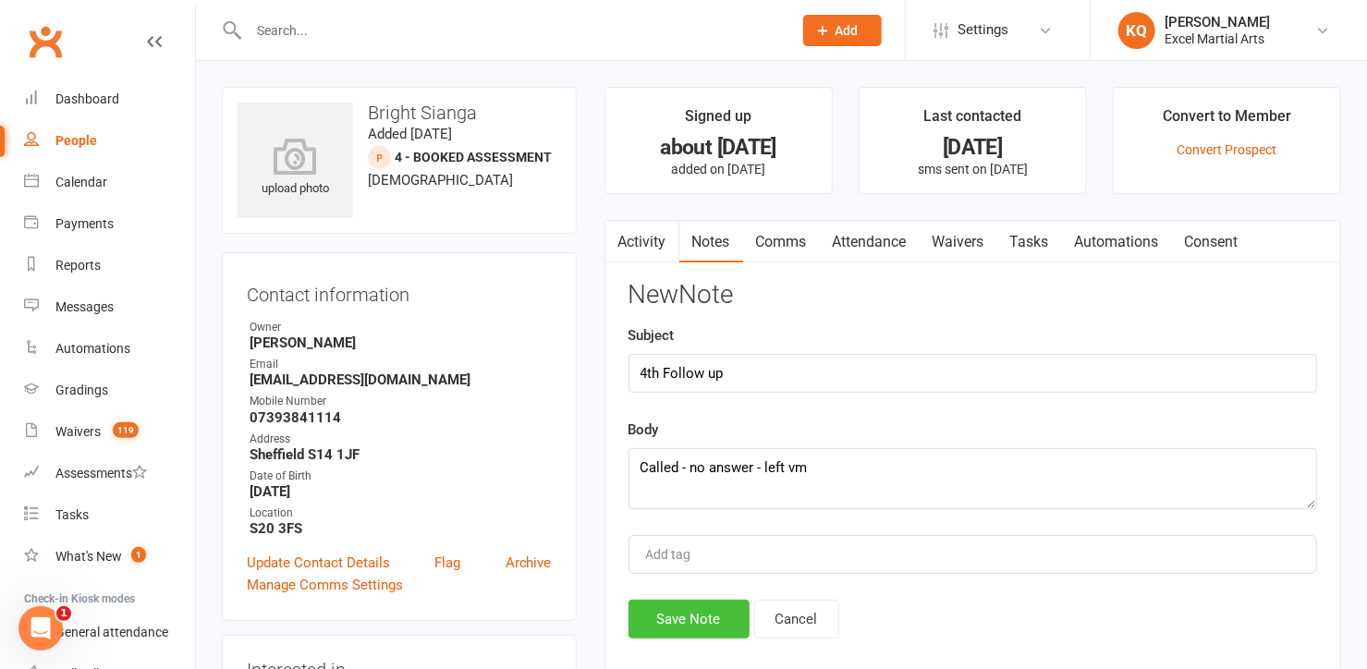
click at [666, 622] on button "Save Note" at bounding box center [688, 619] width 121 height 39
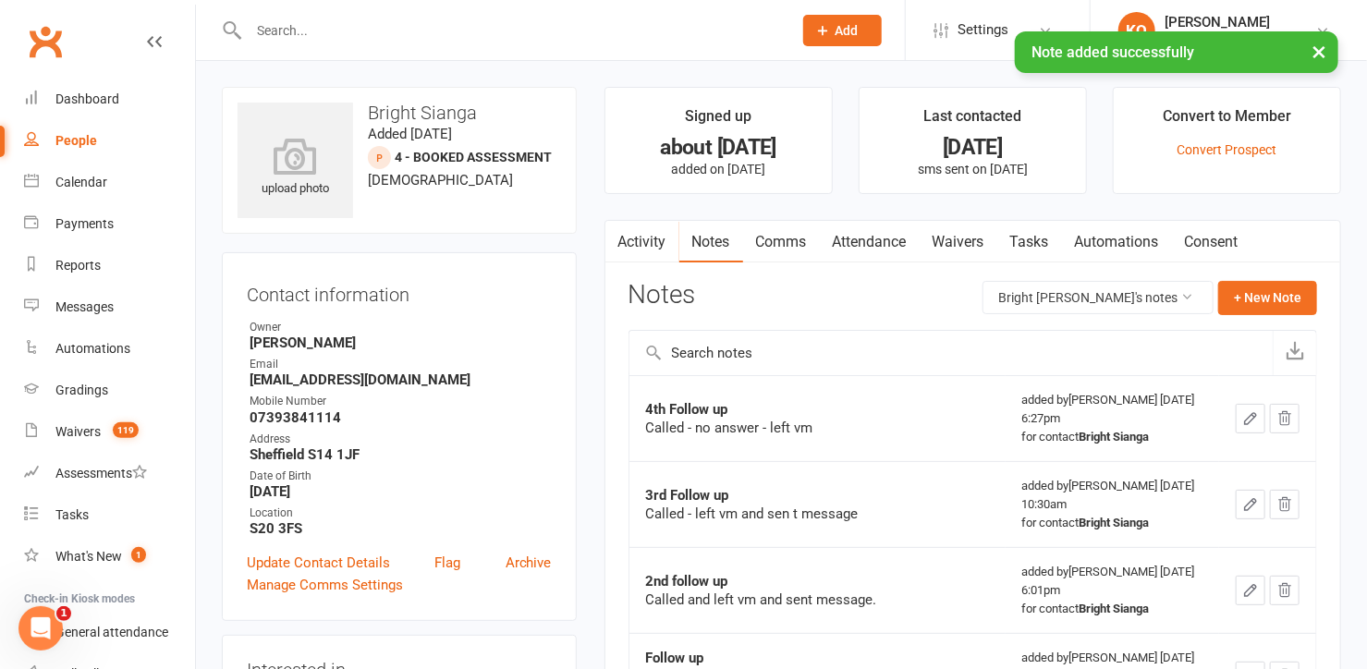
click at [638, 236] on link "Activity" at bounding box center [642, 242] width 74 height 43
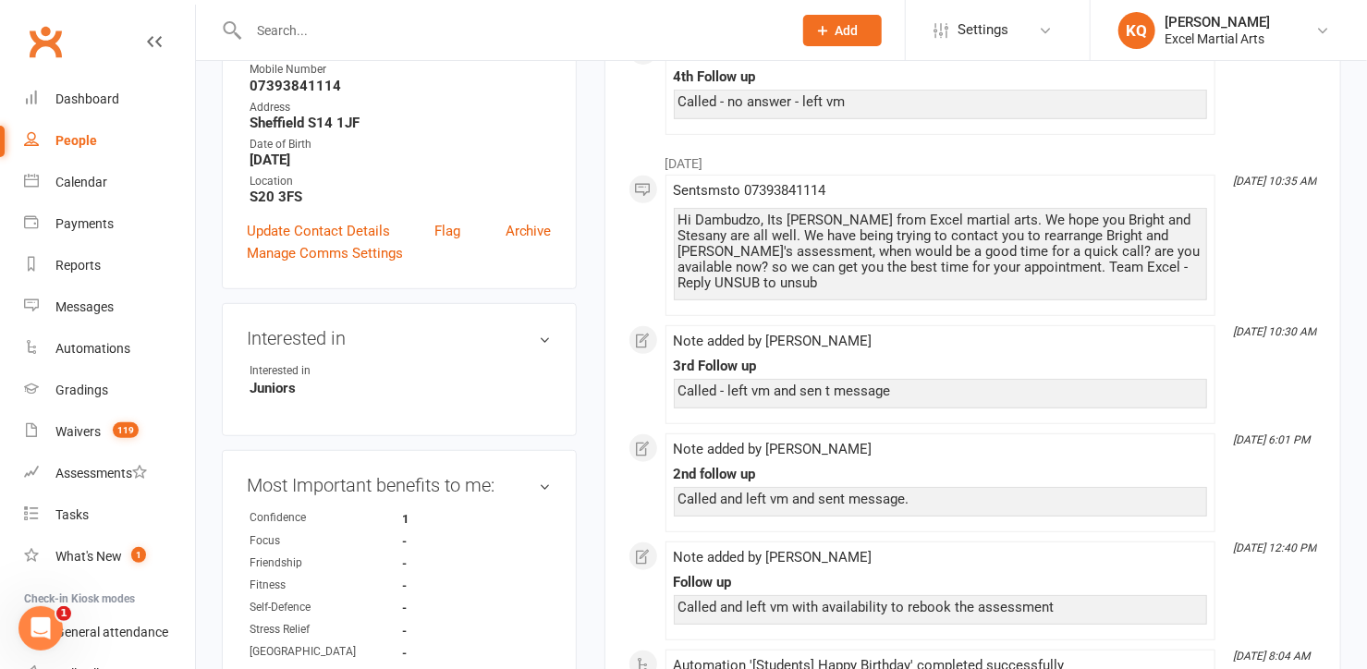
scroll to position [335, 0]
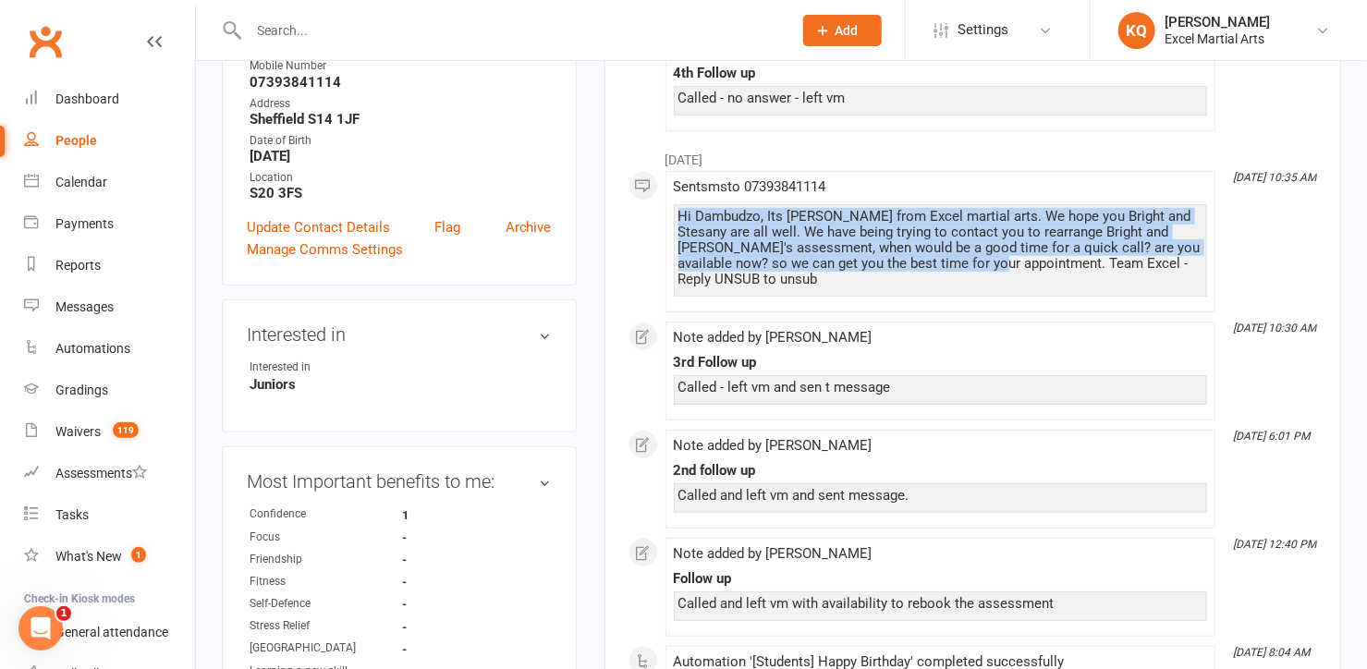
drag, startPoint x: 987, startPoint y: 260, endPoint x: 673, endPoint y: 219, distance: 316.8
click at [674, 219] on div "Hi Dambudzo, Its Katie from Excel martial arts. We hope you Bright and Stesany …" at bounding box center [940, 250] width 533 height 92
copy div "Hi Dambudzo, Its Katie from Excel martial arts. We hope you Bright and Stesany …"
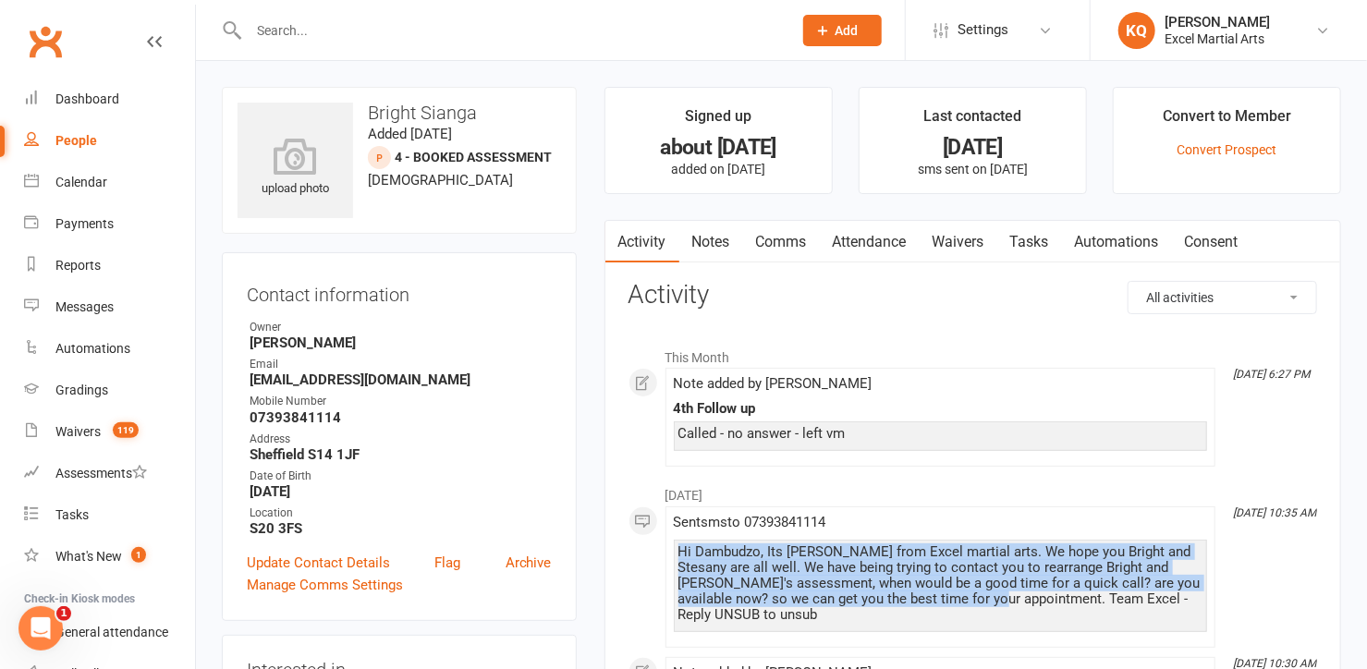
click at [797, 247] on link "Comms" at bounding box center [781, 242] width 77 height 43
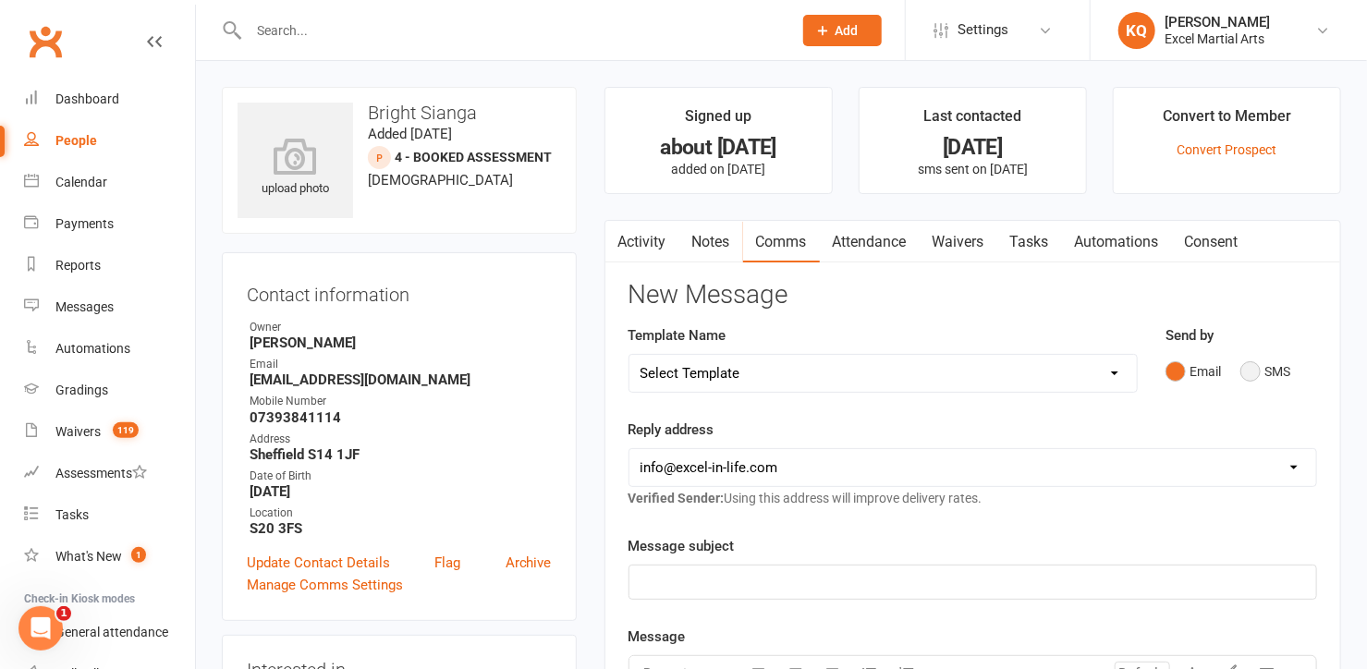
click at [1257, 374] on button "SMS" at bounding box center [1265, 371] width 50 height 35
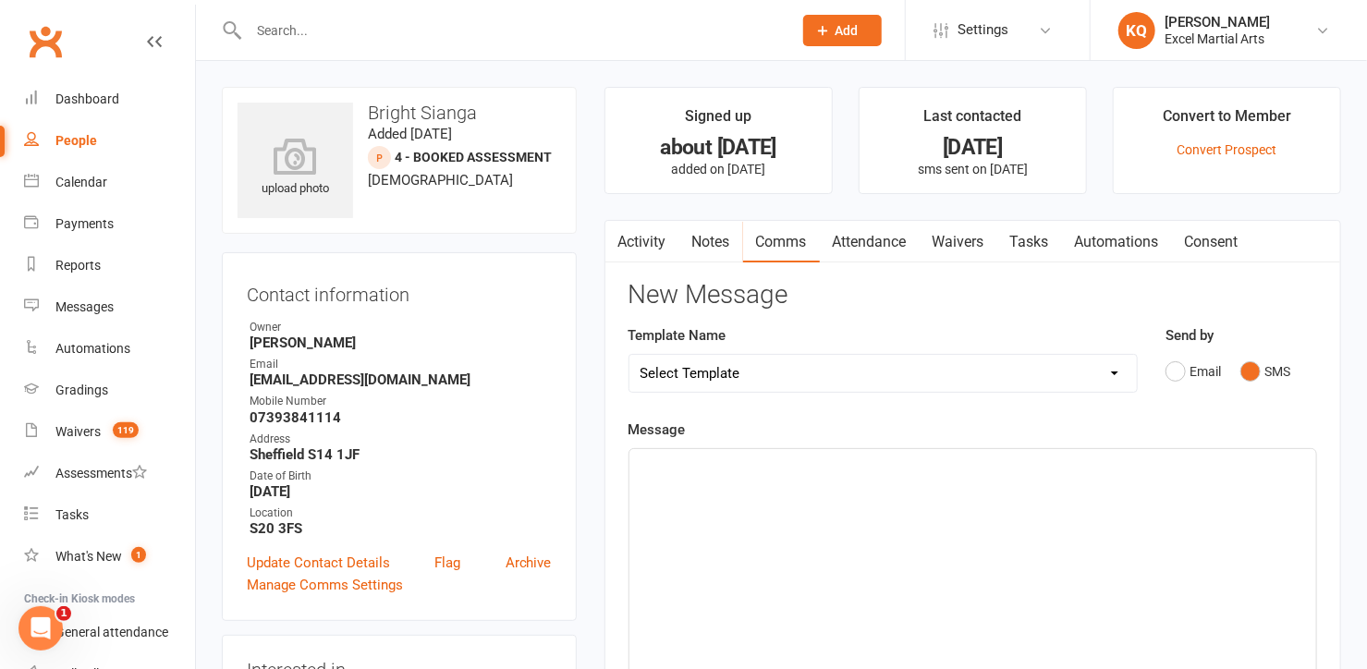
click at [826, 529] on div "﻿" at bounding box center [972, 587] width 687 height 277
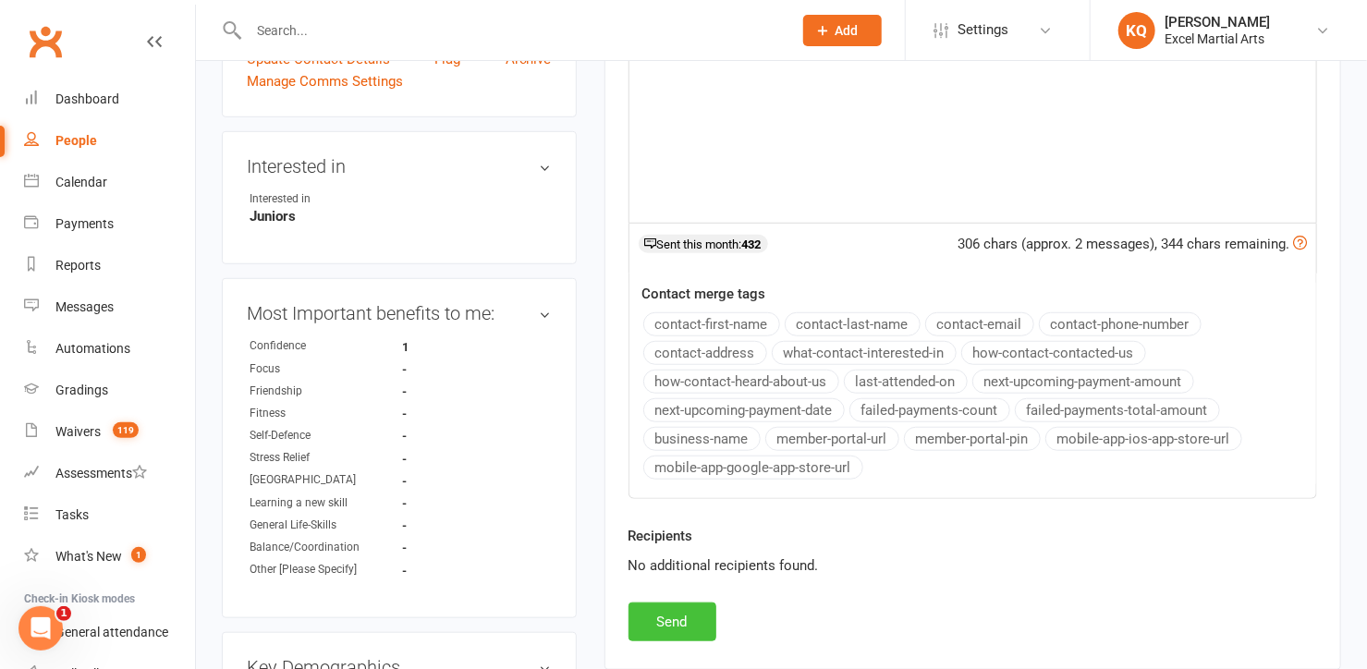
scroll to position [588, 0]
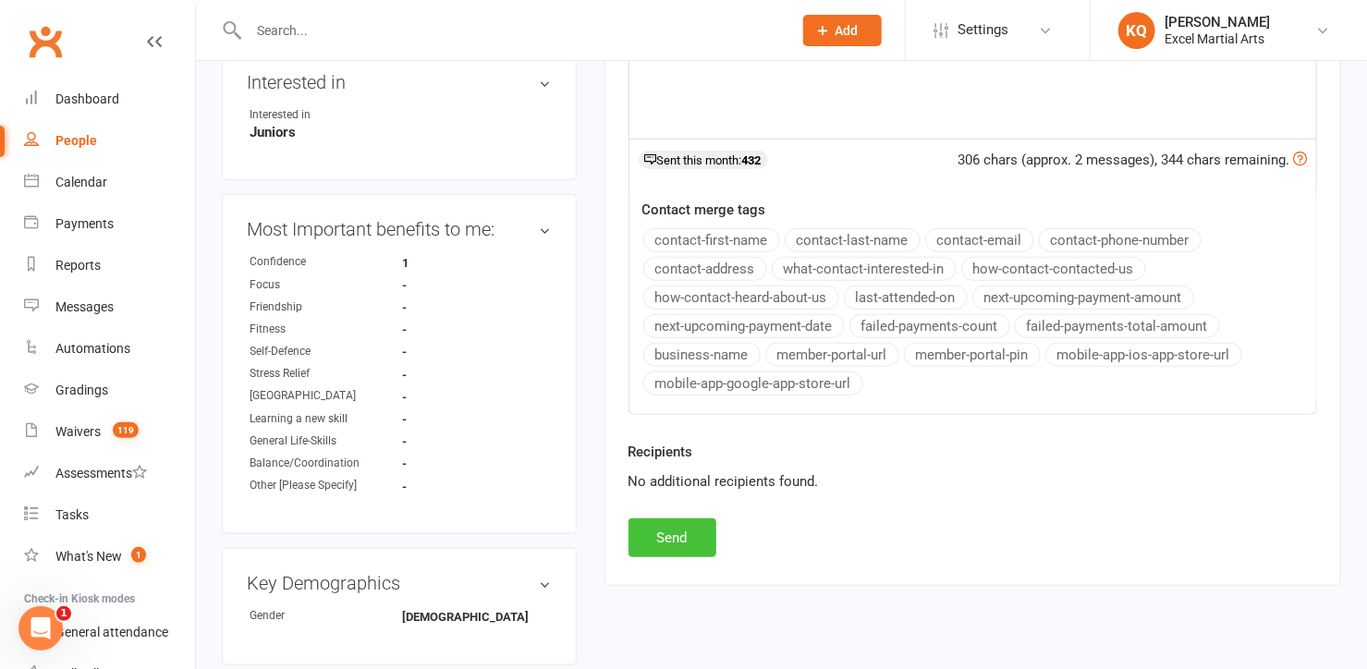
click at [667, 541] on button "Send" at bounding box center [672, 537] width 88 height 39
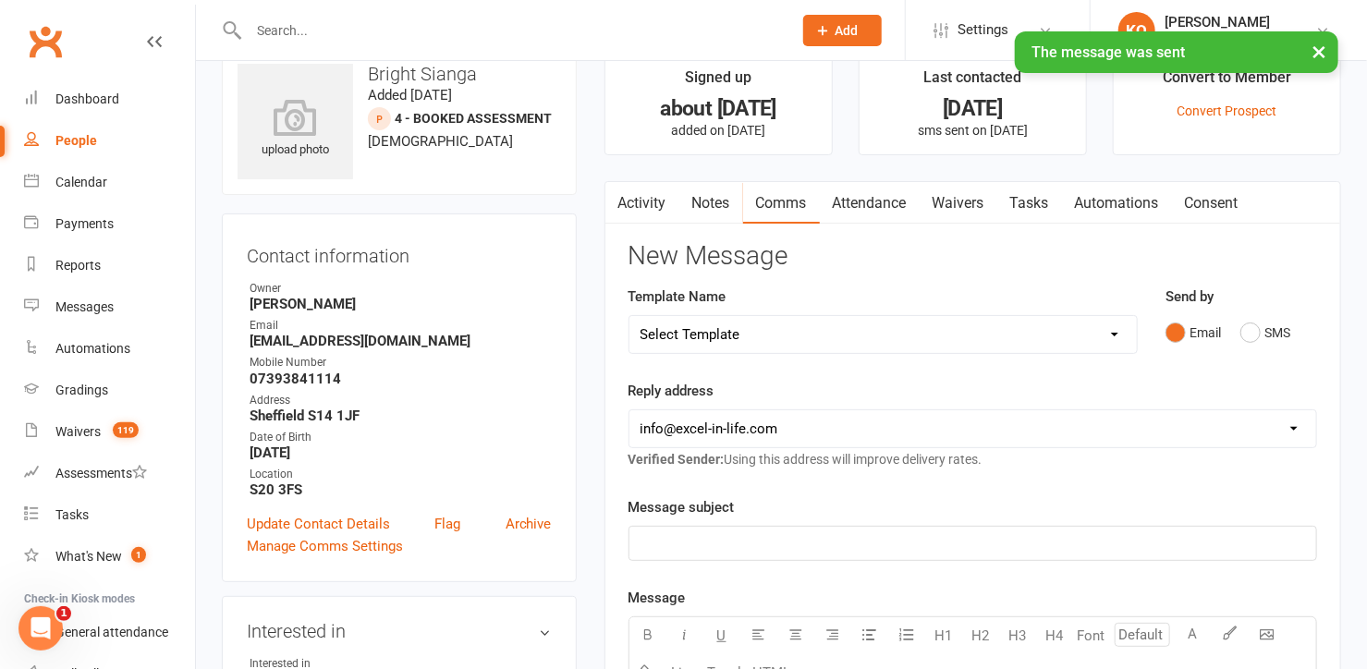
scroll to position [0, 0]
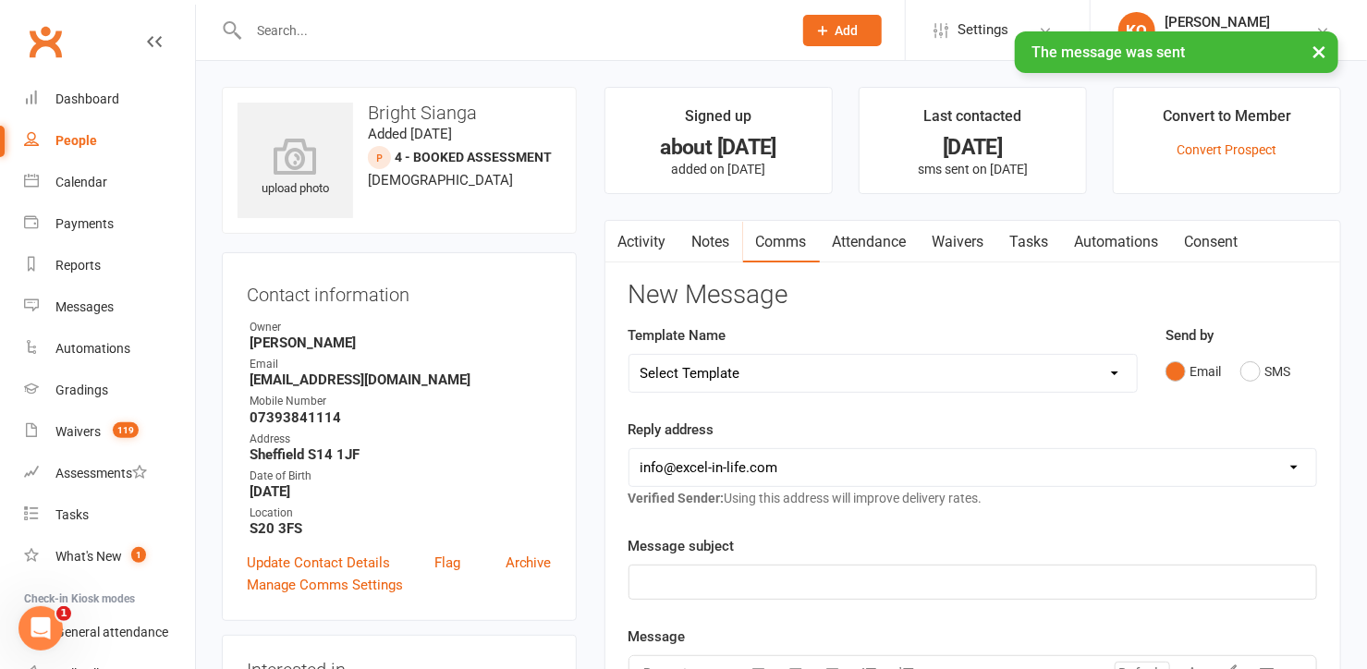
click at [640, 237] on link "Activity" at bounding box center [642, 242] width 74 height 43
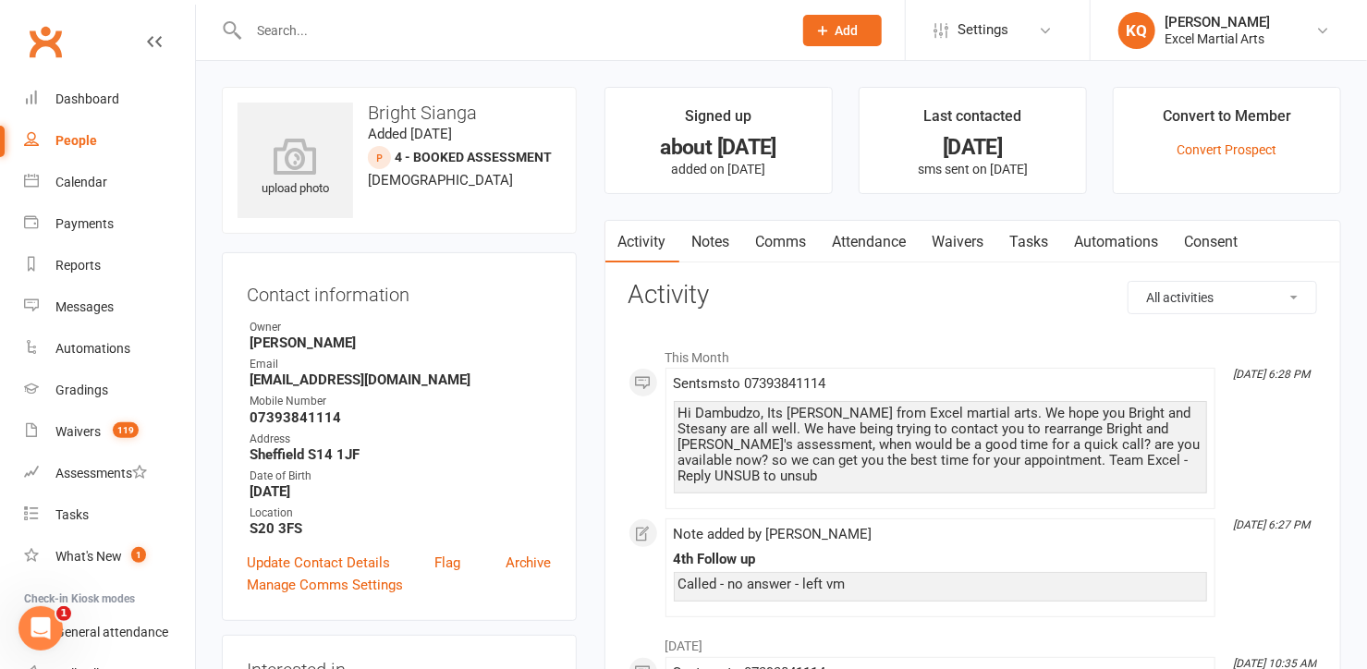
click at [523, 40] on input "text" at bounding box center [511, 31] width 536 height 26
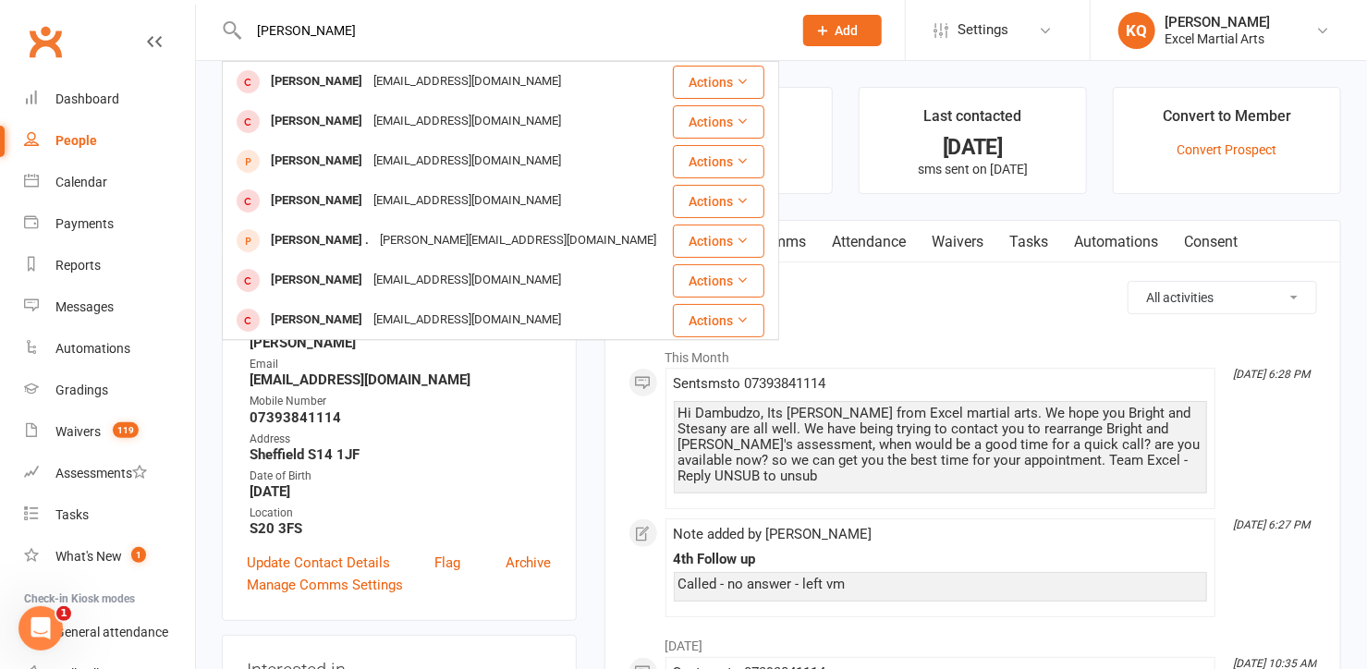
click at [303, 29] on input "Archie weston" at bounding box center [511, 31] width 536 height 26
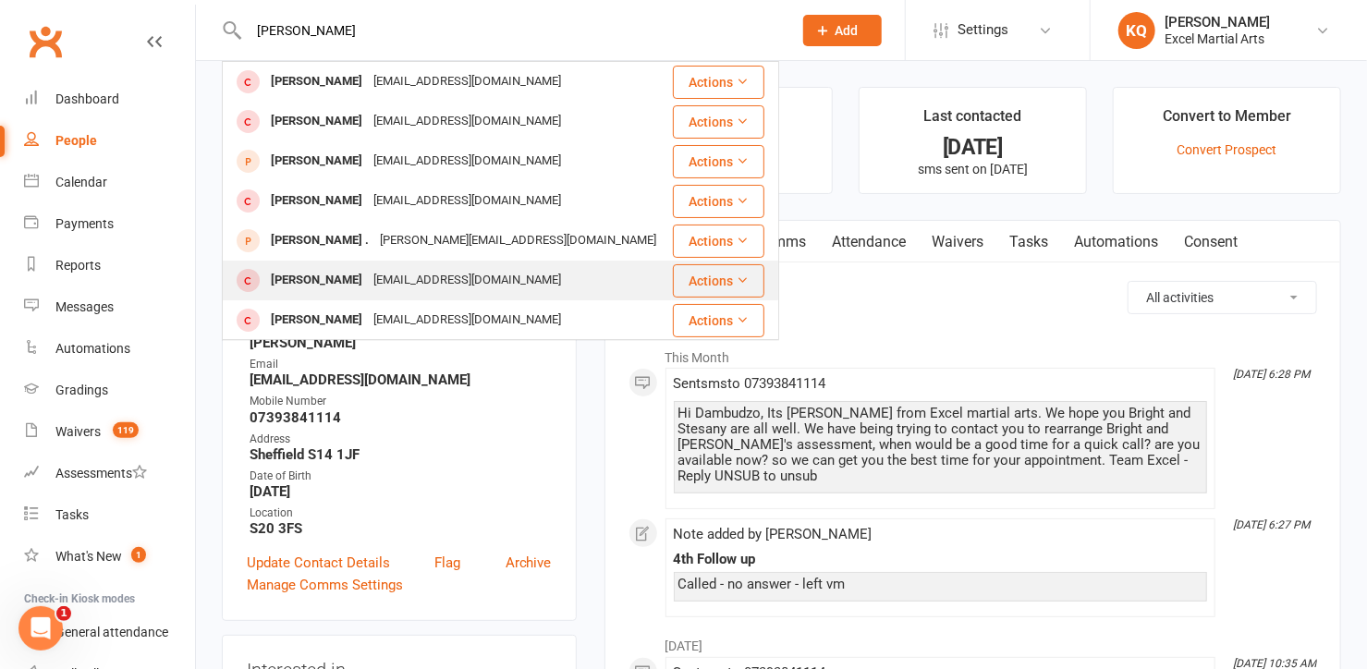
type input "Archie weston"
click at [294, 279] on div "Joanne Weston" at bounding box center [316, 280] width 103 height 27
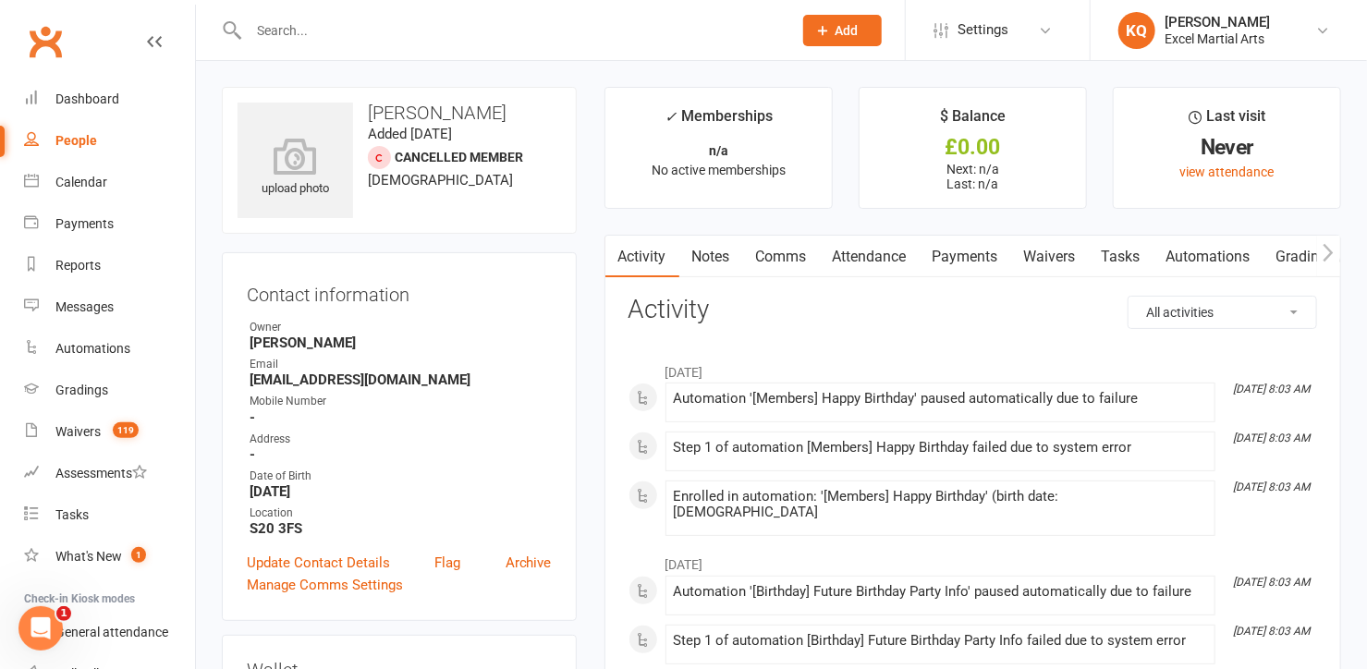
click at [379, 38] on input "text" at bounding box center [511, 31] width 536 height 26
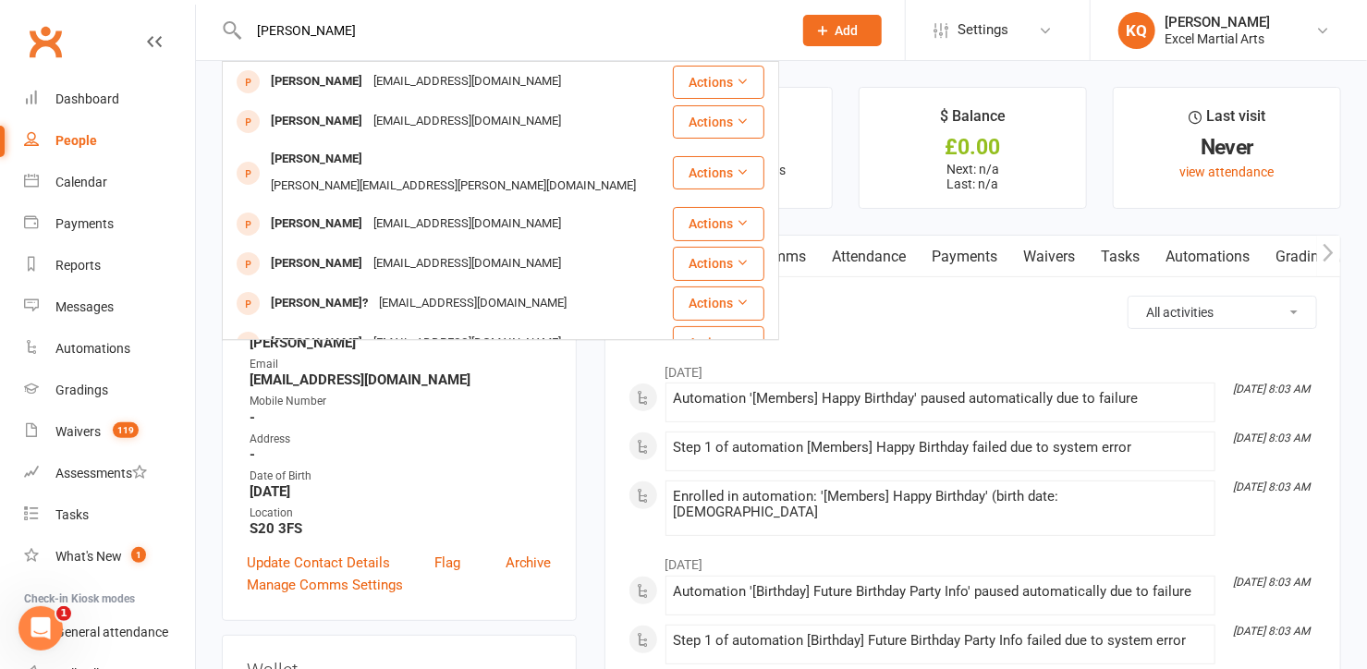
type input "louise Westo"
drag, startPoint x: 392, startPoint y: 18, endPoint x: 250, endPoint y: 18, distance: 141.4
click at [250, 18] on input "louise Westo" at bounding box center [511, 31] width 536 height 26
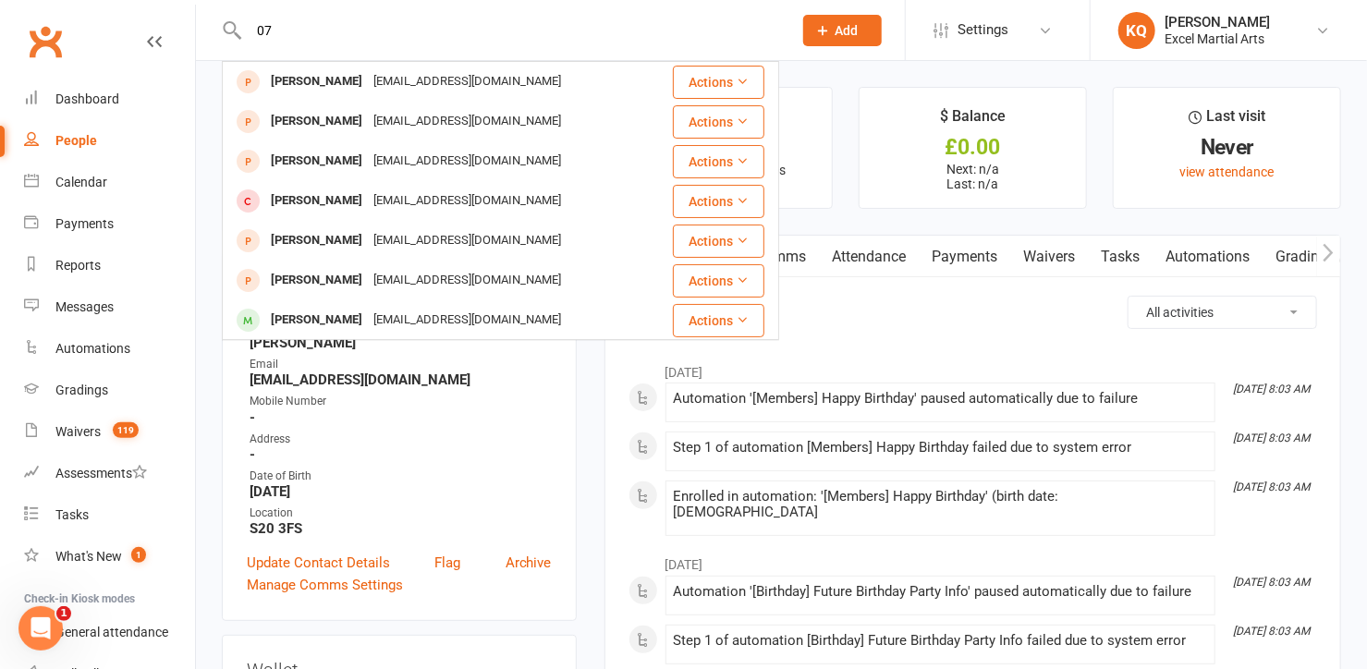
type input "0"
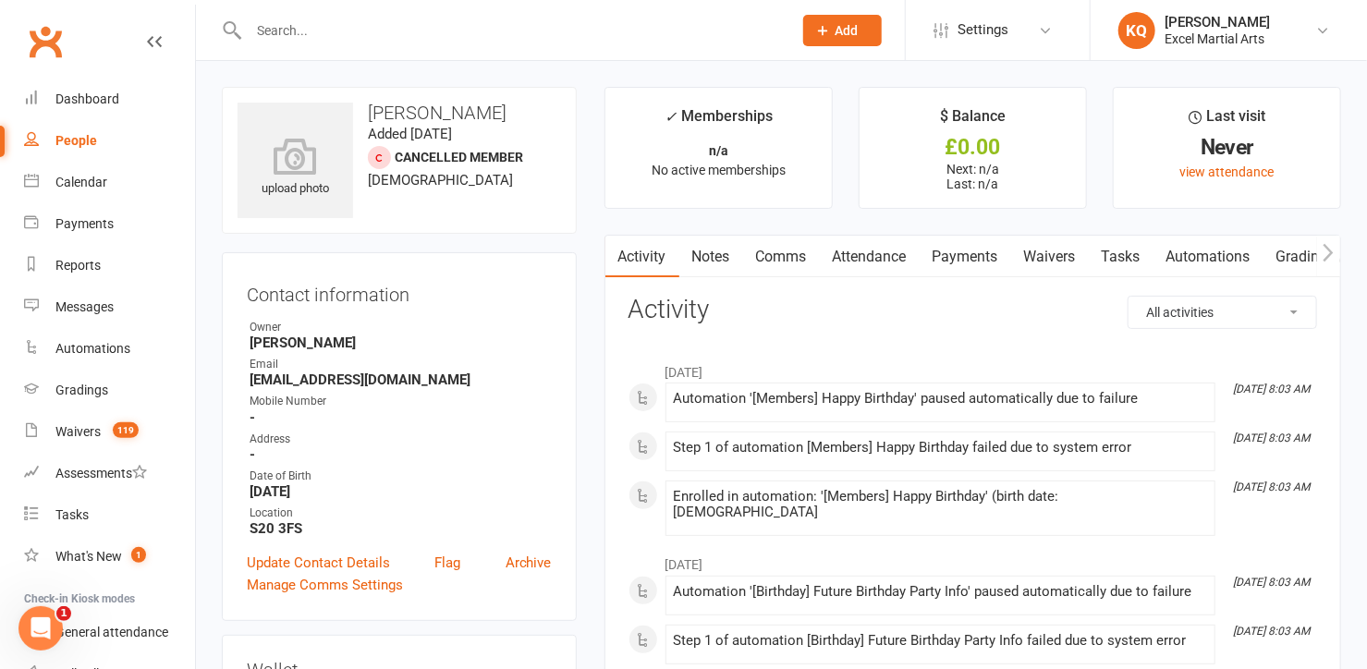
click at [394, 13] on div at bounding box center [500, 30] width 557 height 60
click at [398, 34] on input "text" at bounding box center [511, 31] width 536 height 26
type input "A"
click at [396, 26] on input "text" at bounding box center [511, 31] width 536 height 26
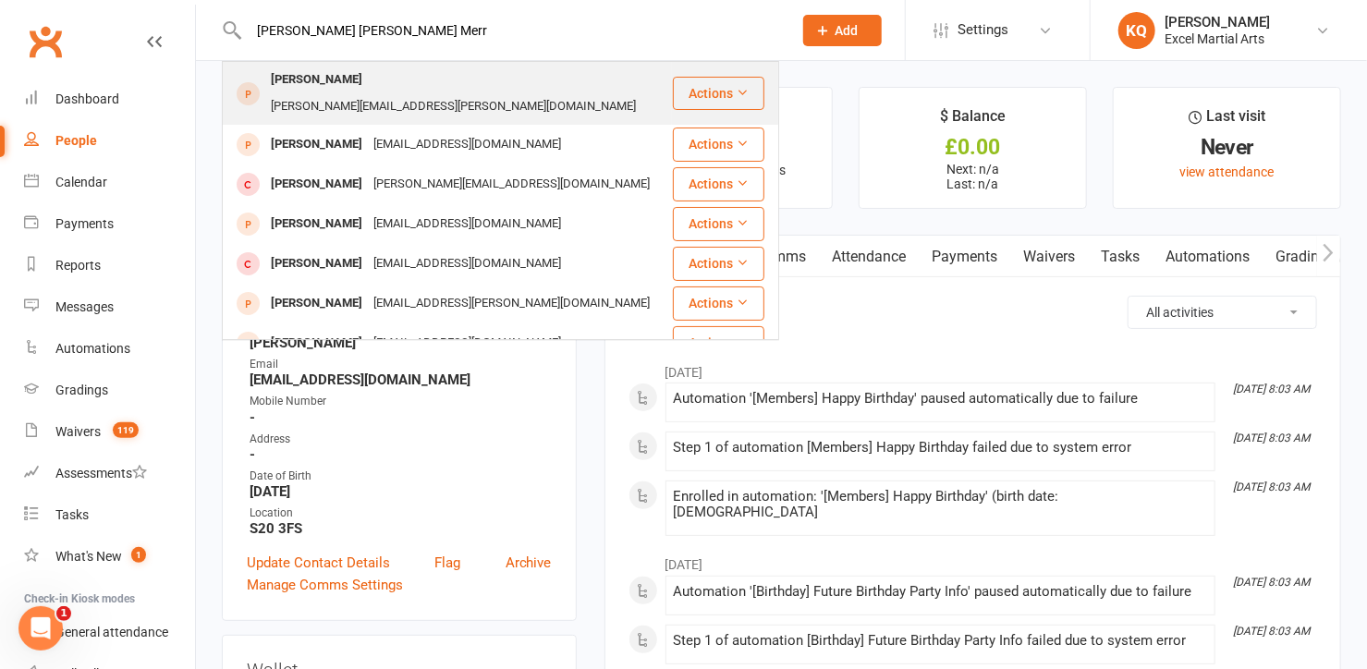
type input "Jessica Leanne Merr"
click at [421, 93] on div "jess.merriman@outlook.com" at bounding box center [453, 106] width 376 height 27
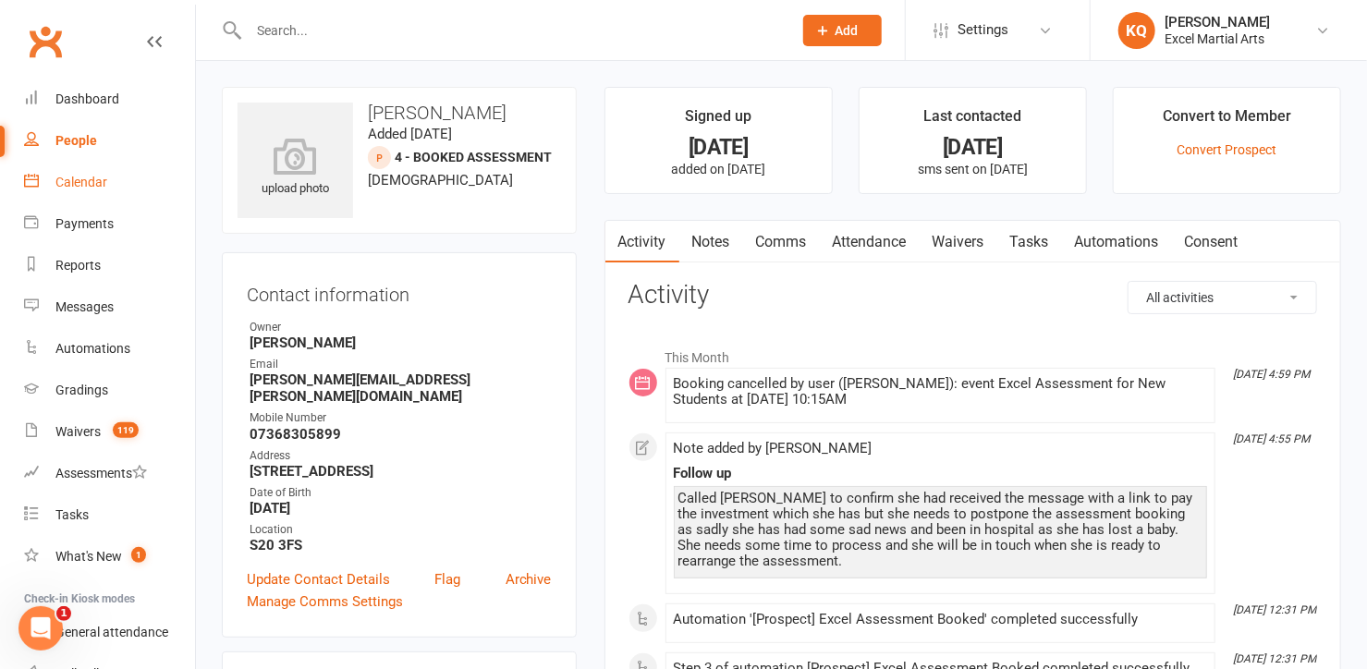
click at [63, 188] on div "Calendar" at bounding box center [81, 182] width 52 height 15
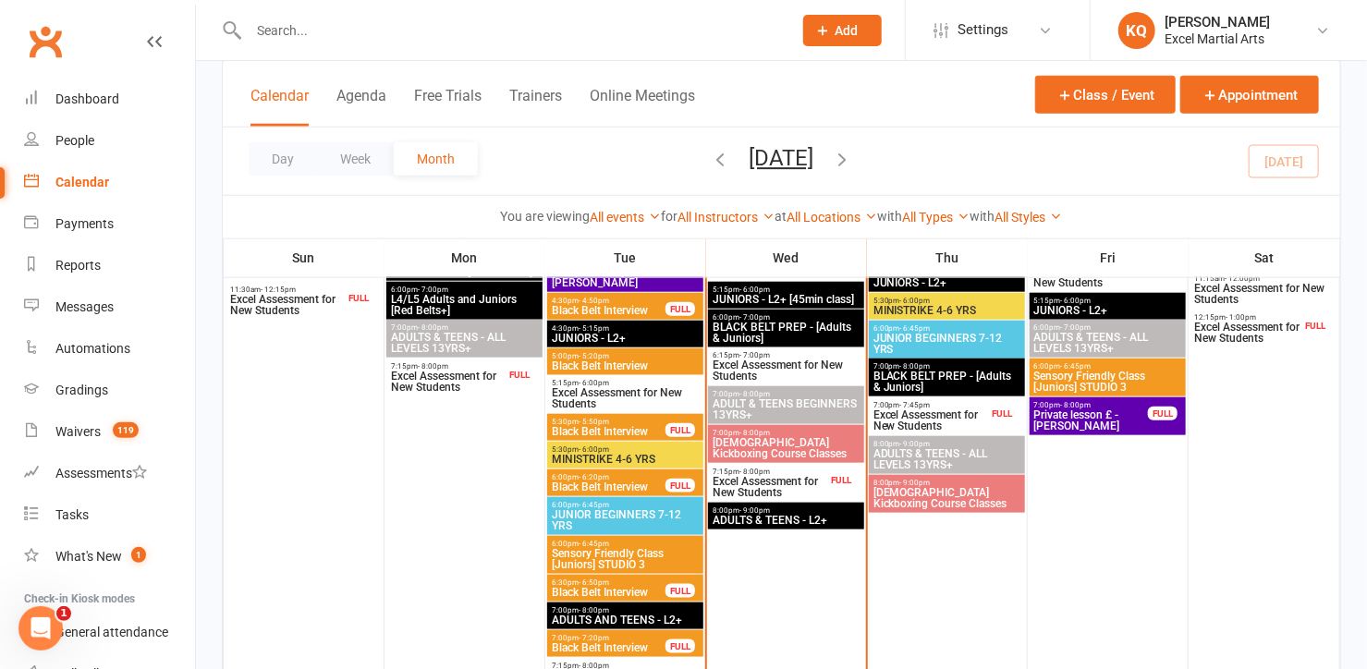
scroll to position [840, 0]
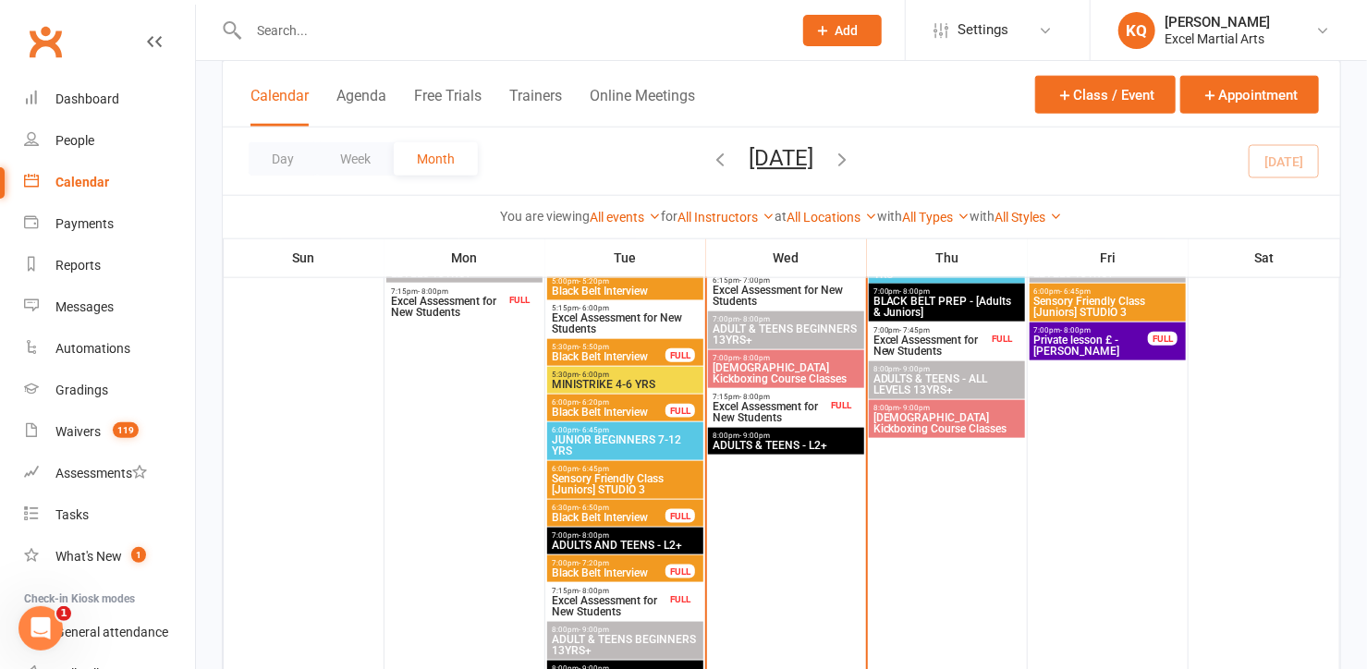
click at [726, 442] on span "ADULTS & TEENS - L2+" at bounding box center [786, 445] width 149 height 11
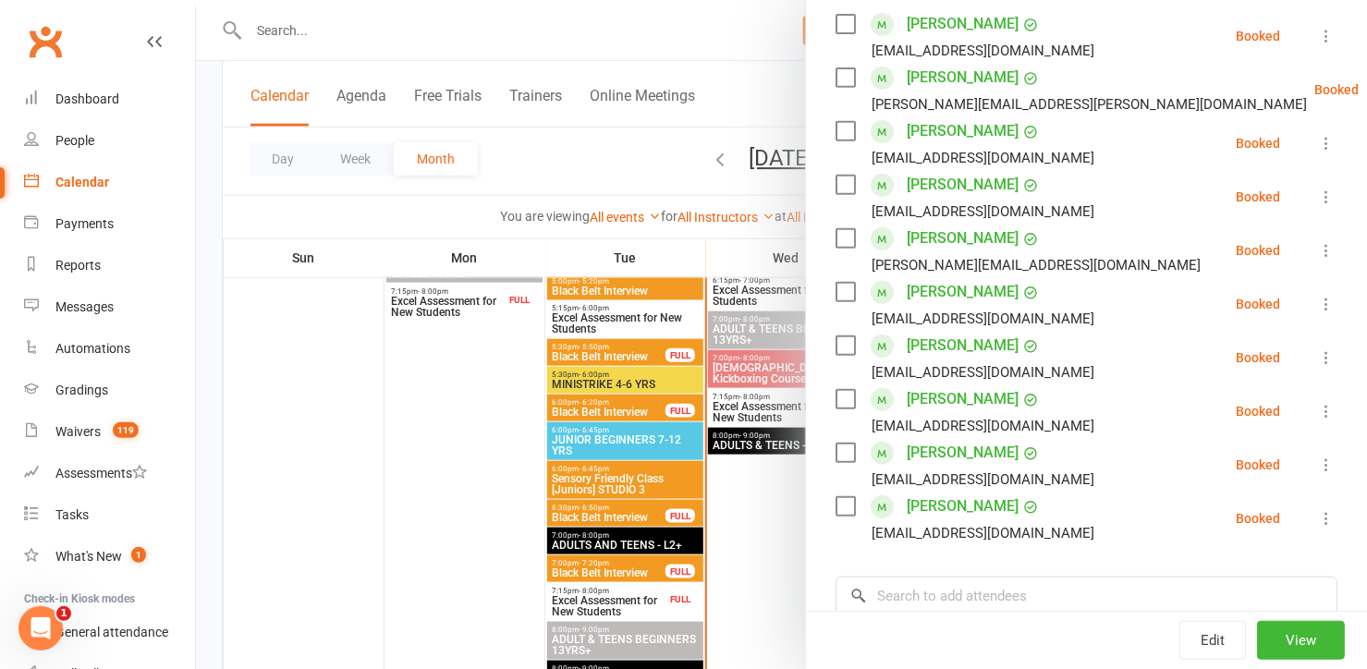
scroll to position [335, 0]
click at [457, 486] on div at bounding box center [781, 334] width 1171 height 669
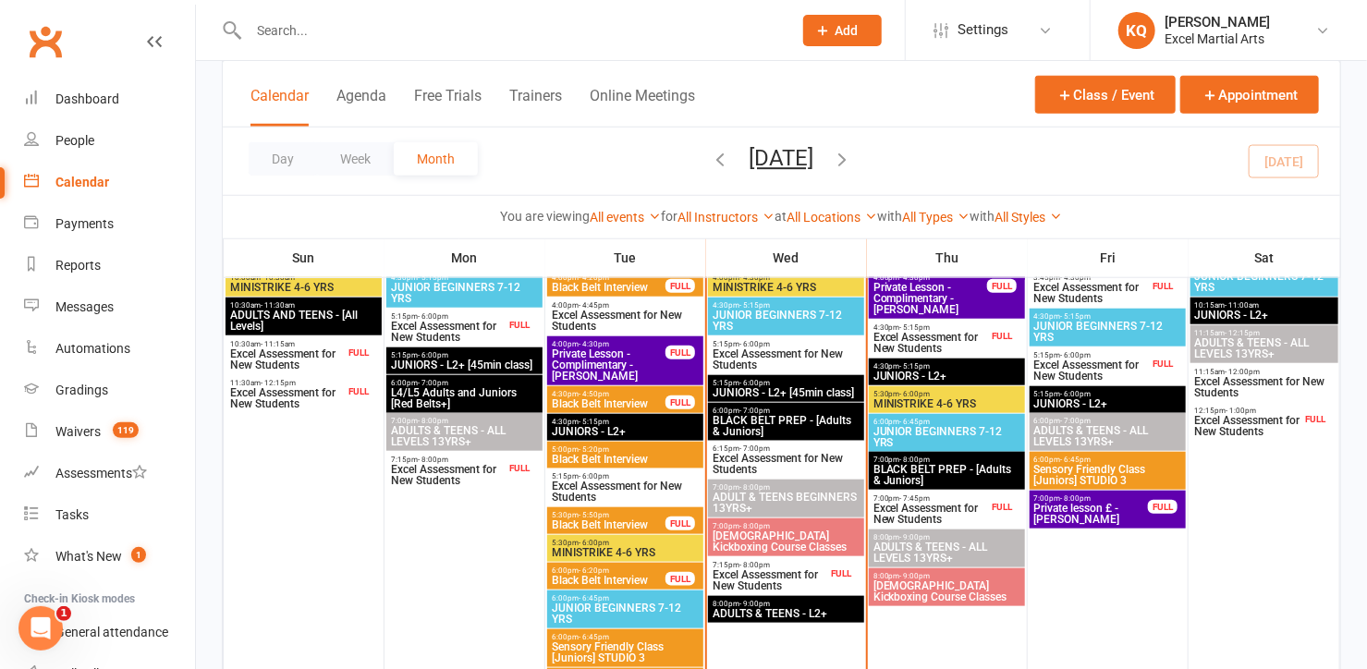
scroll to position [504, 0]
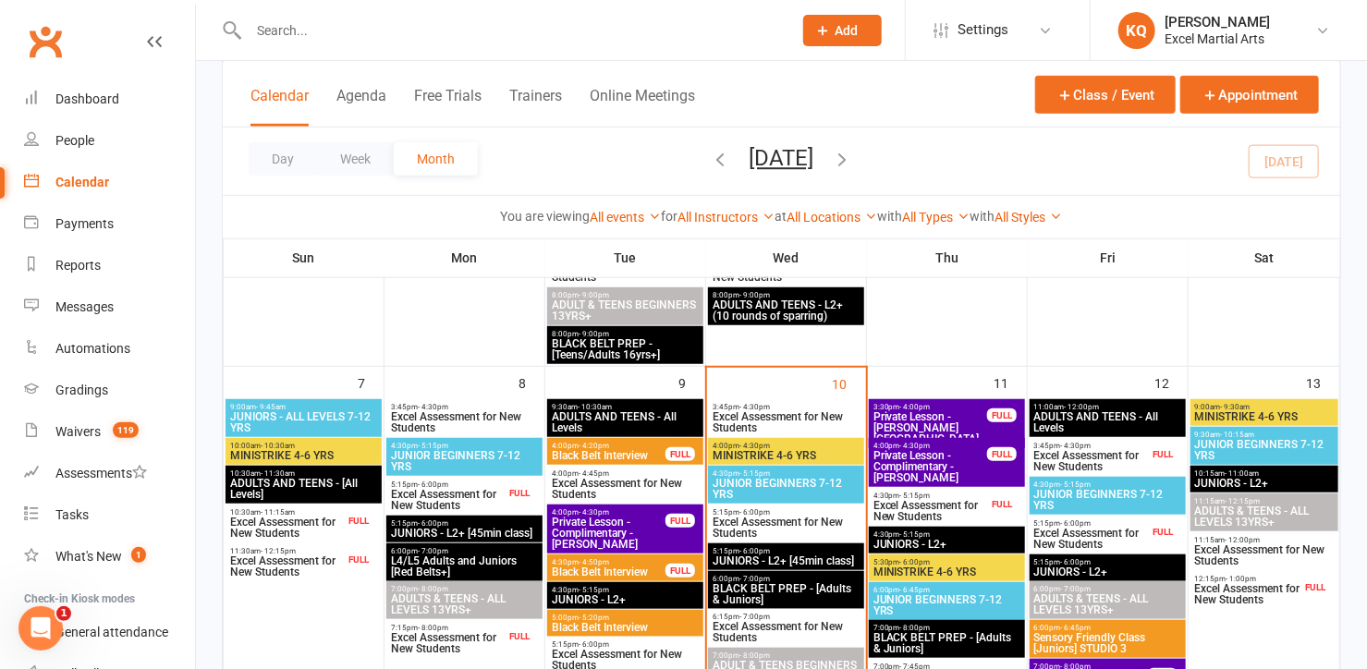
click at [724, 445] on span "4:00pm - 4:30pm" at bounding box center [786, 446] width 149 height 8
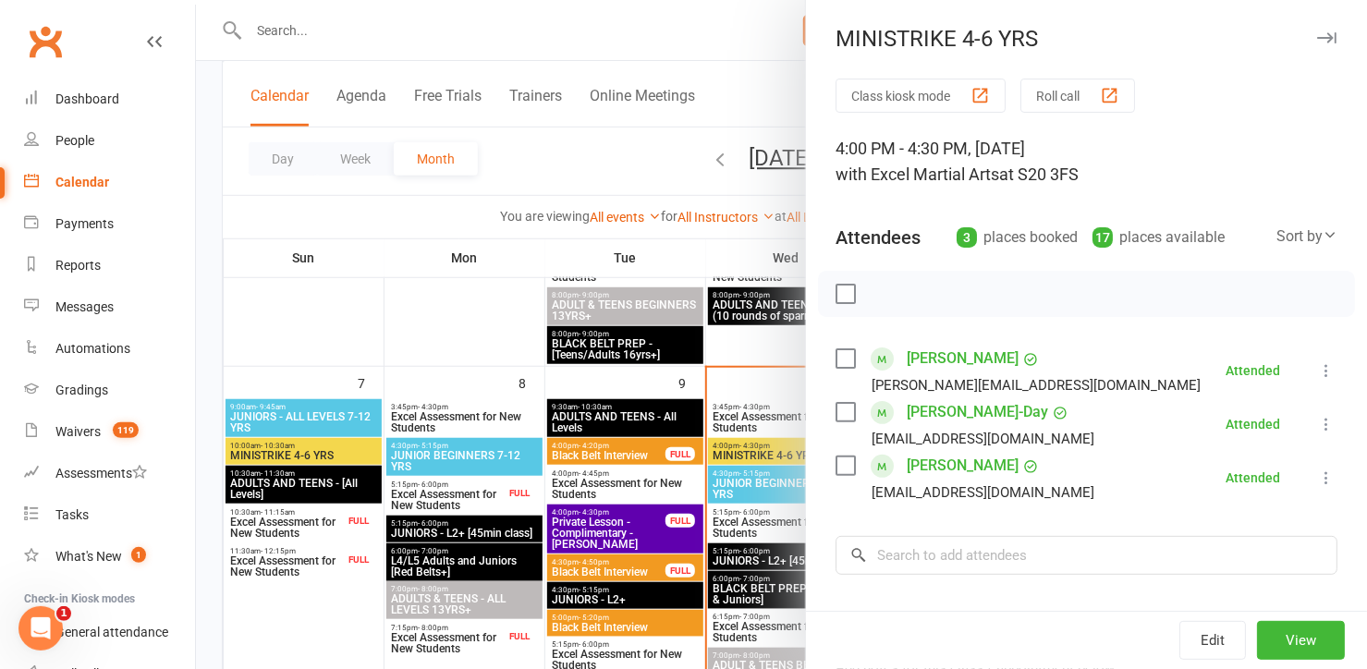
click at [325, 323] on div at bounding box center [781, 334] width 1171 height 669
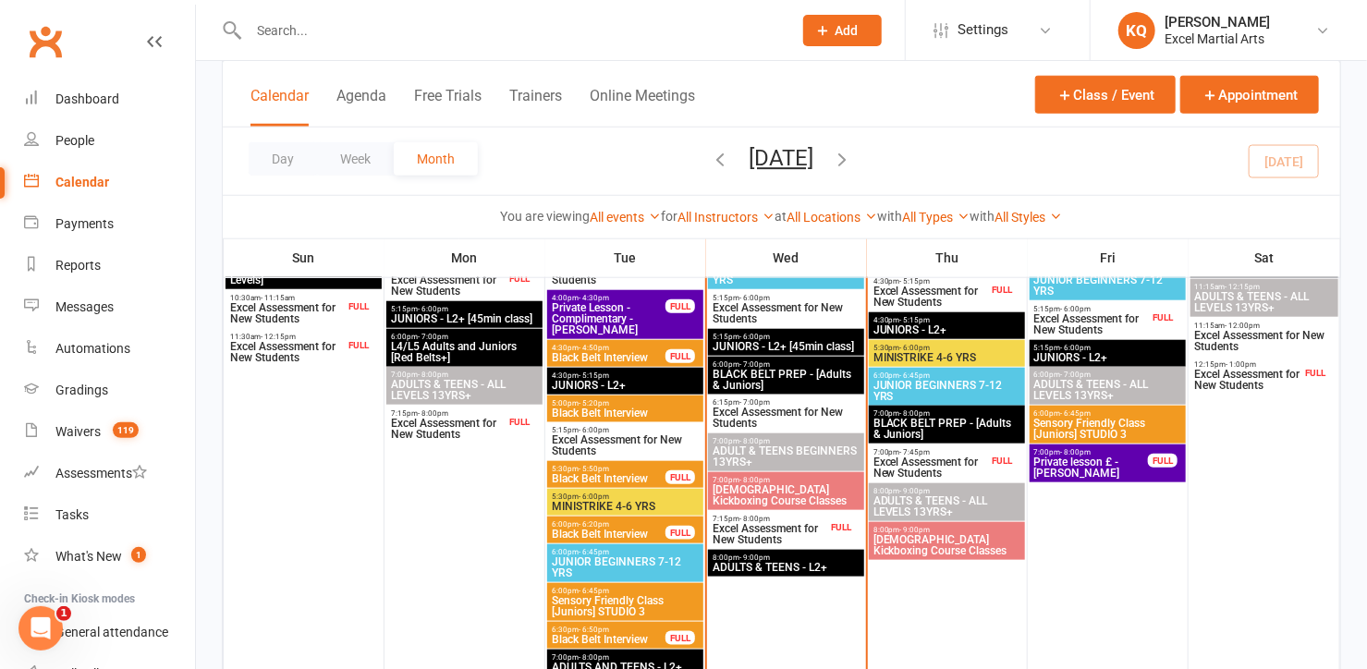
scroll to position [756, 0]
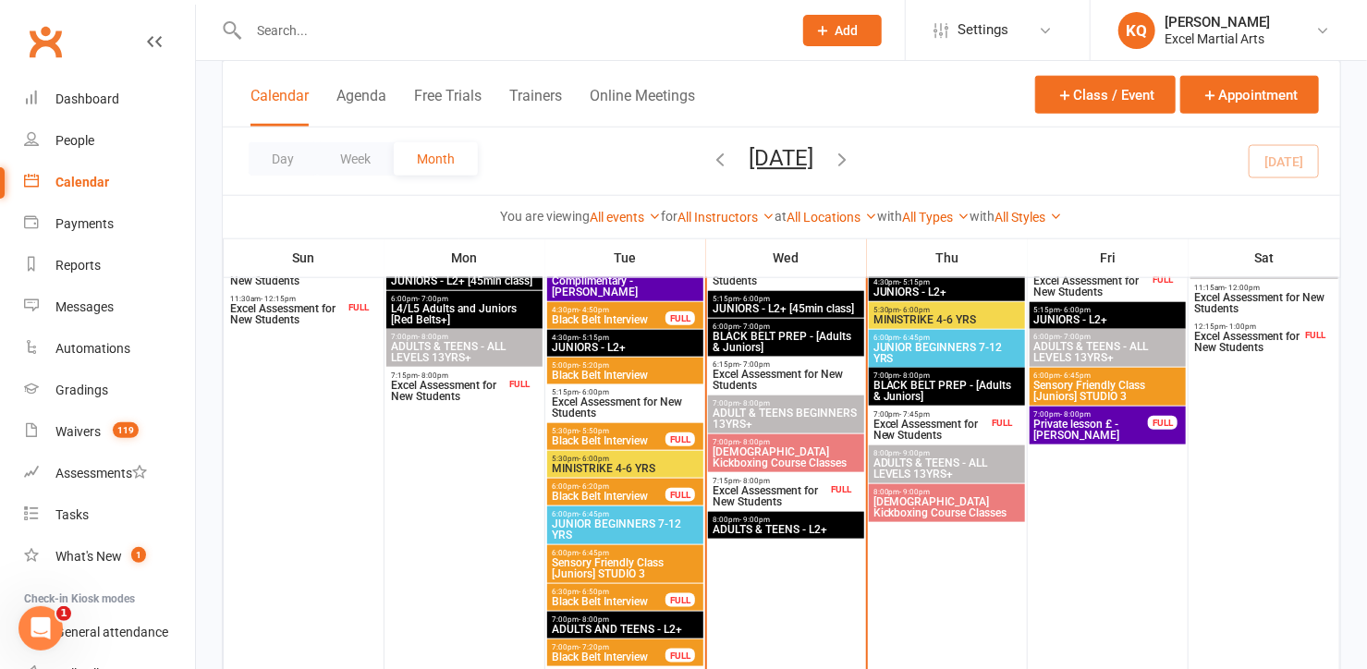
click at [617, 525] on span "JUNIOR BEGINNERS 7-12 YRS" at bounding box center [625, 529] width 149 height 22
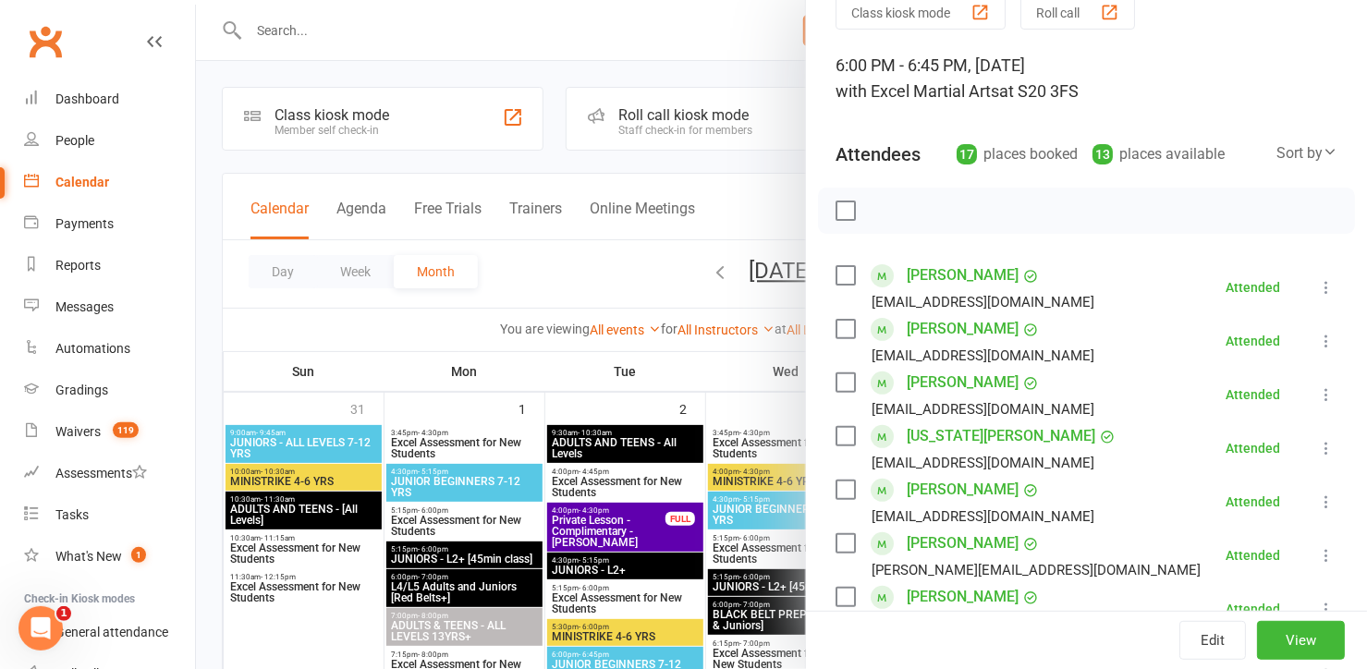
scroll to position [0, 0]
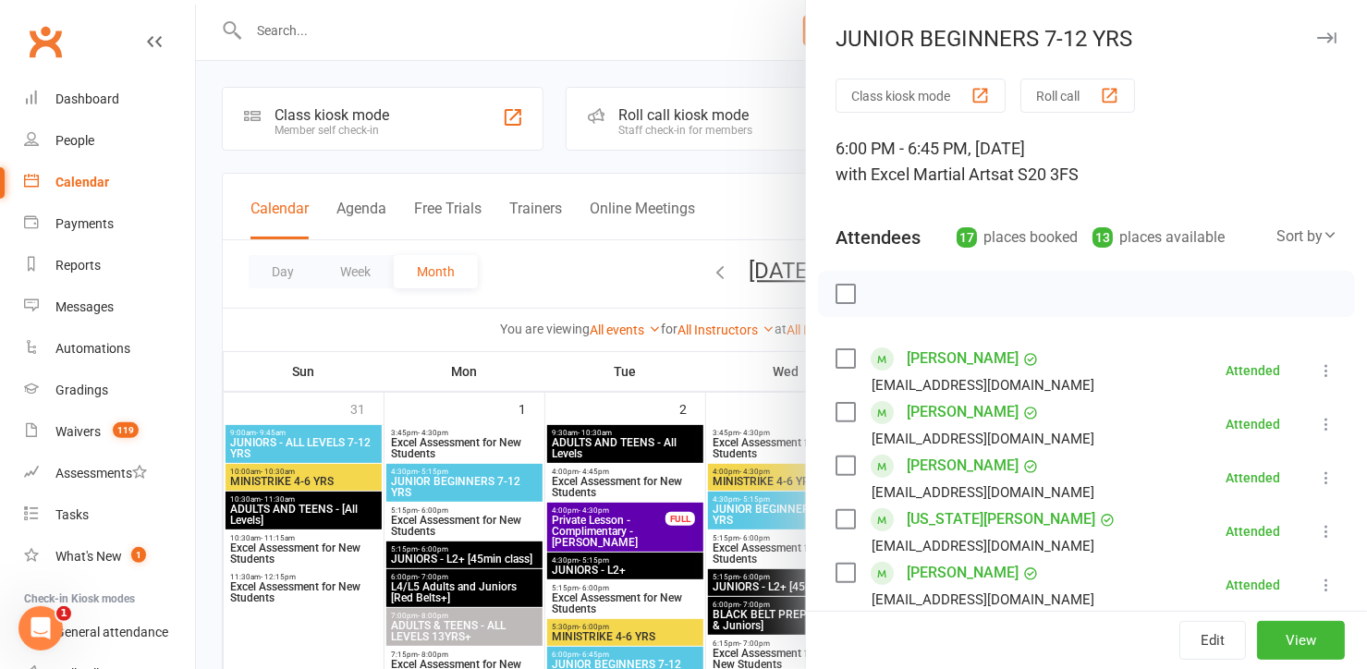
click at [1317, 36] on icon "button" at bounding box center [1326, 37] width 19 height 11
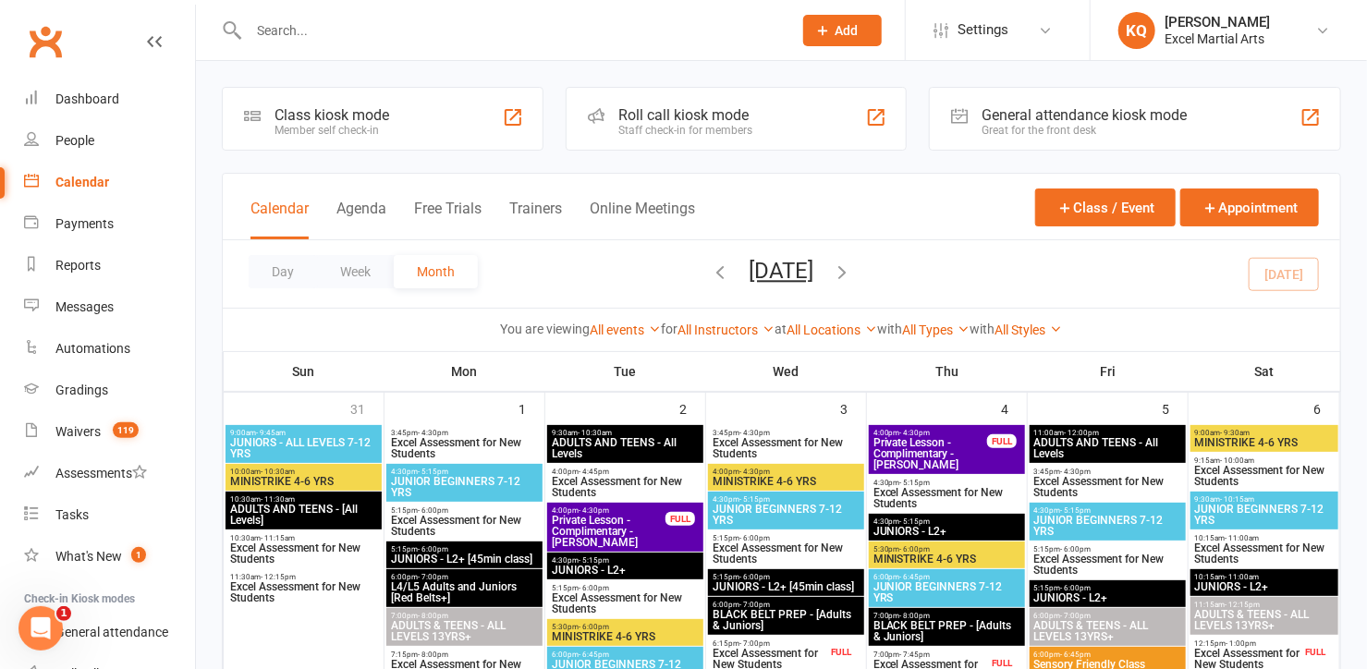
click at [491, 32] on input "text" at bounding box center [511, 31] width 536 height 26
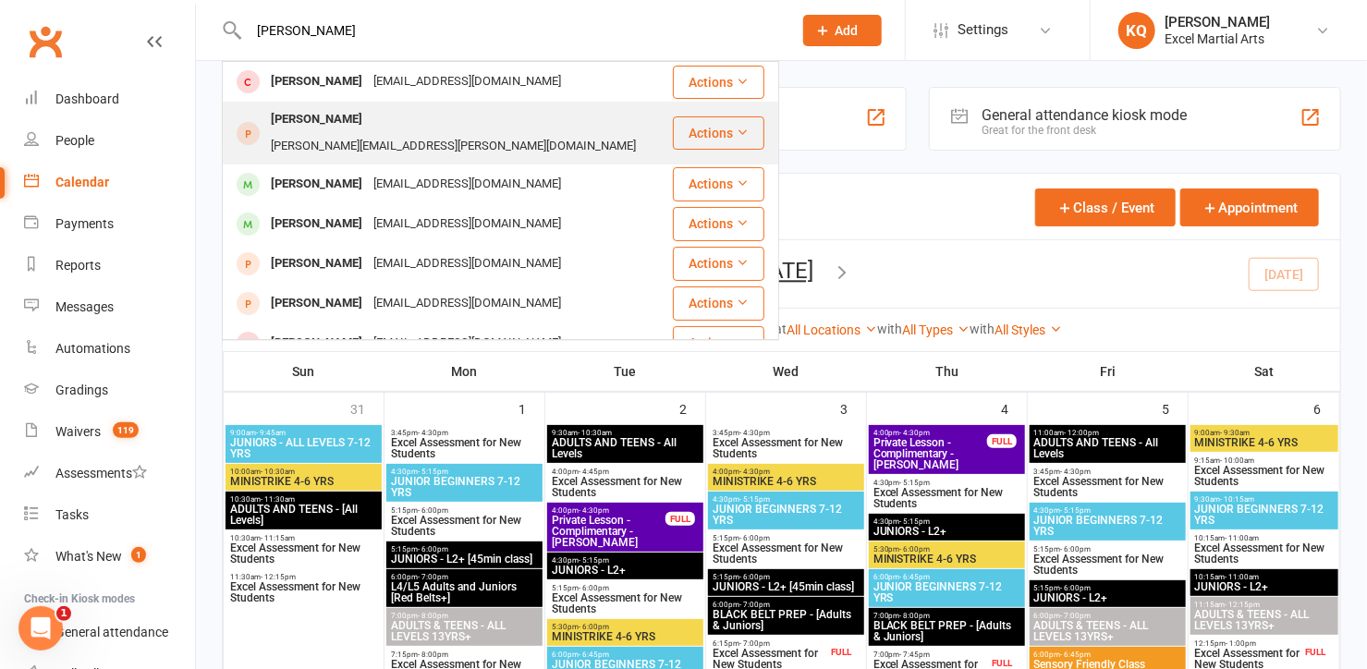
type input "Zak sutt"
click at [424, 133] on div "sutton.emily@live.co.uk" at bounding box center [453, 146] width 376 height 27
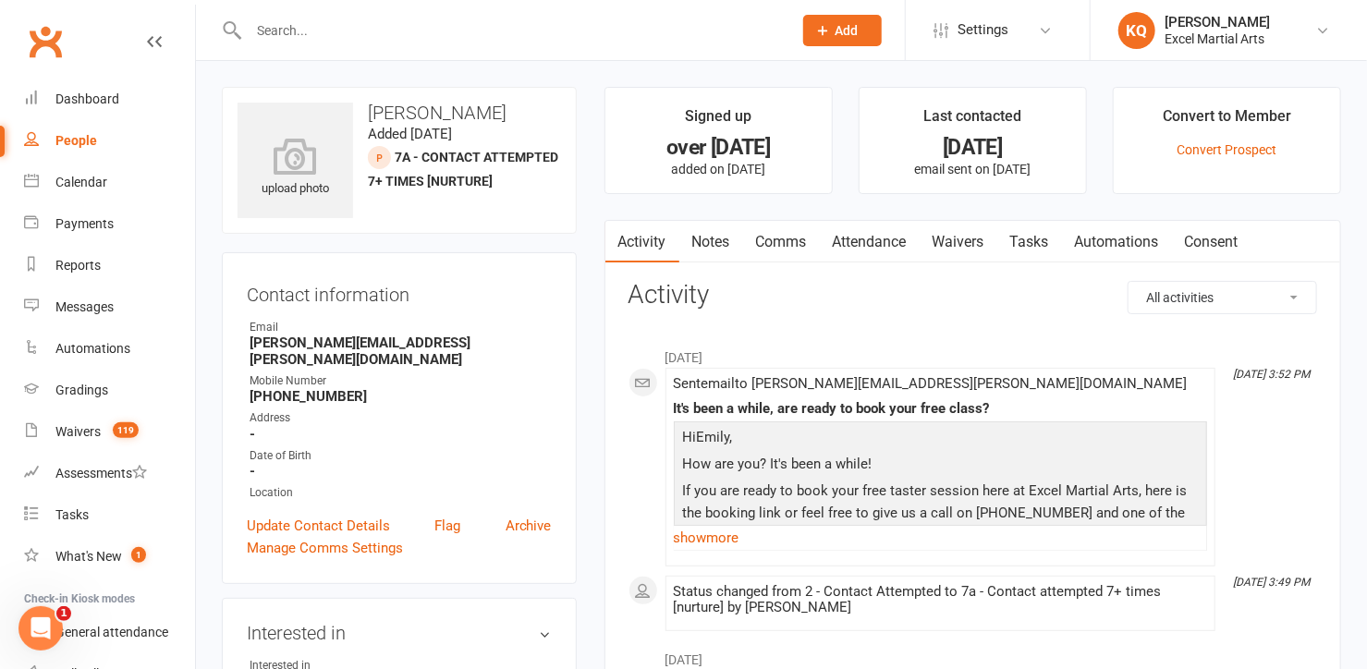
drag, startPoint x: 337, startPoint y: 26, endPoint x: 337, endPoint y: 14, distance: 12.0
click at [338, 18] on input "text" at bounding box center [511, 31] width 536 height 26
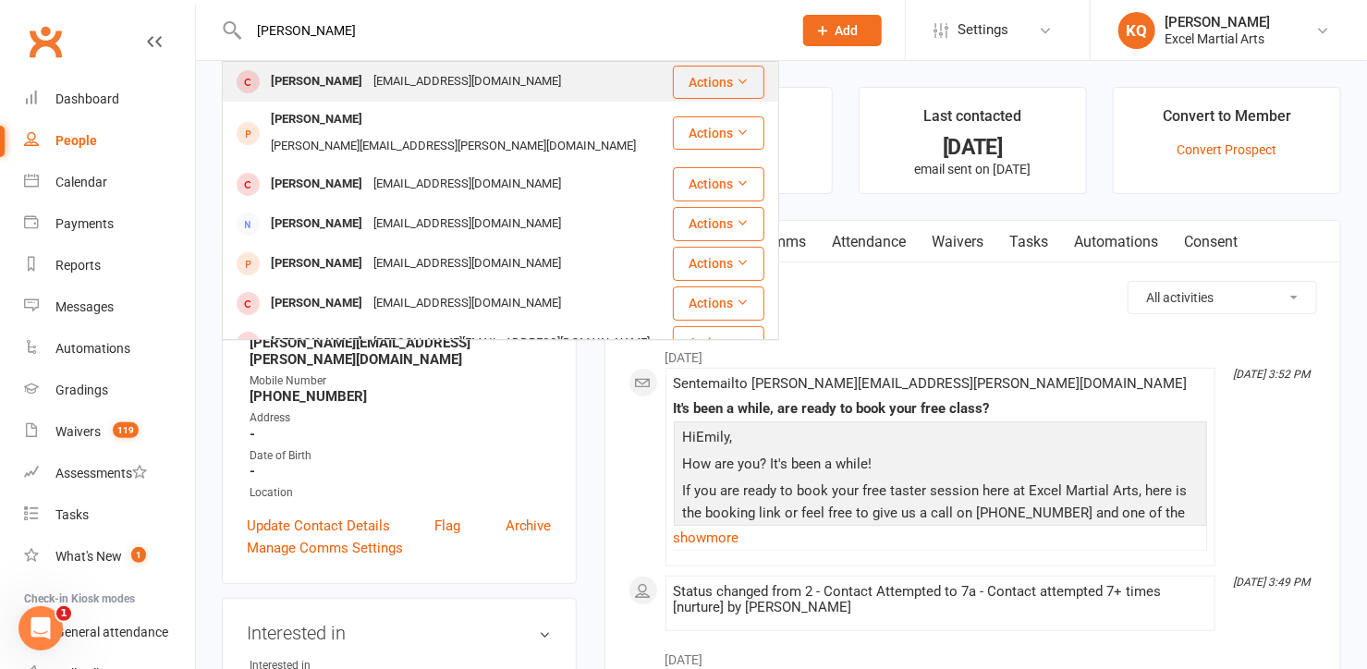
type input "Olivia Sutton"
click at [368, 91] on div "amzjaynewhitaker@hotmail.com" at bounding box center [467, 81] width 199 height 27
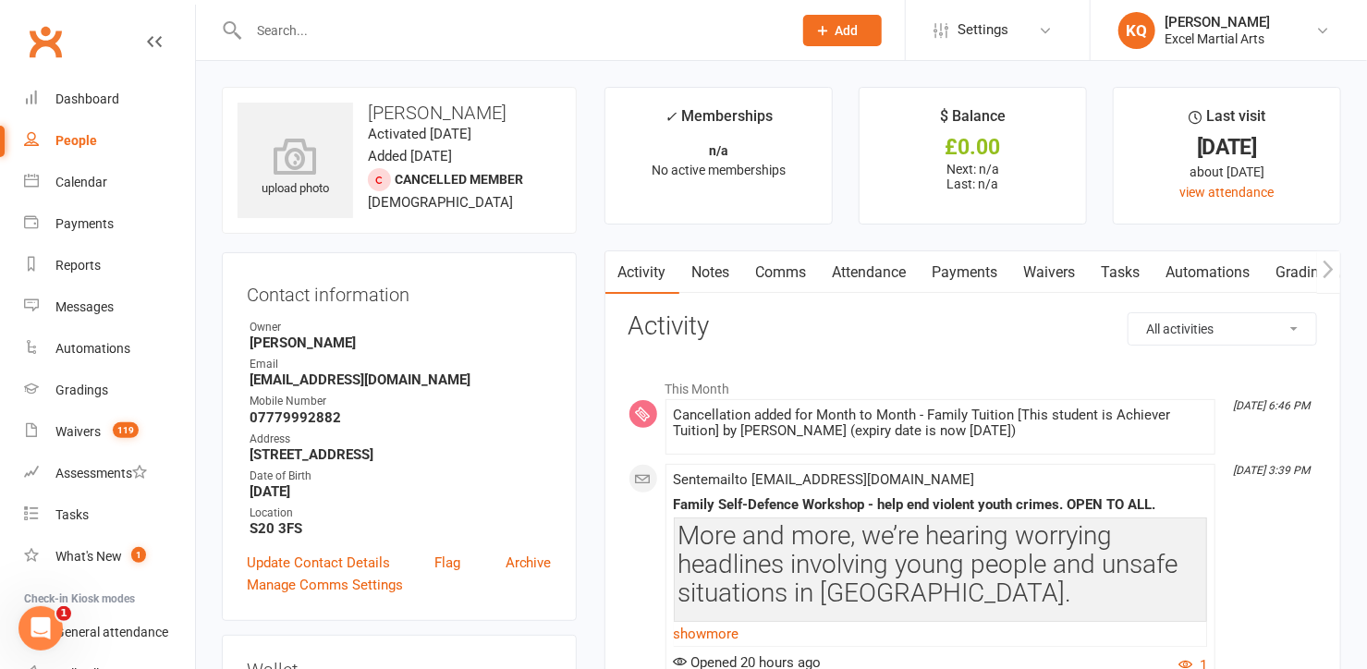
click at [460, 265] on div "Contact information Owner Katie Quirke Email amzjaynewhitaker@hotmail.com Mobil…" at bounding box center [399, 436] width 355 height 369
click at [61, 185] on div "Calendar" at bounding box center [81, 182] width 52 height 15
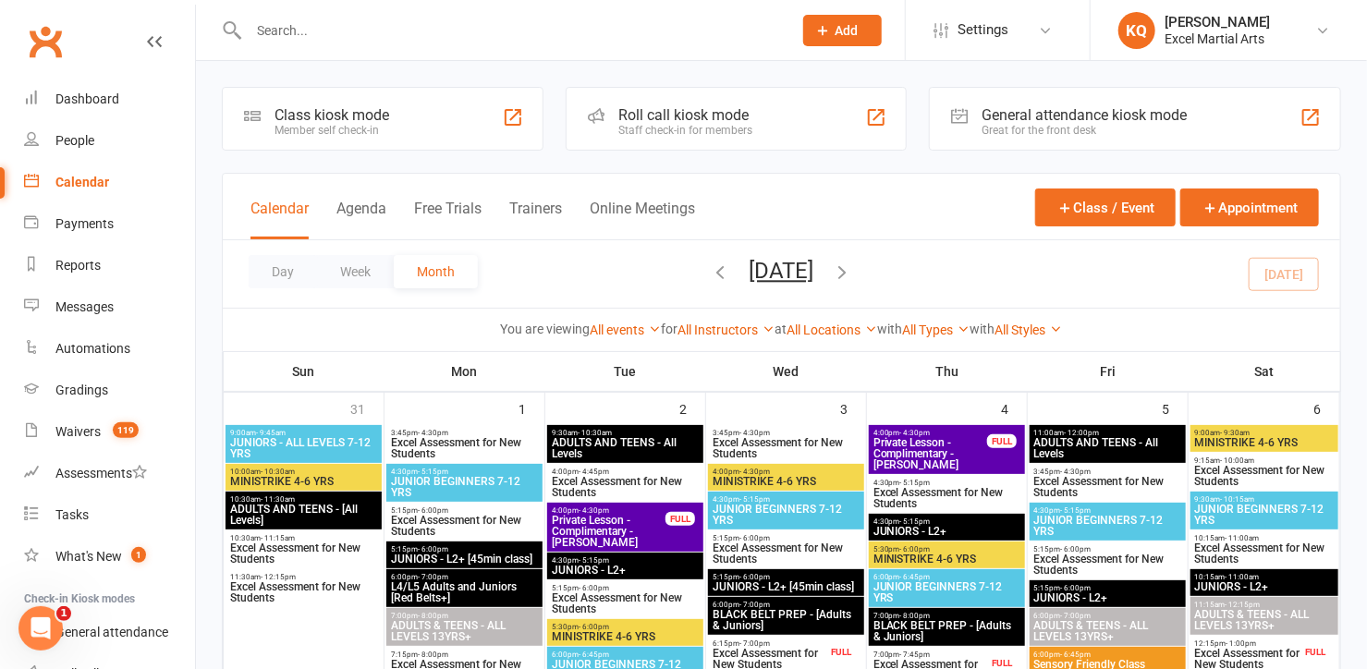
click at [352, 36] on input "text" at bounding box center [511, 31] width 536 height 26
click at [350, 23] on input "A" at bounding box center [511, 31] width 536 height 26
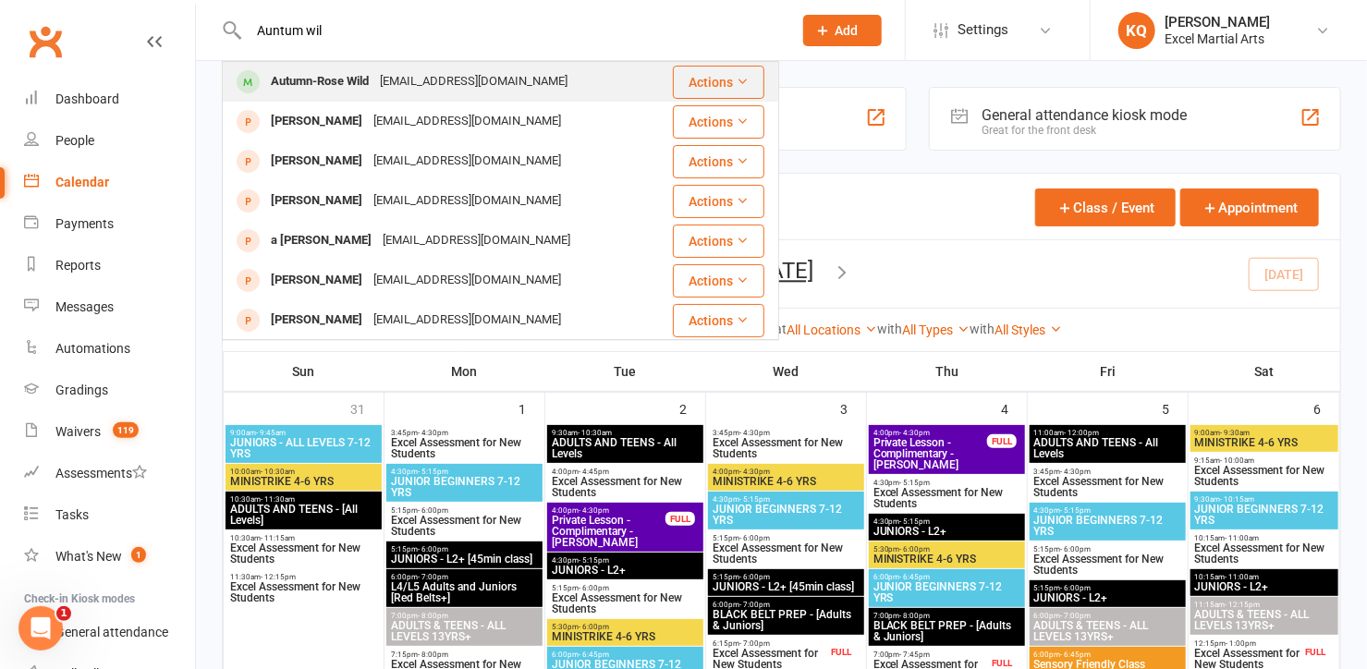
type input "Auntum wil"
click at [385, 80] on div "misswild94@gmail.com" at bounding box center [473, 81] width 199 height 27
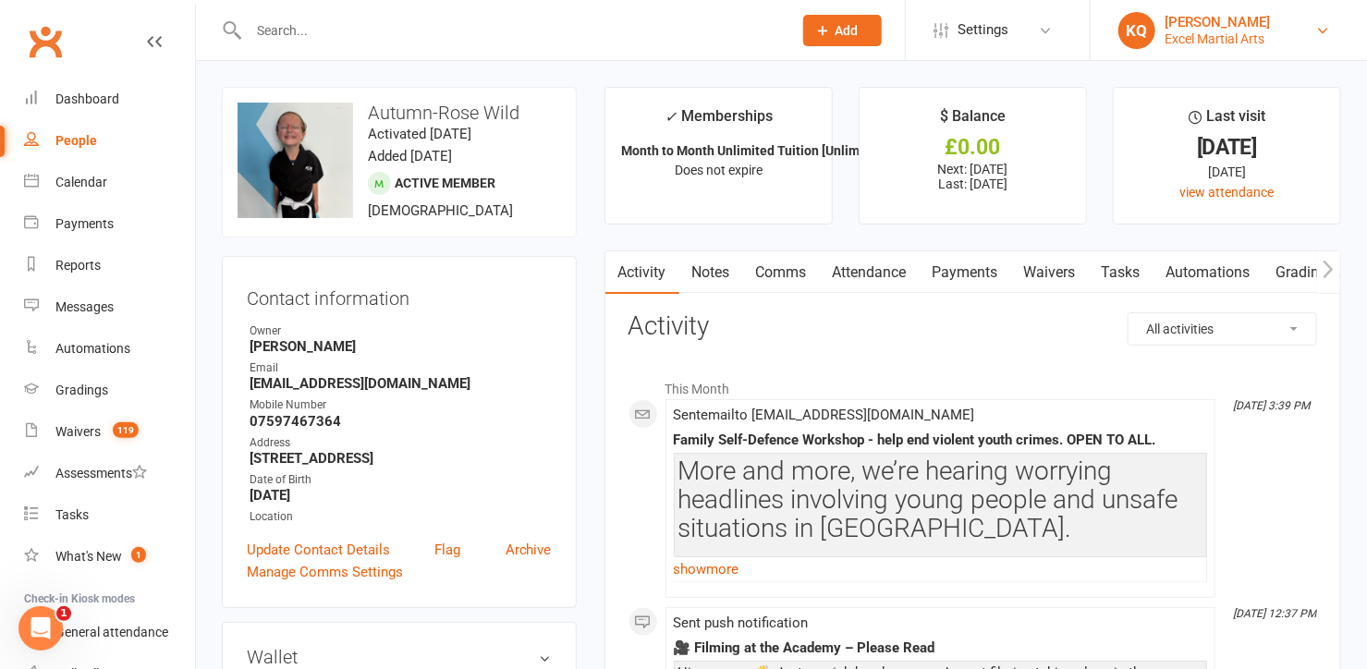
click at [1311, 30] on link "KQ Katie Quirke Excel Martial Arts" at bounding box center [1228, 30] width 221 height 37
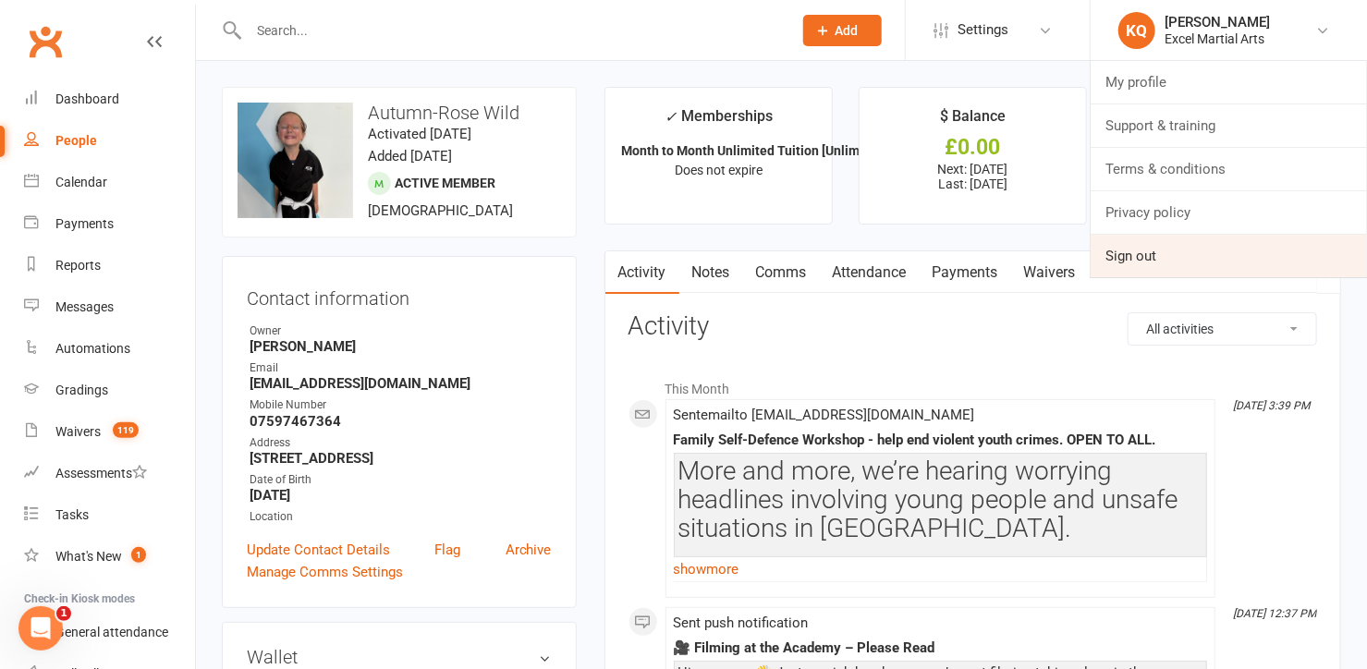
click at [1180, 257] on link "Sign out" at bounding box center [1229, 256] width 276 height 43
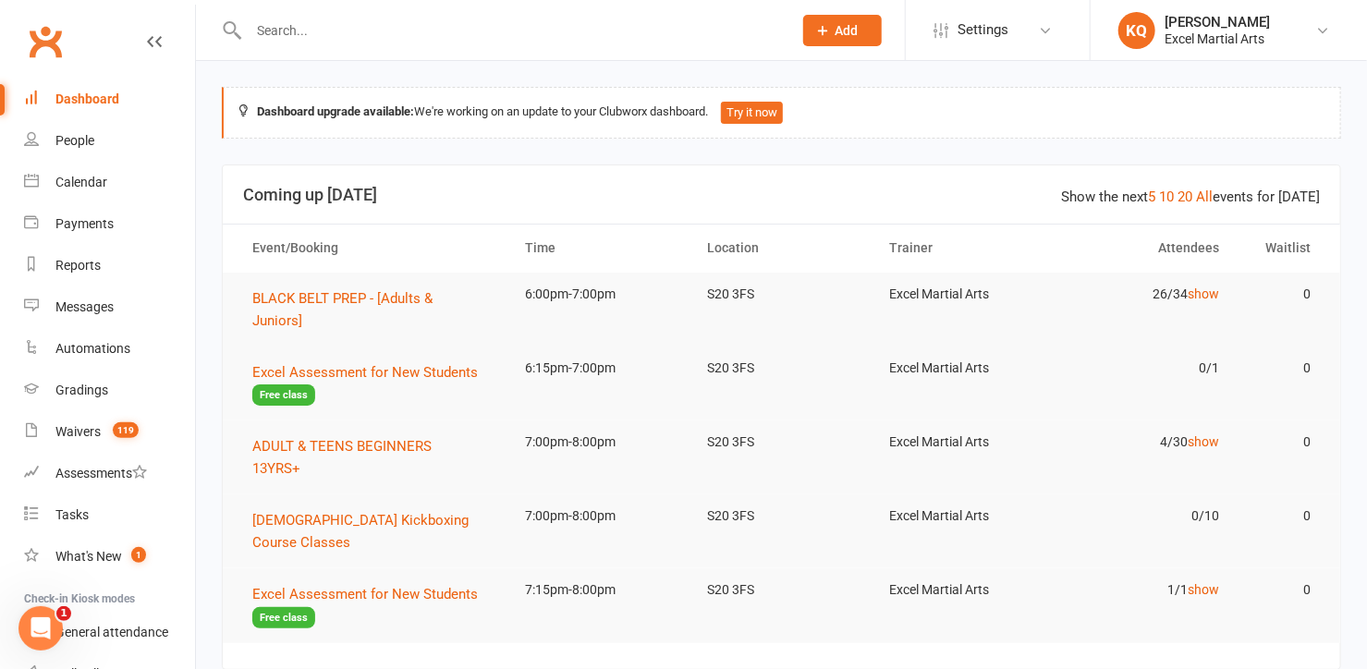
click at [291, 42] on input "text" at bounding box center [511, 31] width 536 height 26
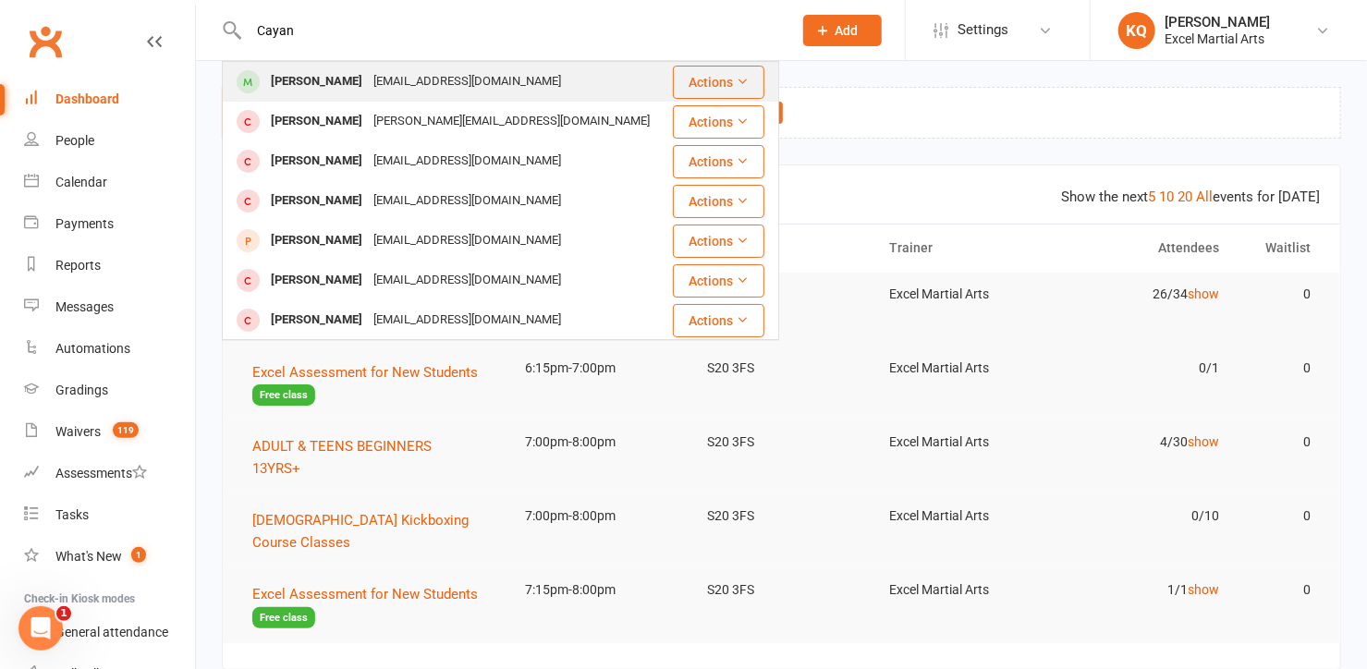
type input "Cayan"
click at [304, 86] on div "[PERSON_NAME]" at bounding box center [316, 81] width 103 height 27
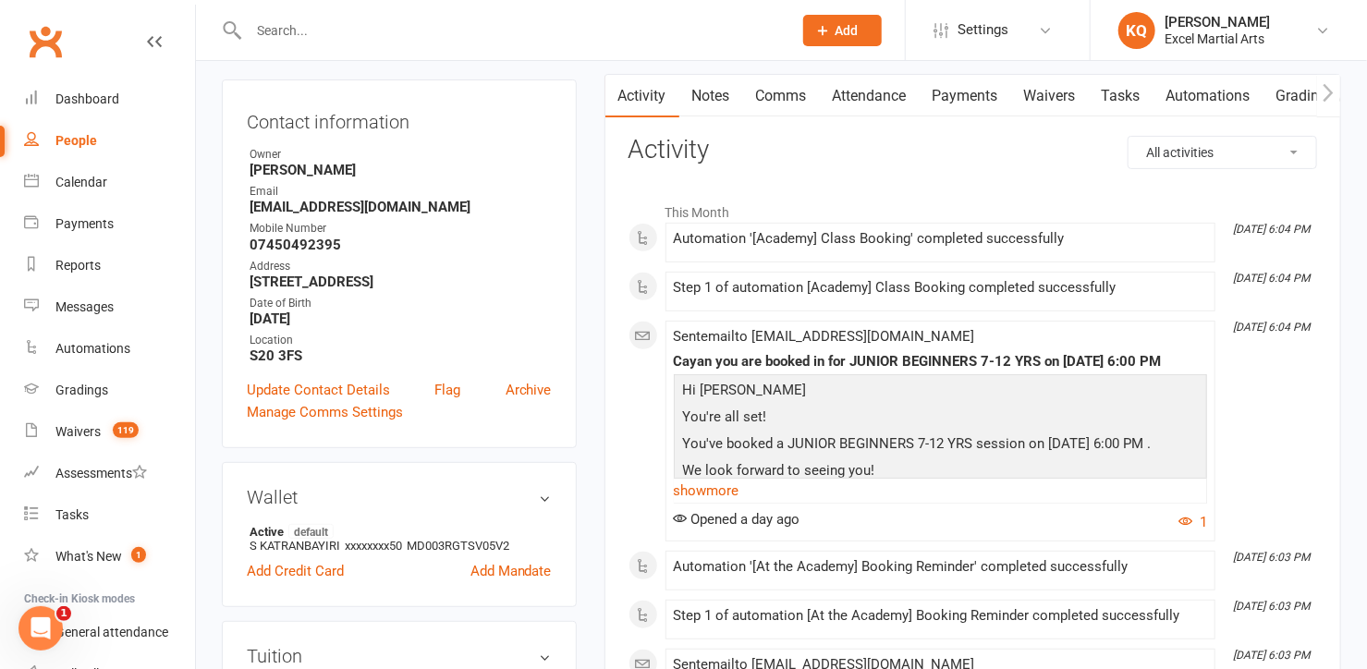
scroll to position [83, 0]
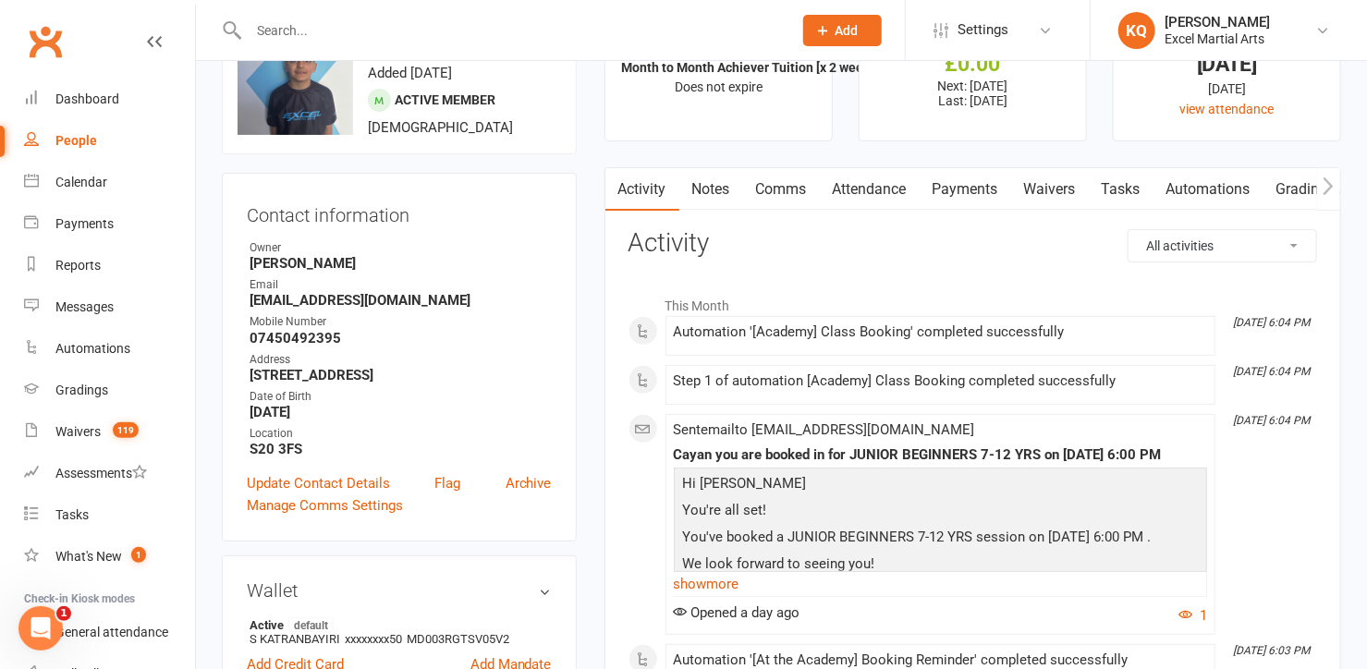
click at [873, 192] on link "Attendance" at bounding box center [870, 189] width 100 height 43
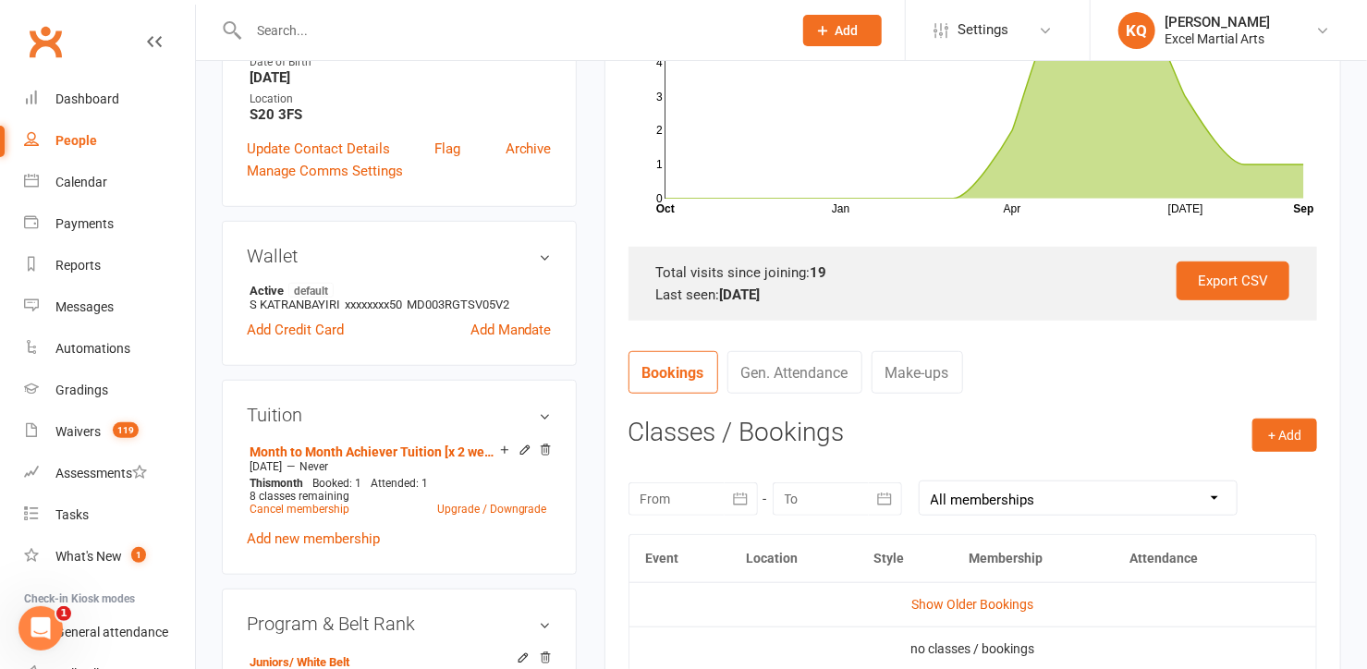
scroll to position [420, 0]
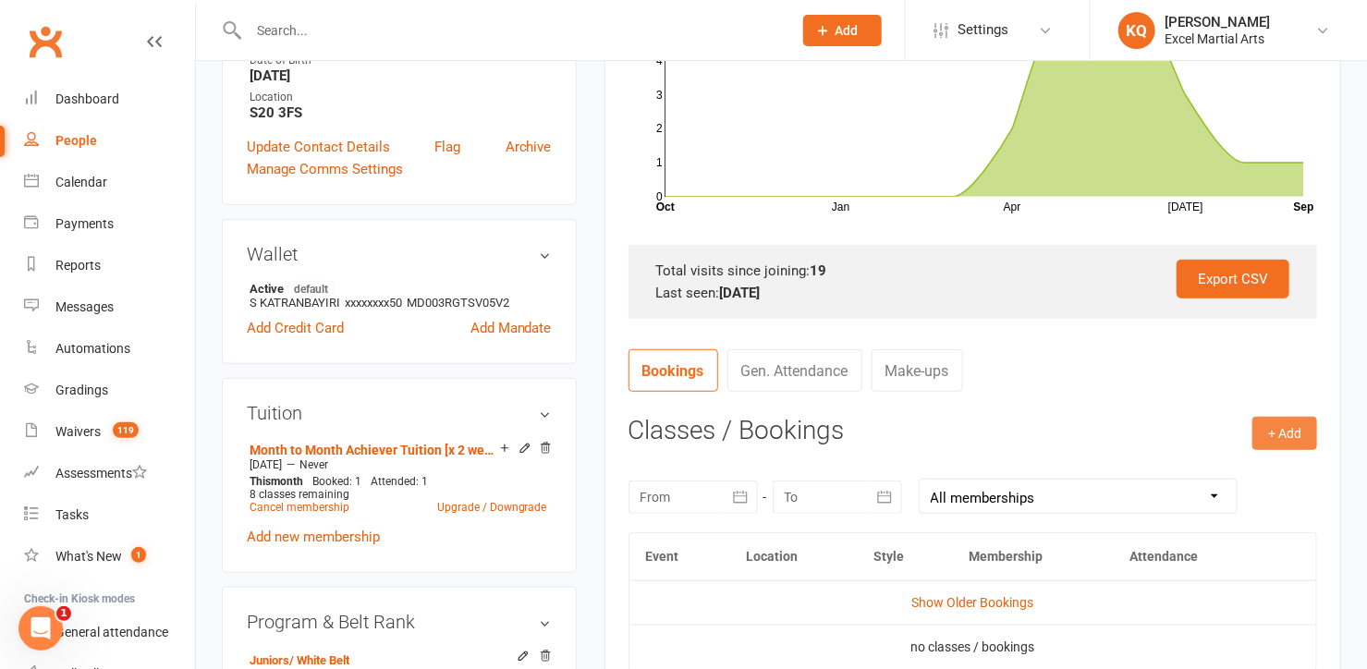
click at [1274, 438] on button "+ Add" at bounding box center [1284, 433] width 65 height 33
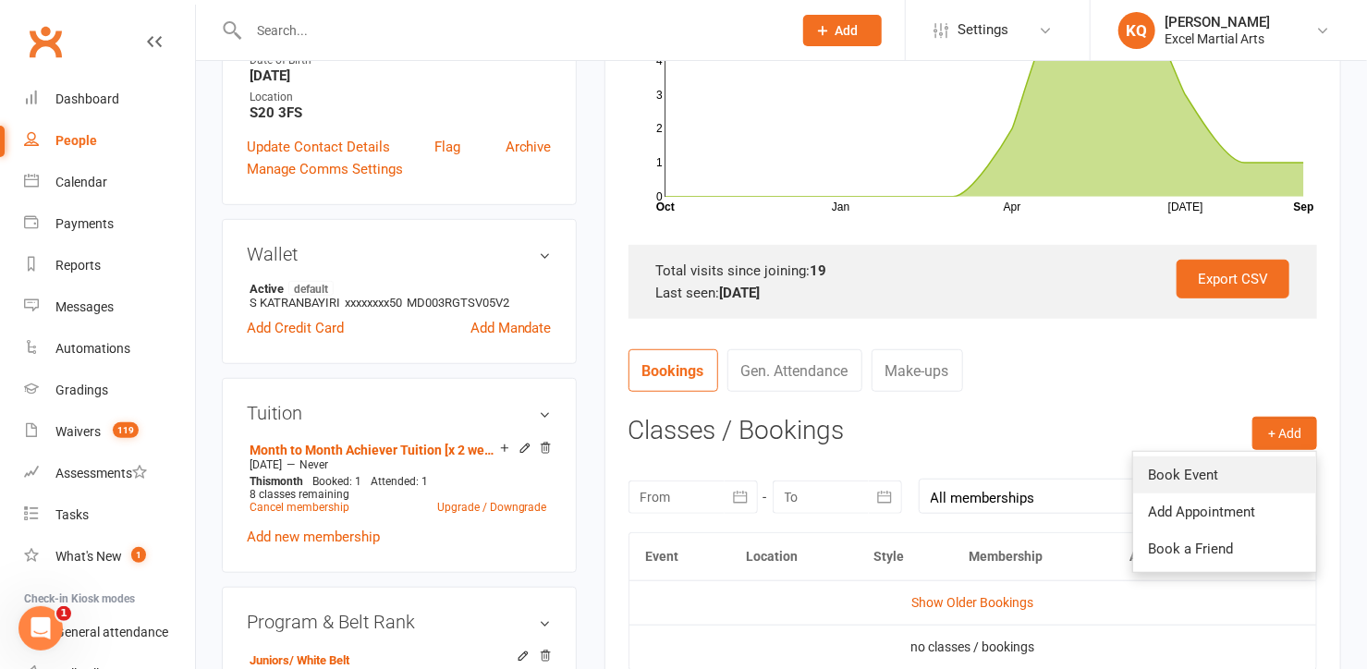
click at [1202, 474] on link "Book Event" at bounding box center [1224, 475] width 183 height 37
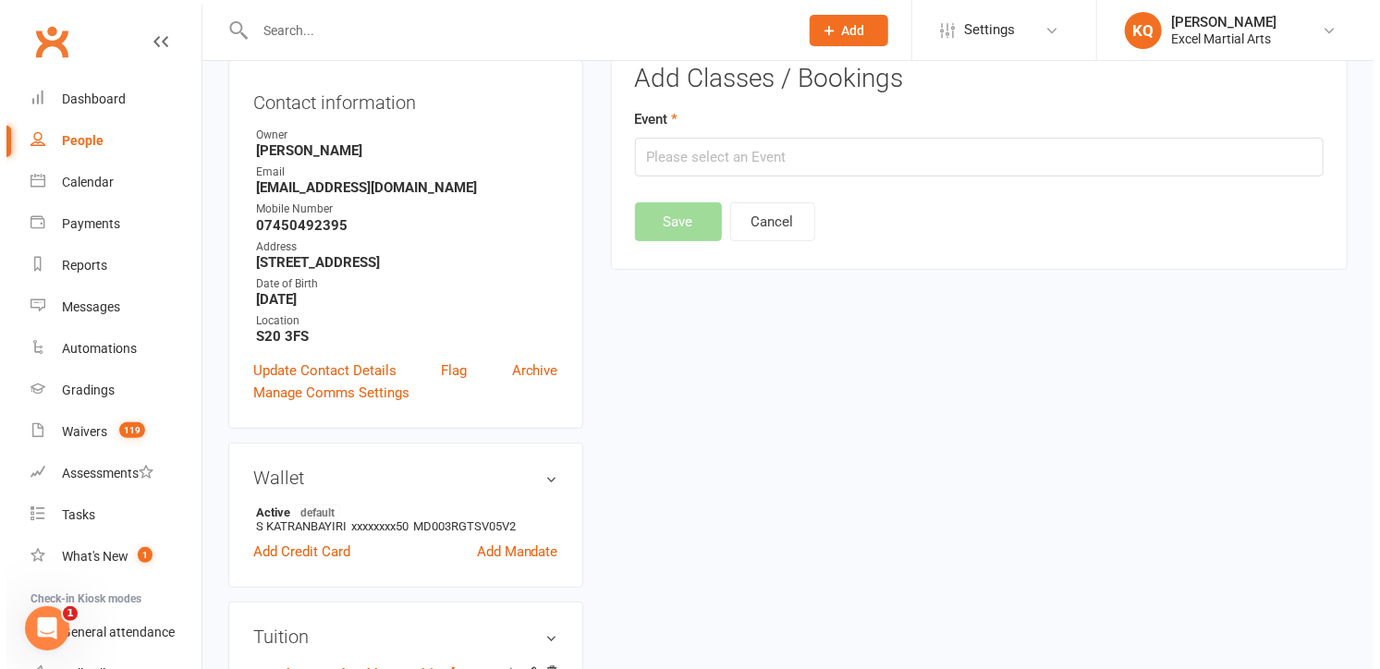
scroll to position [157, 0]
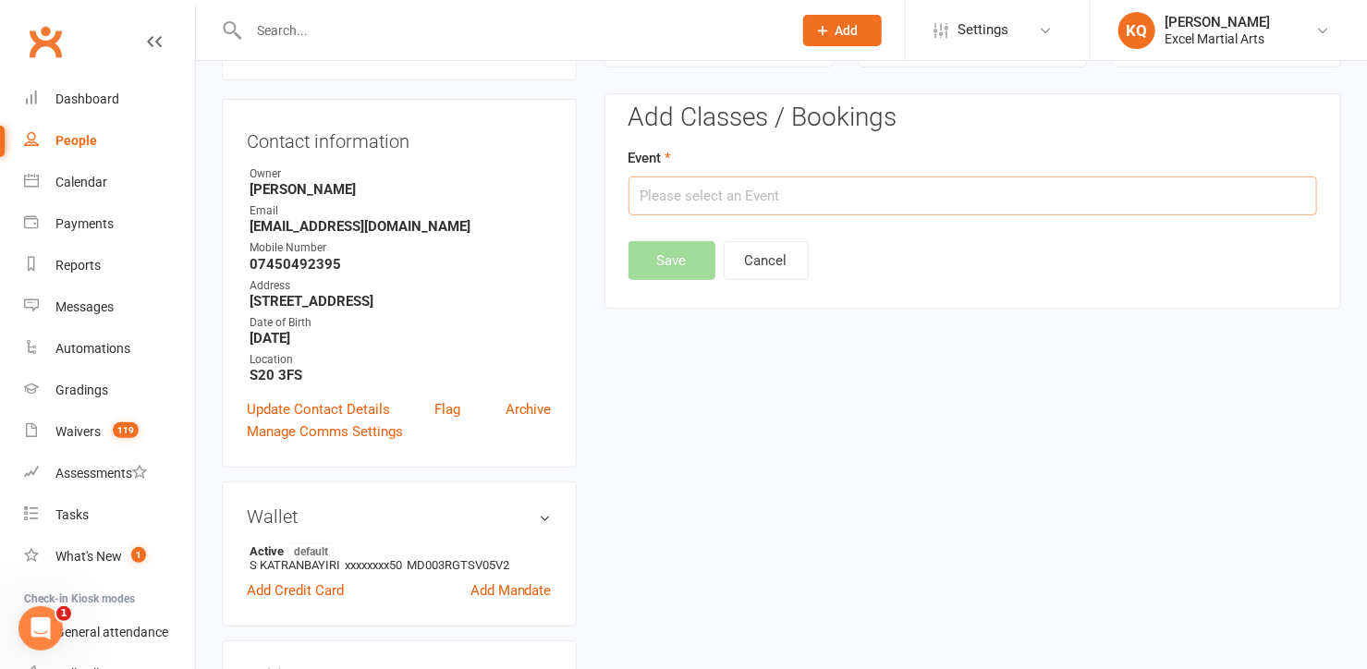
click at [847, 185] on input "text" at bounding box center [972, 196] width 689 height 39
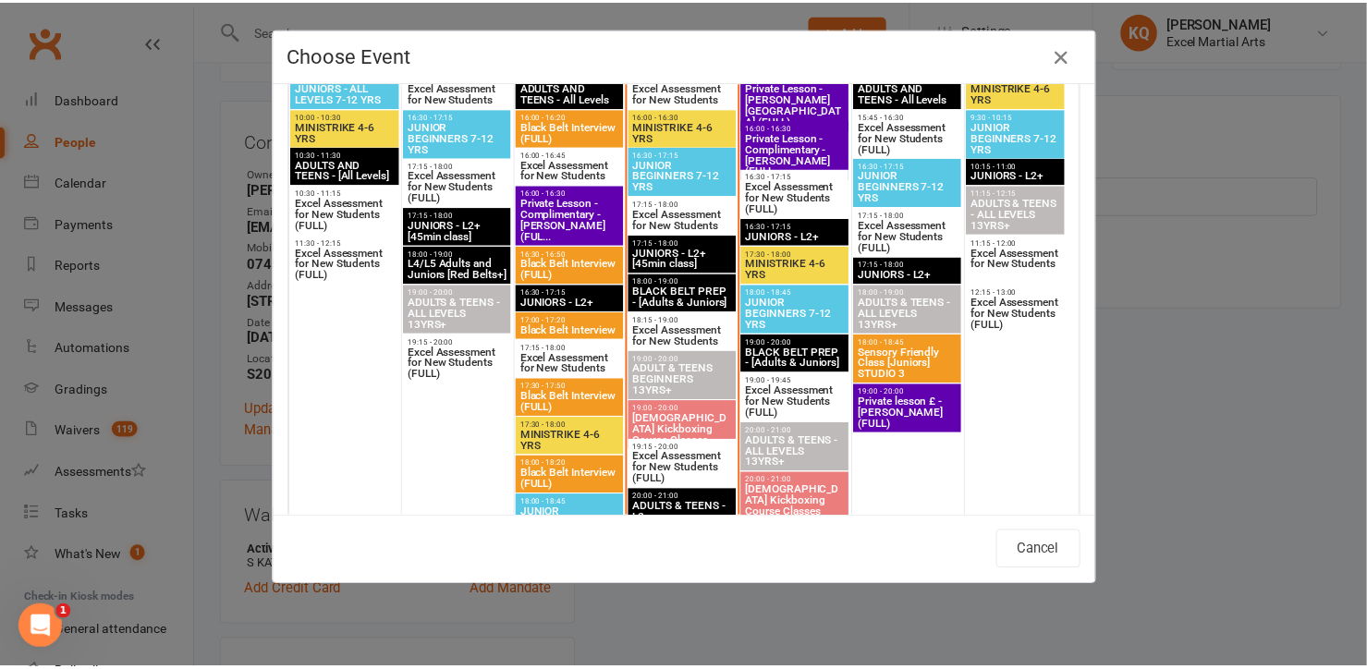
scroll to position [756, 0]
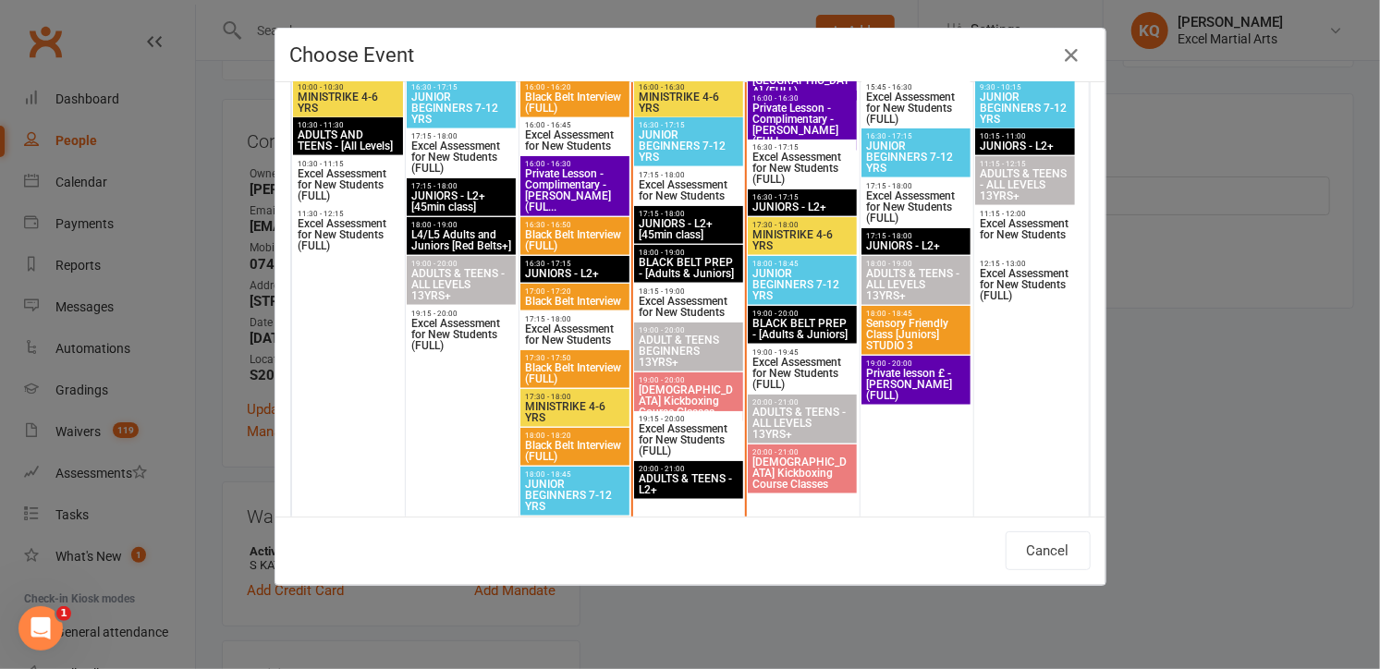
click at [648, 389] on span "[DEMOGRAPHIC_DATA] Kickboxing Course Classes" at bounding box center [689, 400] width 102 height 33
type input "Ladies Kickboxing Course Classes - Sep 10, 2025 7:00:00 PM"
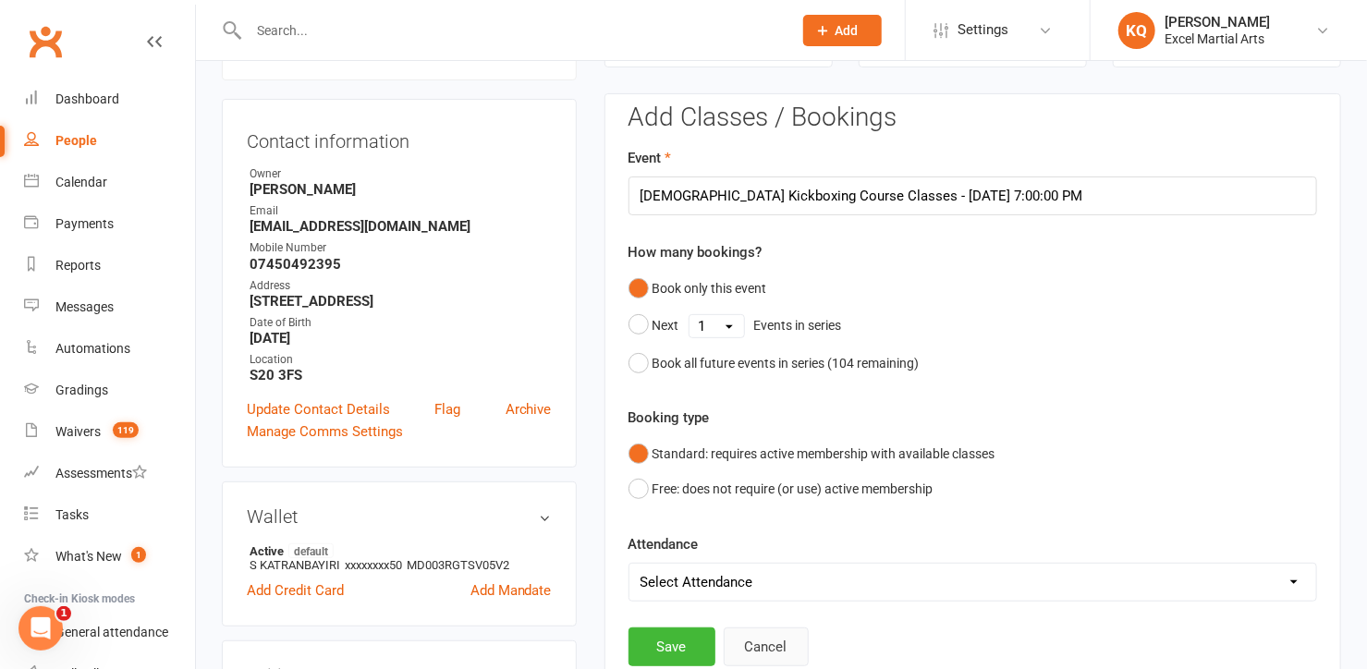
click at [749, 650] on button "Cancel" at bounding box center [766, 647] width 85 height 39
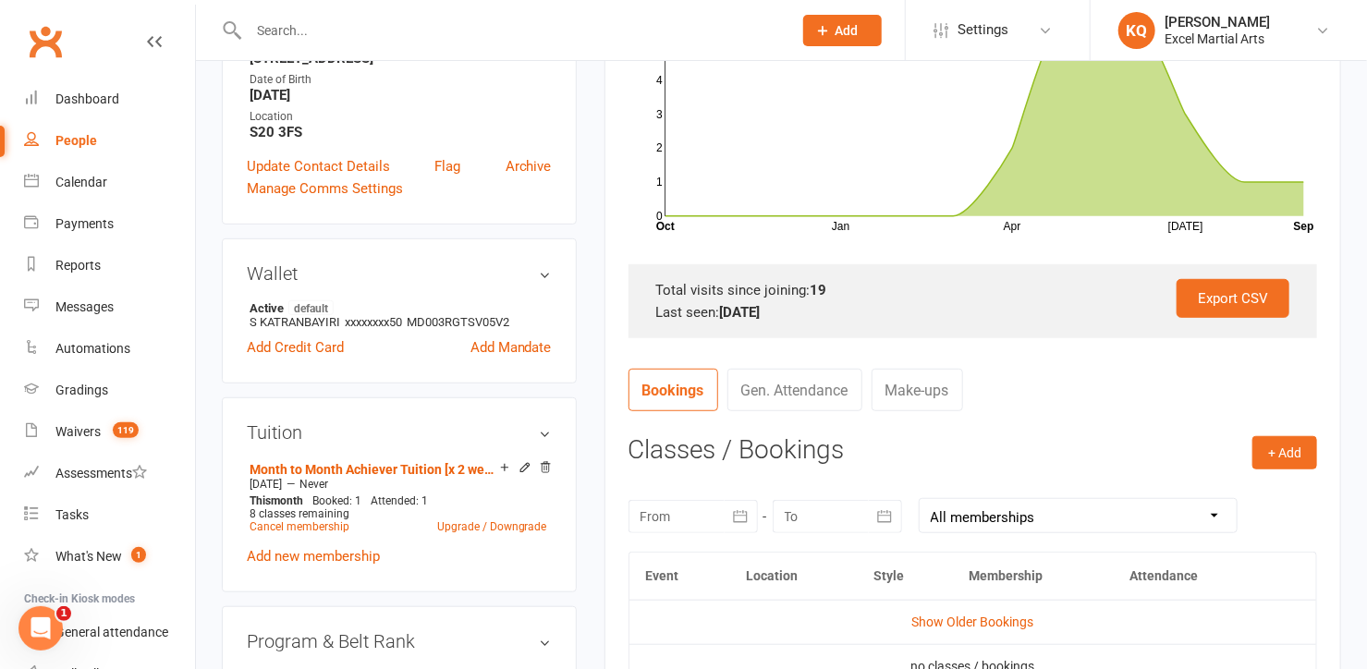
scroll to position [420, 0]
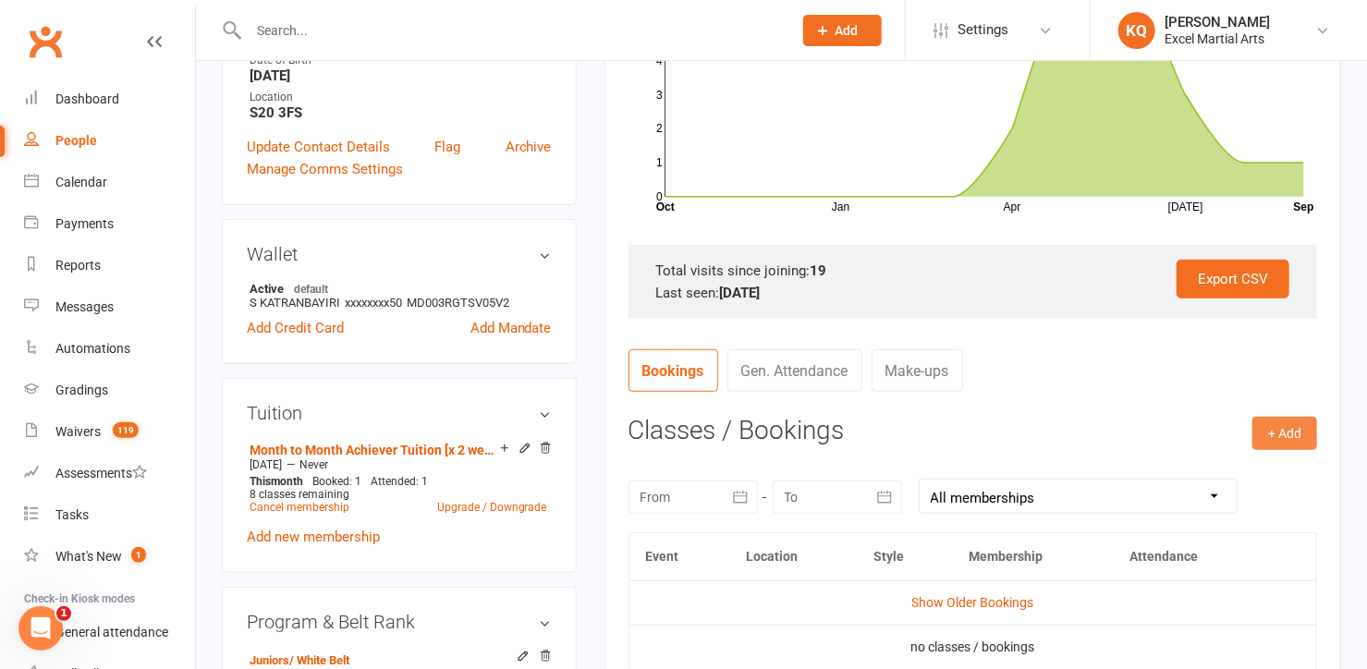
click at [1271, 435] on button "+ Add" at bounding box center [1284, 433] width 65 height 33
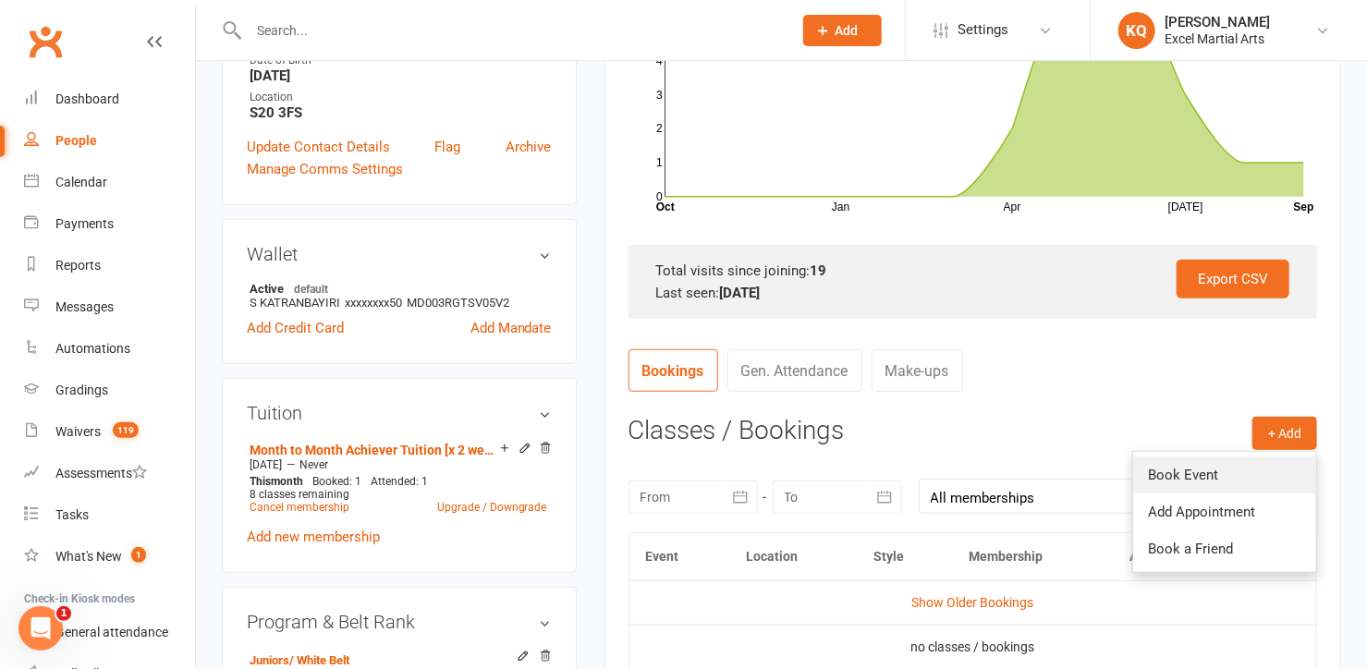
click at [1196, 478] on link "Book Event" at bounding box center [1224, 475] width 183 height 37
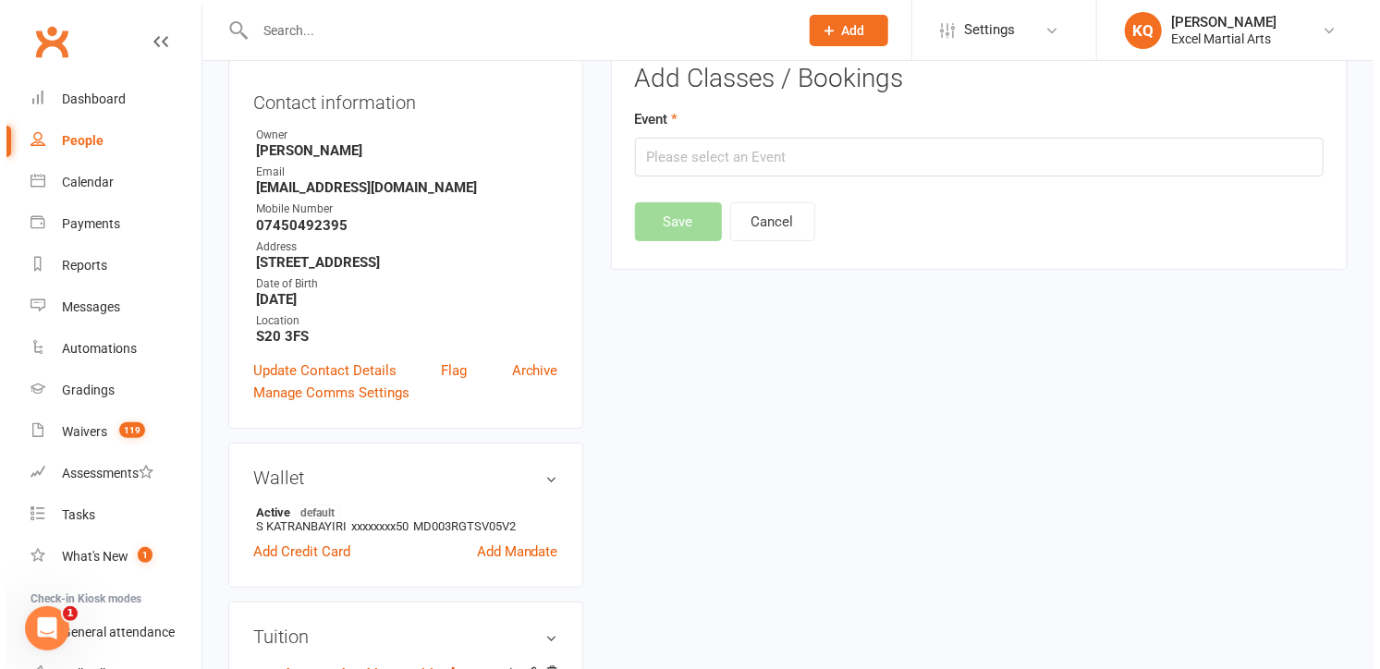
scroll to position [157, 0]
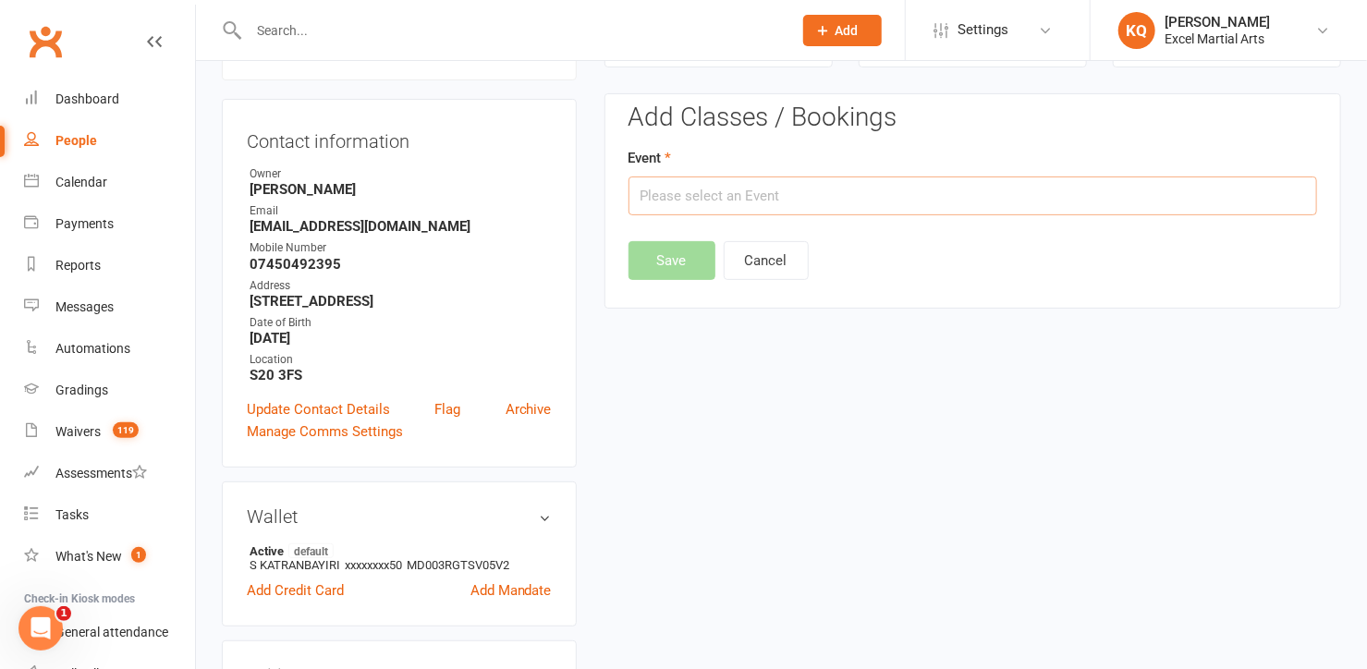
click at [730, 203] on input "text" at bounding box center [972, 196] width 689 height 39
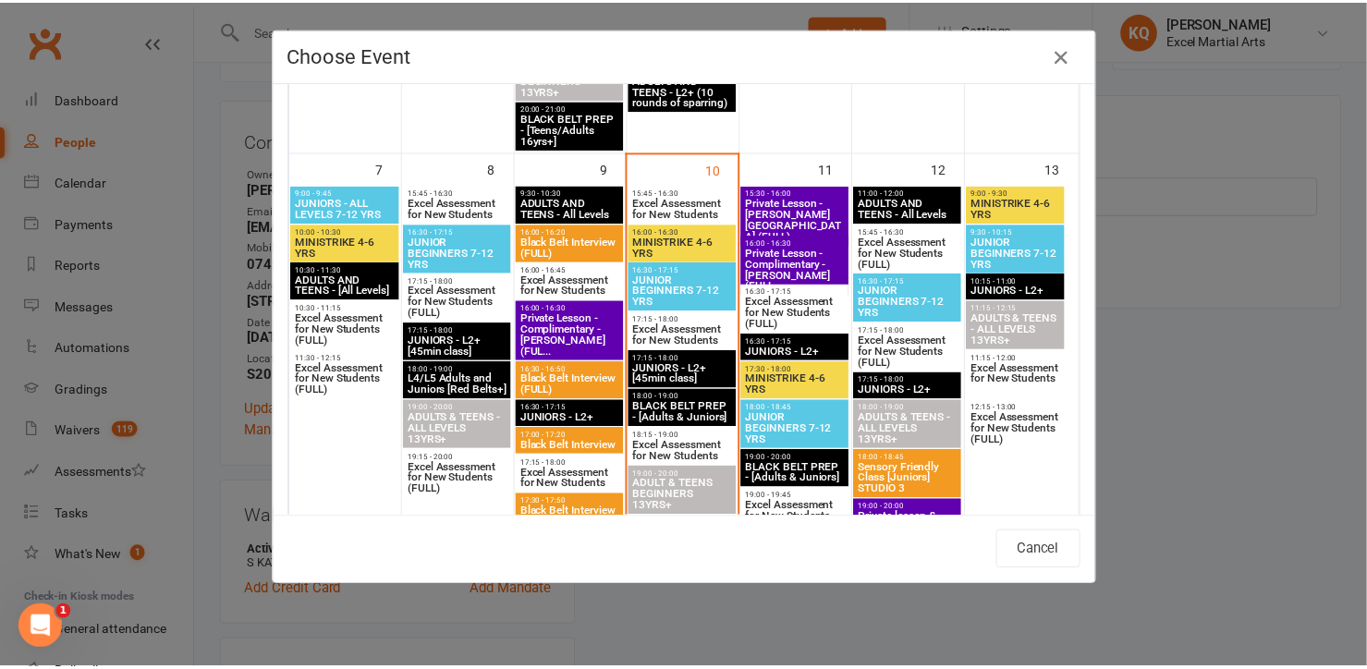
scroll to position [588, 0]
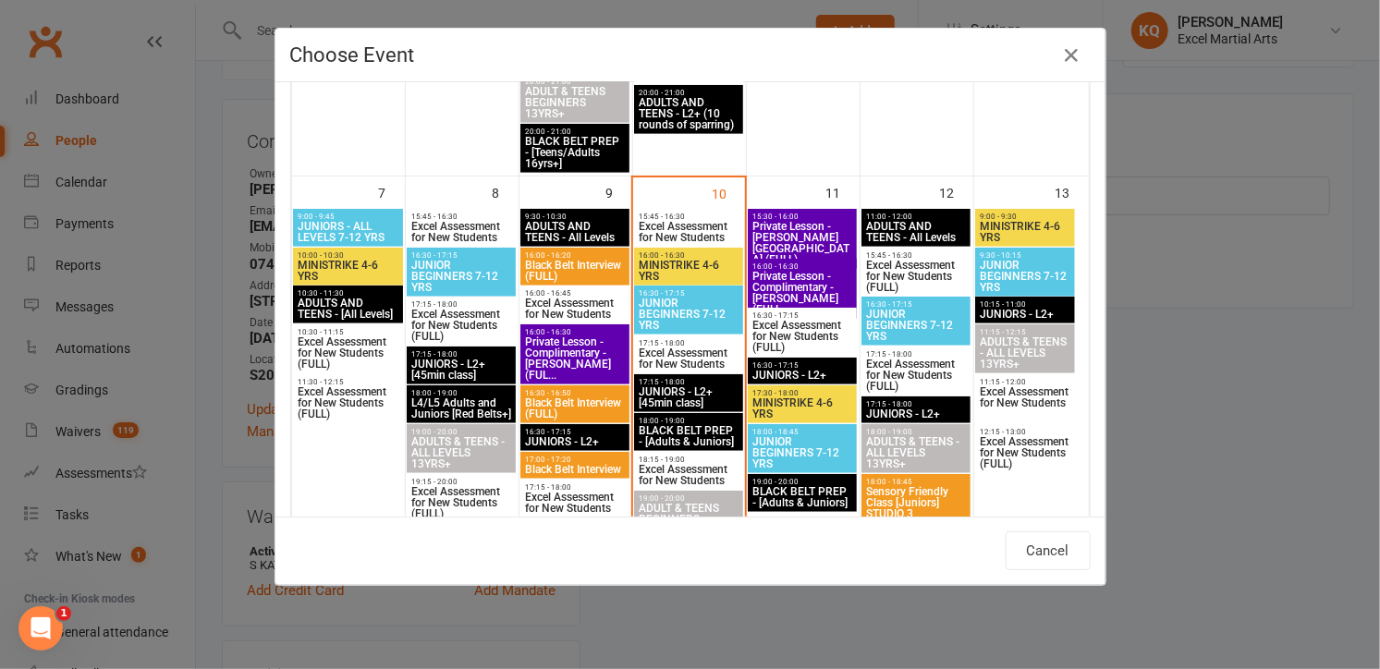
click at [1027, 273] on span "JUNIOR BEGINNERS 7-12 YRS" at bounding box center [1024, 276] width 91 height 33
type input "JUNIOR BEGINNERS 7-12 YRS - Sep 13, 2025 9:30:00 AM"
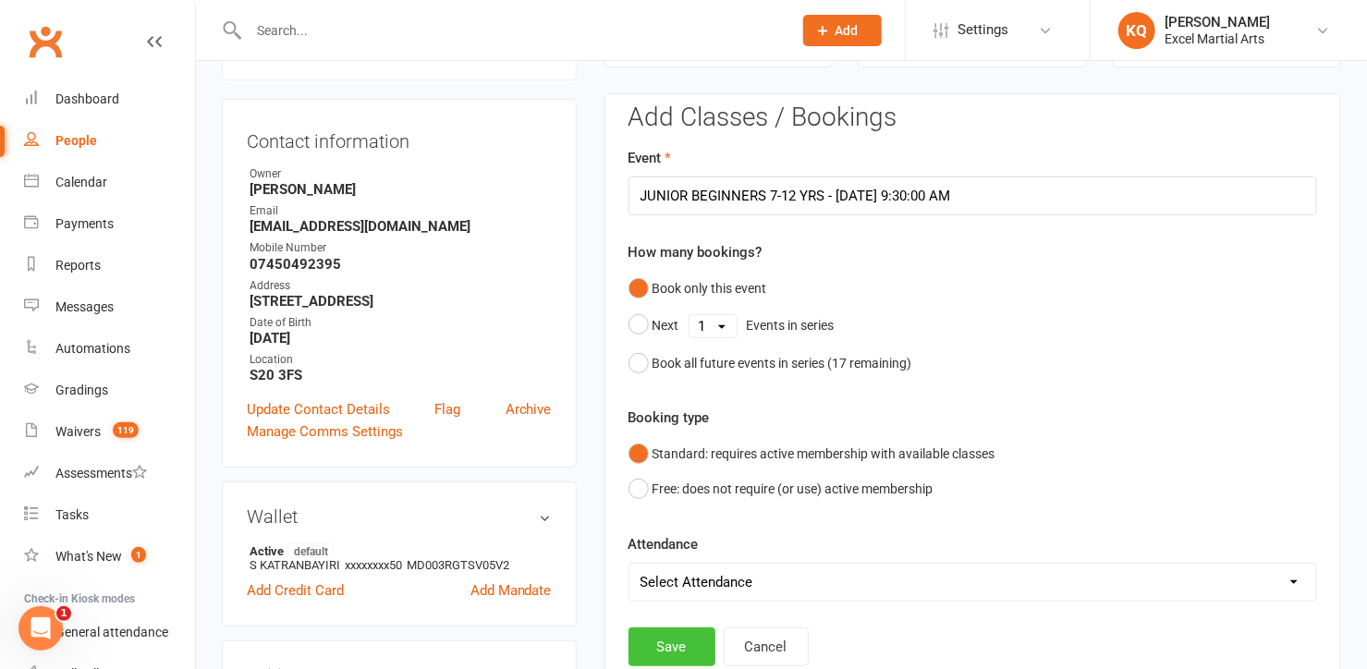
click at [680, 638] on button "Save" at bounding box center [671, 647] width 87 height 39
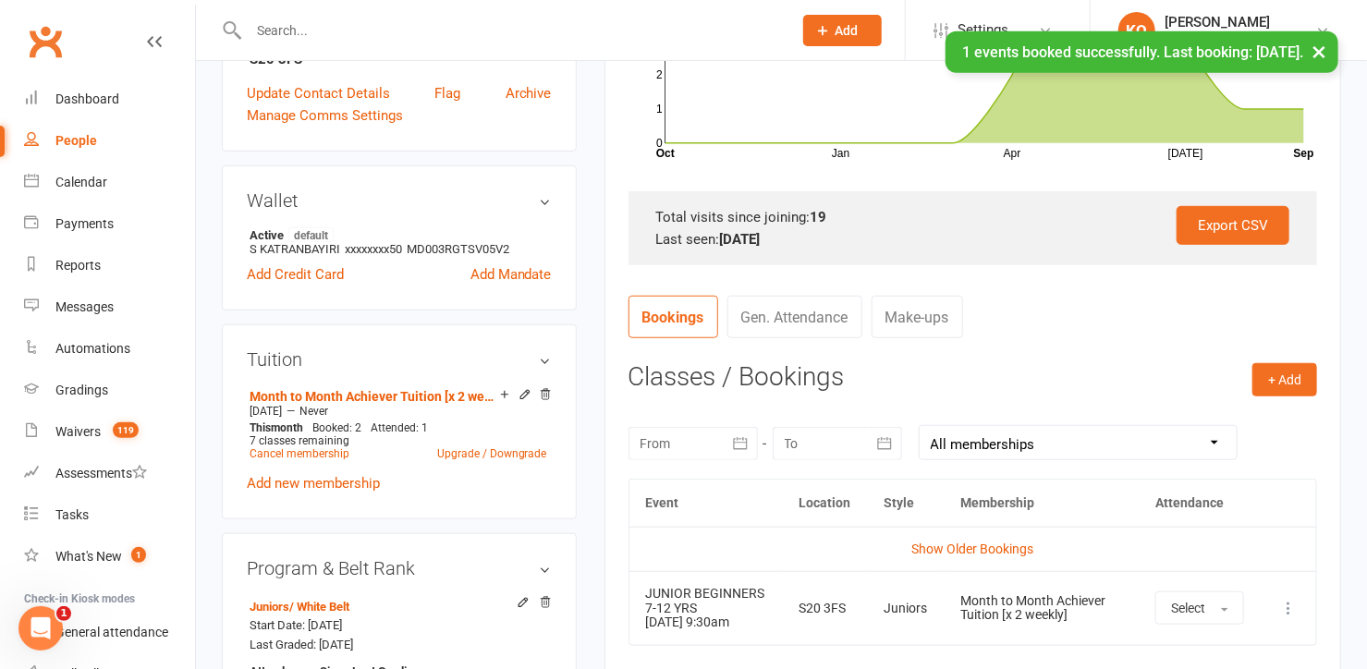
scroll to position [494, 0]
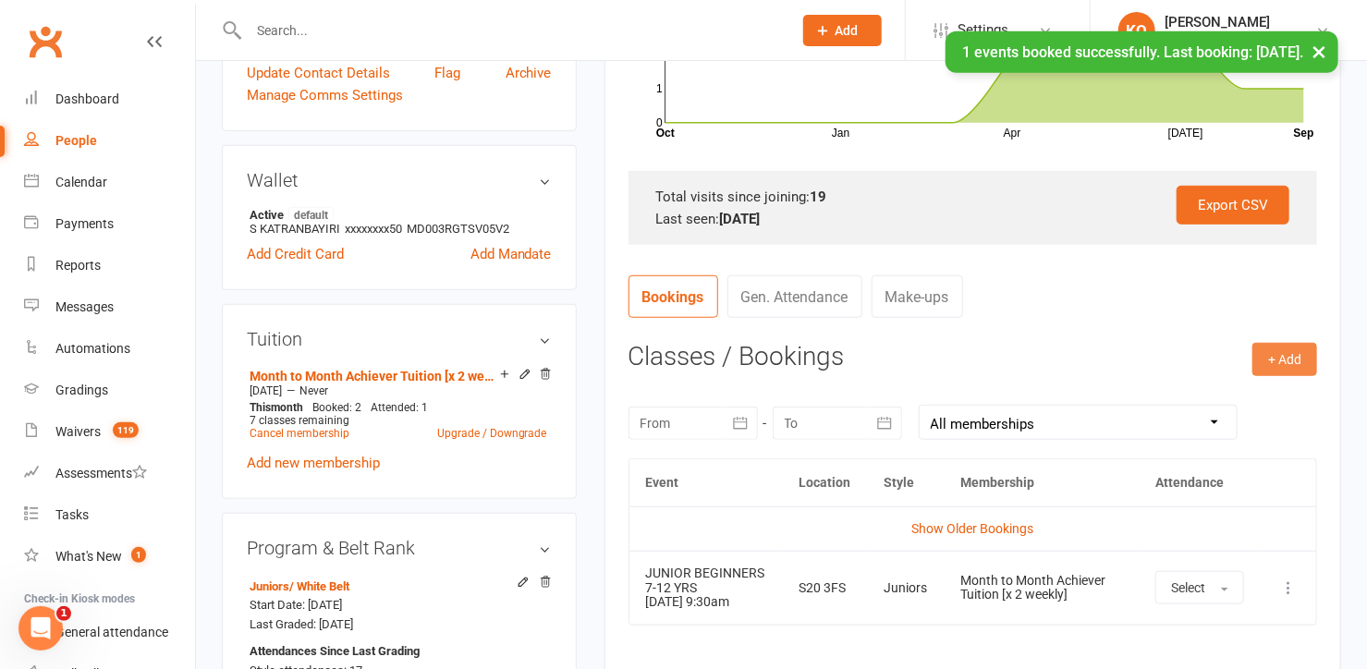
click at [1275, 360] on button "+ Add" at bounding box center [1284, 359] width 65 height 33
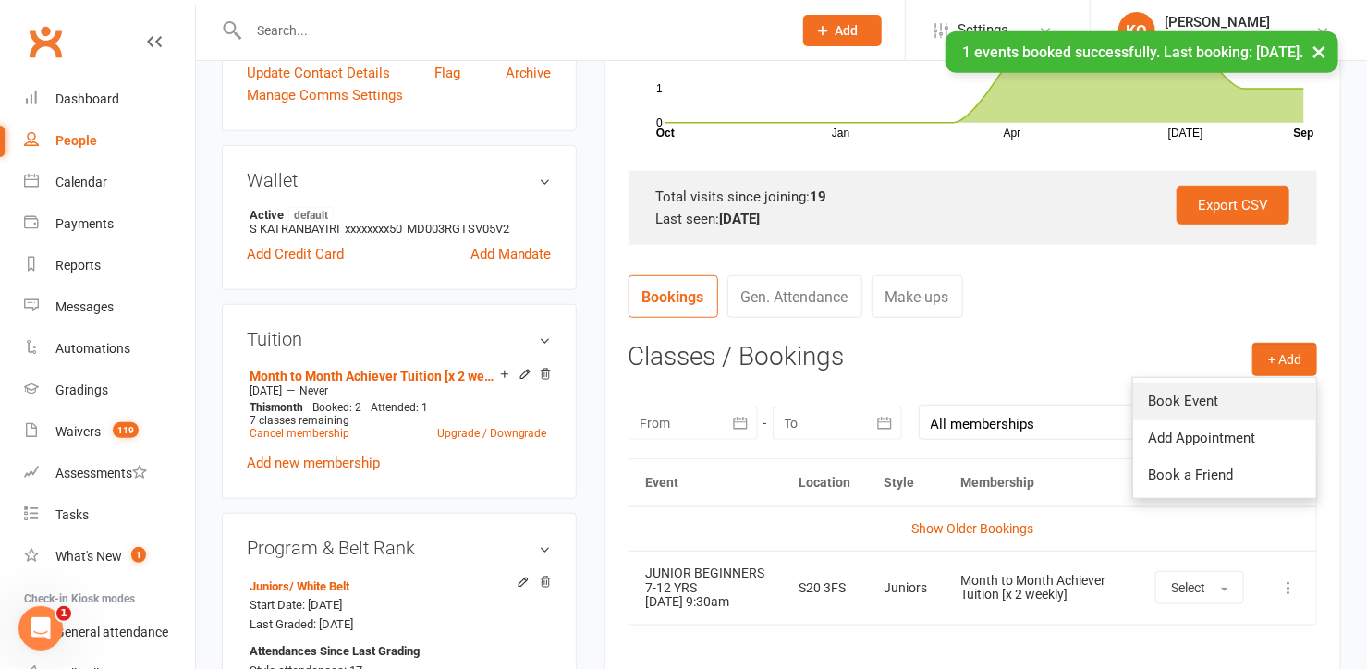
click at [1205, 408] on link "Book Event" at bounding box center [1224, 401] width 183 height 37
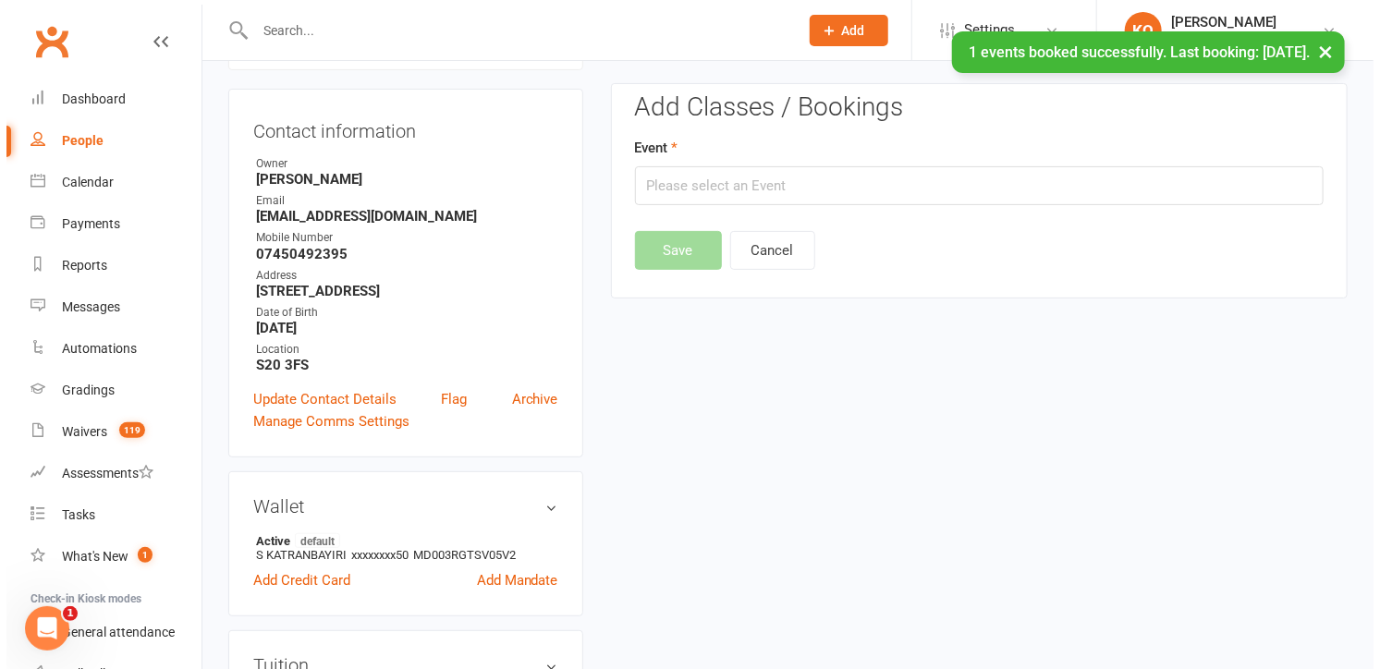
scroll to position [157, 0]
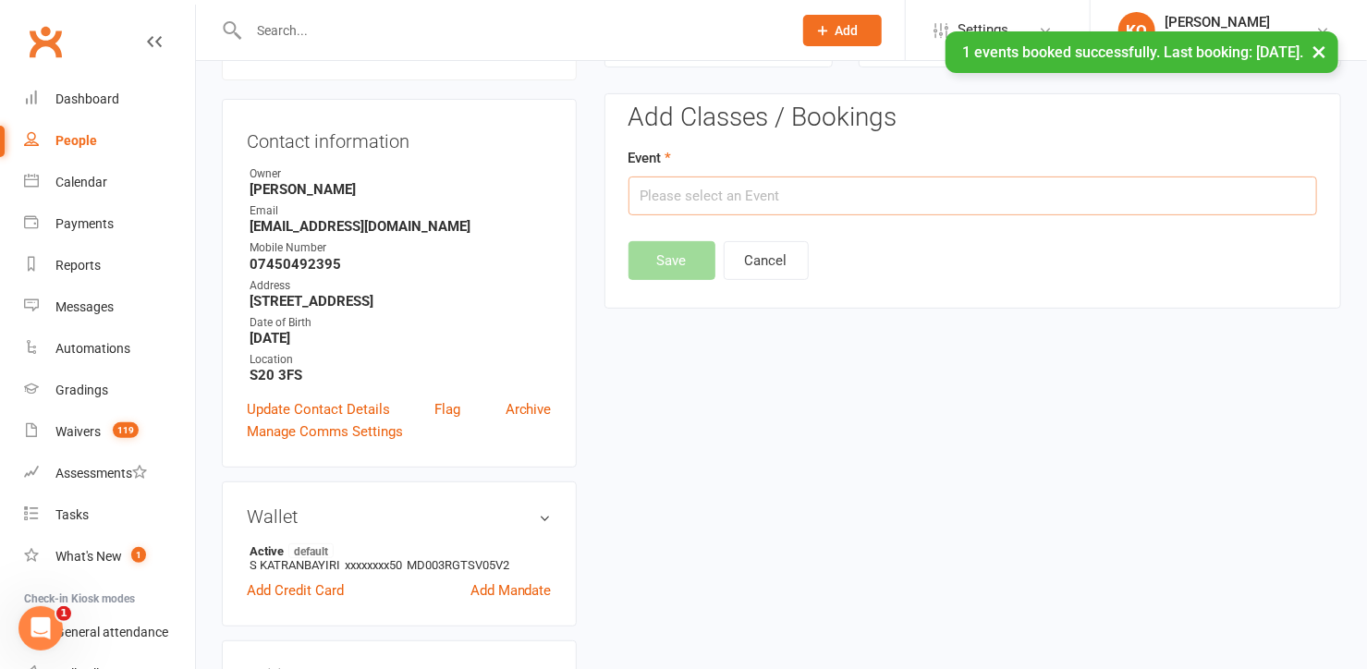
click at [651, 197] on input "text" at bounding box center [972, 196] width 689 height 39
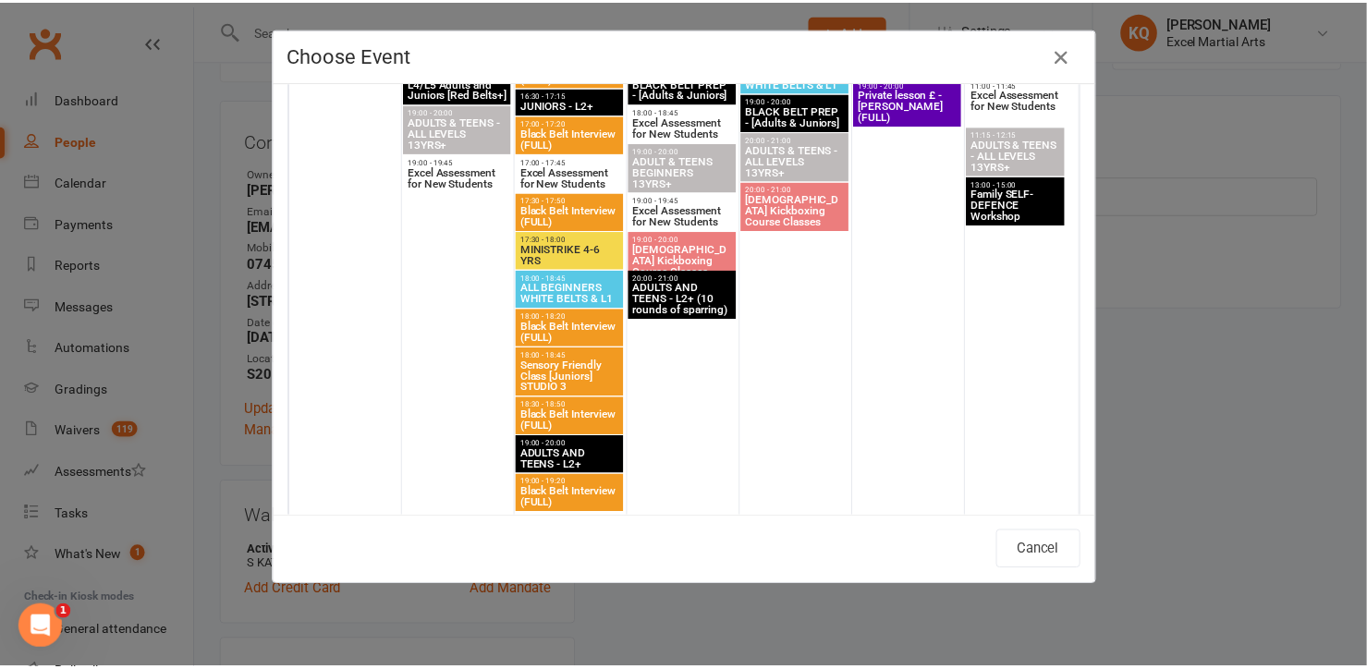
scroll to position [1764, 0]
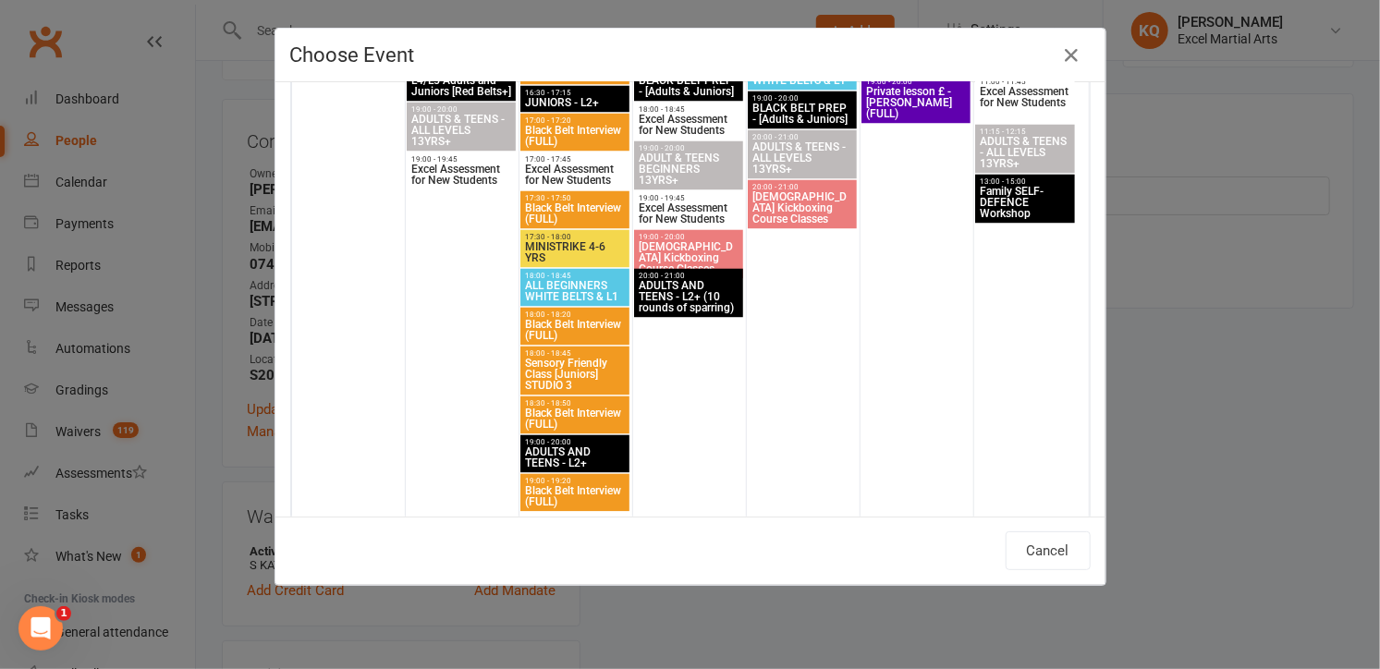
click at [558, 296] on span "ALL BEGINNERS WHITE BELTS & L1" at bounding box center [575, 292] width 102 height 22
type input "ALL BEGINNERS WHITE BELTS & L1 - Sep 16, 2025 6:00:00 PM"
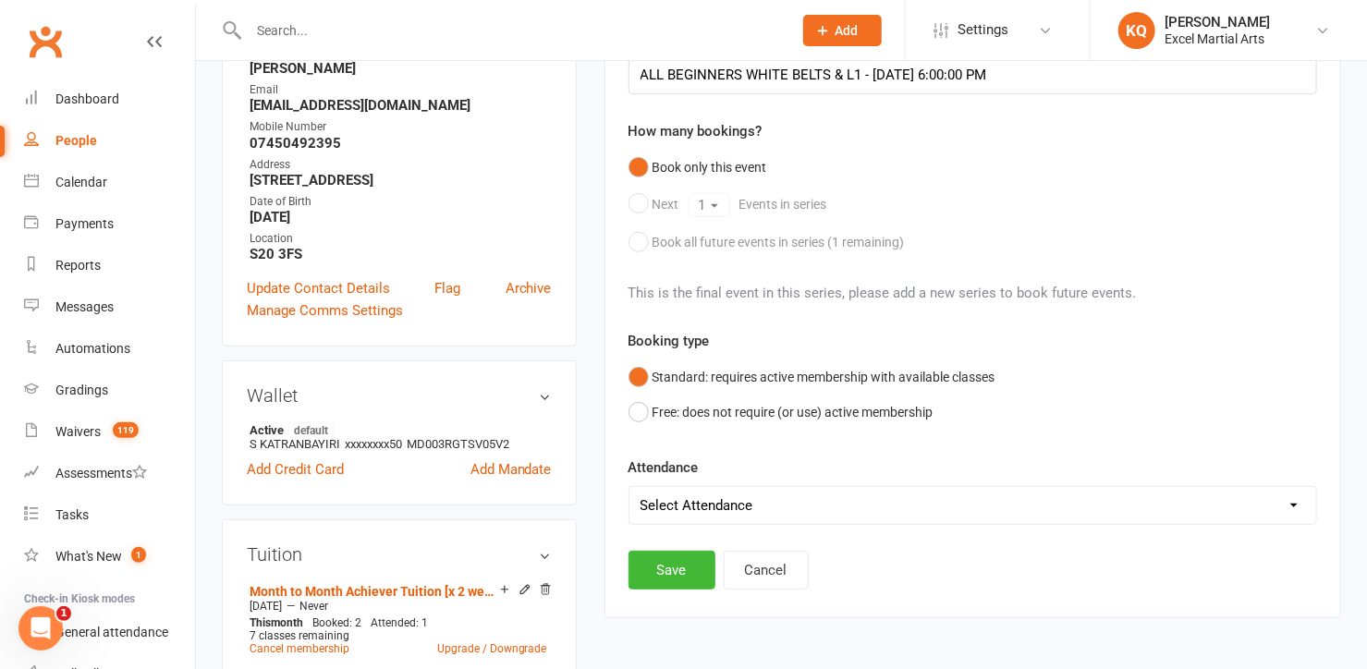
scroll to position [494, 0]
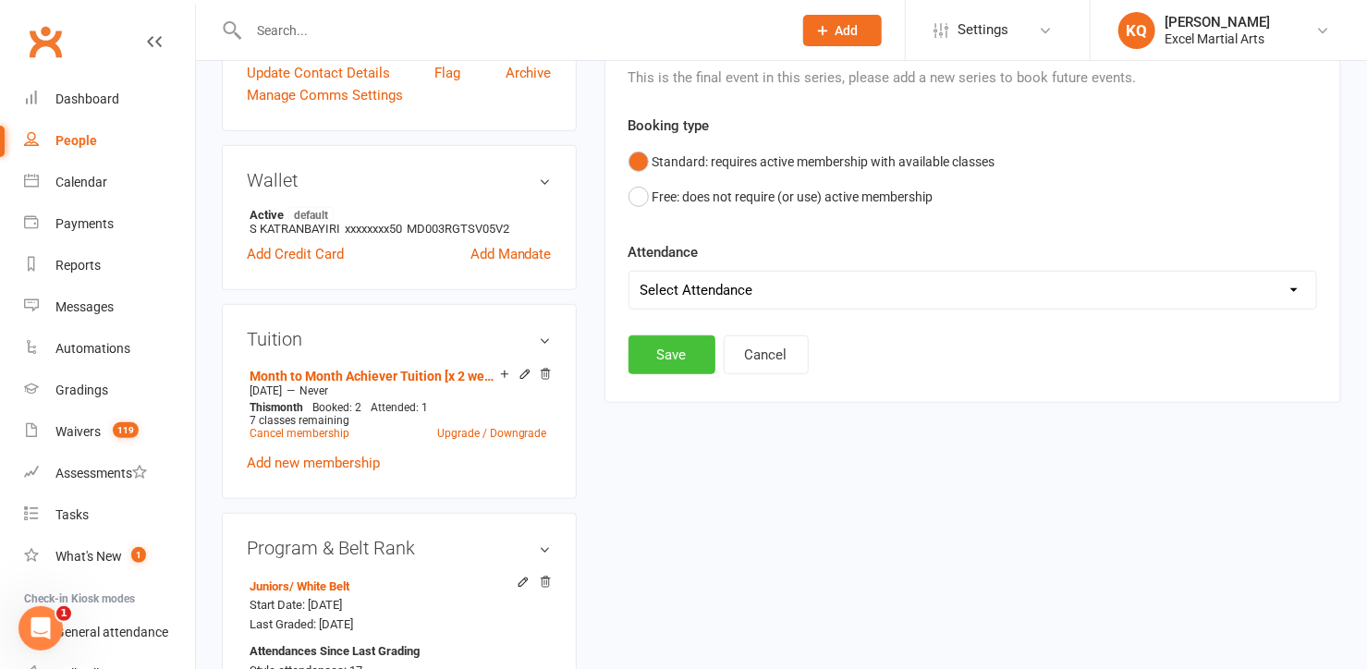
click at [676, 356] on button "Save" at bounding box center [671, 354] width 87 height 39
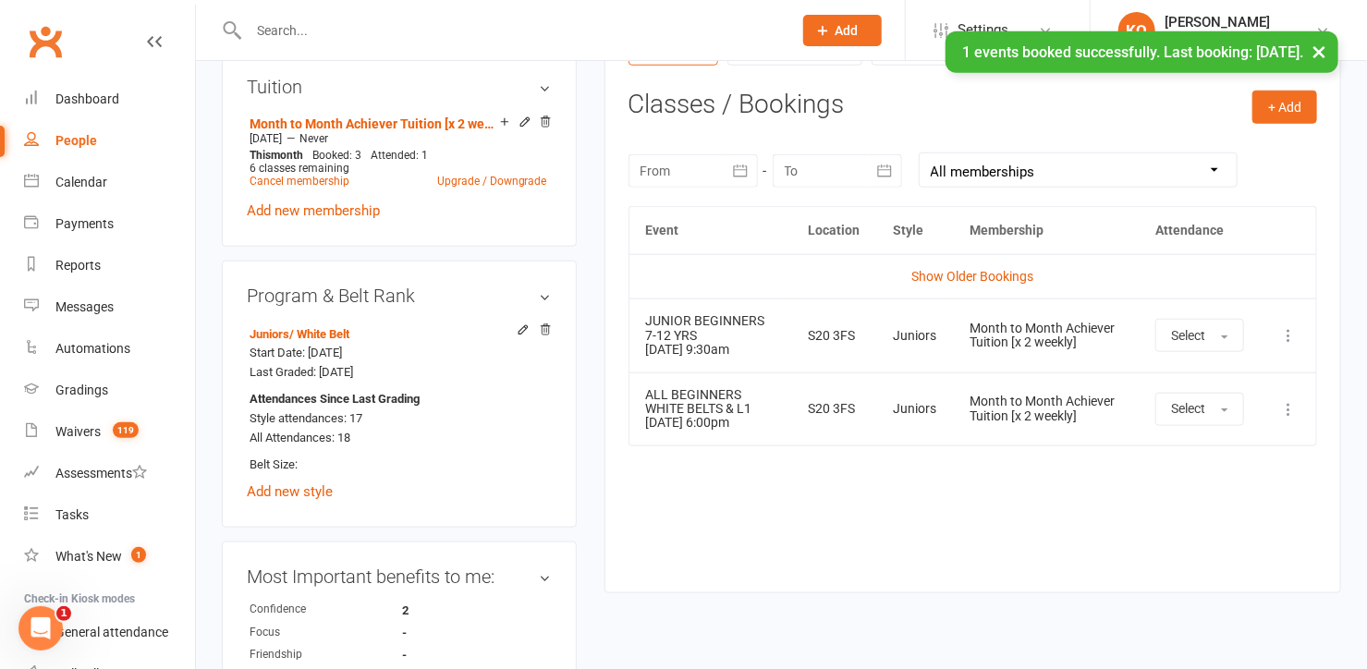
scroll to position [662, 0]
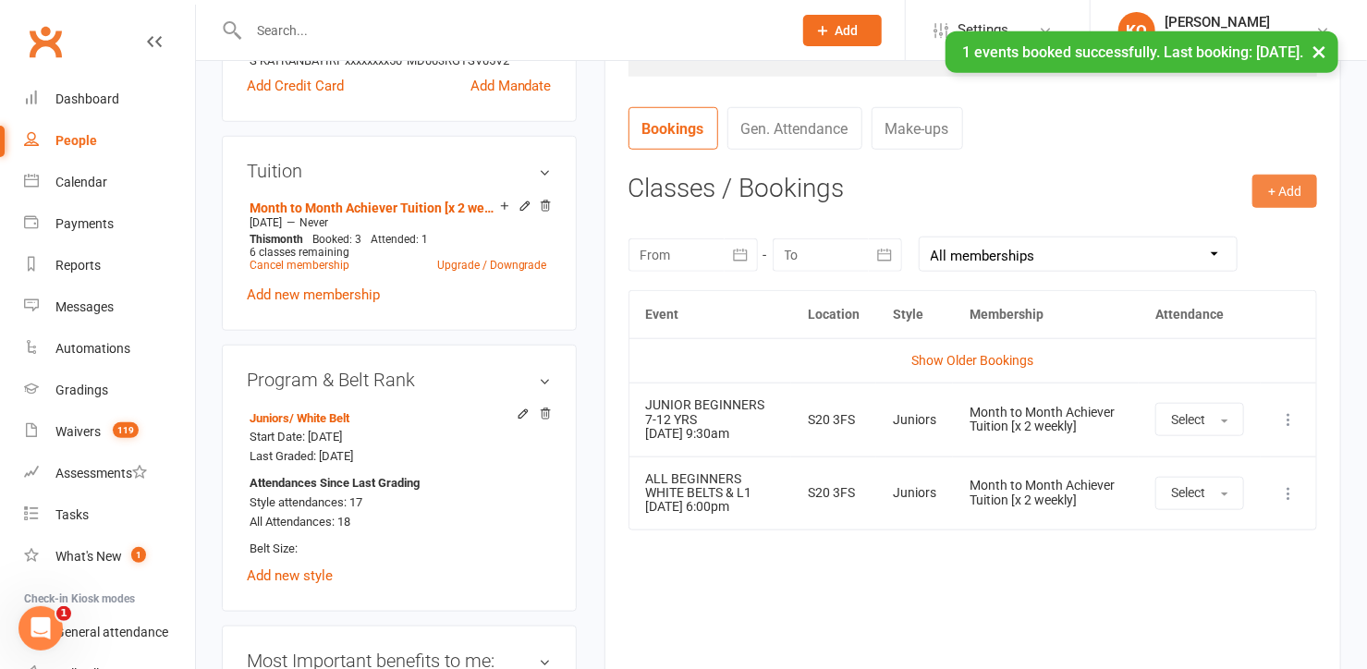
click at [1287, 184] on button "+ Add" at bounding box center [1284, 191] width 65 height 33
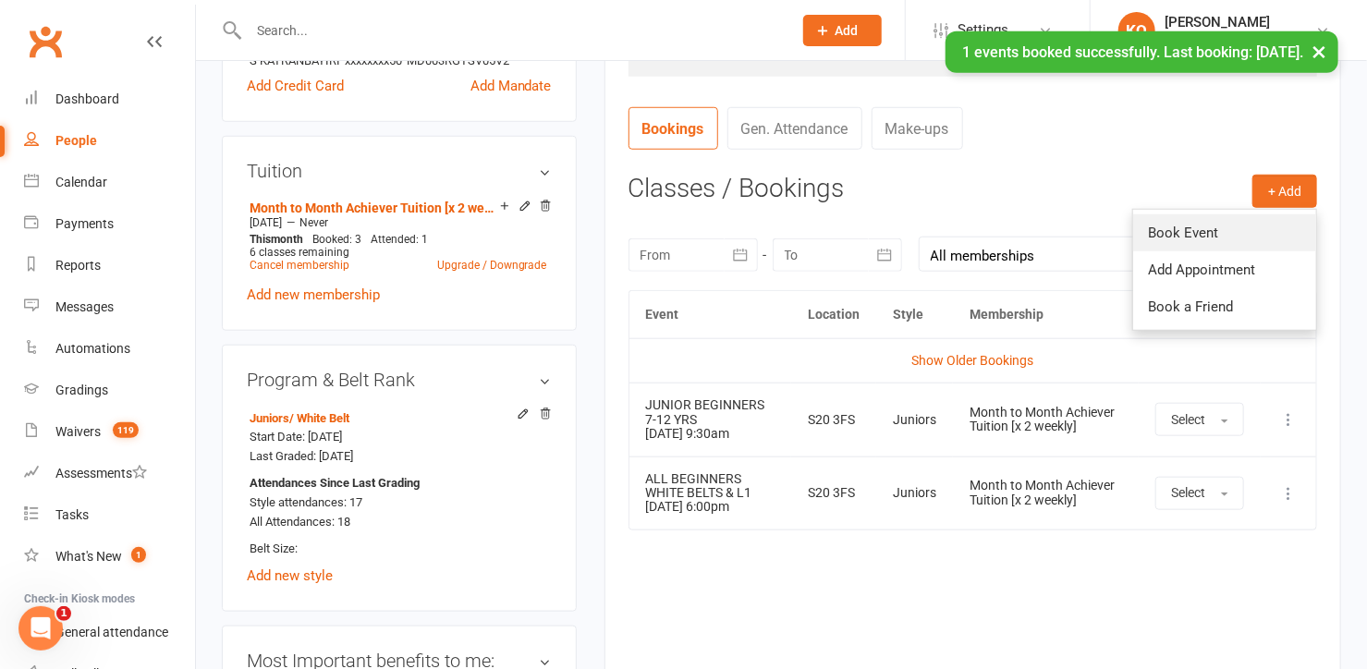
click at [1236, 226] on link "Book Event" at bounding box center [1224, 232] width 183 height 37
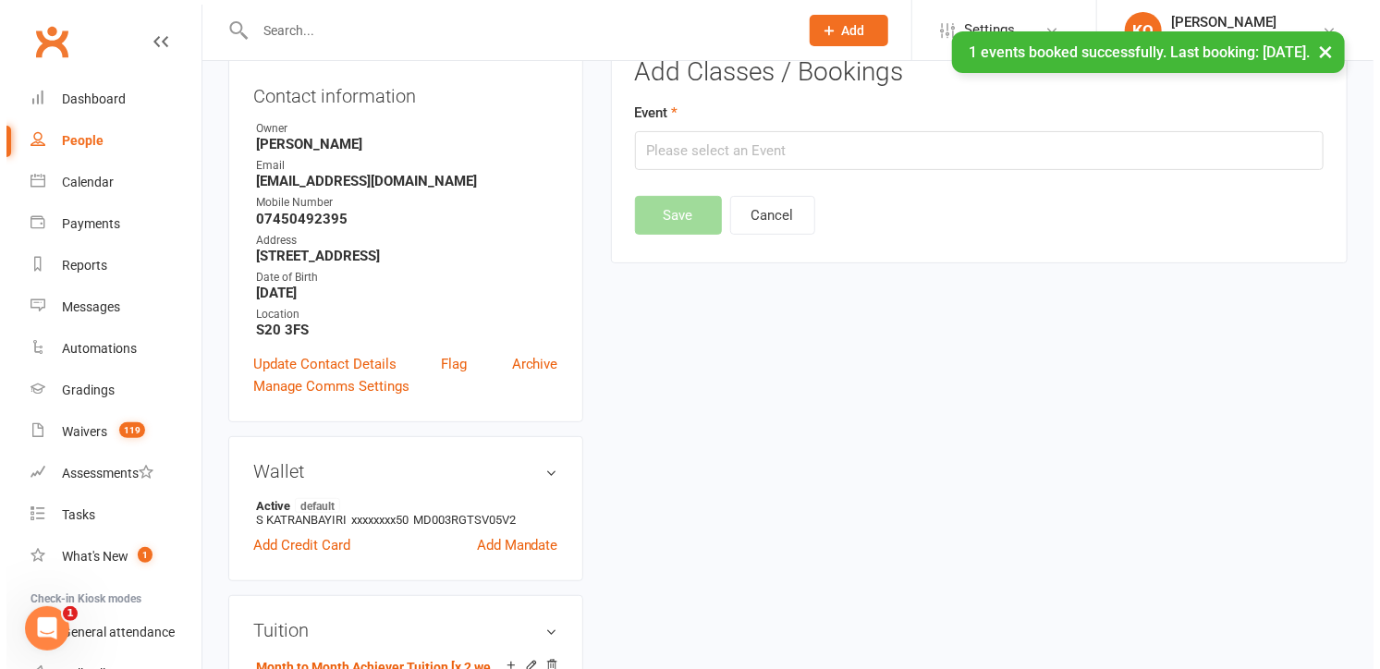
scroll to position [157, 0]
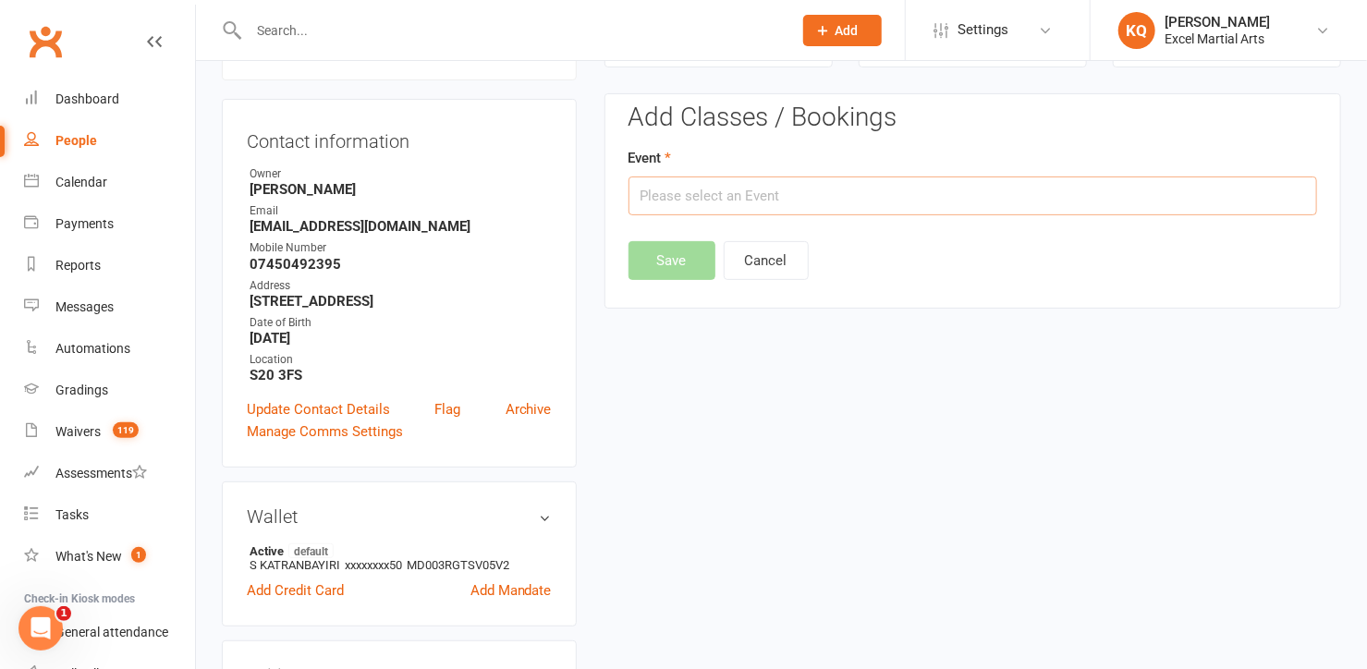
click at [714, 203] on input "text" at bounding box center [972, 196] width 689 height 39
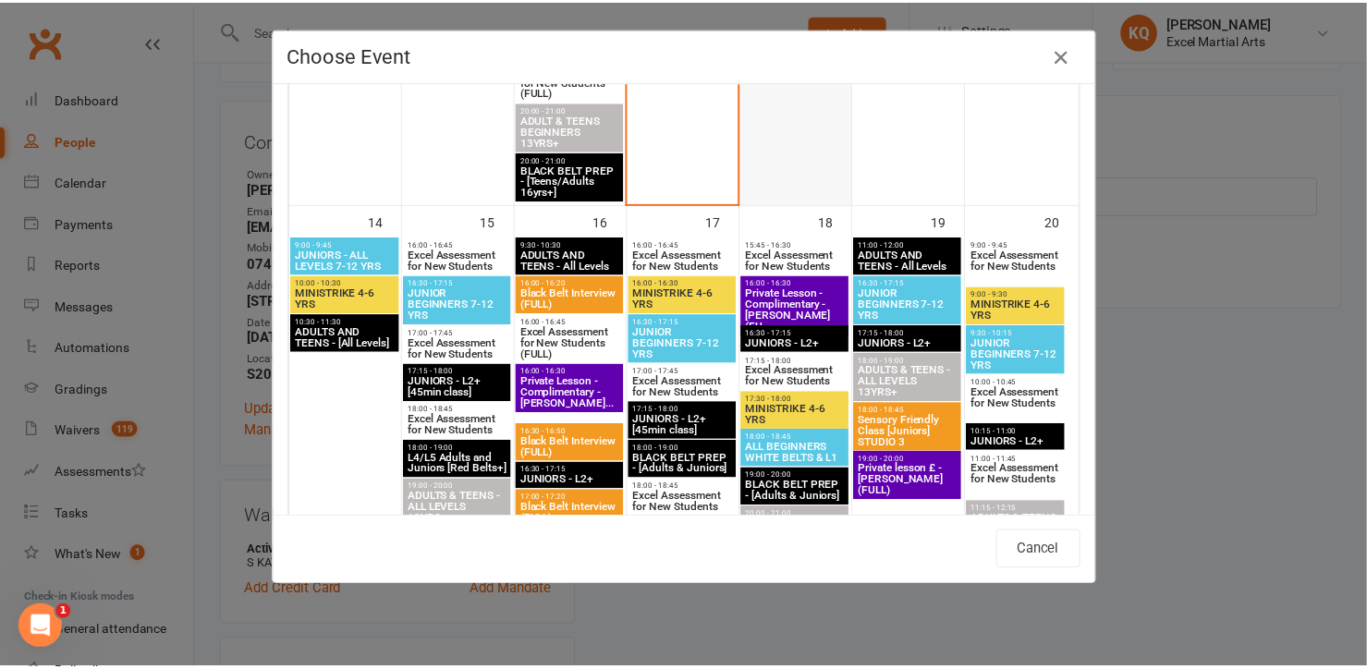
scroll to position [1428, 0]
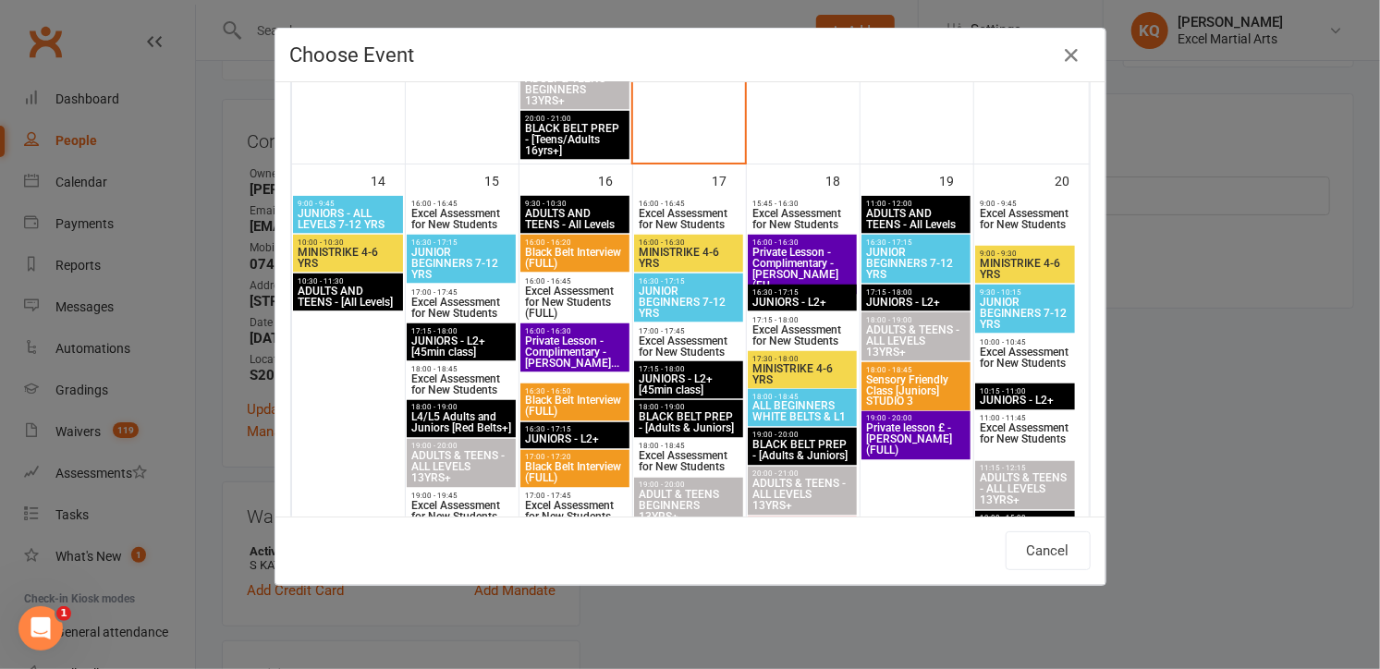
click at [1020, 303] on span "JUNIOR BEGINNERS 7-12 YRS" at bounding box center [1024, 313] width 91 height 33
type input "JUNIOR BEGINNERS 7-12 YRS - Sep 20, 2025 9:30:00 AM"
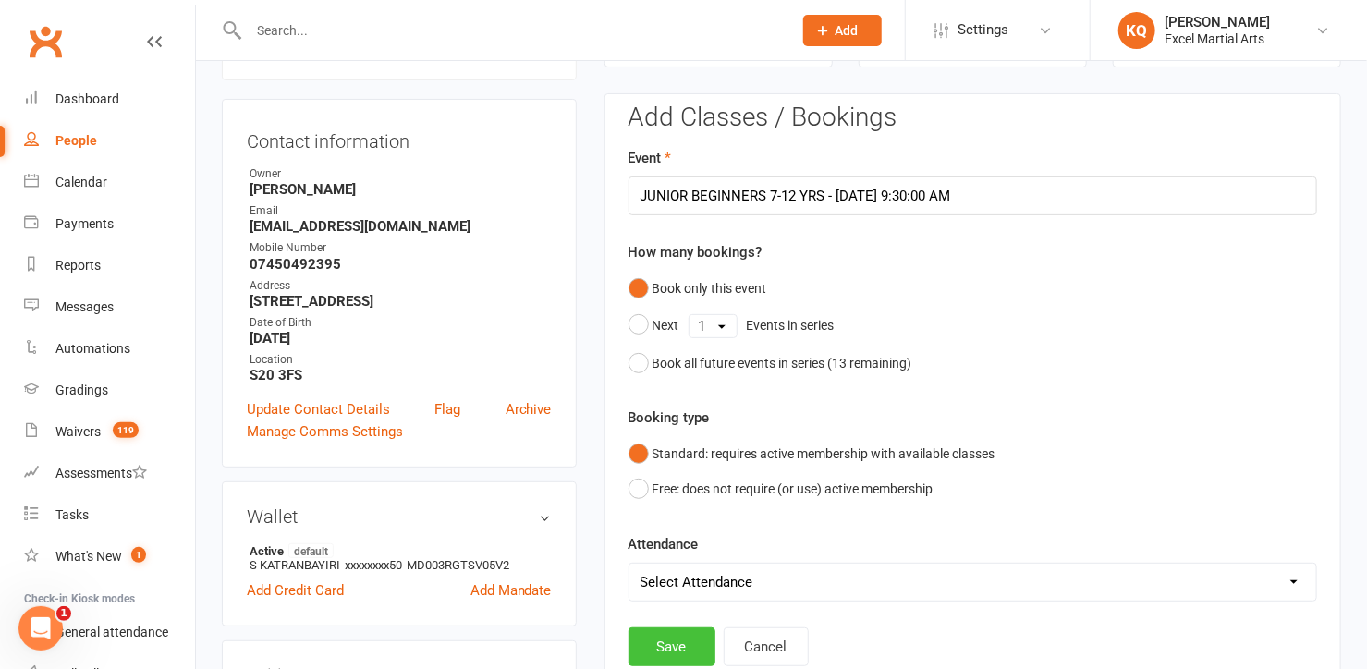
click at [663, 644] on button "Save" at bounding box center [671, 647] width 87 height 39
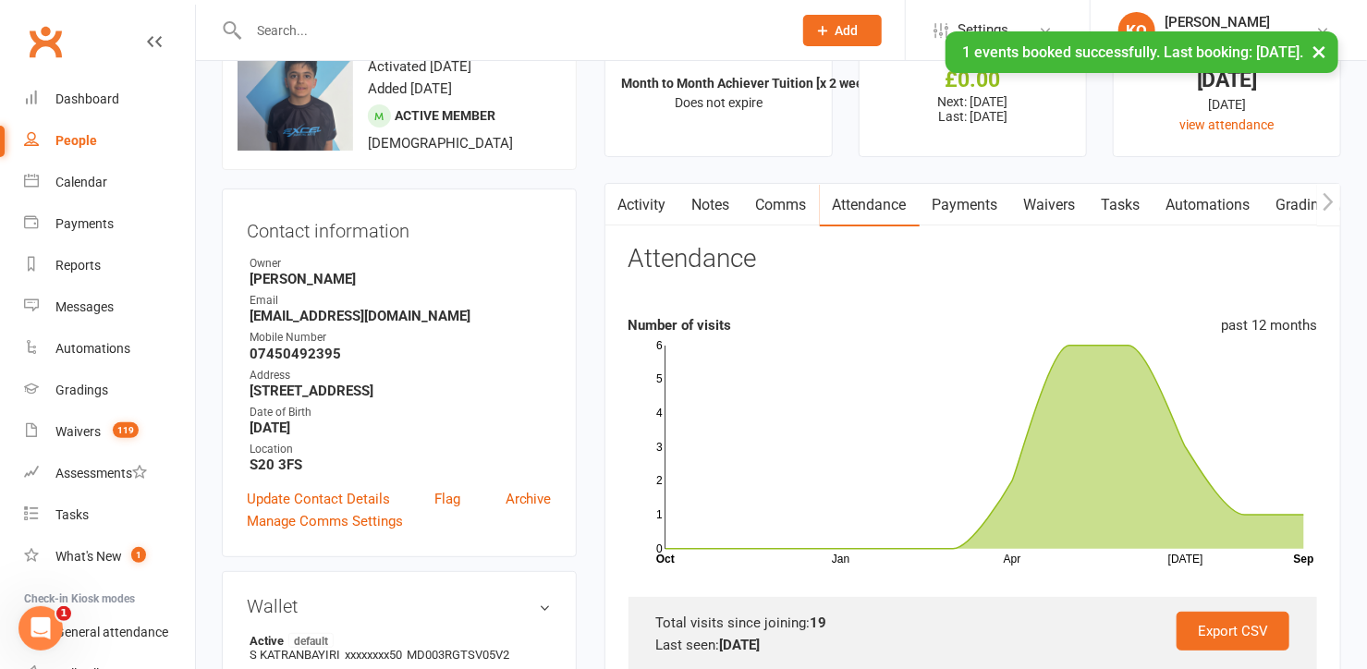
scroll to position [0, 0]
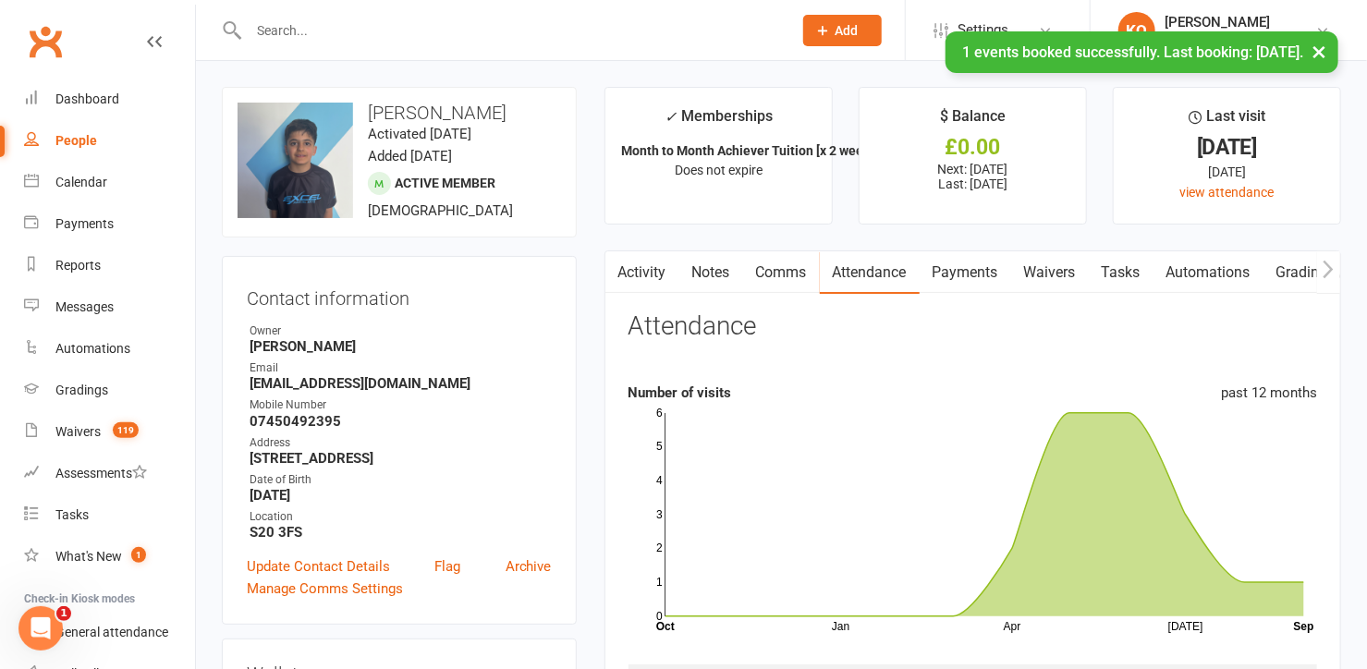
click at [653, 274] on link "Activity" at bounding box center [642, 272] width 74 height 43
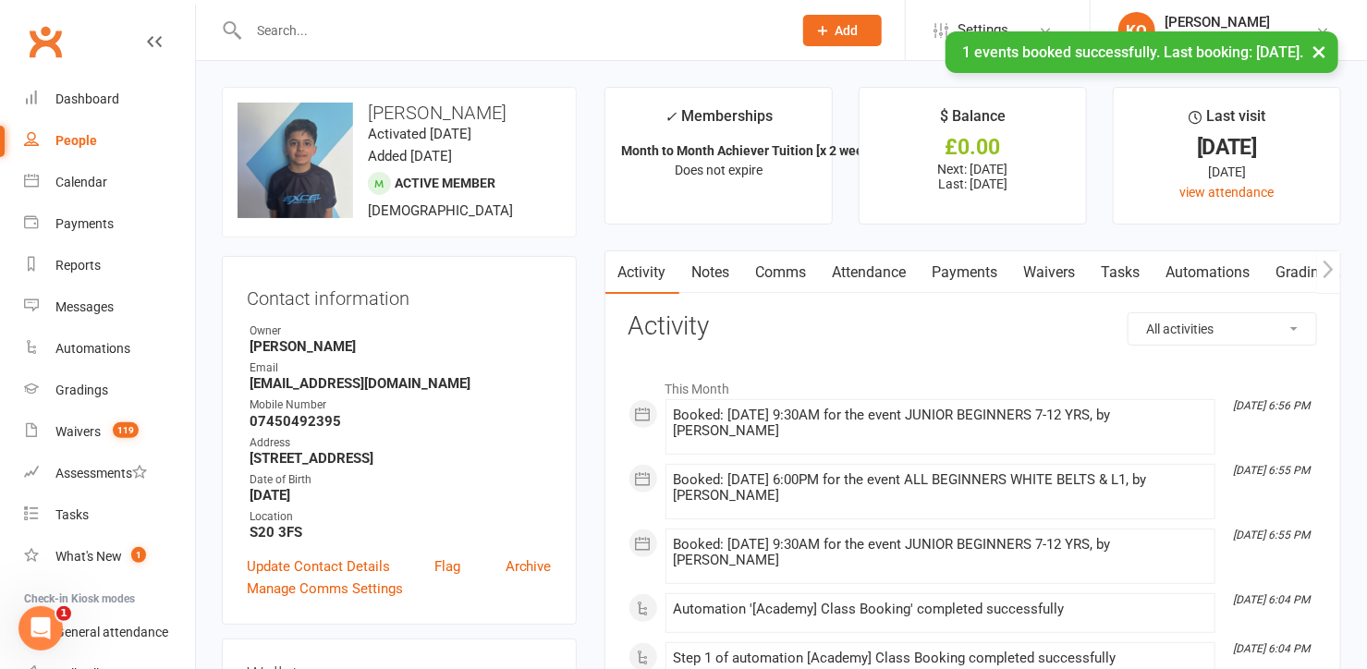
click at [1314, 54] on button "×" at bounding box center [1318, 51] width 33 height 40
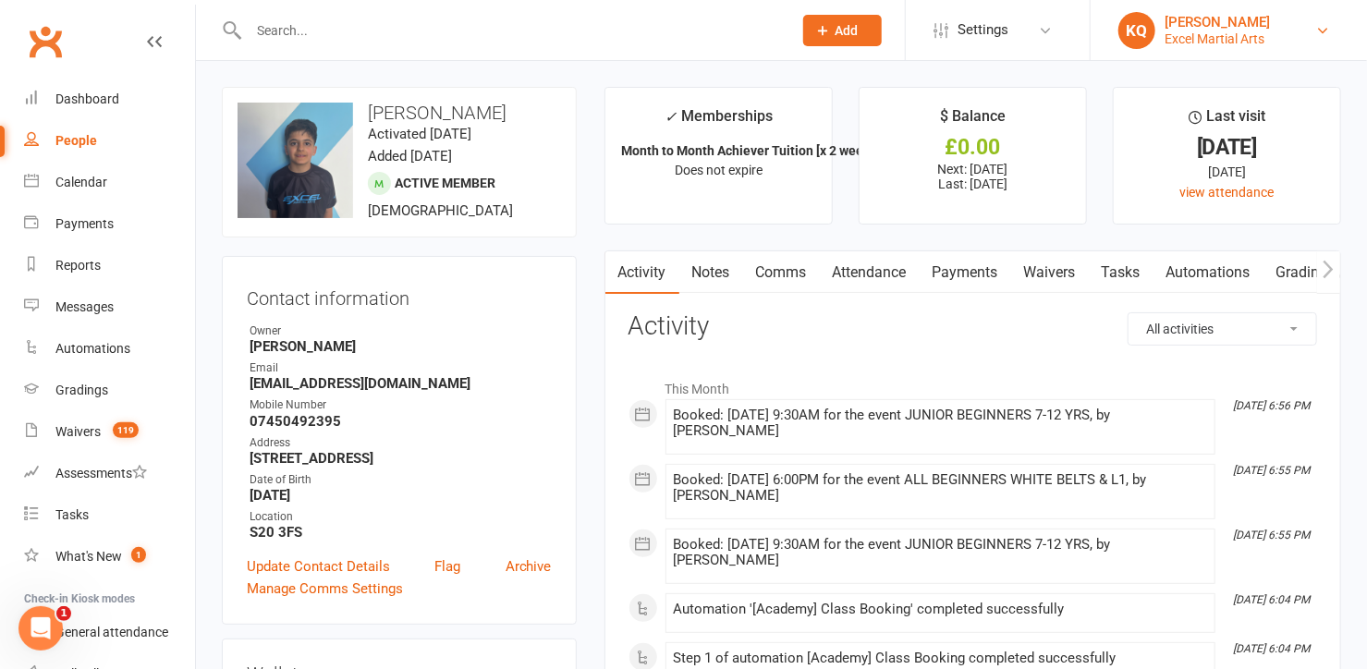
click at [1273, 41] on link "KQ Katie Quirke Excel Martial Arts" at bounding box center [1228, 30] width 221 height 37
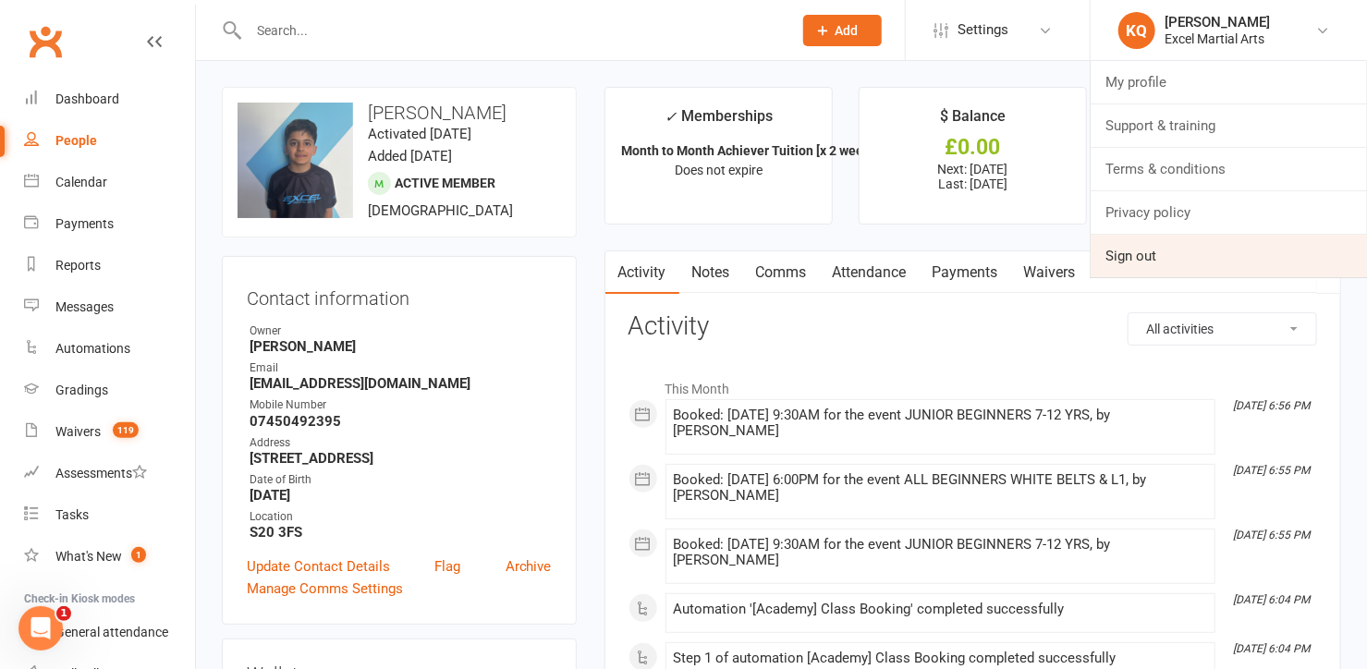
click at [1177, 261] on link "Sign out" at bounding box center [1229, 256] width 276 height 43
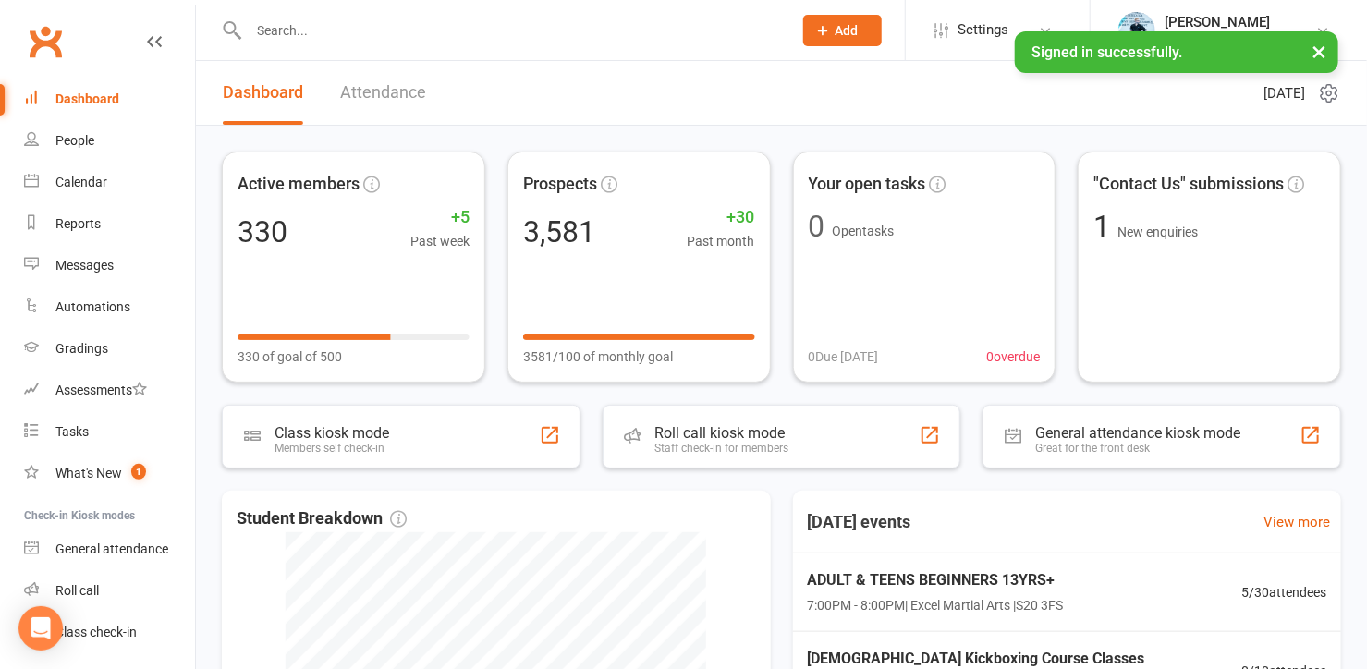
click at [354, 30] on input "text" at bounding box center [511, 31] width 536 height 26
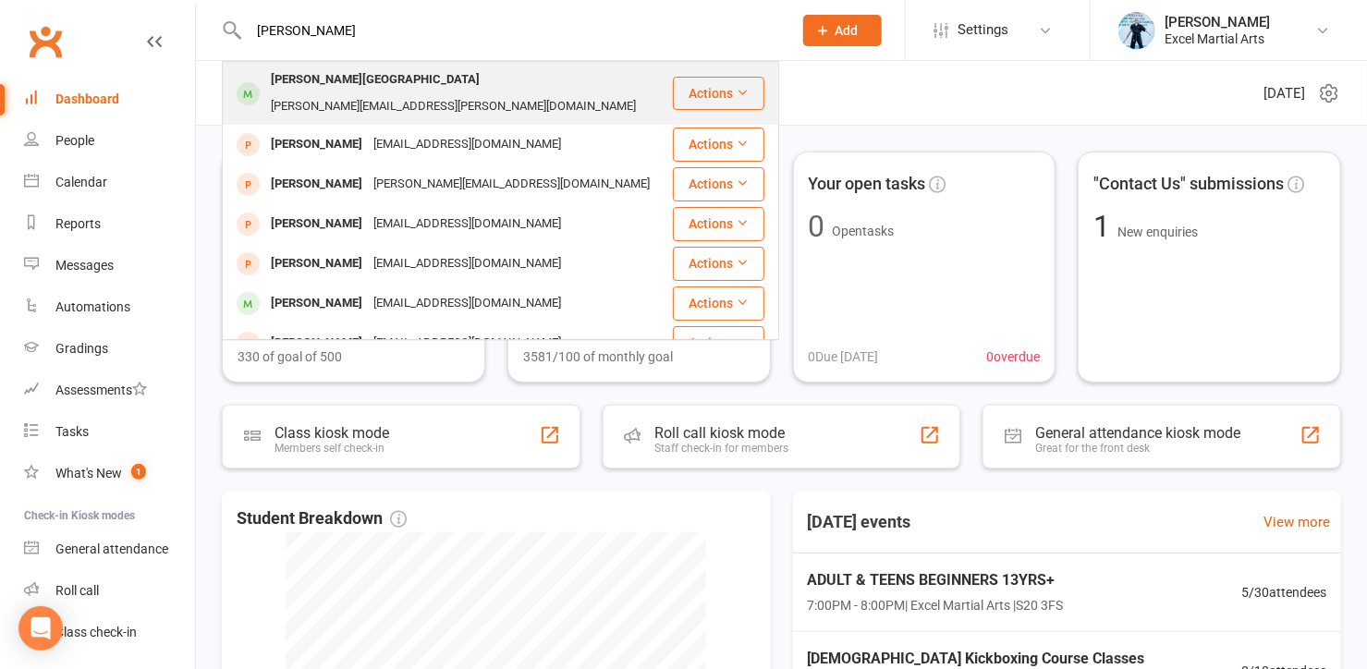
type input "[PERSON_NAME]"
click at [355, 70] on div "[PERSON_NAME][GEOGRAPHIC_DATA]" at bounding box center [375, 80] width 220 height 27
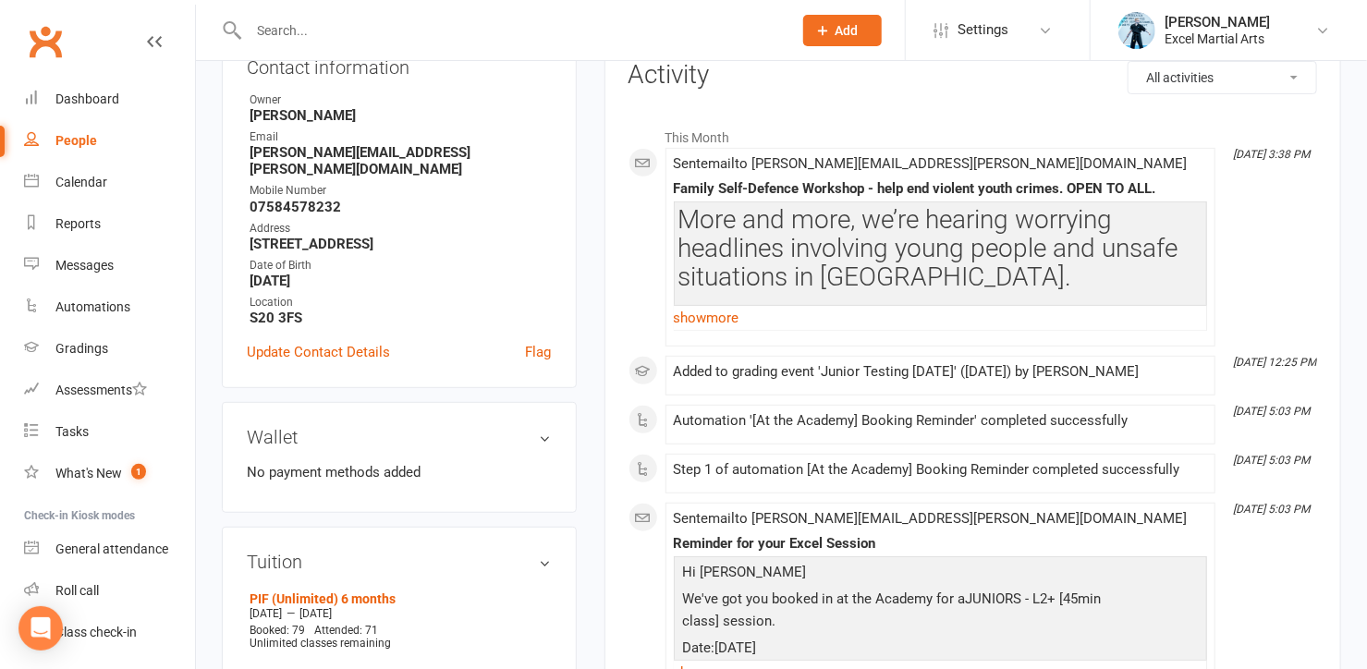
scroll to position [335, 0]
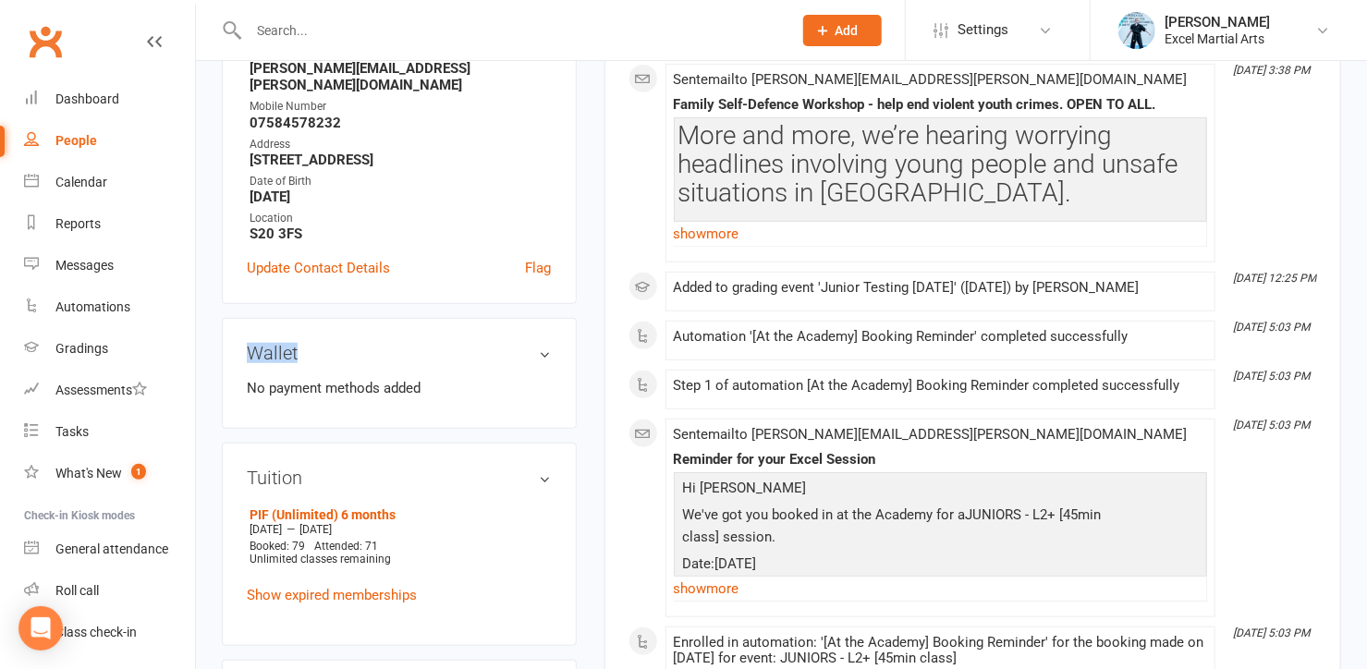
drag, startPoint x: 583, startPoint y: 271, endPoint x: 239, endPoint y: 269, distance: 343.8
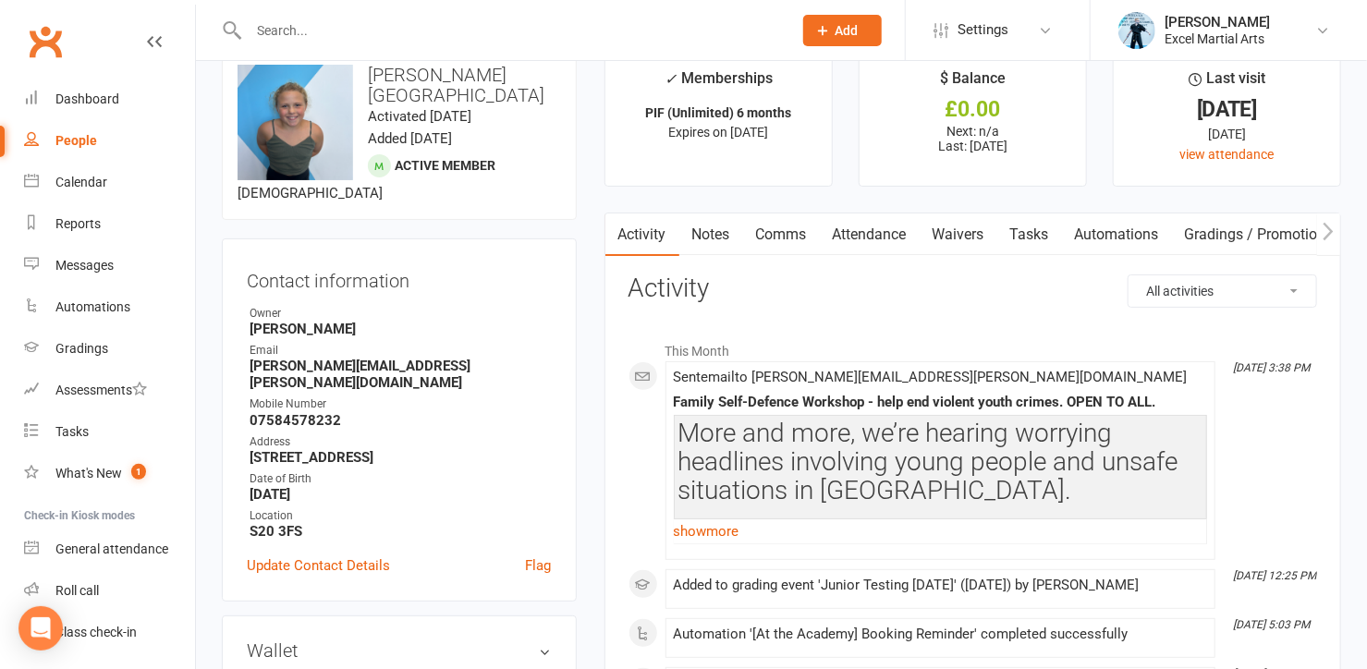
scroll to position [0, 0]
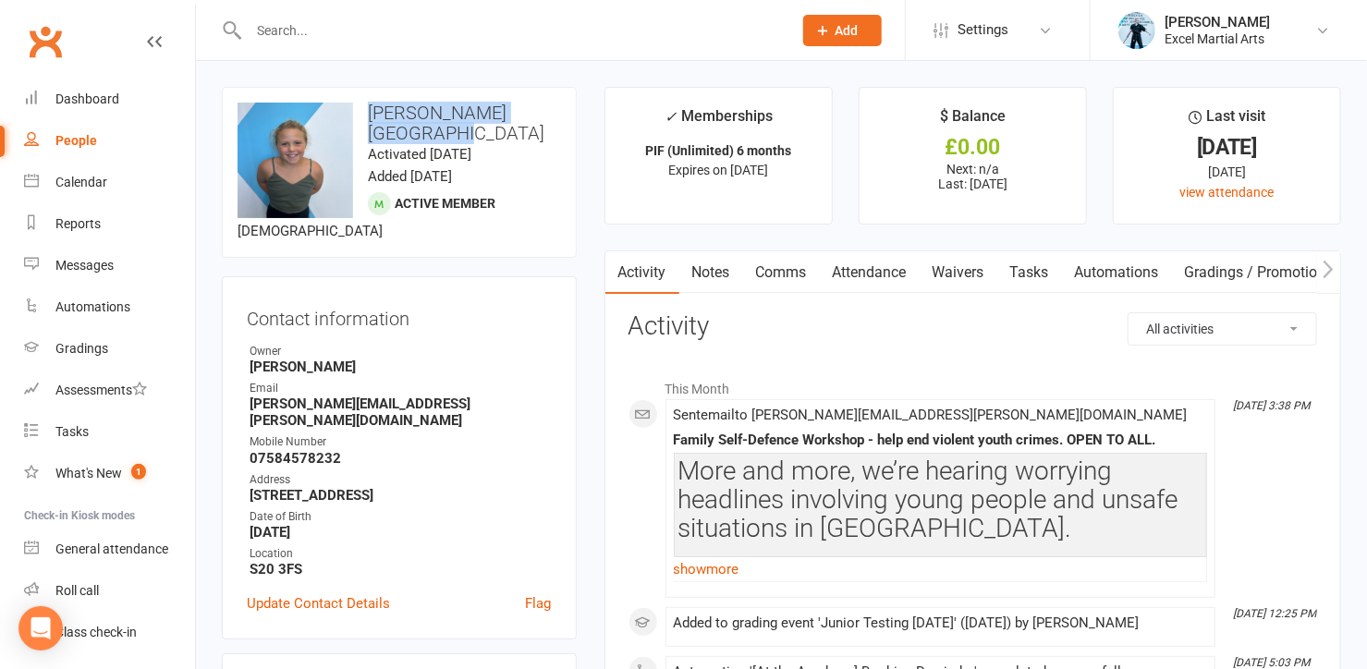
drag, startPoint x: 364, startPoint y: 112, endPoint x: 544, endPoint y: 112, distance: 180.2
click at [544, 112] on h3 "[PERSON_NAME][GEOGRAPHIC_DATA]" at bounding box center [399, 123] width 323 height 41
click at [555, 110] on h3 "[PERSON_NAME][GEOGRAPHIC_DATA]" at bounding box center [399, 123] width 323 height 41
click at [67, 177] on div "Calendar" at bounding box center [81, 182] width 52 height 15
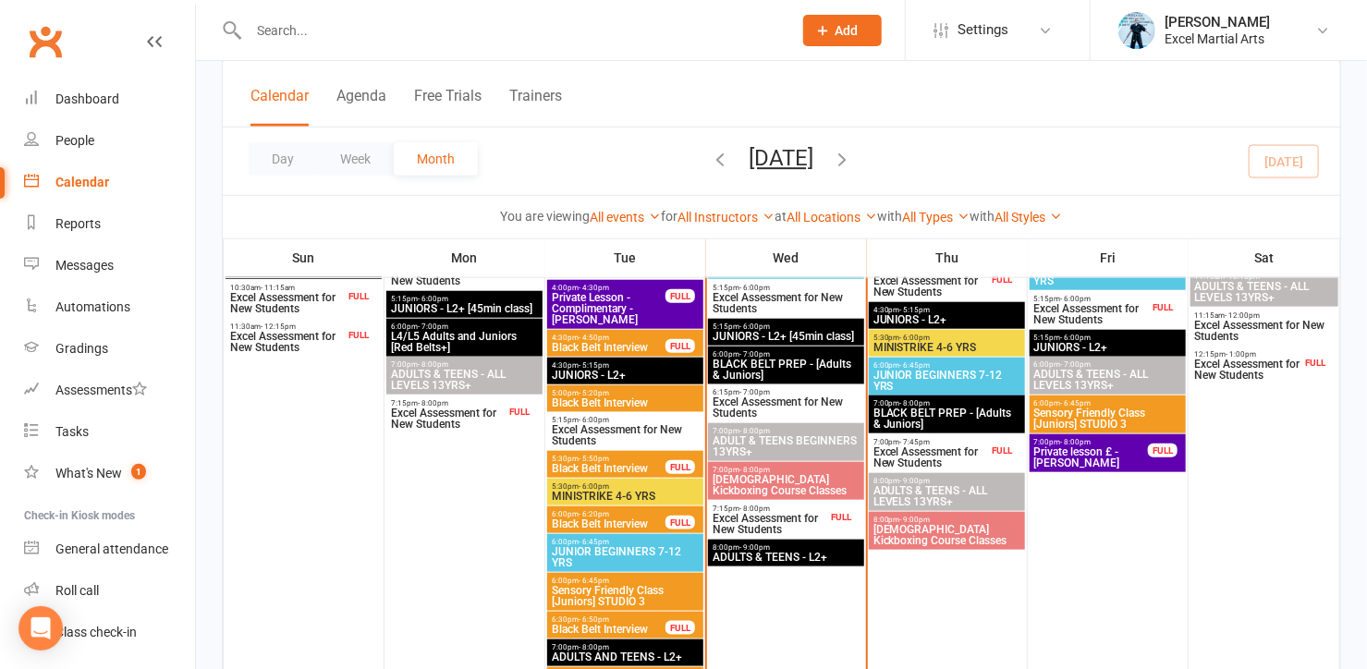
scroll to position [756, 0]
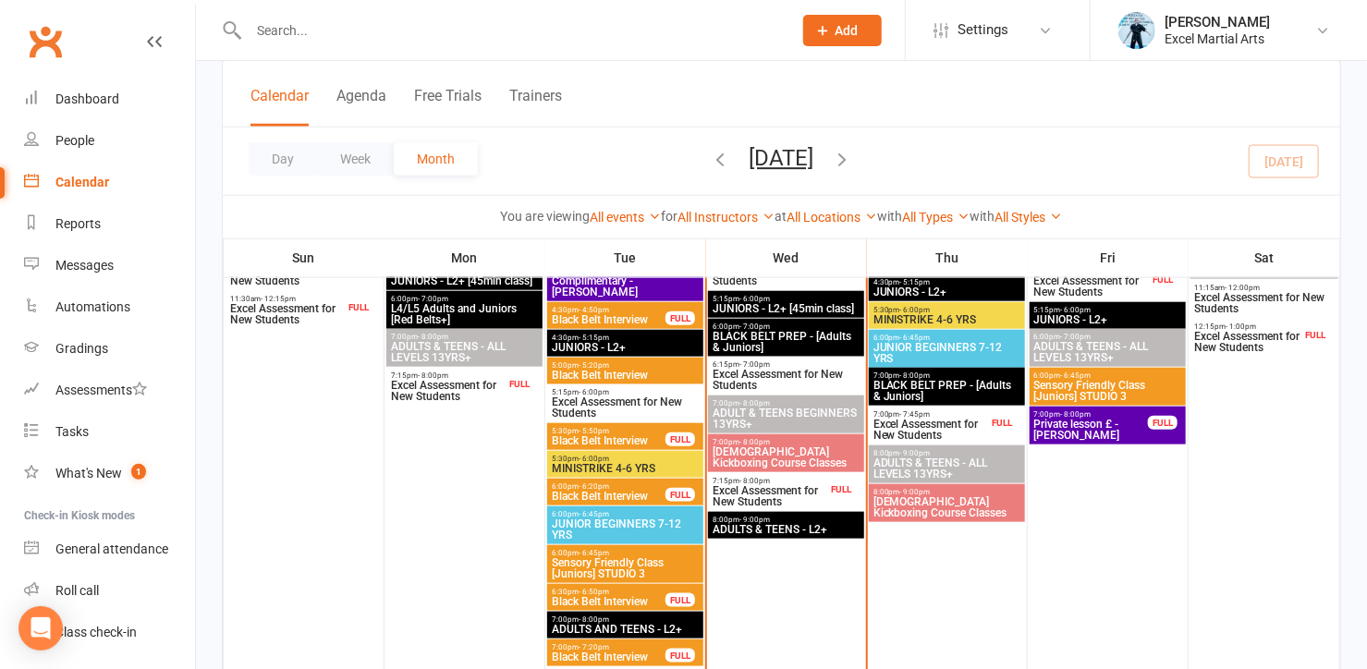
click at [1035, 319] on span "JUNIORS - L2+" at bounding box center [1107, 319] width 149 height 11
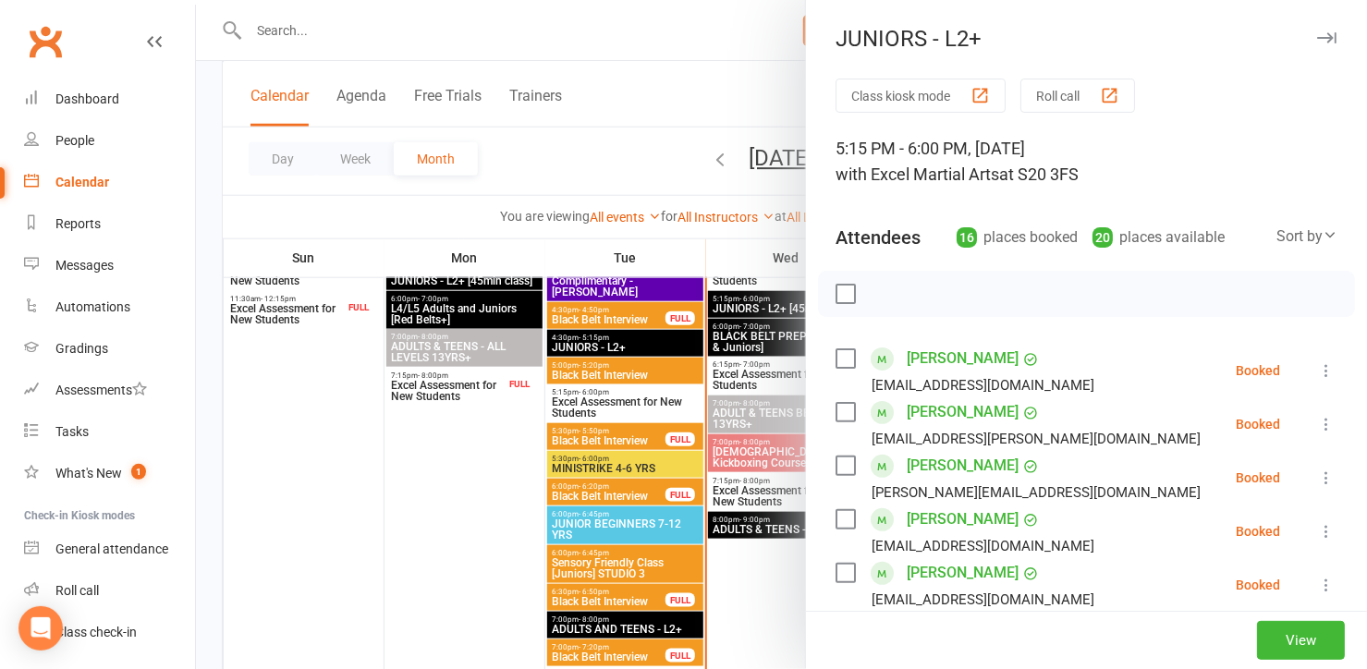
click at [676, 67] on div at bounding box center [781, 334] width 1171 height 669
